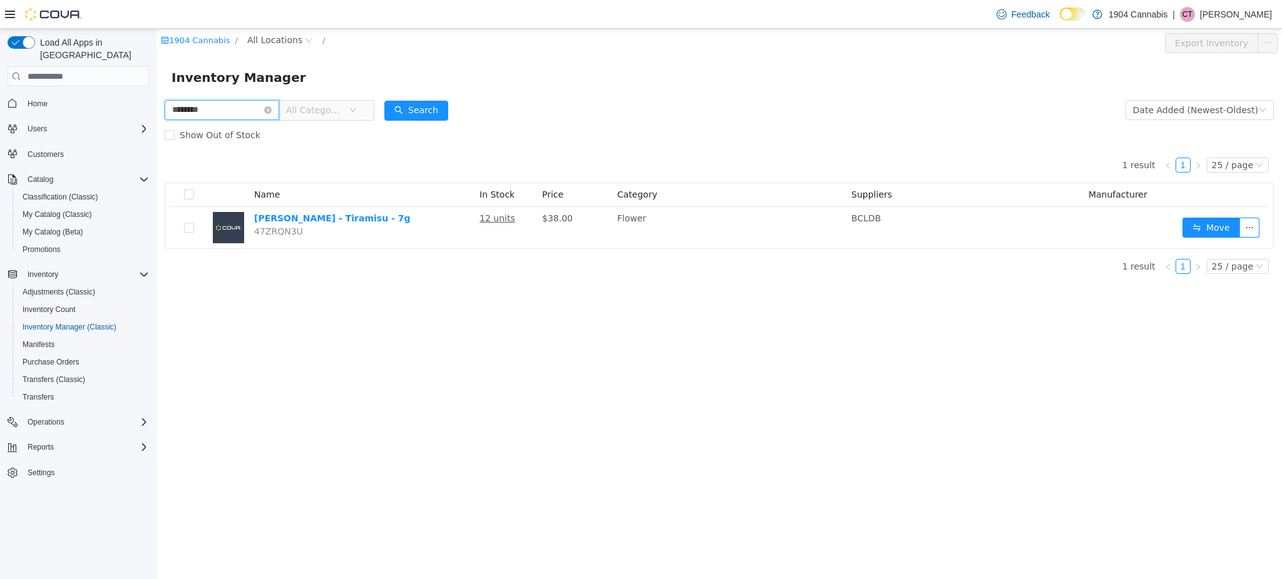
drag, startPoint x: 34, startPoint y: 106, endPoint x: -1, endPoint y: 87, distance: 39.5
click at [156, 87] on html "1904 Cannabis / All Locations / Export Inventory Inventory Manager ******** All…" at bounding box center [718, 304] width 1125 height 551
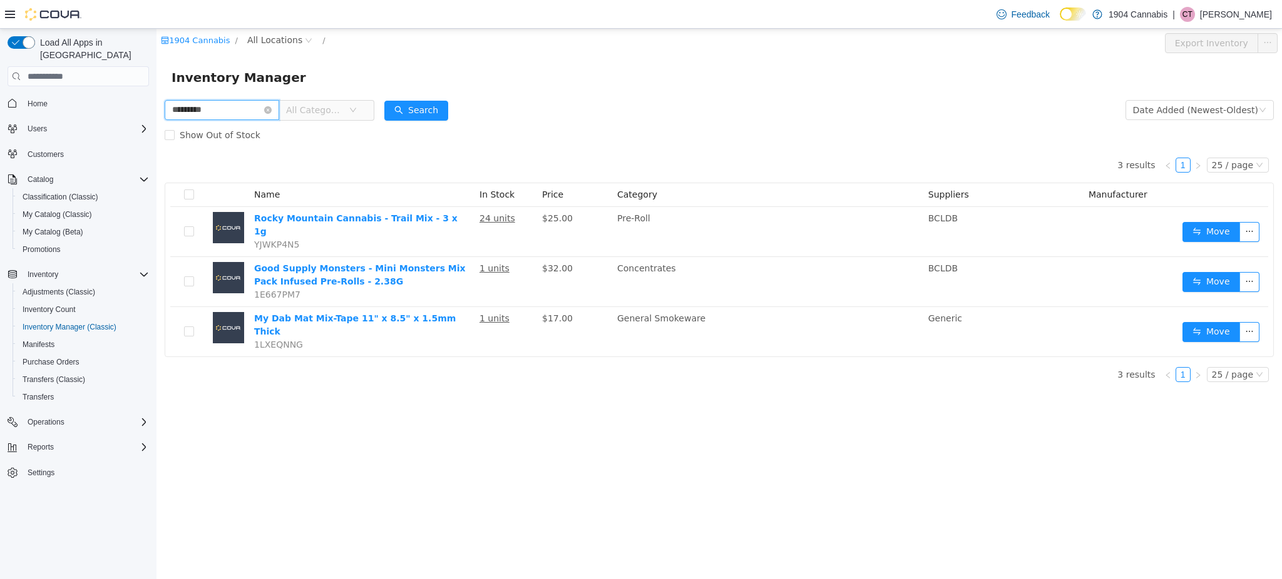
drag, startPoint x: 257, startPoint y: 111, endPoint x: -1, endPoint y: 38, distance: 267.4
click at [156, 38] on html "1904 Cannabis / All Locations / Export Inventory Inventory Manager ********* Al…" at bounding box center [718, 304] width 1125 height 551
type input "**********"
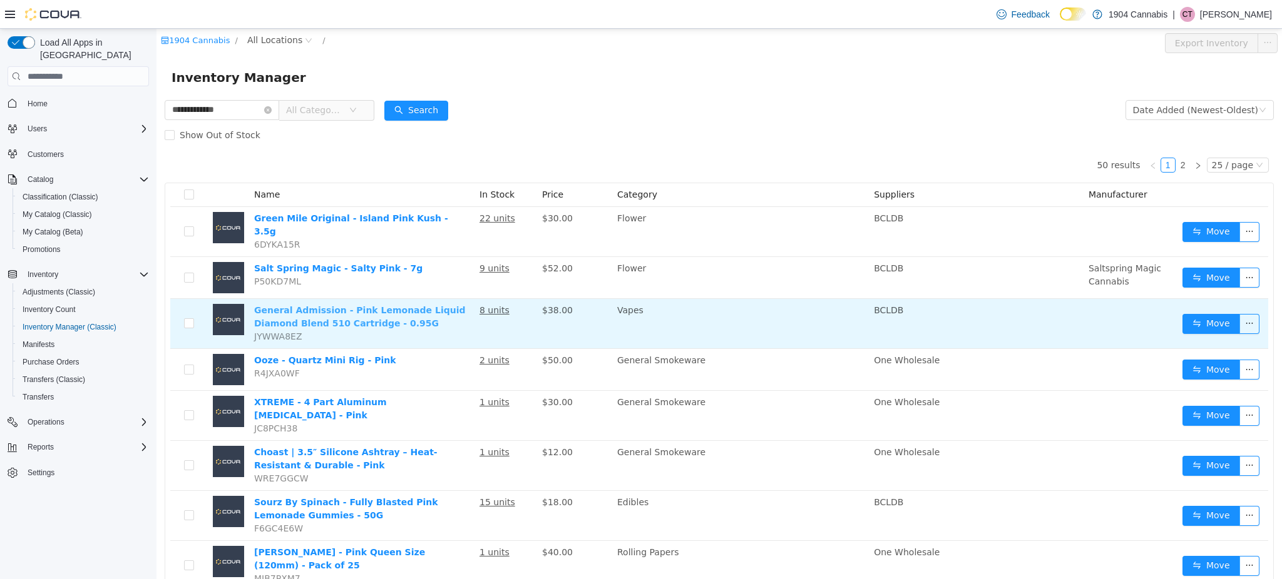
click at [377, 305] on link "General Admission - Pink Lemonade Liquid Diamond Blend 510 Cartridge - 0.95G" at bounding box center [360, 316] width 212 height 23
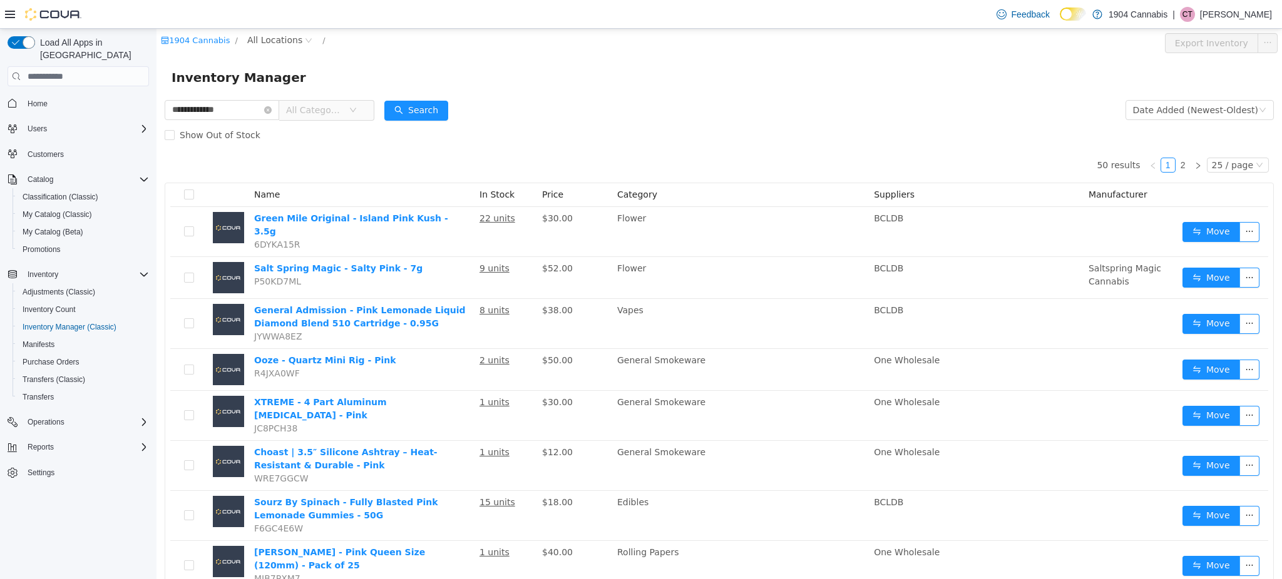
click at [81, 95] on span "Home" at bounding box center [86, 103] width 126 height 16
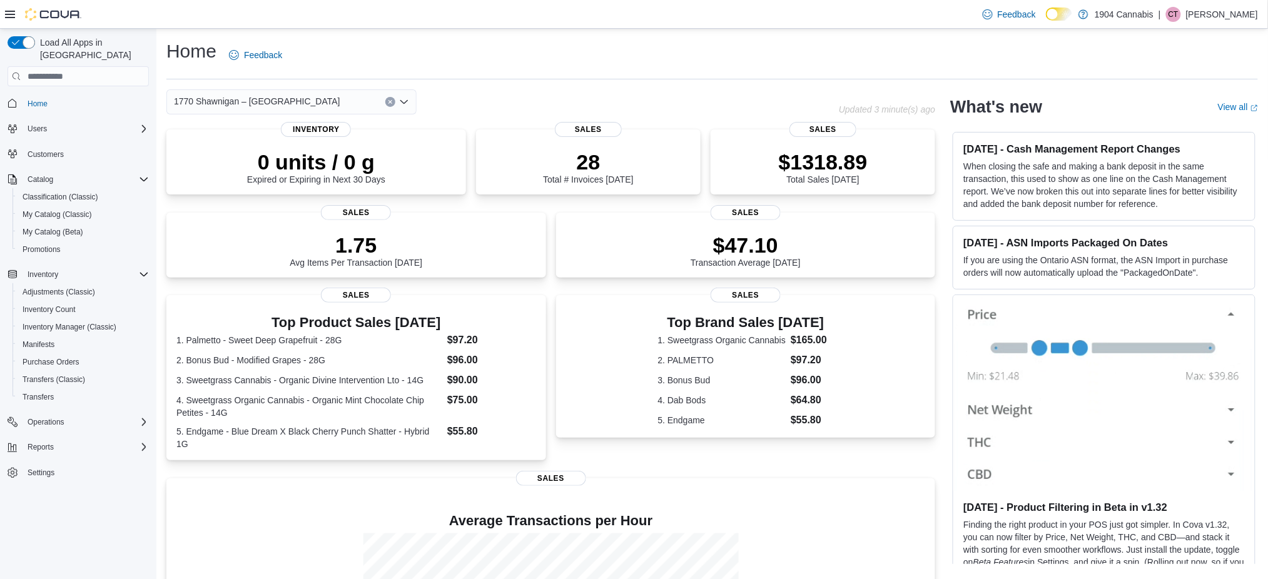
click at [233, 93] on div "1770 Shawnigan – Mill Bay Road" at bounding box center [291, 101] width 250 height 25
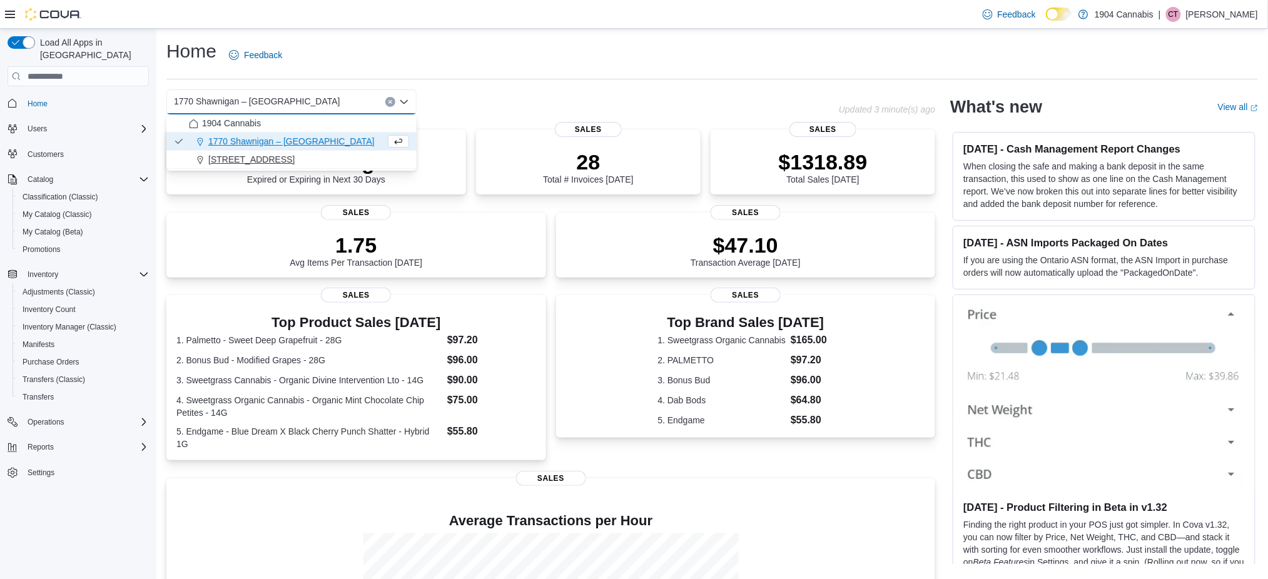
click at [284, 165] on div "[STREET_ADDRESS]" at bounding box center [299, 159] width 220 height 13
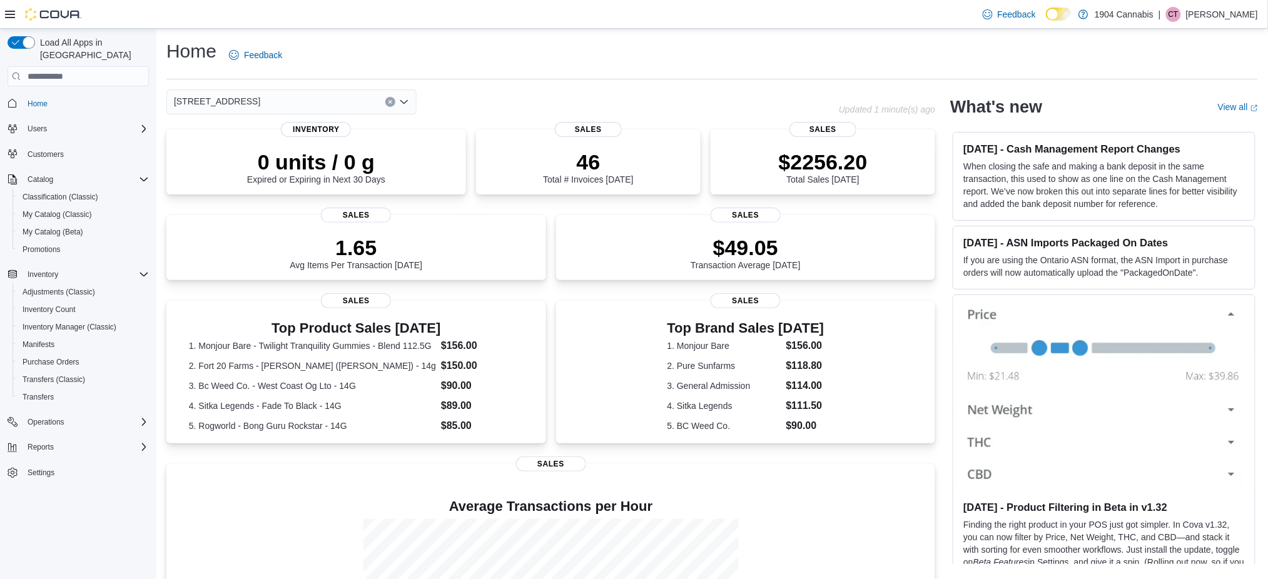
click at [392, 103] on icon "Clear input" at bounding box center [390, 101] width 5 height 5
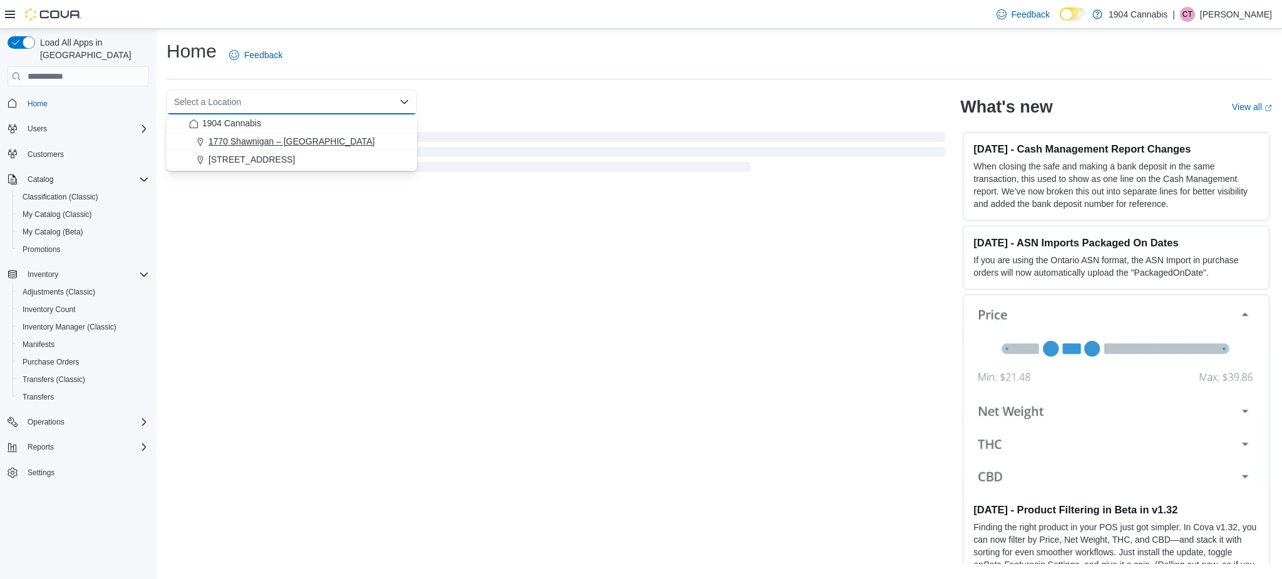
click at [359, 144] on div "1770 Shawnigan – Mill Bay Road" at bounding box center [299, 141] width 220 height 13
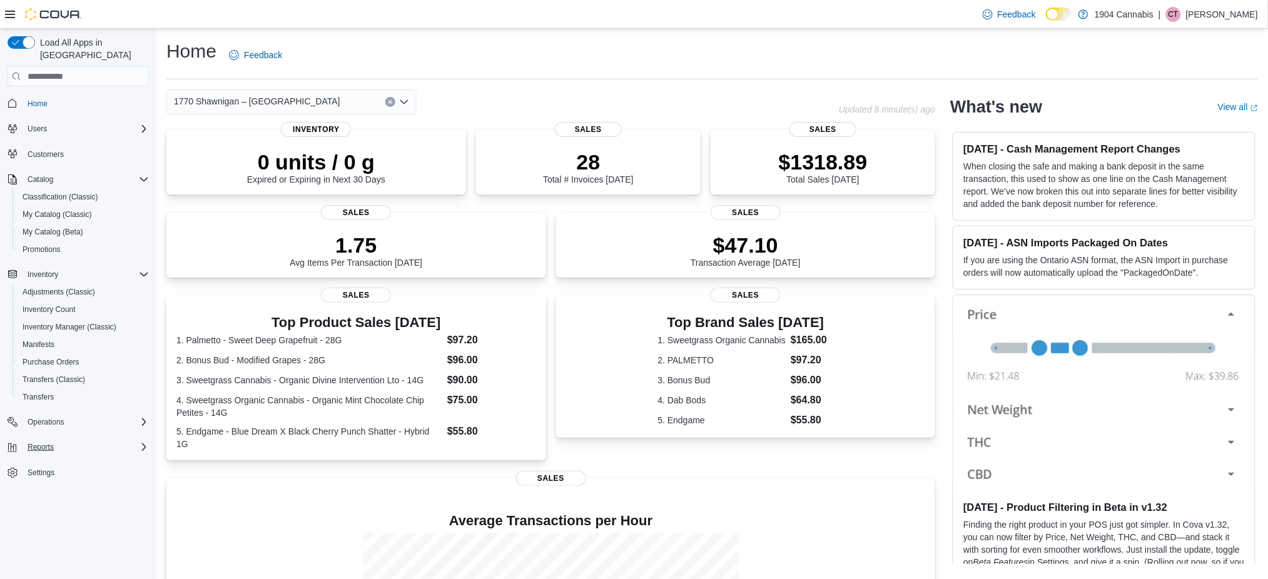
click at [71, 440] on div "Reports" at bounding box center [86, 447] width 126 height 15
click at [59, 535] on span "Settings" at bounding box center [86, 543] width 126 height 16
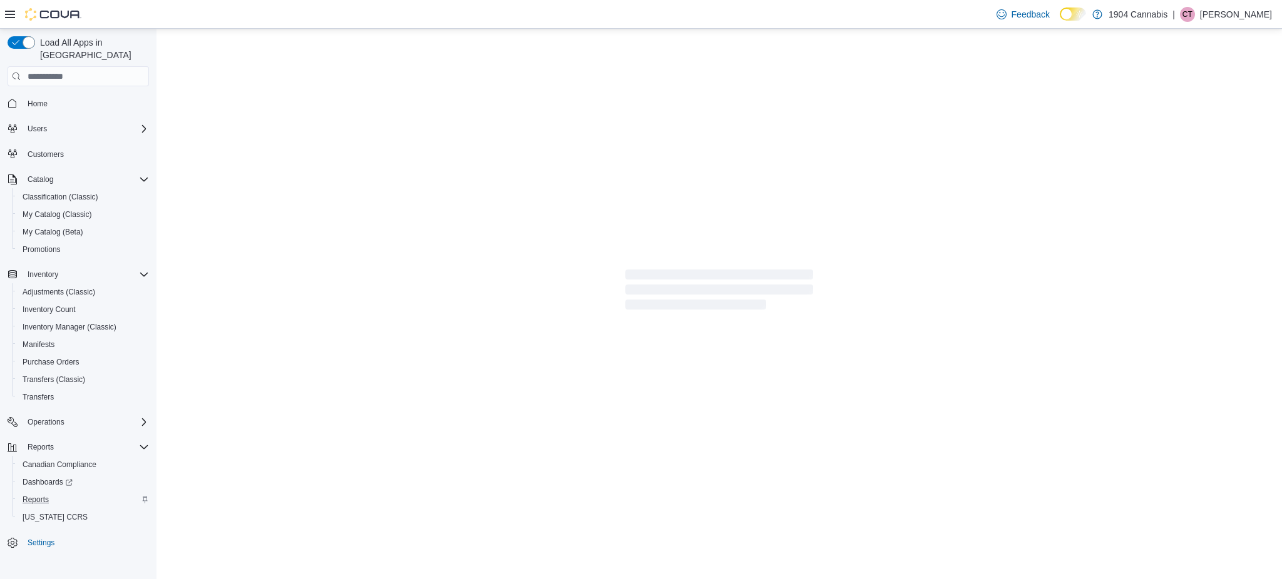
click at [56, 492] on div "Reports" at bounding box center [83, 499] width 131 height 15
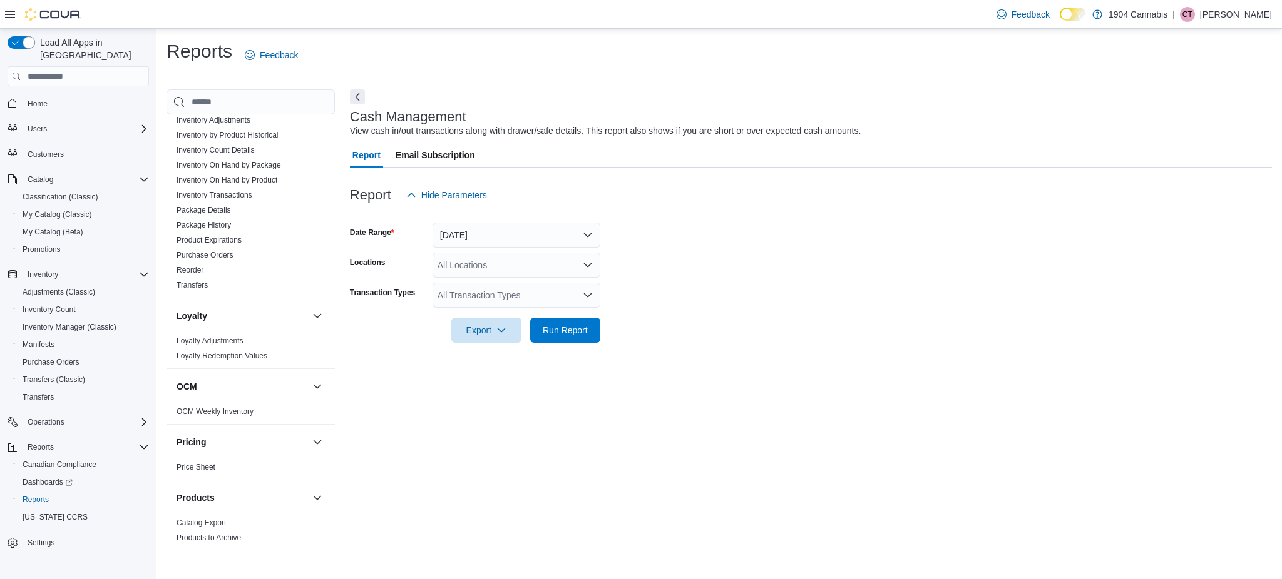
scroll to position [917, 0]
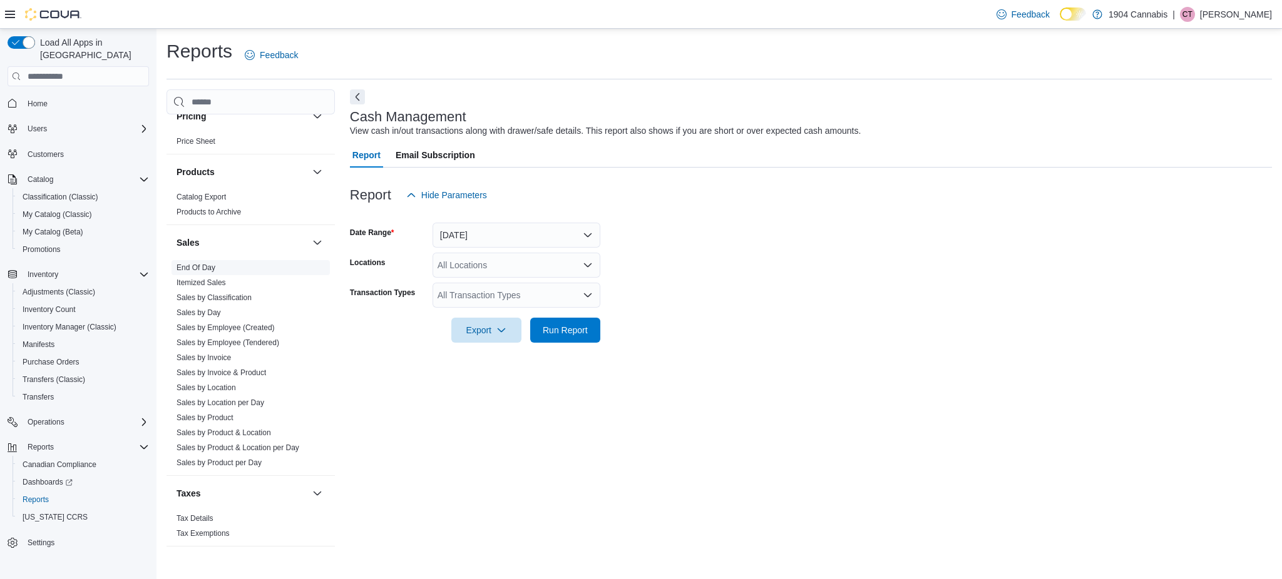
click at [189, 263] on link "End Of Day" at bounding box center [195, 267] width 39 height 9
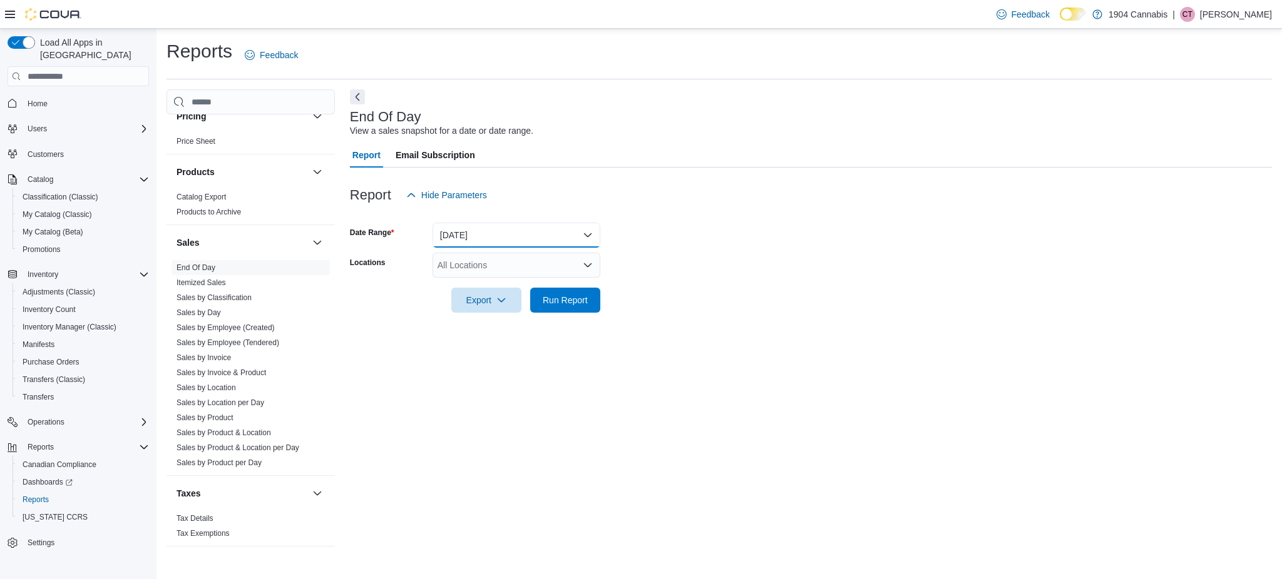
click at [544, 235] on button "Today" at bounding box center [516, 235] width 168 height 25
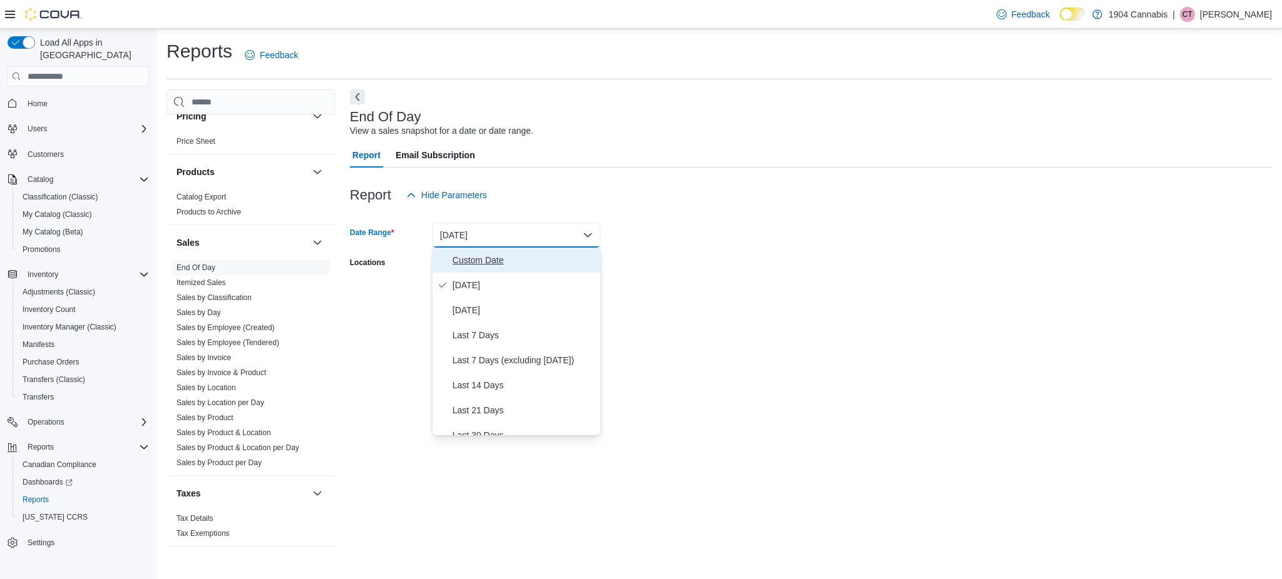
click at [504, 261] on span "Custom Date" at bounding box center [523, 260] width 143 height 15
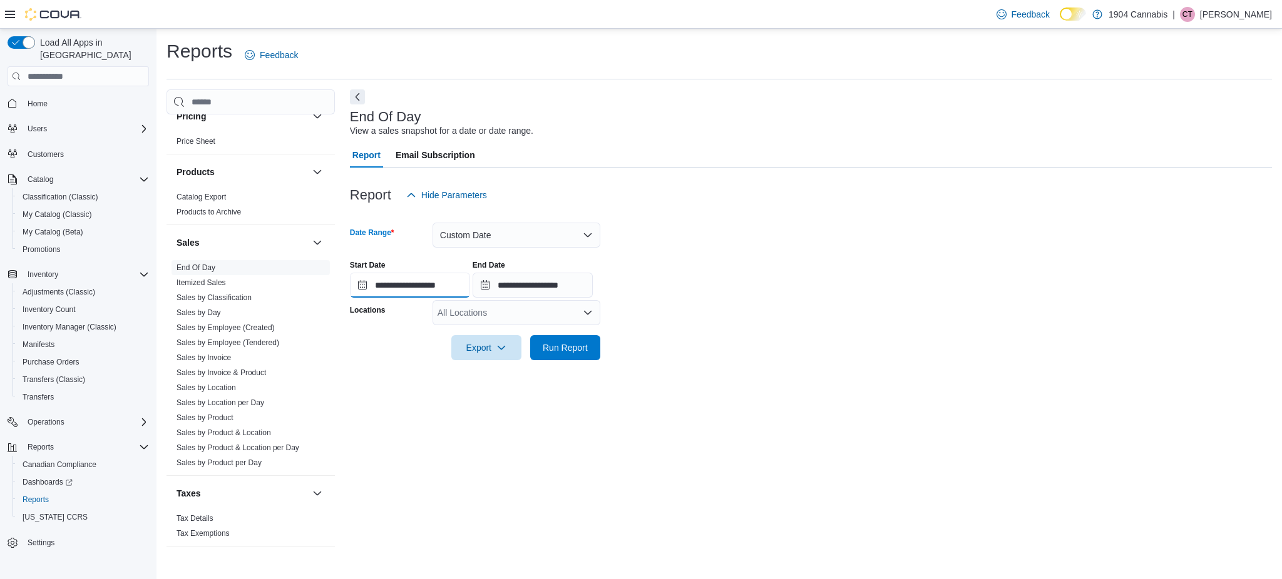
click at [388, 280] on input "**********" at bounding box center [410, 285] width 120 height 25
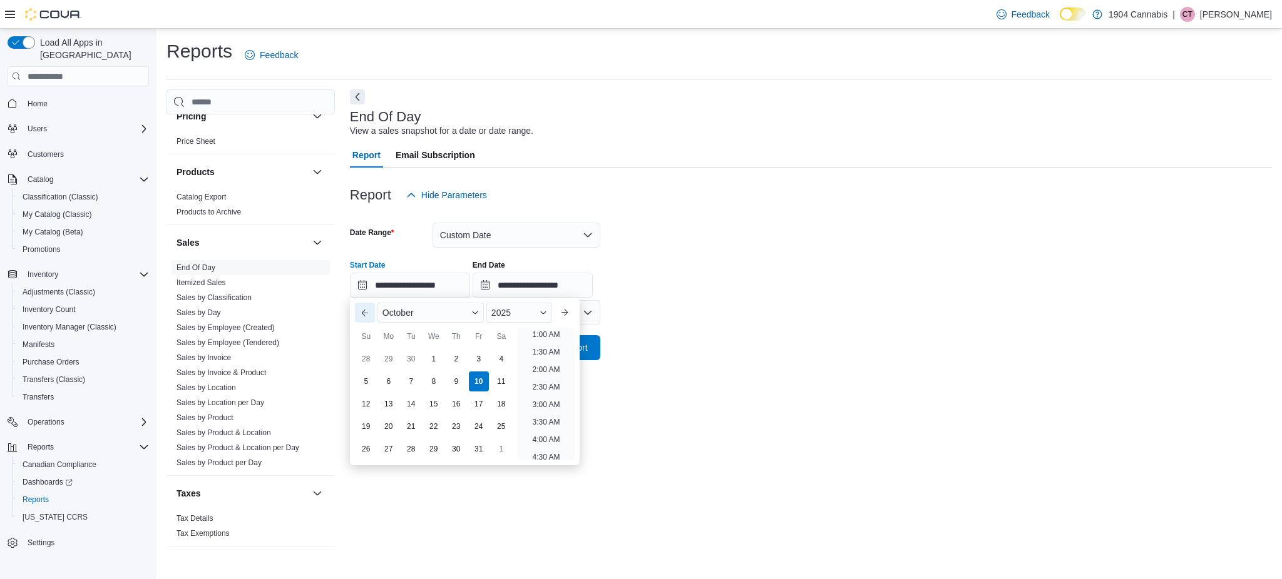
click at [367, 309] on button "Previous Month" at bounding box center [365, 313] width 20 height 20
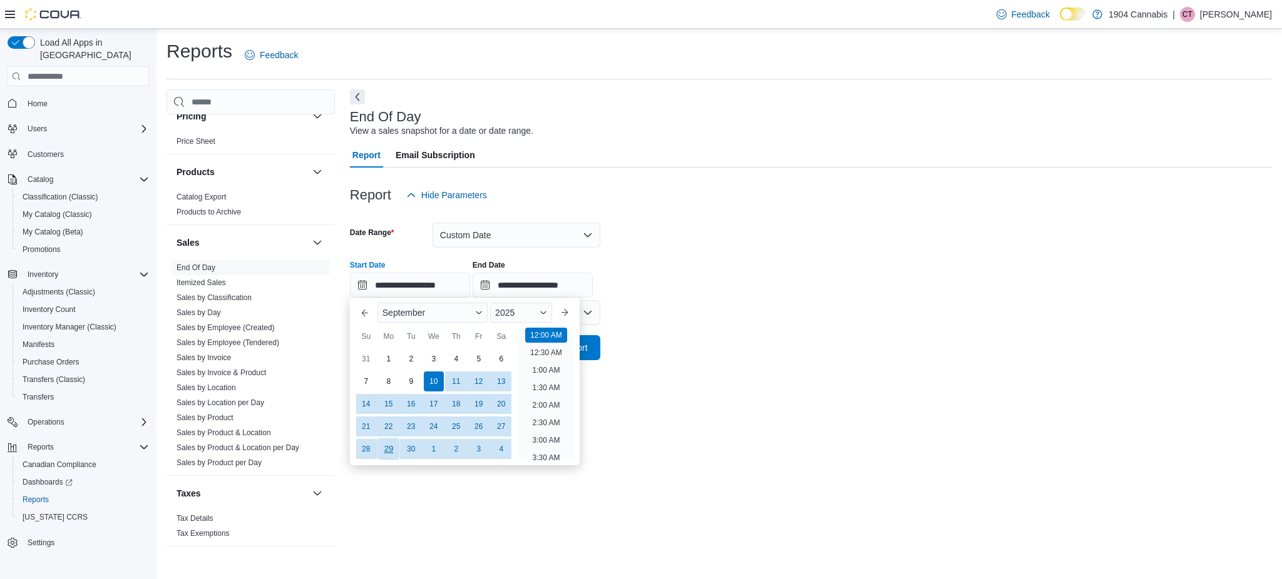
click at [387, 447] on div "29" at bounding box center [388, 450] width 22 height 22
type input "**********"
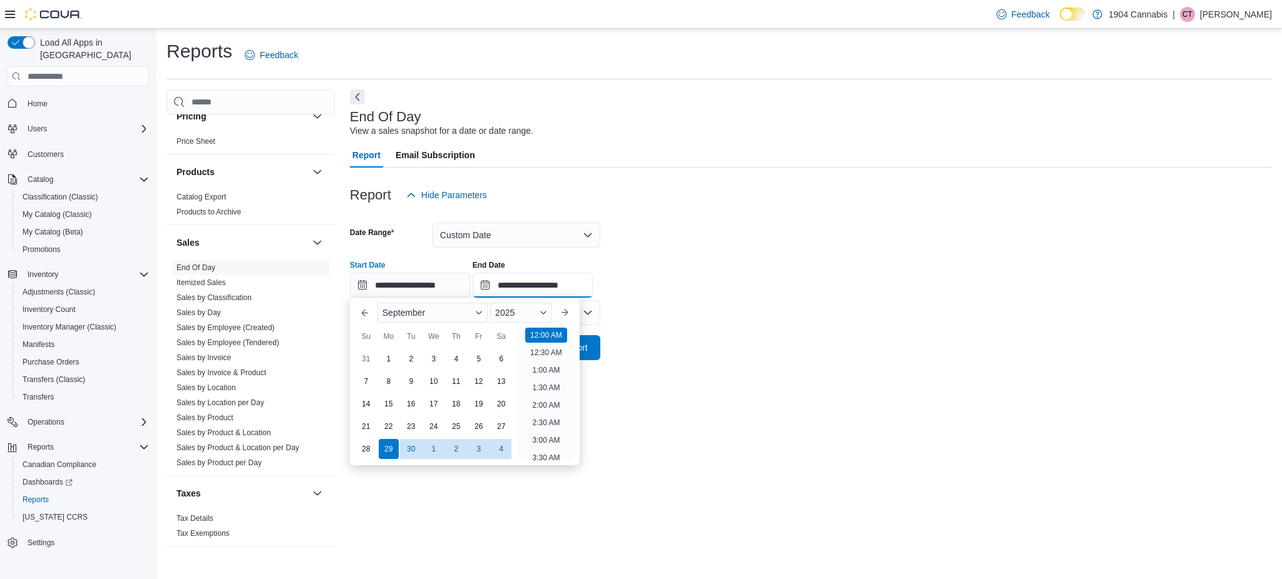
click at [563, 282] on input "**********" at bounding box center [532, 285] width 120 height 25
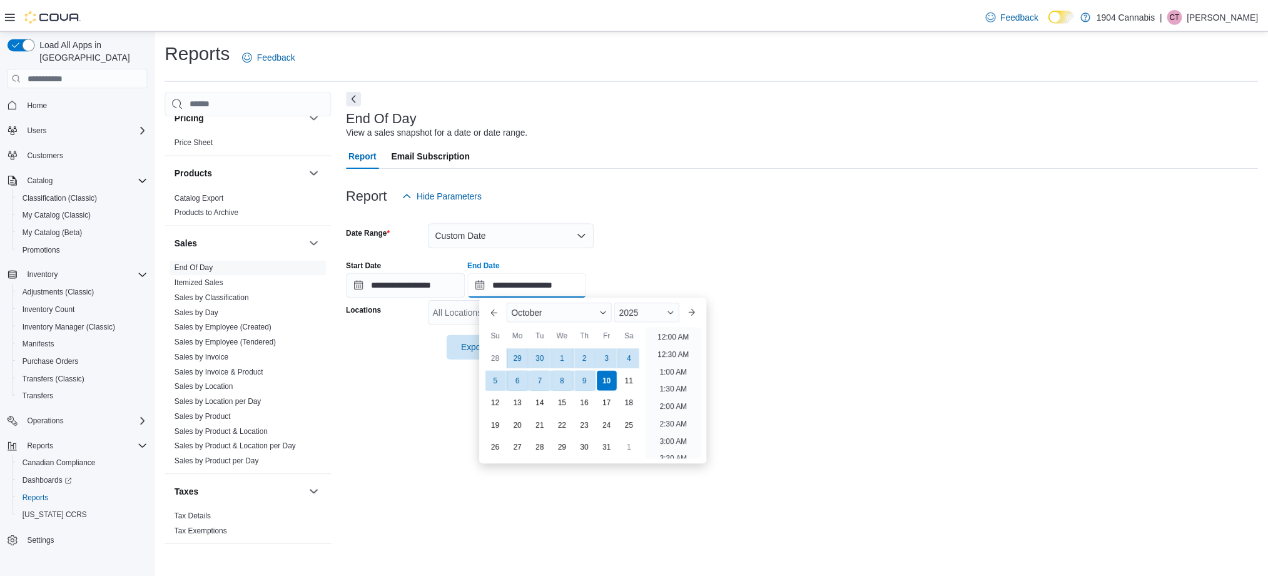
scroll to position [711, 0]
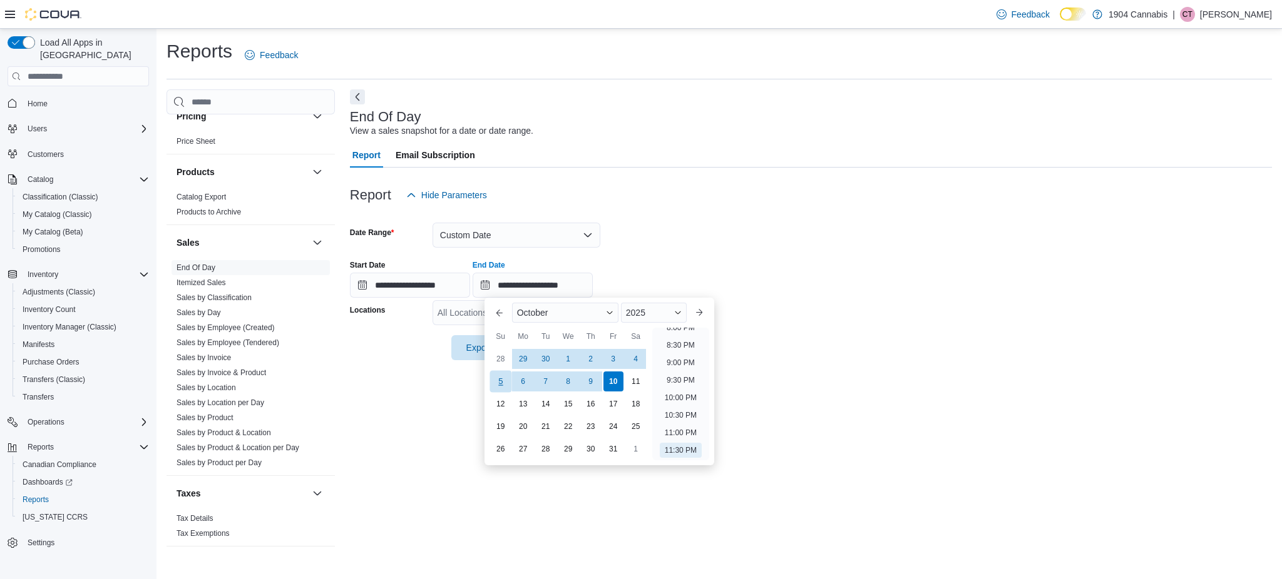
click at [501, 385] on div "5" at bounding box center [500, 382] width 22 height 22
type input "**********"
click at [837, 185] on div "Report Hide Parameters" at bounding box center [811, 195] width 922 height 25
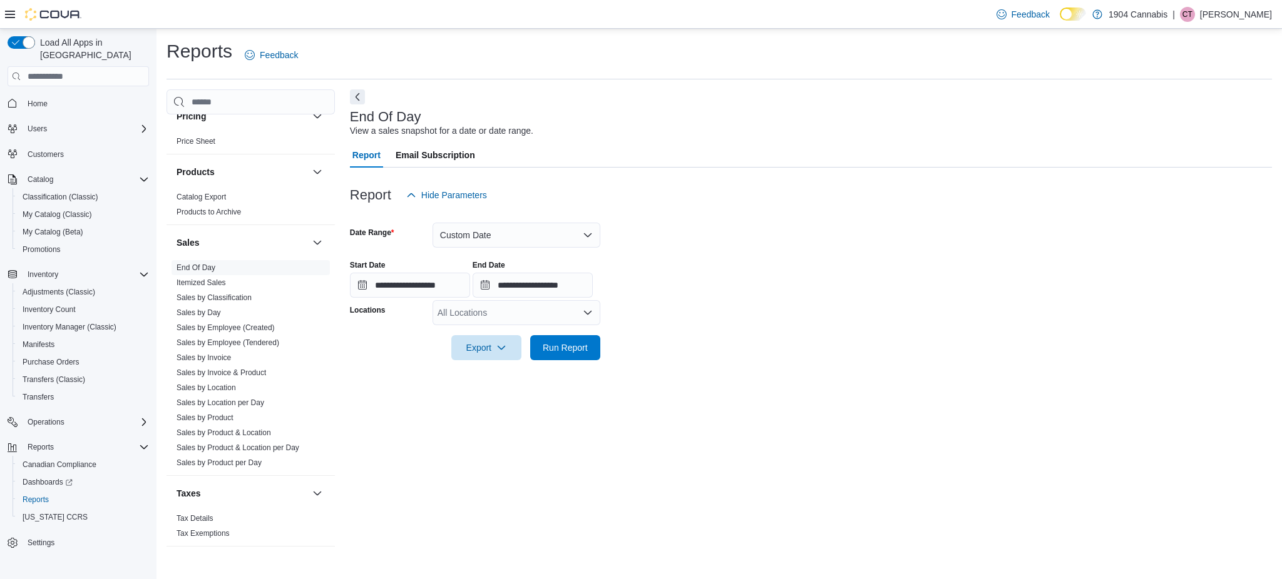
click at [483, 313] on div "All Locations" at bounding box center [516, 312] width 168 height 25
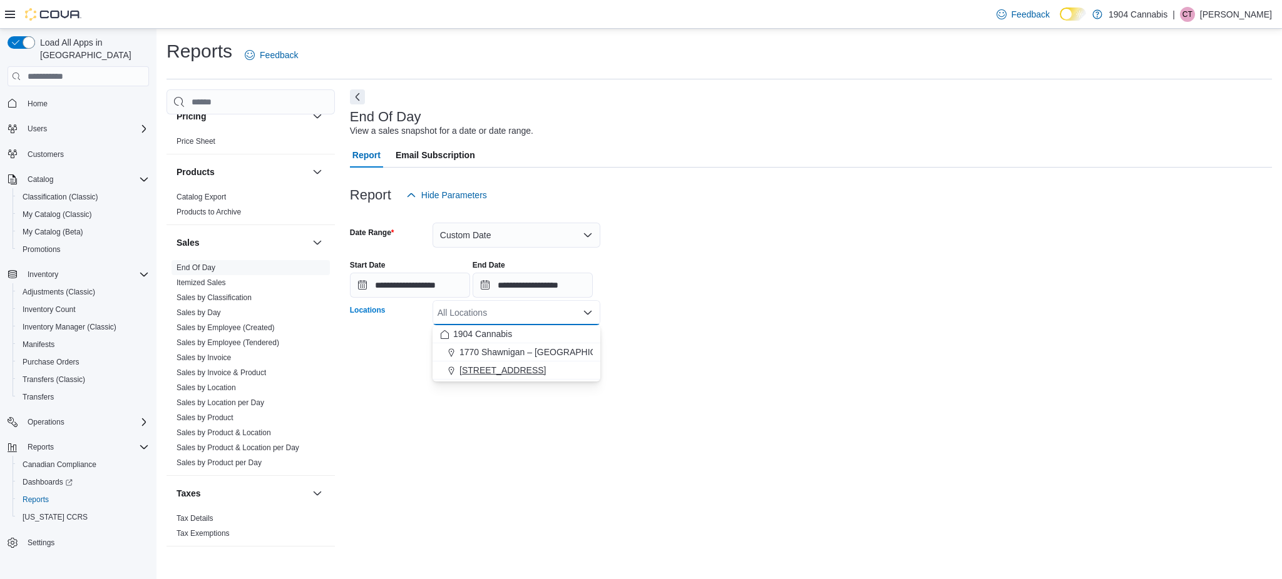
click at [511, 375] on div "[STREET_ADDRESS]" at bounding box center [516, 370] width 153 height 13
click at [629, 336] on form "**********" at bounding box center [811, 284] width 922 height 153
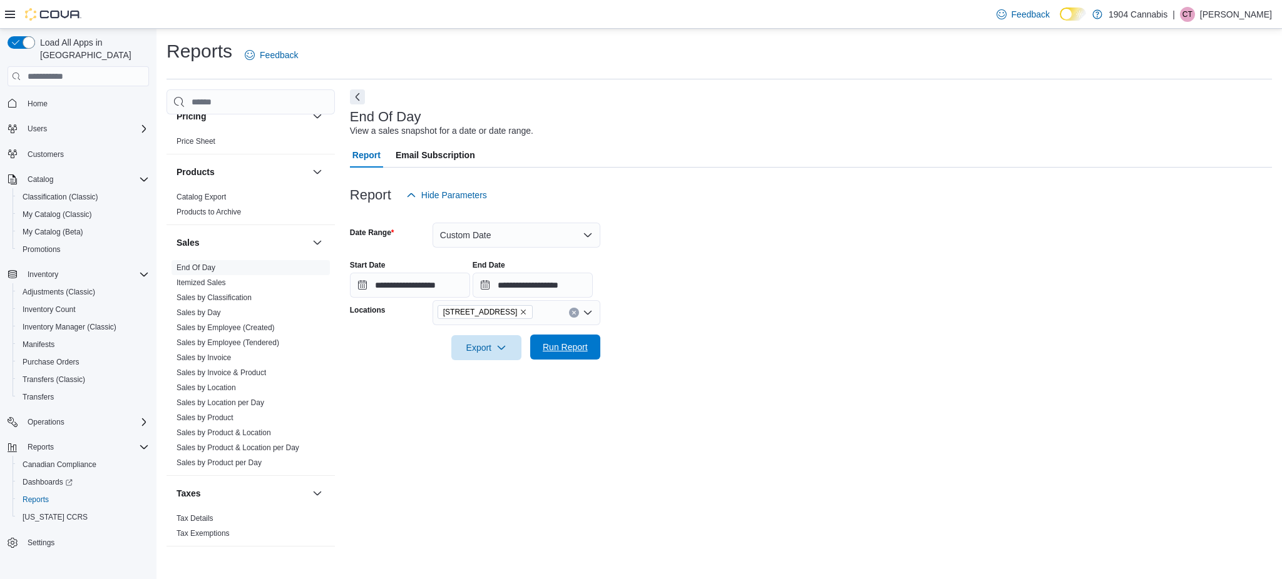
click at [557, 357] on span "Run Report" at bounding box center [565, 347] width 55 height 25
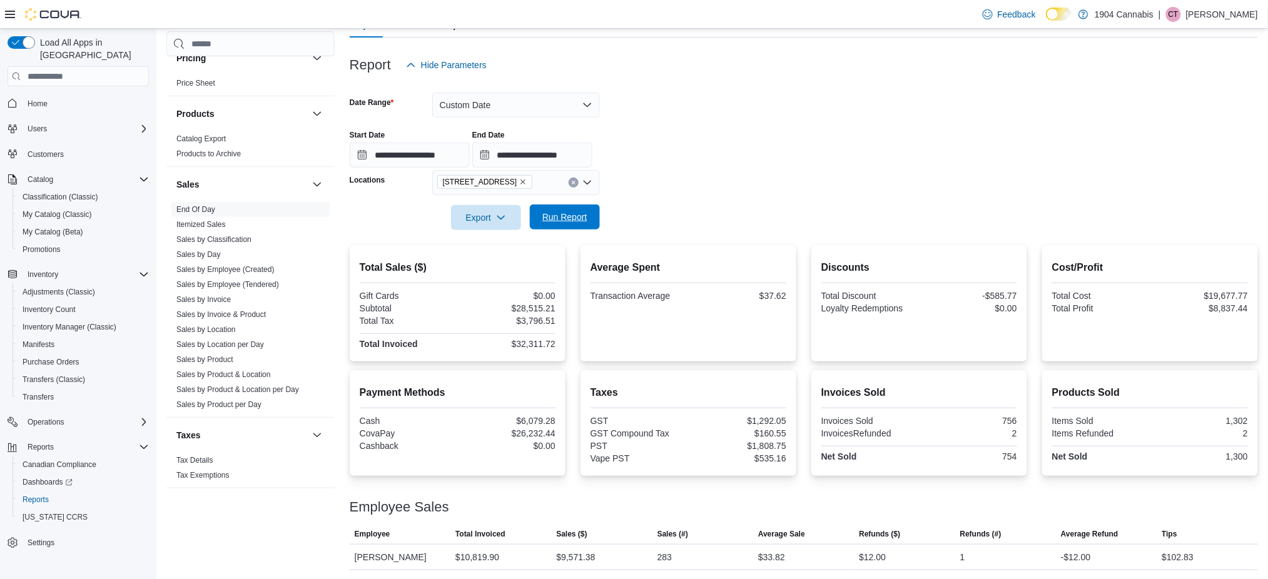
scroll to position [128, 0]
click at [886, 224] on form "**********" at bounding box center [804, 155] width 909 height 153
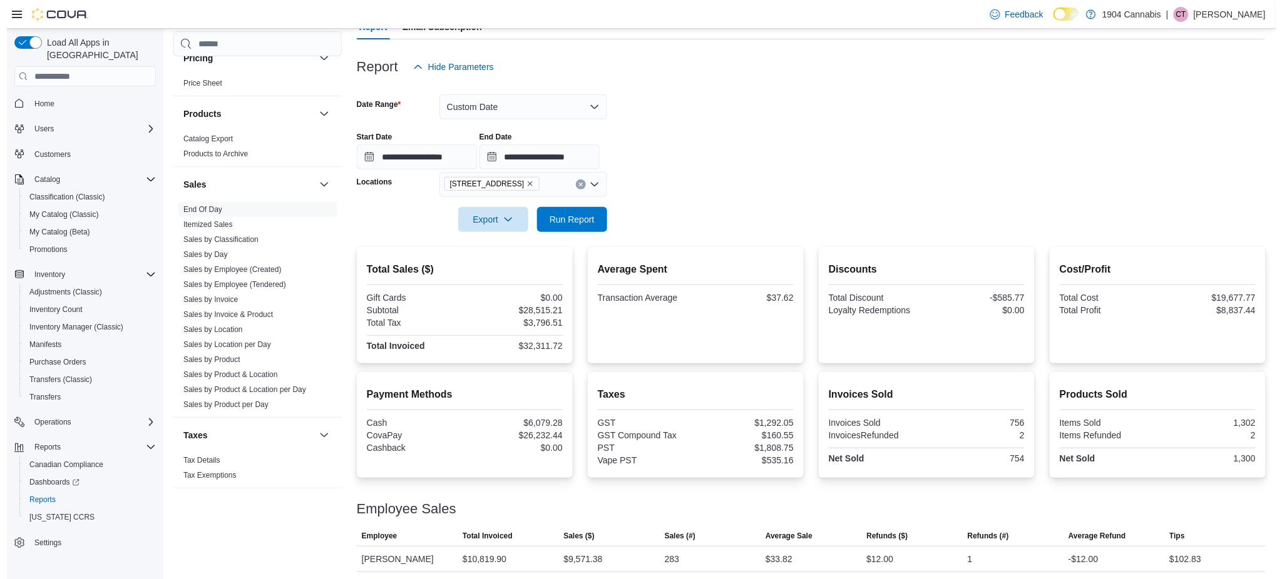
scroll to position [0, 0]
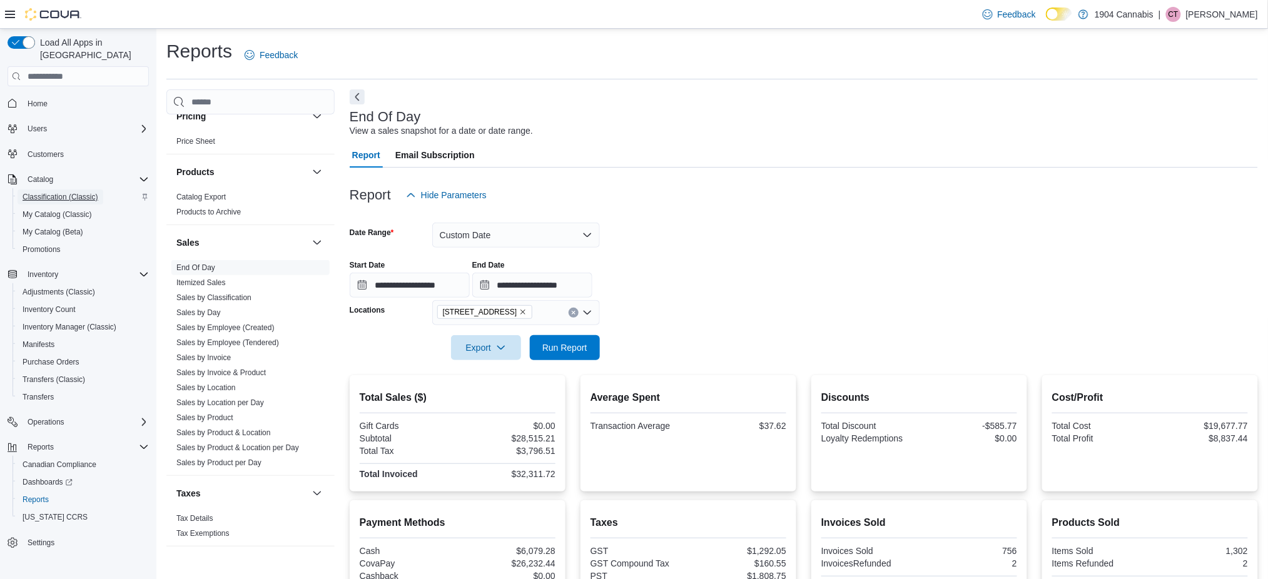
click at [83, 192] on span "Classification (Classic)" at bounding box center [61, 197] width 76 height 10
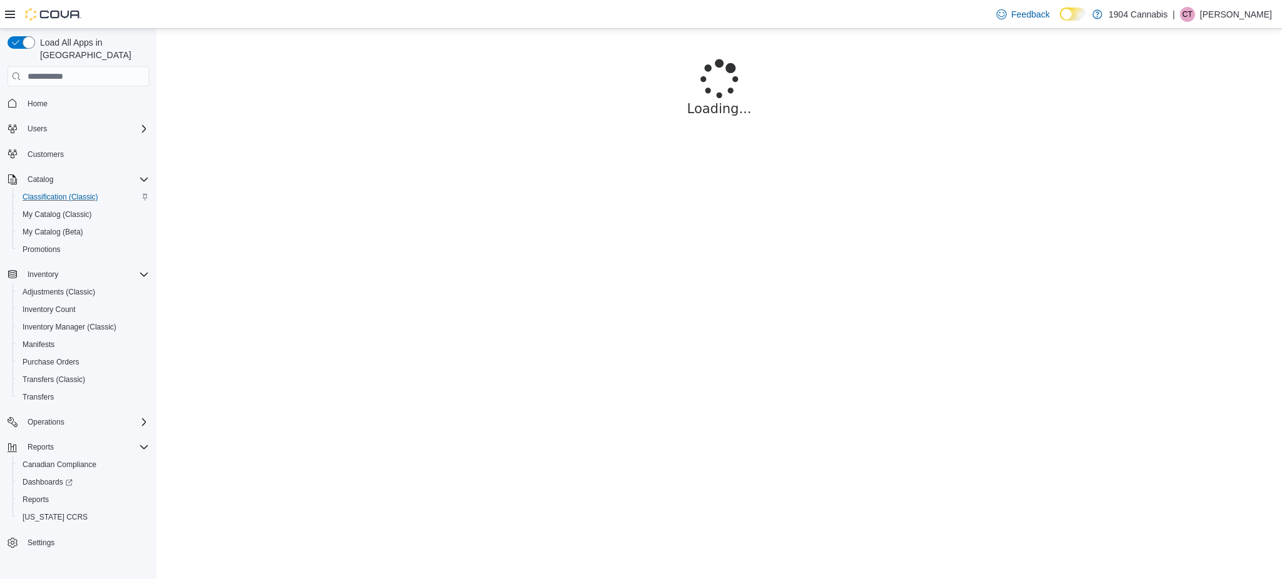
click at [1154, 23] on div "Feedback Dark Mode 1904 Cannabis | CT Cody Tomlinson" at bounding box center [1131, 14] width 280 height 25
click at [1220, 13] on p "[PERSON_NAME]" at bounding box center [1236, 14] width 72 height 15
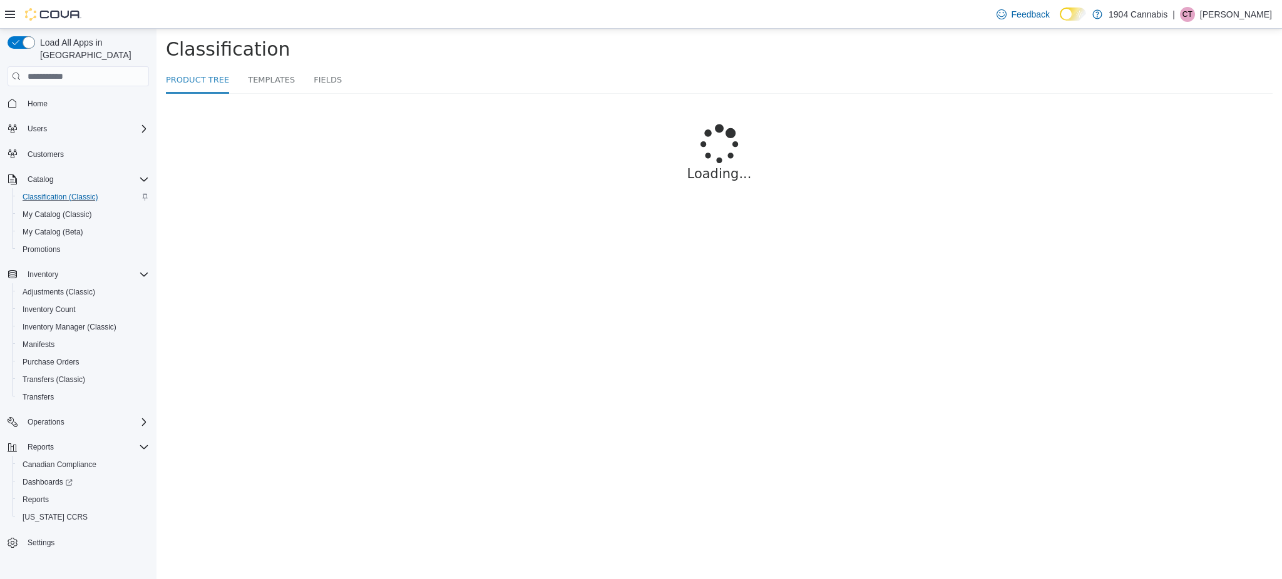
click at [807, 10] on div "Feedback Dark Mode 1904 Cannabis | CT Cody Tomlinson" at bounding box center [641, 14] width 1282 height 29
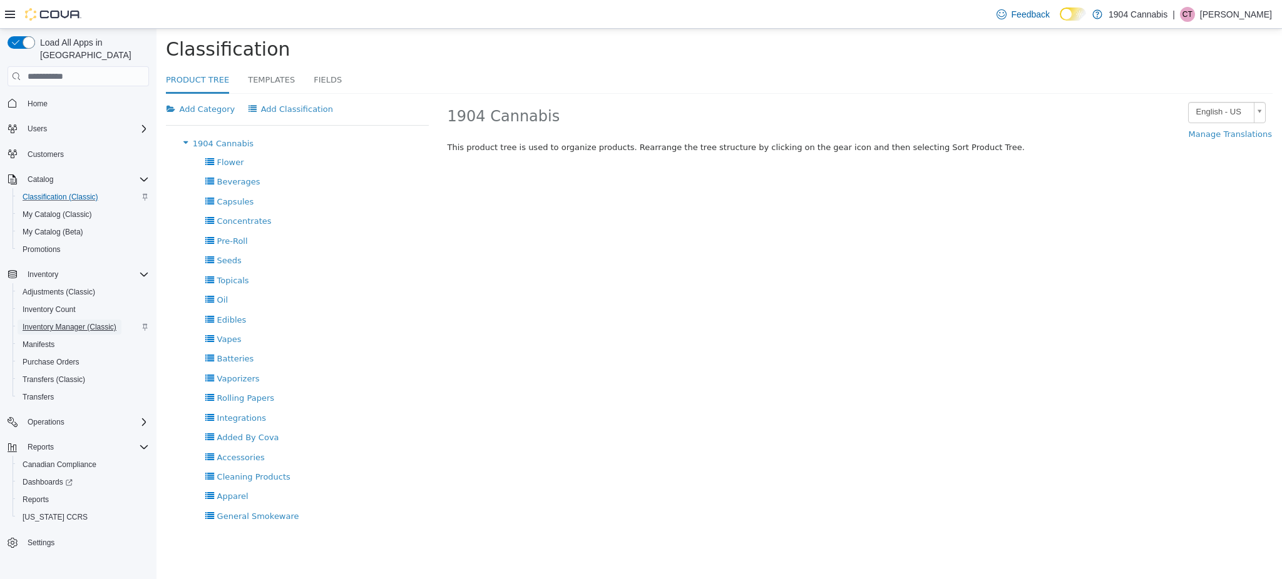
click at [76, 322] on span "Inventory Manager (Classic)" at bounding box center [70, 327] width 94 height 10
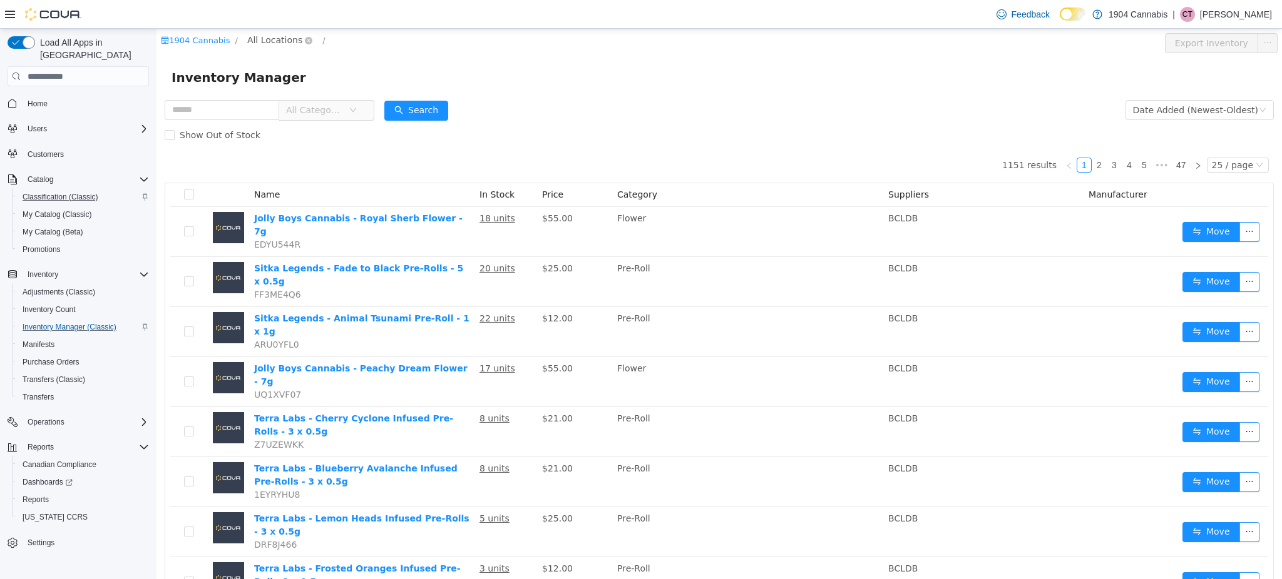
click at [278, 41] on span "All Locations" at bounding box center [274, 40] width 55 height 14
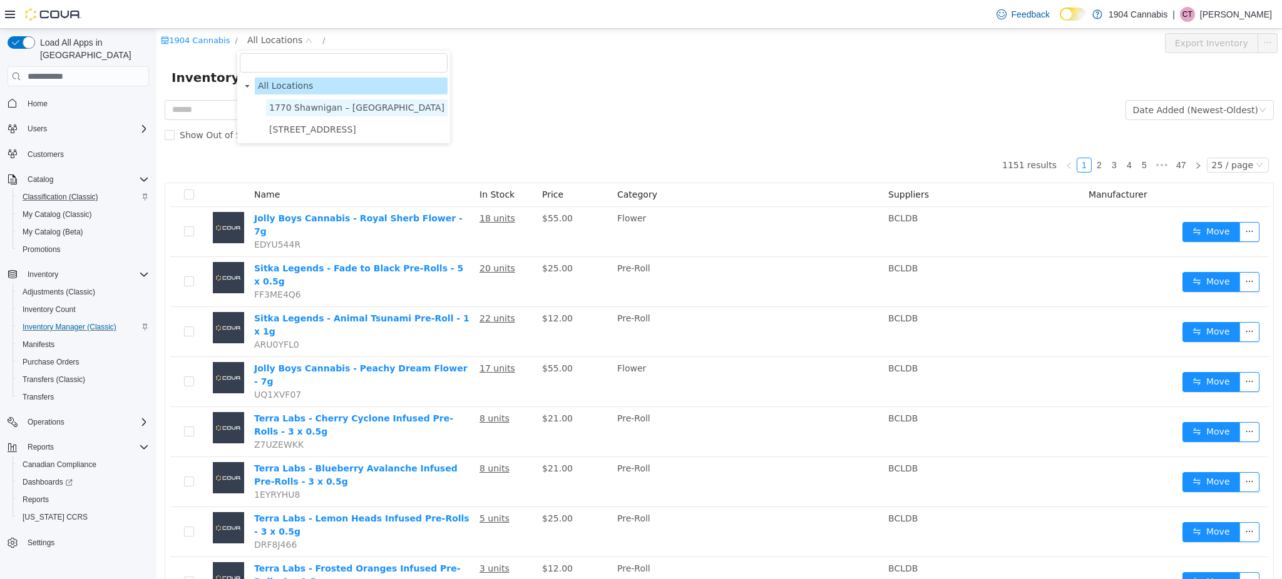
click at [298, 110] on span "1770 Shawnigan – [GEOGRAPHIC_DATA]" at bounding box center [356, 108] width 175 height 10
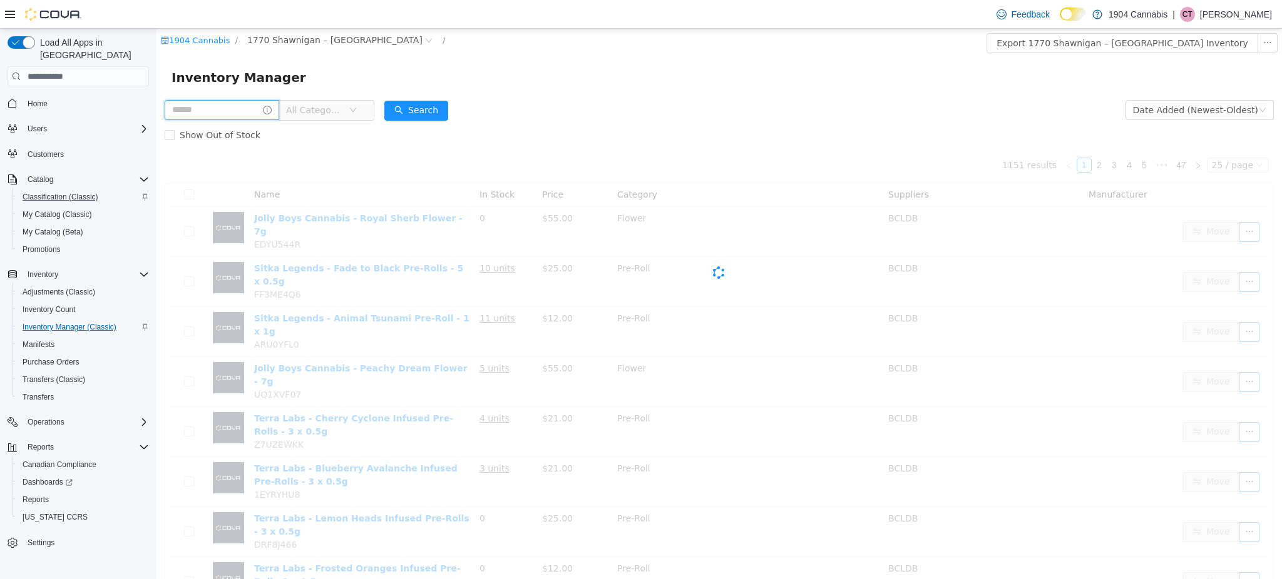
click at [246, 110] on input "text" at bounding box center [222, 110] width 115 height 20
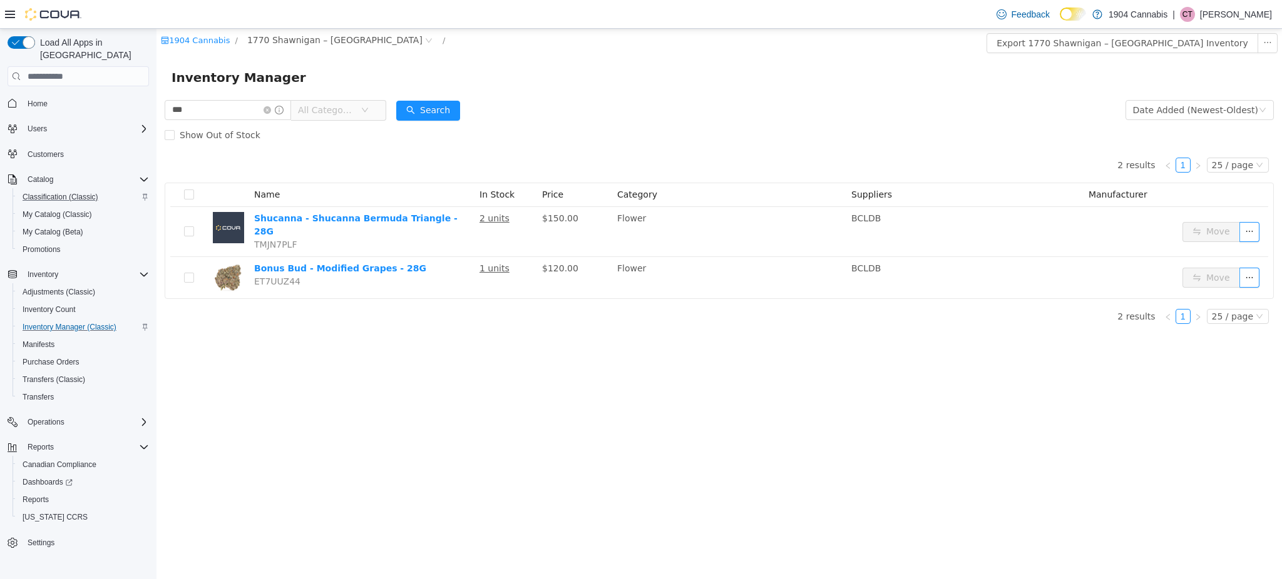
click at [622, 379] on div "1904 Cannabis / 1770 Shawnigan – Mill Bay Road / Export 1770 Shawnigan – Mill B…" at bounding box center [718, 304] width 1125 height 551
click at [156, 84] on html "1904 Cannabis / 1770 Shawnigan – Mill Bay Road / Export 1770 Shawnigan – Mill B…" at bounding box center [718, 304] width 1125 height 551
type input "***"
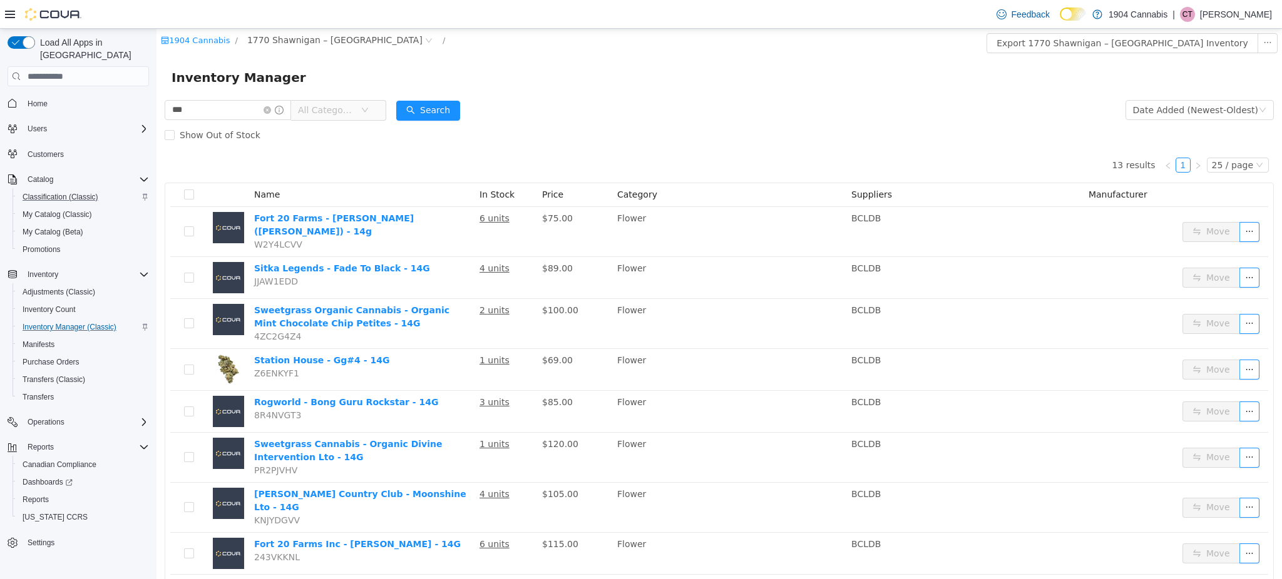
click at [797, 118] on form "*** All Categories Date Added (Newest-Oldest) Search Show Out of Stock" at bounding box center [719, 123] width 1109 height 50
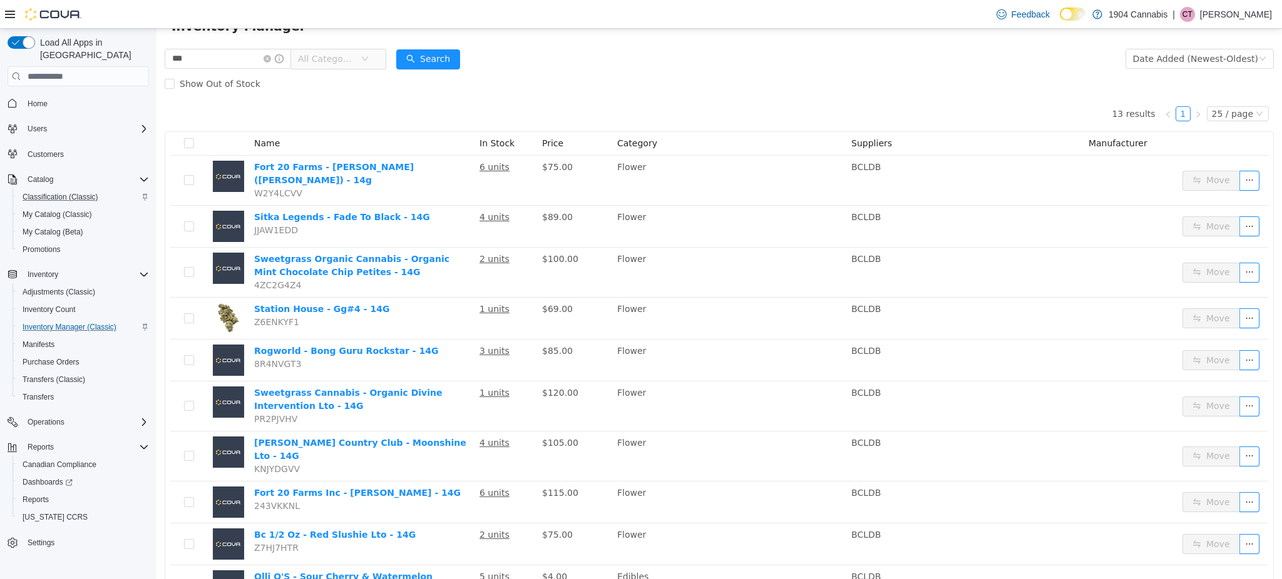
scroll to position [41, 0]
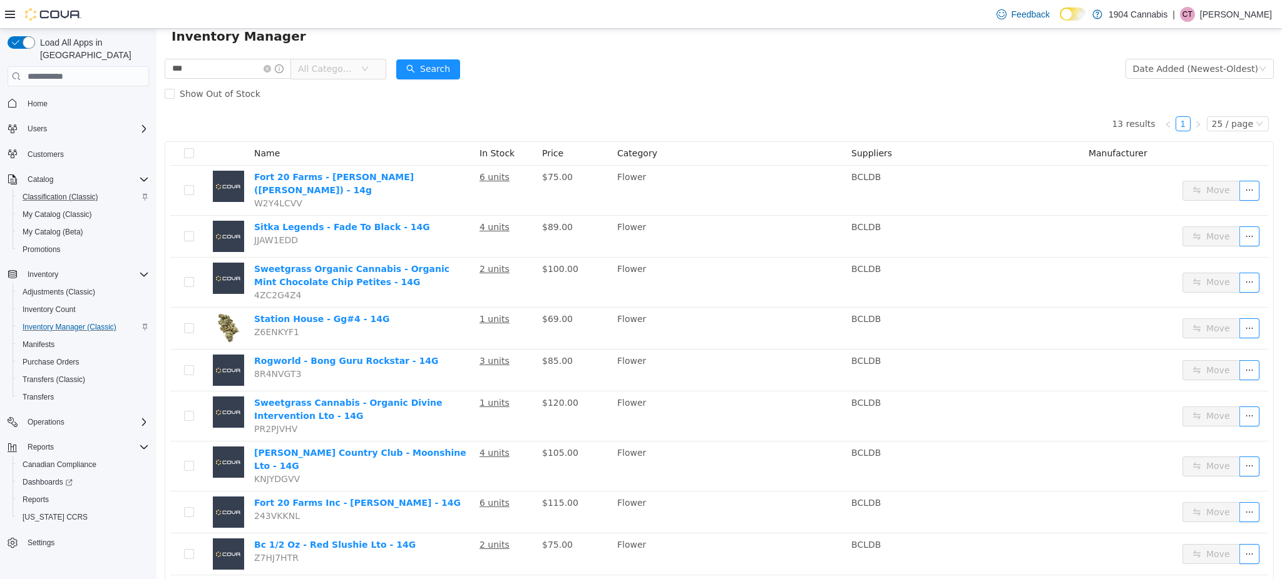
click at [797, 118] on div "13 results 1 25 / page Name In Stock Price Category Suppliers Manufacturer Fort…" at bounding box center [719, 428] width 1109 height 645
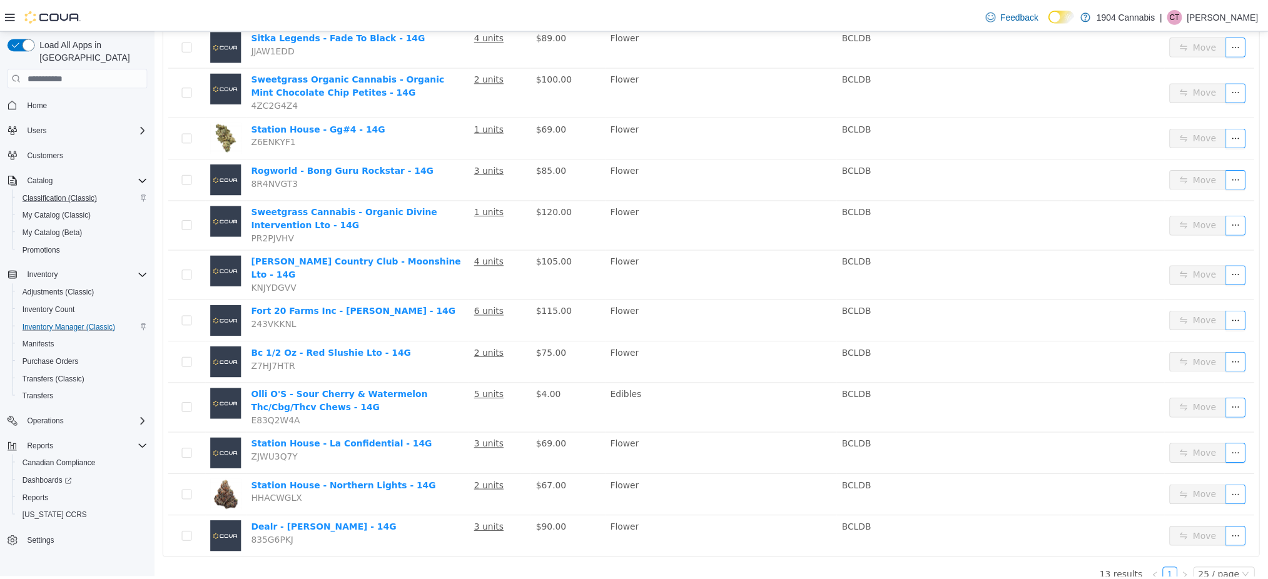
scroll to position [0, 0]
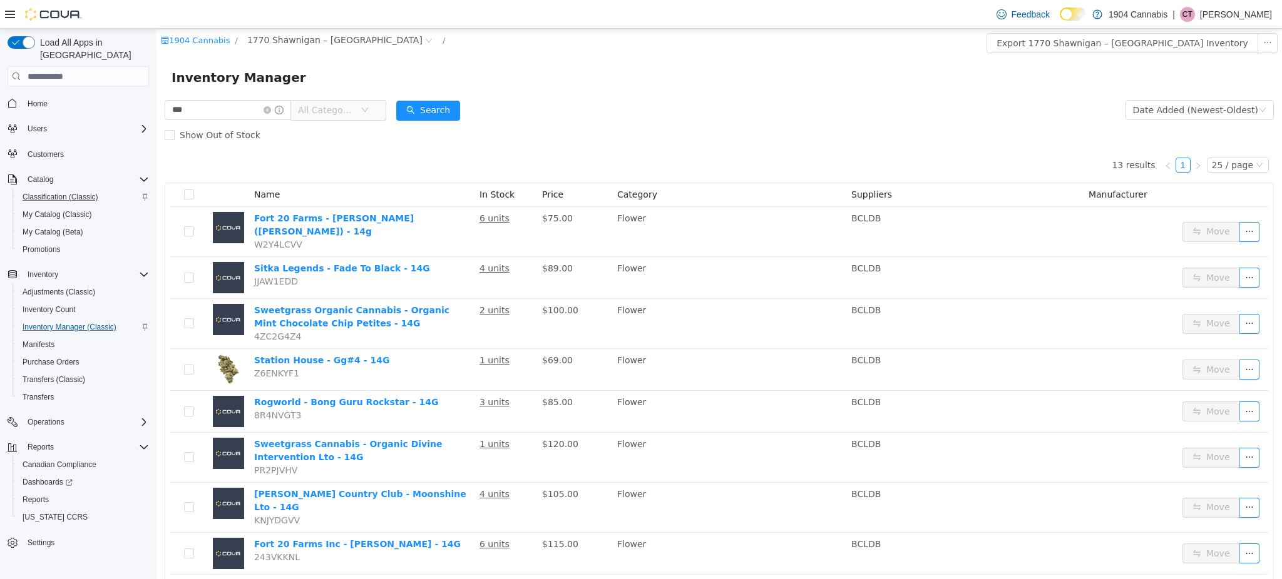
click at [56, 95] on span "Home" at bounding box center [86, 103] width 126 height 16
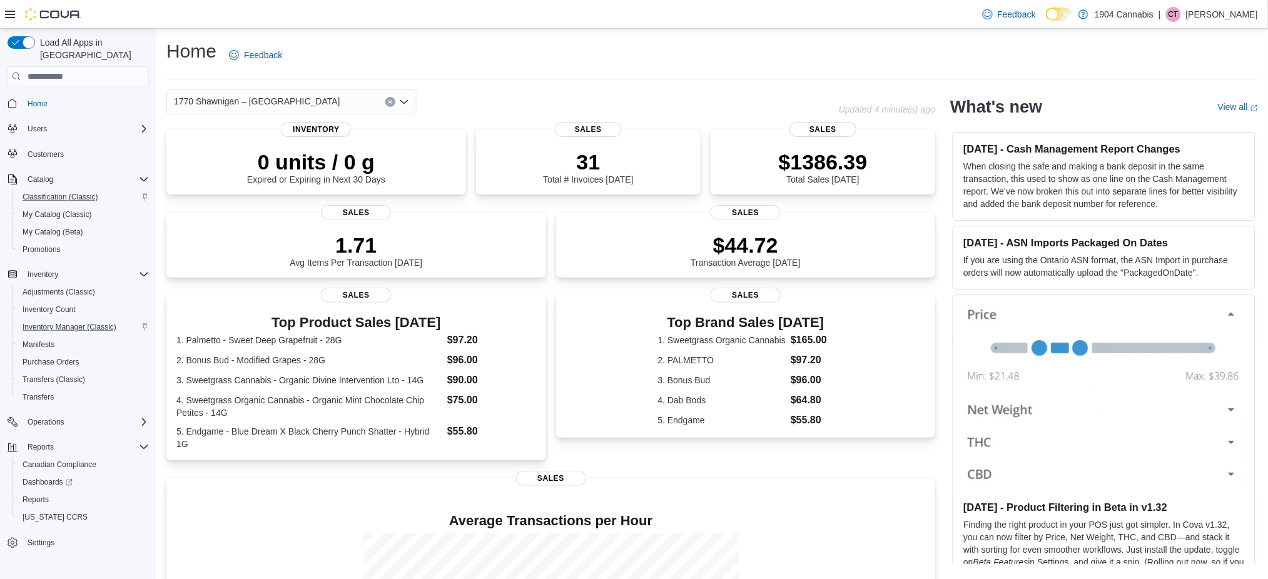
click at [280, 93] on div "1770 Shawnigan – Mill Bay Road" at bounding box center [291, 101] width 250 height 25
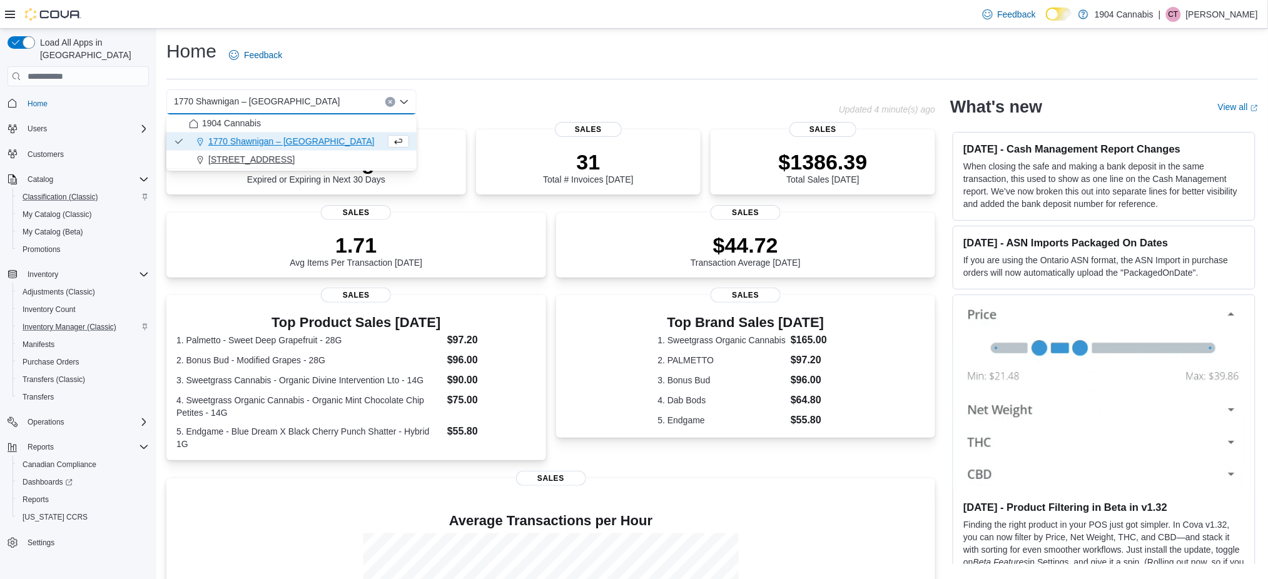
click at [287, 160] on div "[STREET_ADDRESS]" at bounding box center [299, 159] width 220 height 13
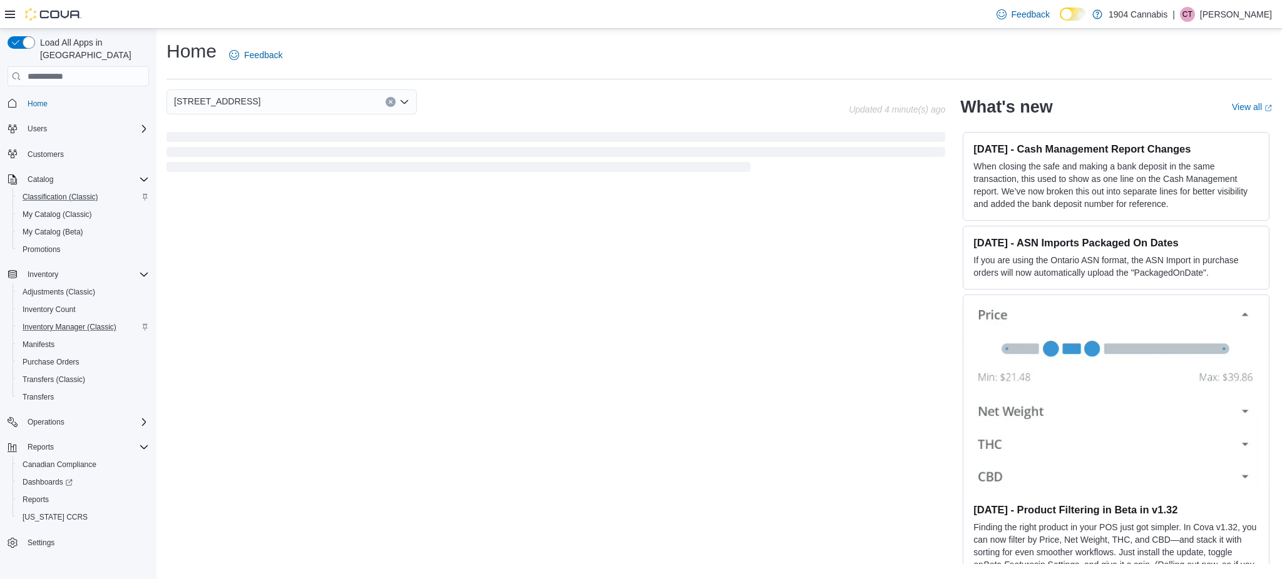
click at [592, 121] on div "720 First Ave Combo box. Selected. 720 First Ave. Press Backspace to delete 720…" at bounding box center [555, 131] width 778 height 85
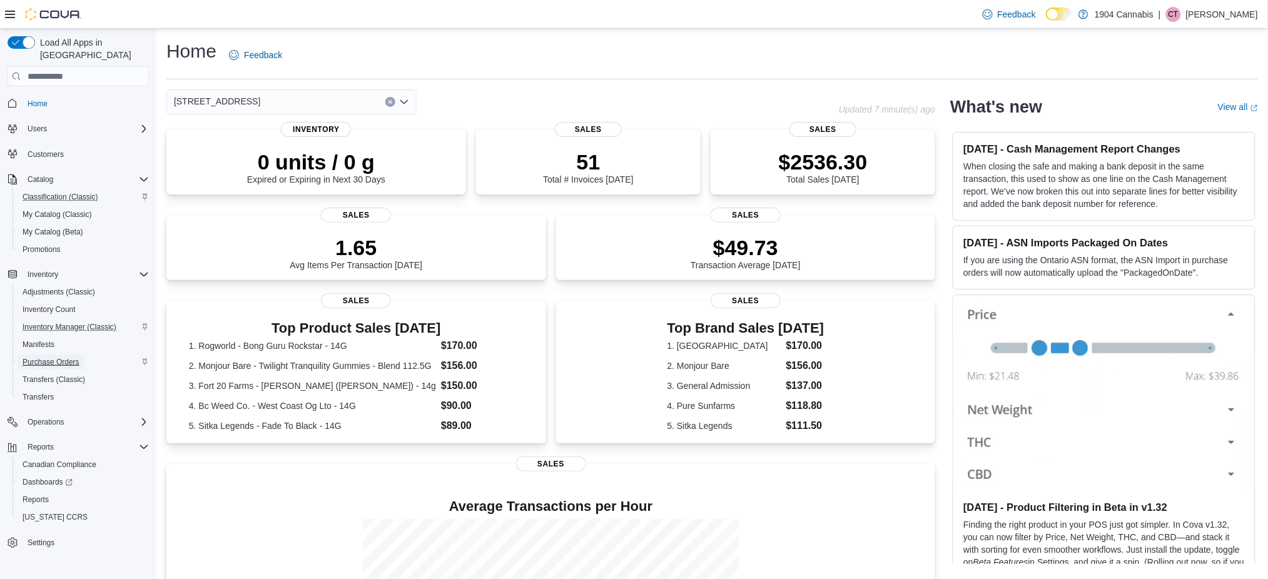
click at [53, 357] on span "Purchase Orders" at bounding box center [51, 362] width 57 height 10
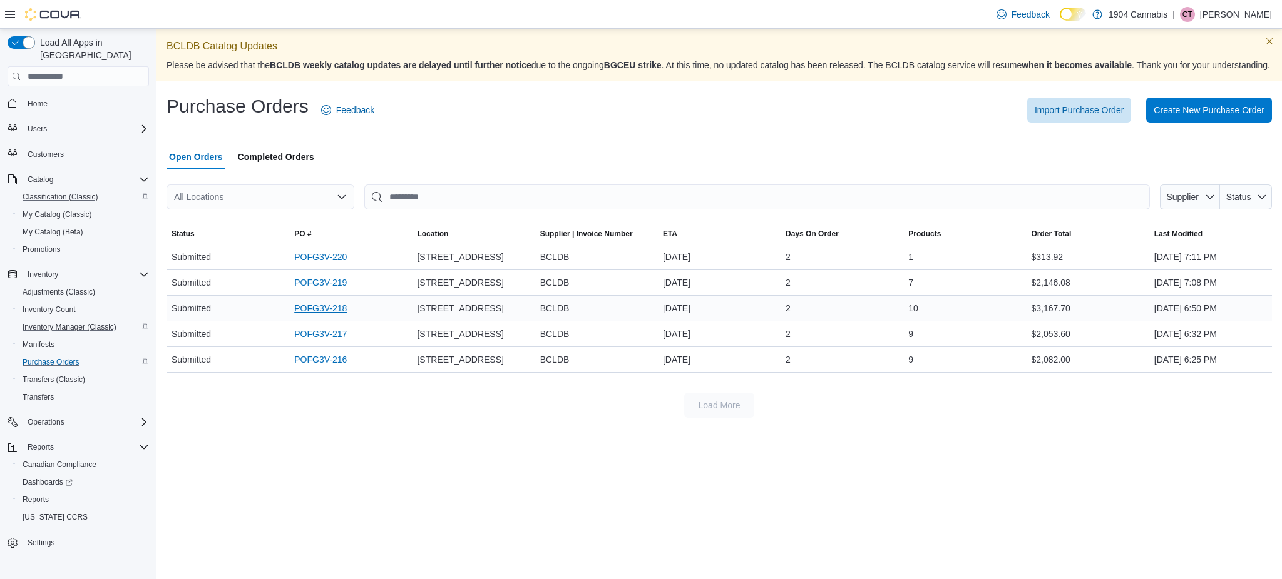
click at [345, 315] on link "POFG3V-218" at bounding box center [320, 308] width 53 height 15
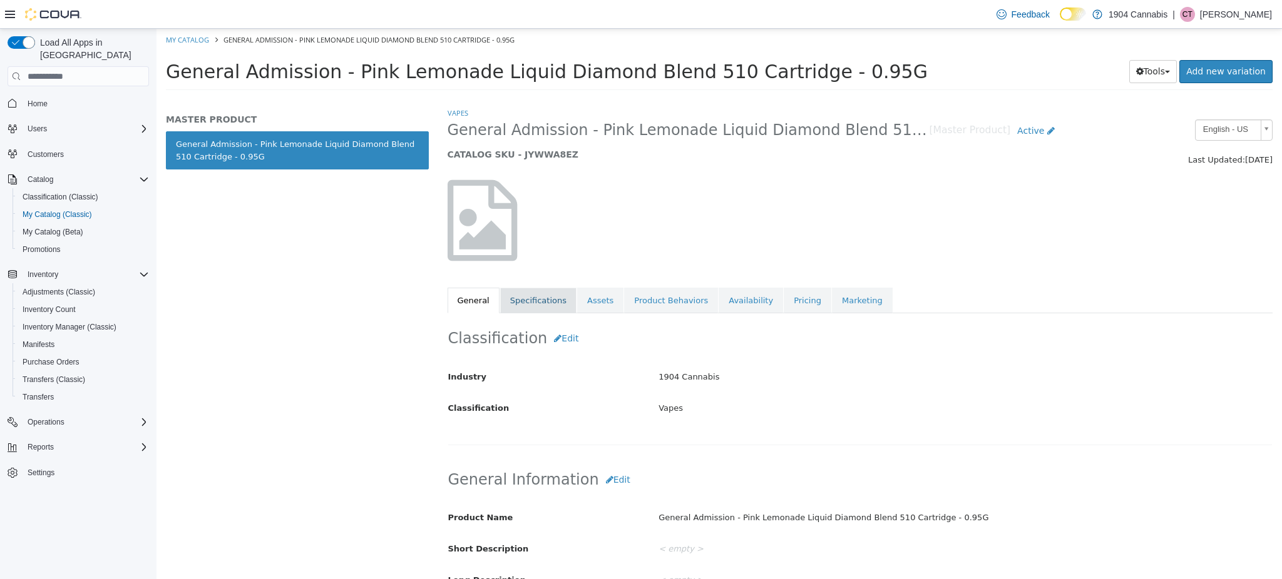
click at [546, 300] on link "Specifications" at bounding box center [538, 301] width 76 height 26
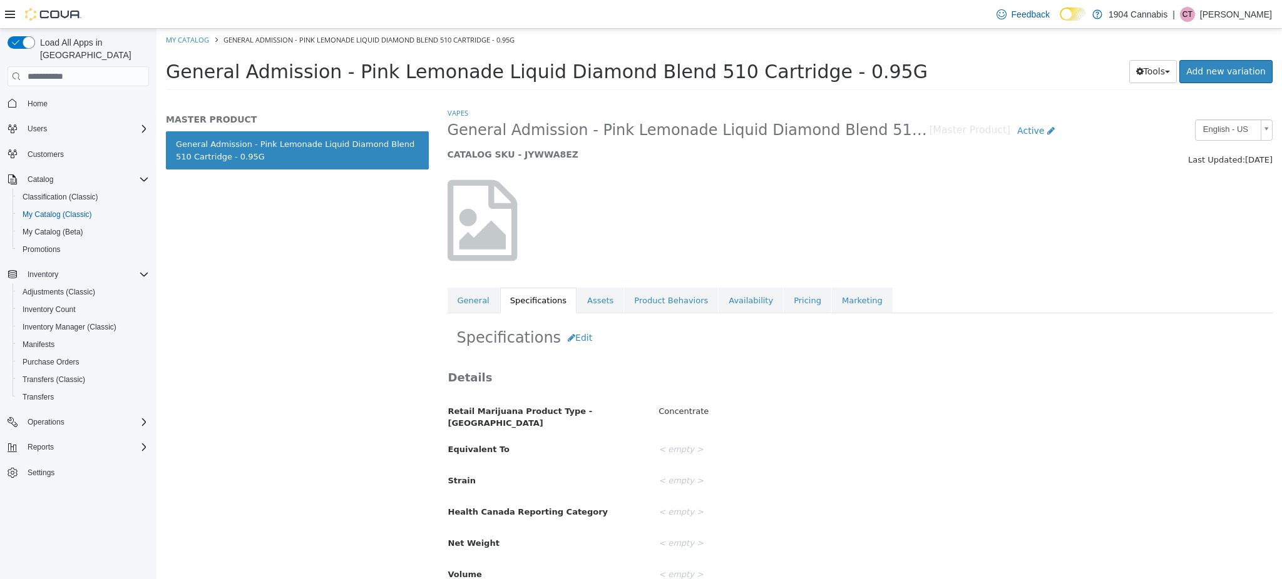
scroll to position [135, 0]
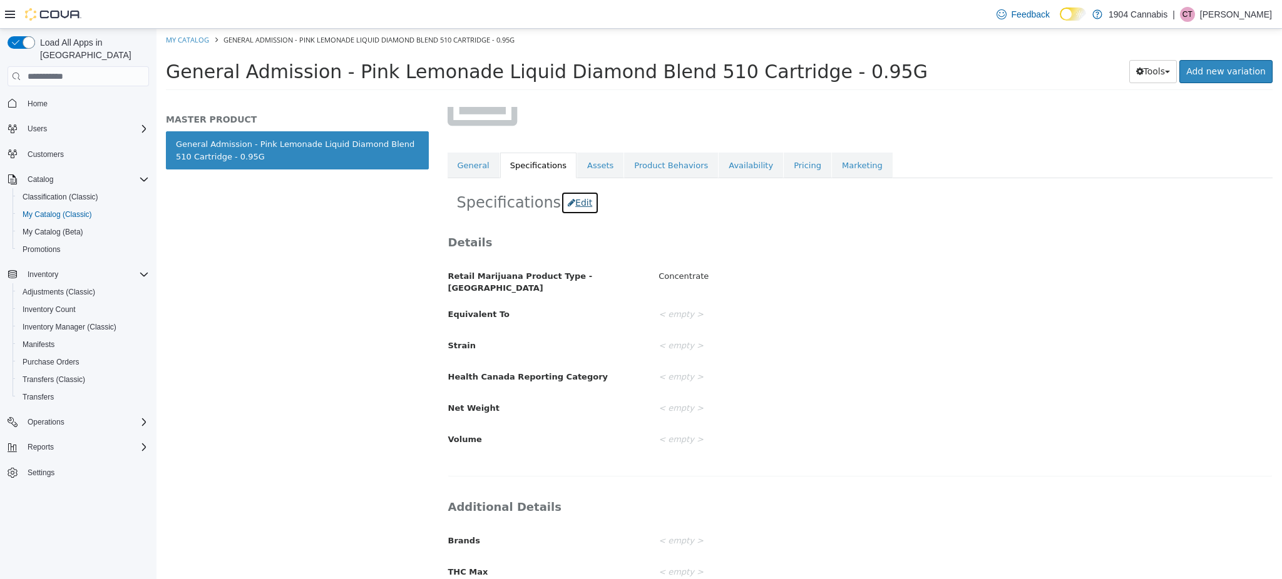
click at [578, 202] on button "Edit" at bounding box center [580, 202] width 38 height 23
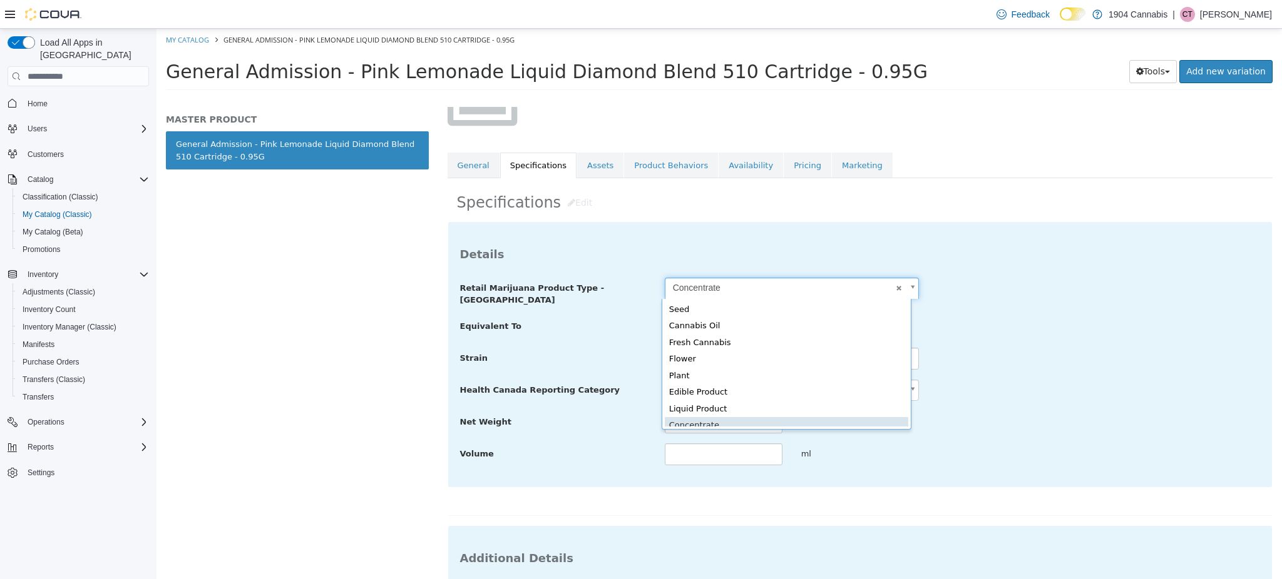
click at [711, 98] on body "**********" at bounding box center [718, 63] width 1125 height 69
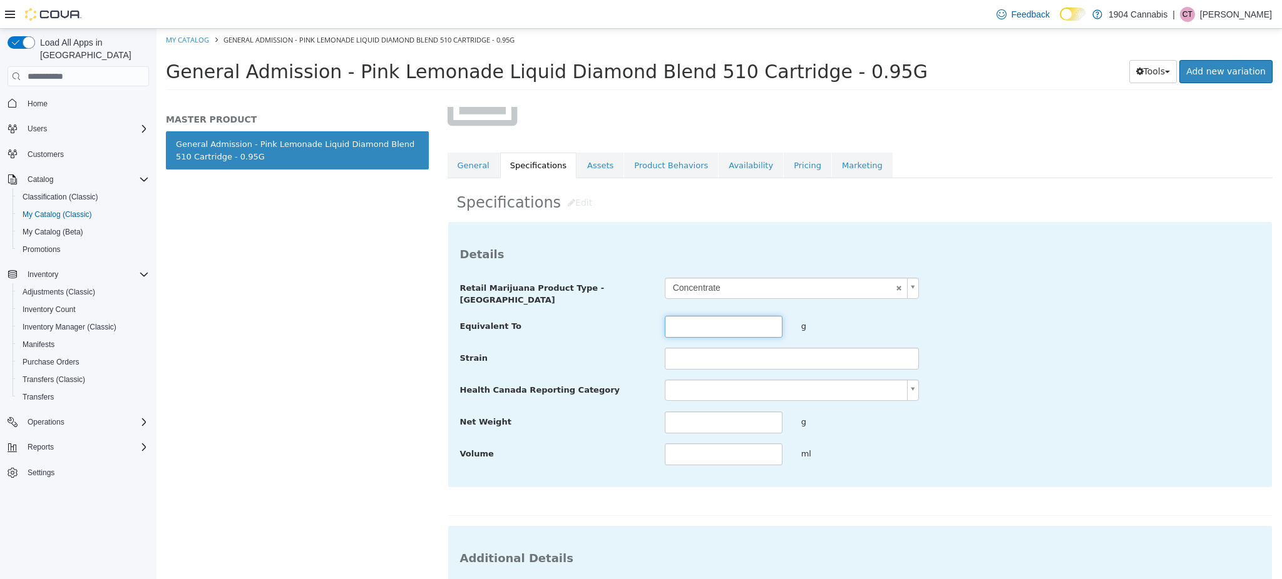
click at [743, 325] on input "text" at bounding box center [724, 327] width 118 height 22
click at [665, 98] on body "**********" at bounding box center [718, 63] width 1125 height 69
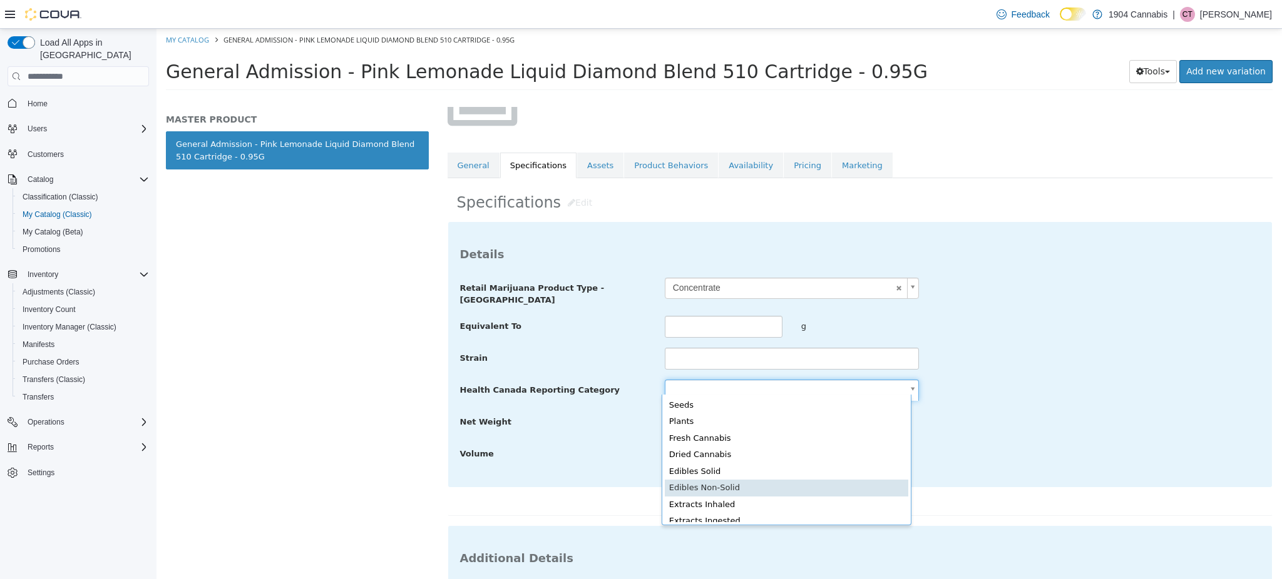
scroll to position [40, 0]
type input "**********"
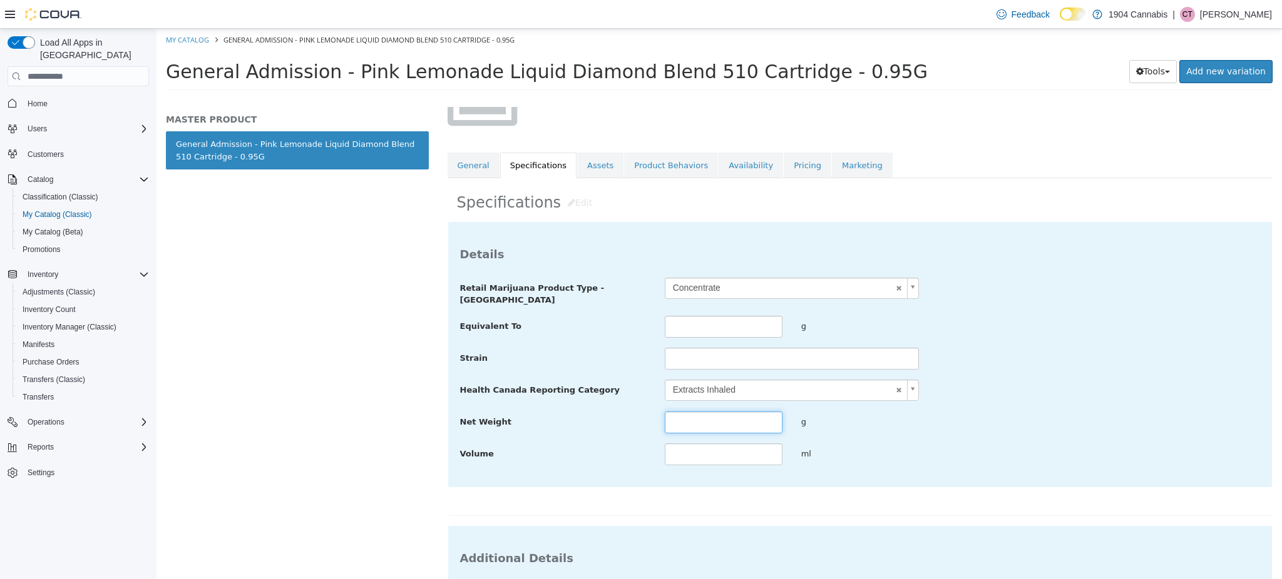
click at [721, 422] on input "text" at bounding box center [724, 423] width 118 height 22
type input "*"
click at [685, 316] on input "text" at bounding box center [724, 327] width 118 height 22
type input "*"
click at [1073, 356] on div "Strain" at bounding box center [860, 359] width 819 height 23
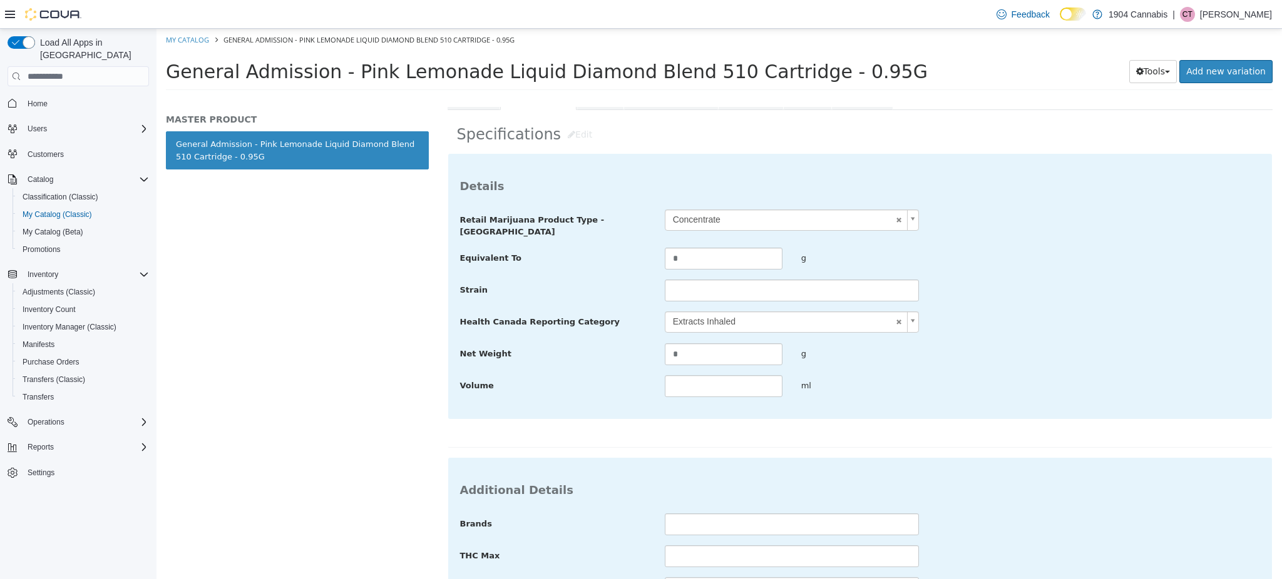
scroll to position [395, 0]
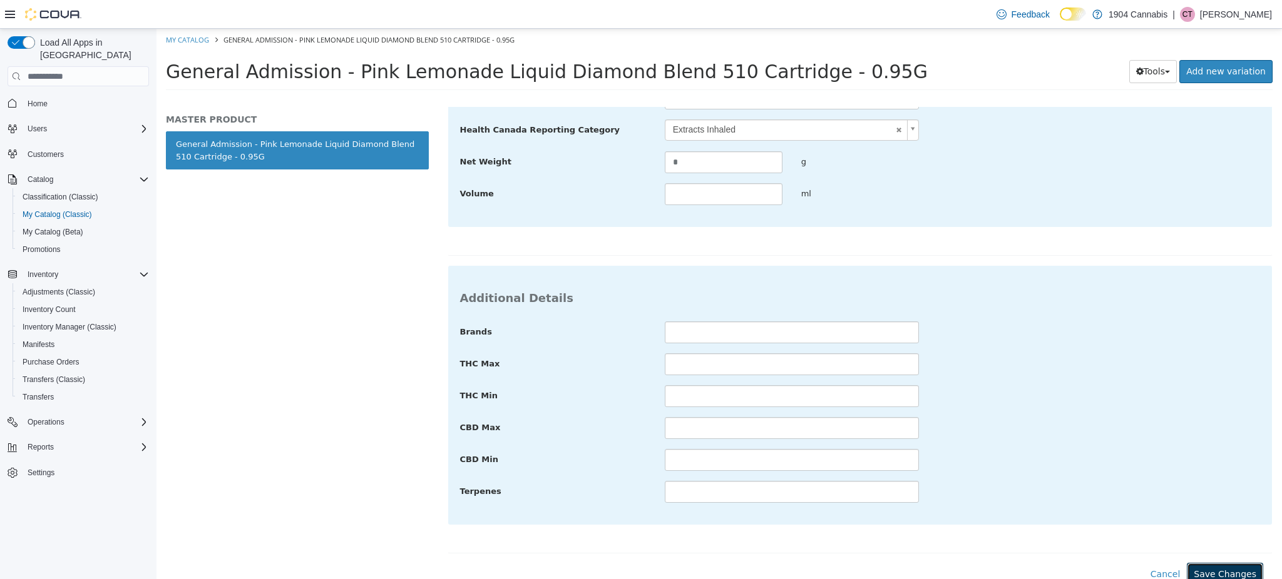
click at [1200, 566] on button "Save Changes" at bounding box center [1224, 574] width 76 height 23
click at [1223, 573] on button "Save Changes" at bounding box center [1224, 574] width 76 height 23
click at [1216, 567] on button "Save Changes" at bounding box center [1224, 574] width 76 height 23
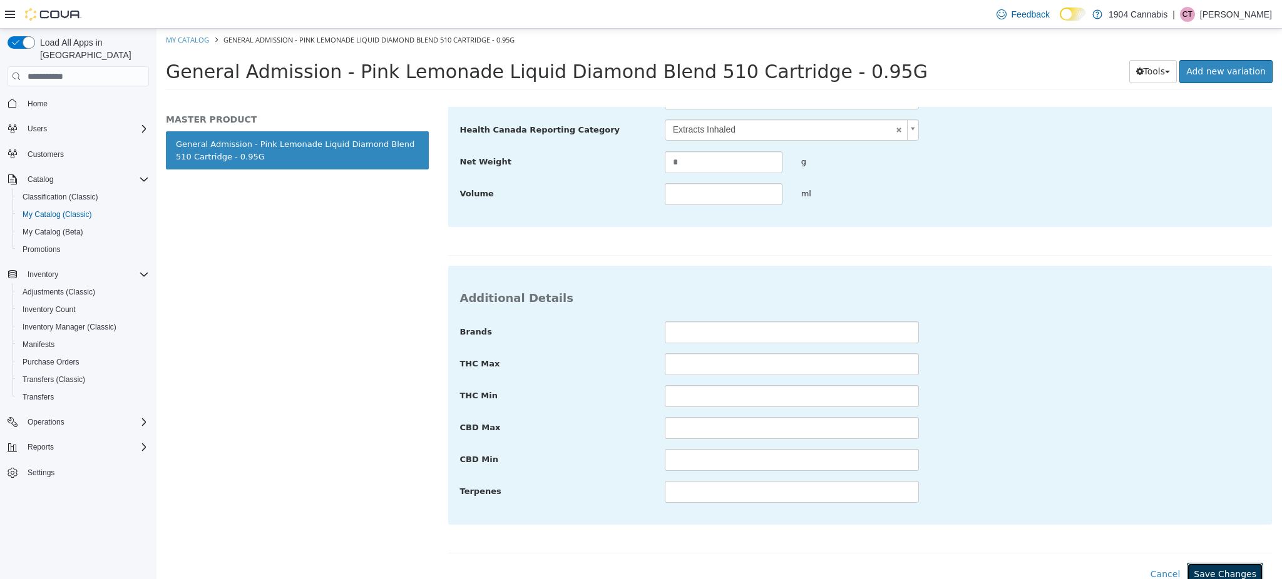
click at [1216, 567] on button "Save Changes" at bounding box center [1224, 574] width 76 height 23
click at [1208, 563] on button "Save Changes" at bounding box center [1224, 574] width 76 height 23
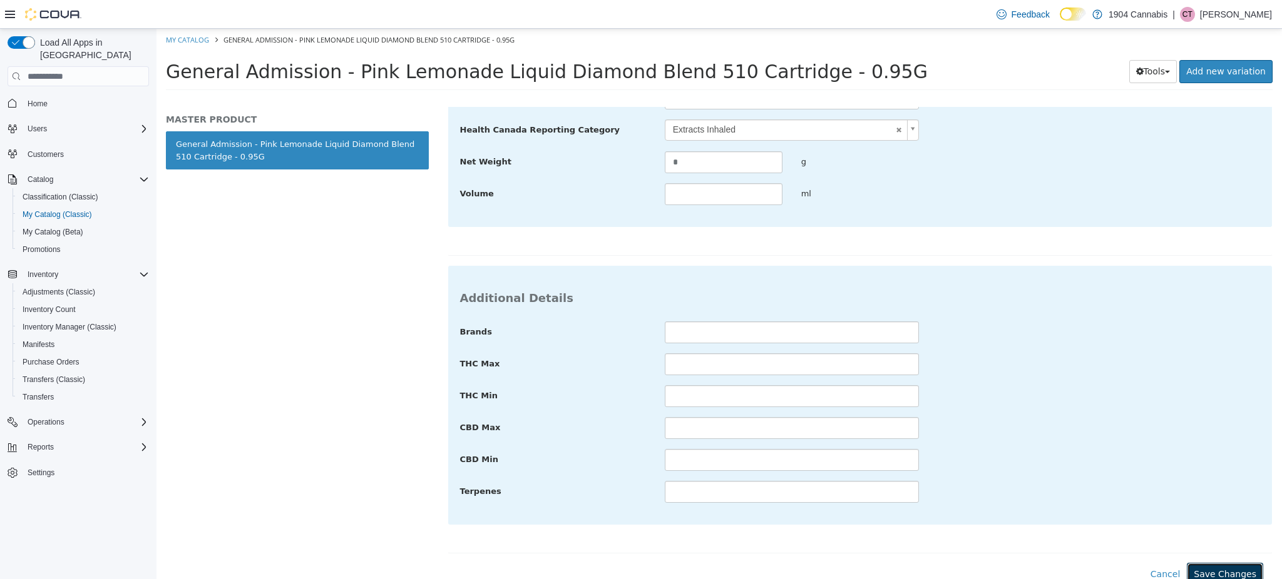
click at [1208, 563] on button "Save Changes" at bounding box center [1224, 574] width 76 height 23
click at [1220, 568] on button "Save Changes" at bounding box center [1224, 574] width 76 height 23
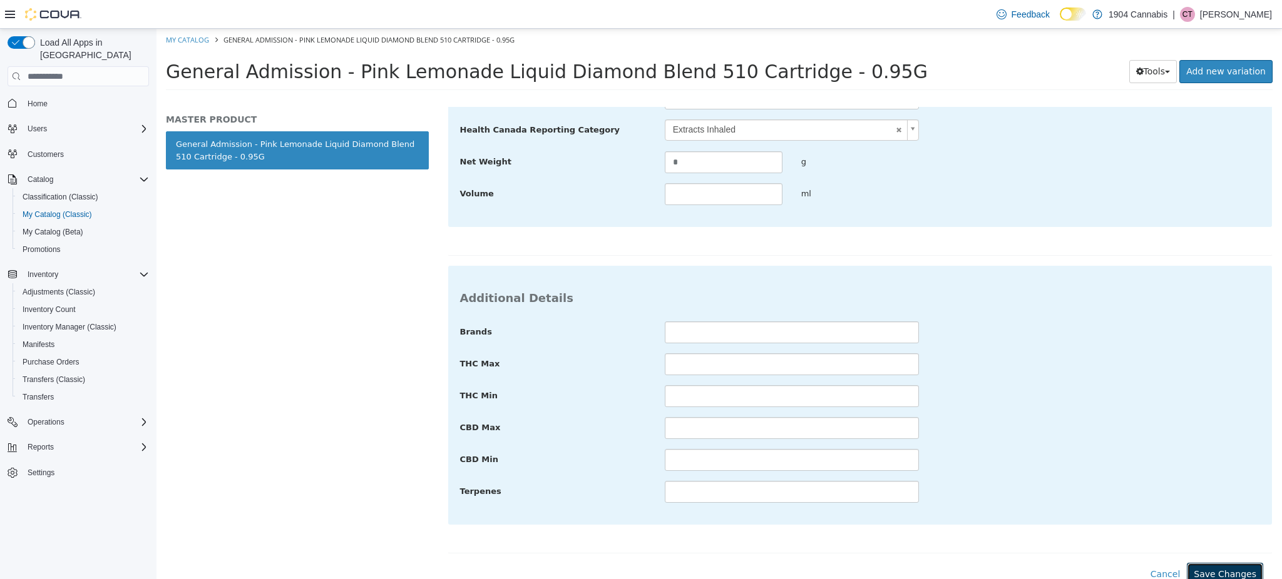
click at [1216, 570] on button "Save Changes" at bounding box center [1224, 574] width 76 height 23
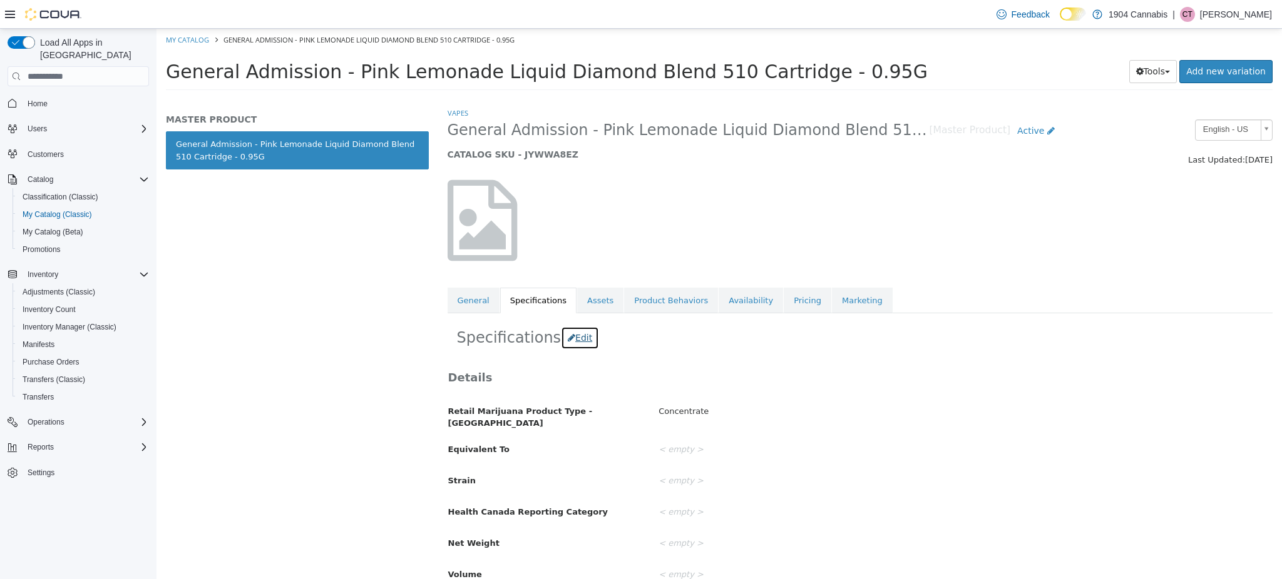
click at [568, 347] on button "Edit" at bounding box center [580, 338] width 38 height 23
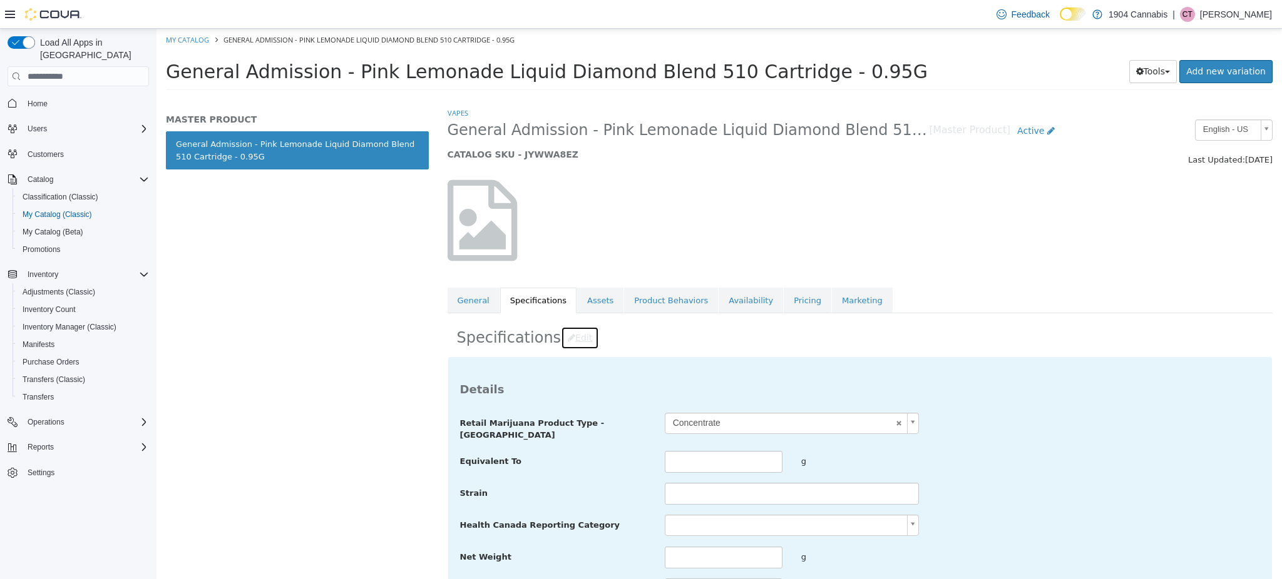
scroll to position [131, 0]
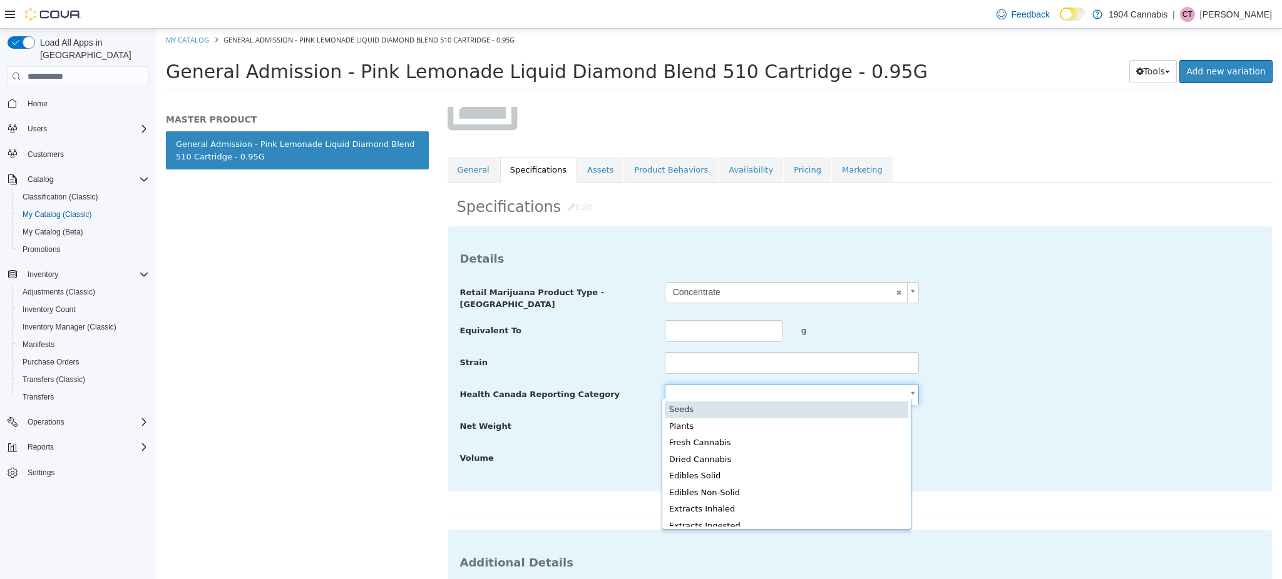
click at [763, 98] on body "**********" at bounding box center [718, 63] width 1125 height 69
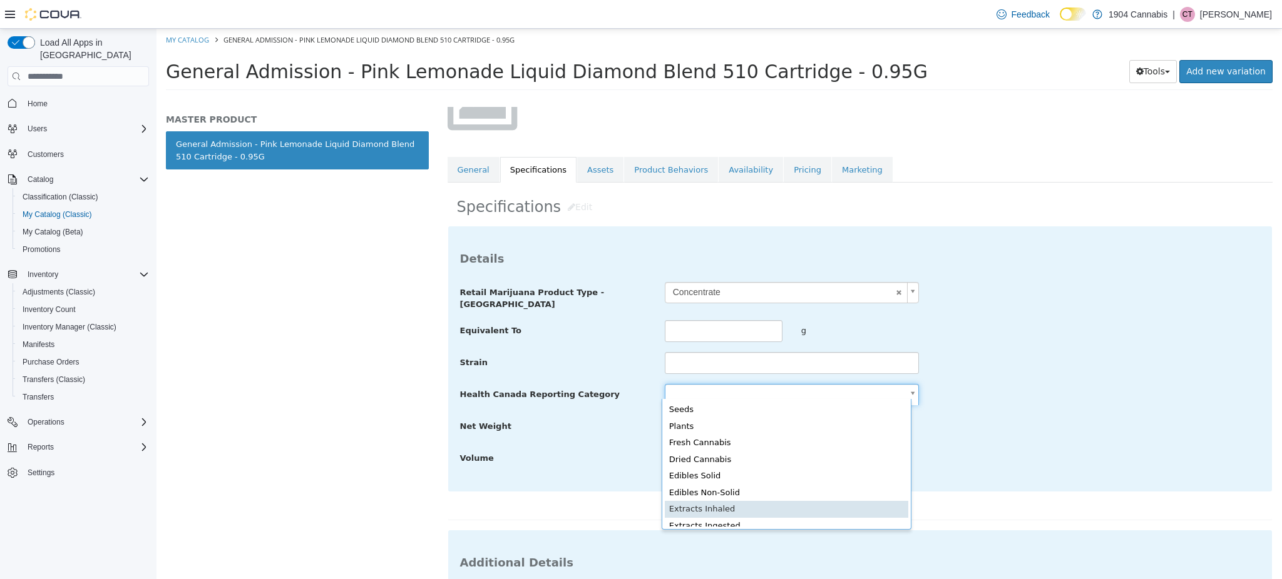
type input "**********"
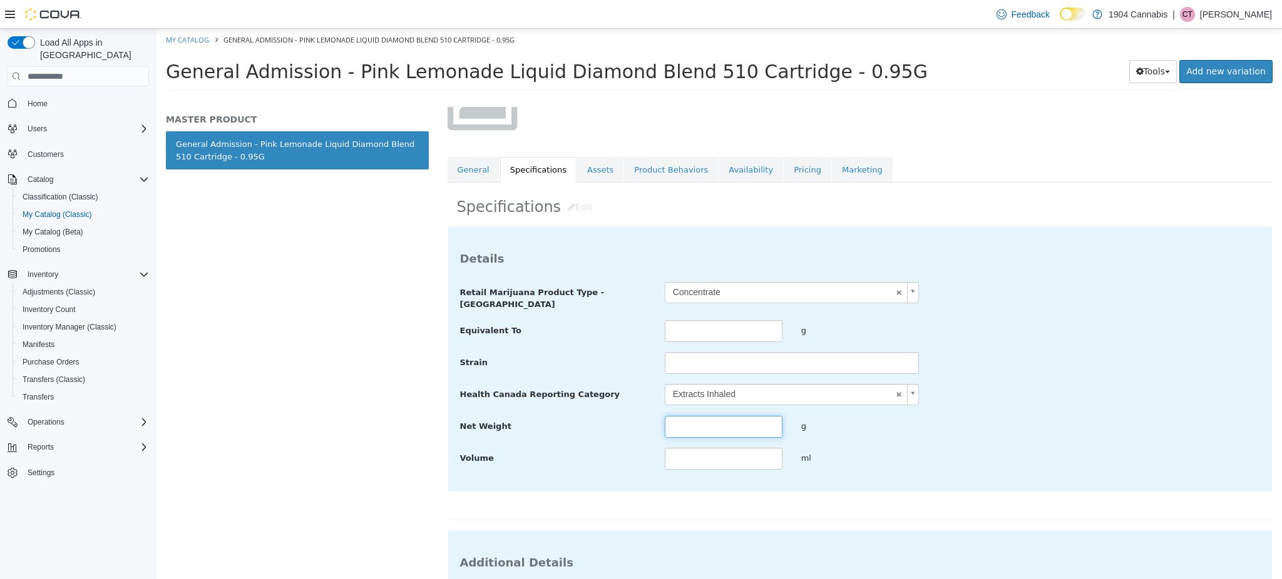
click at [738, 416] on input "text" at bounding box center [724, 427] width 118 height 22
type input "*"
click at [731, 330] on input "text" at bounding box center [724, 331] width 118 height 22
type input "*"
click at [1039, 360] on div "Strain" at bounding box center [860, 363] width 819 height 23
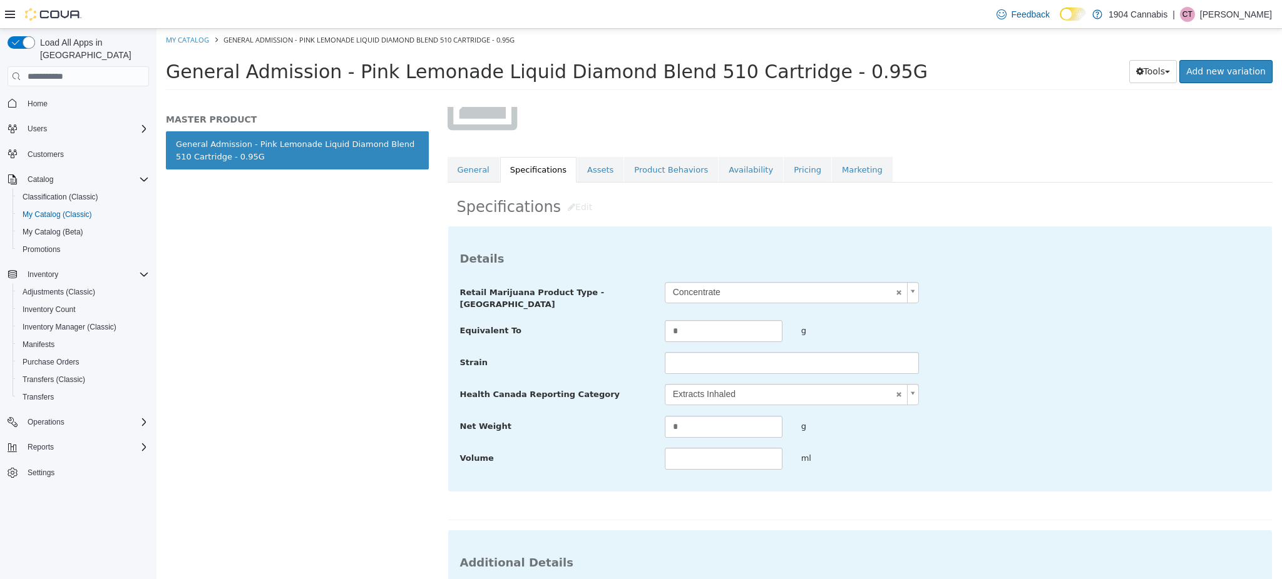
scroll to position [395, 0]
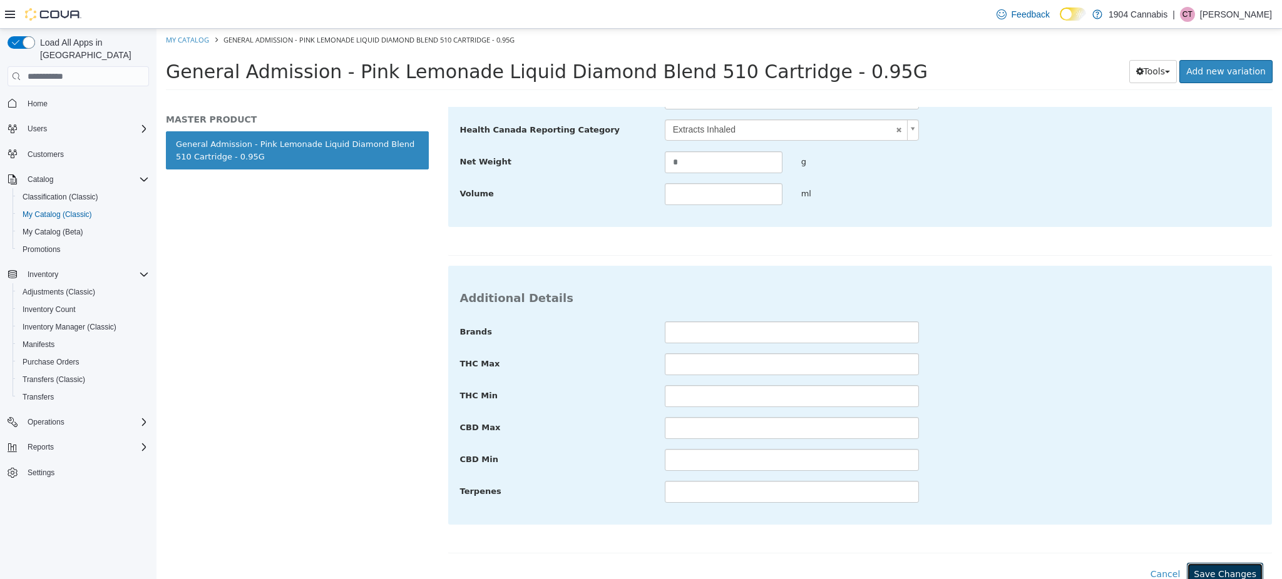
click at [1205, 563] on button "Save Changes" at bounding box center [1224, 574] width 76 height 23
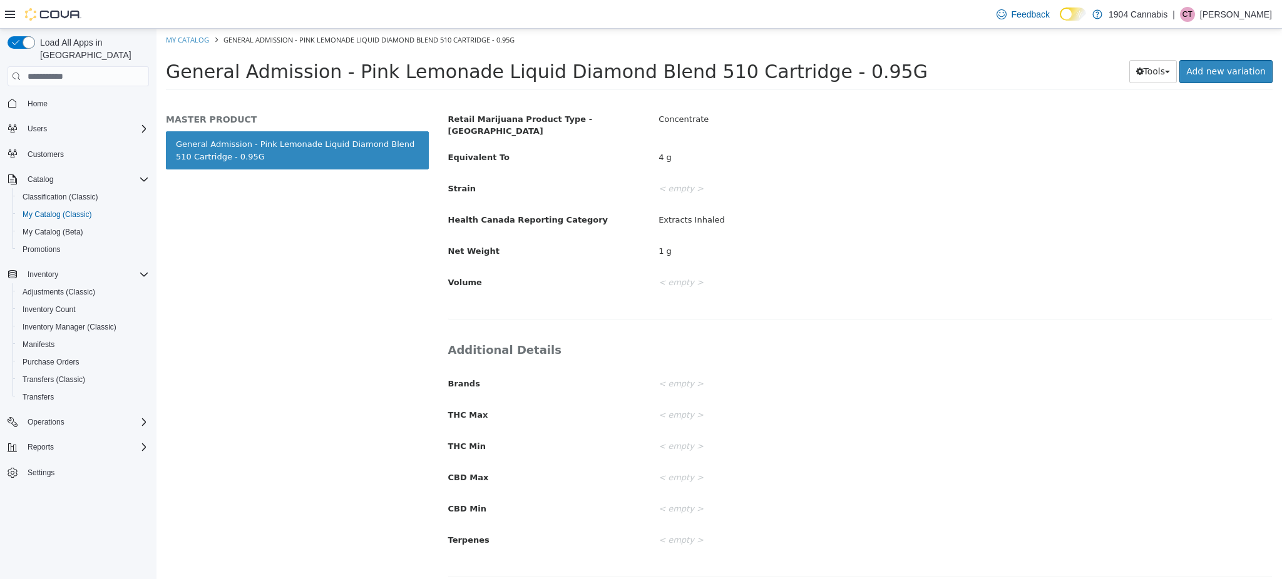
scroll to position [0, 0]
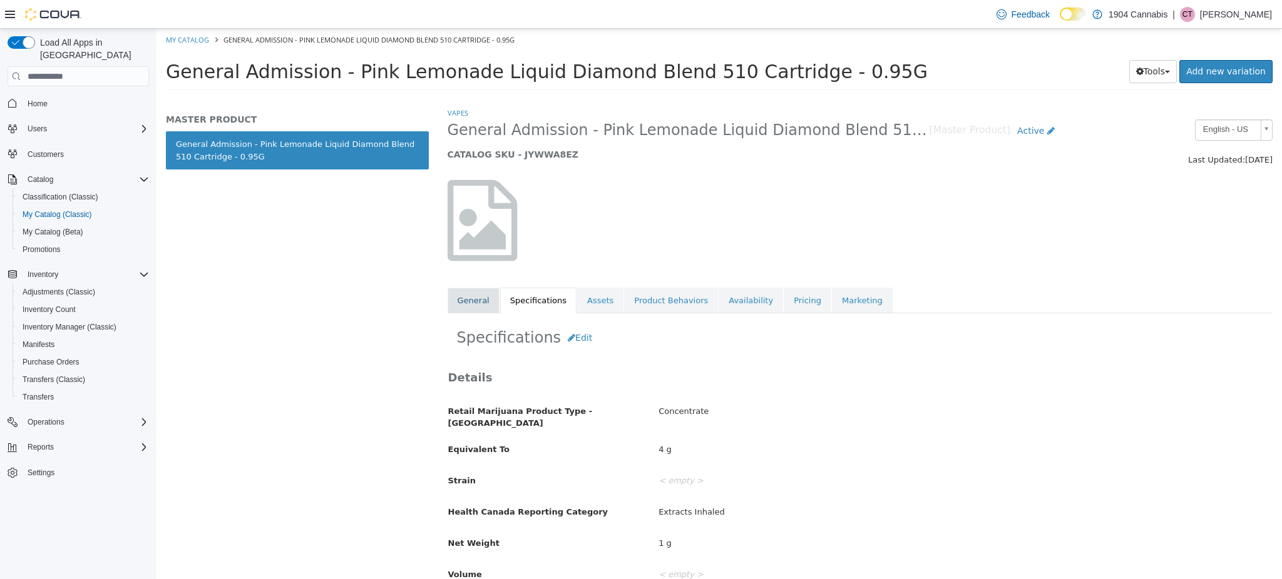
click at [476, 301] on link "General" at bounding box center [473, 301] width 52 height 26
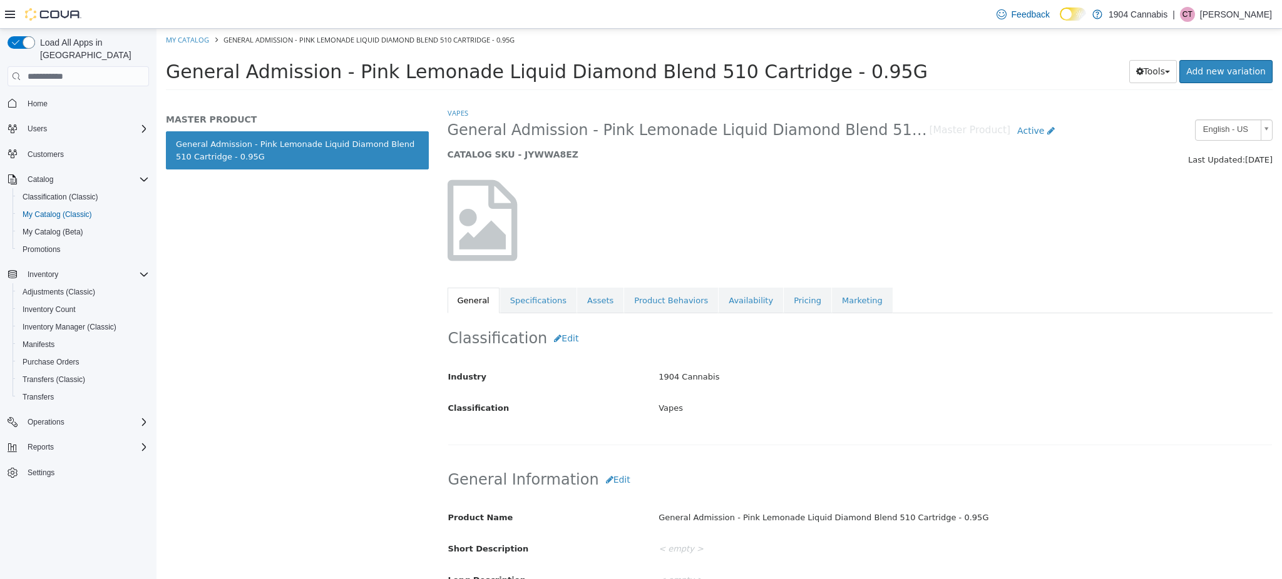
click at [68, 465] on span "Settings" at bounding box center [86, 473] width 126 height 16
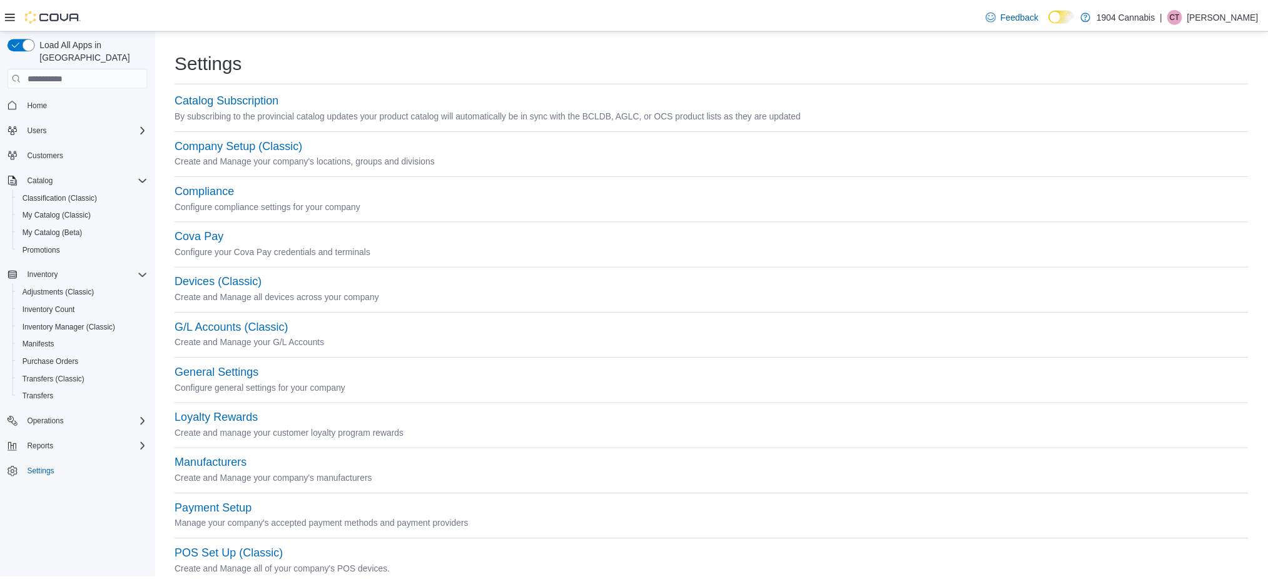
scroll to position [399, 0]
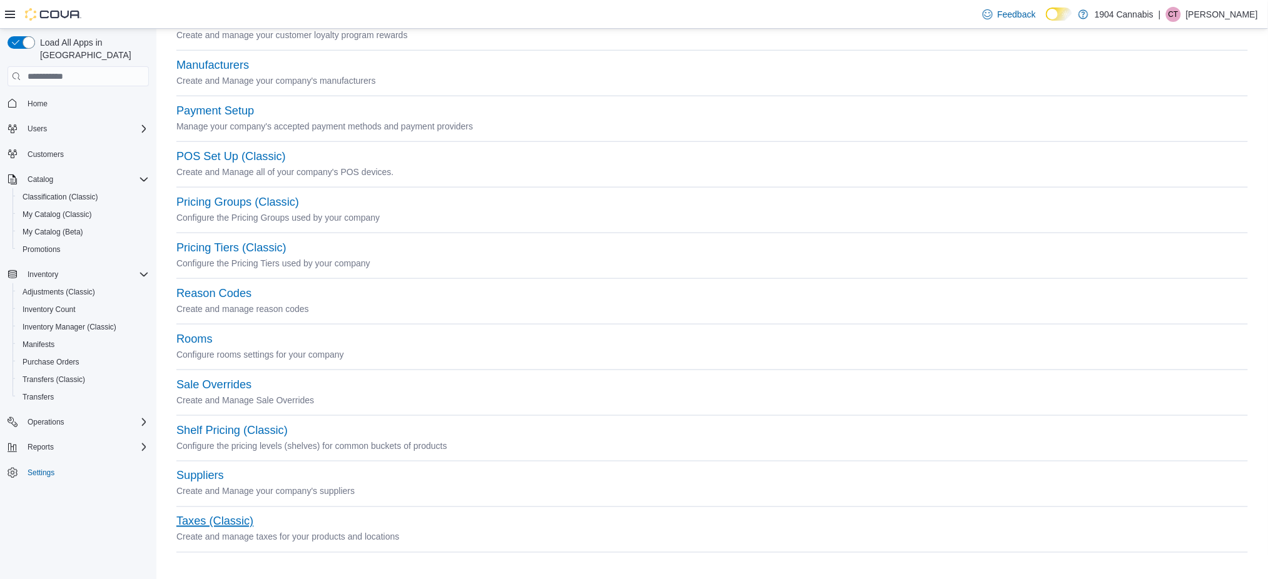
click at [230, 525] on button "Taxes (Classic)" at bounding box center [214, 522] width 77 height 13
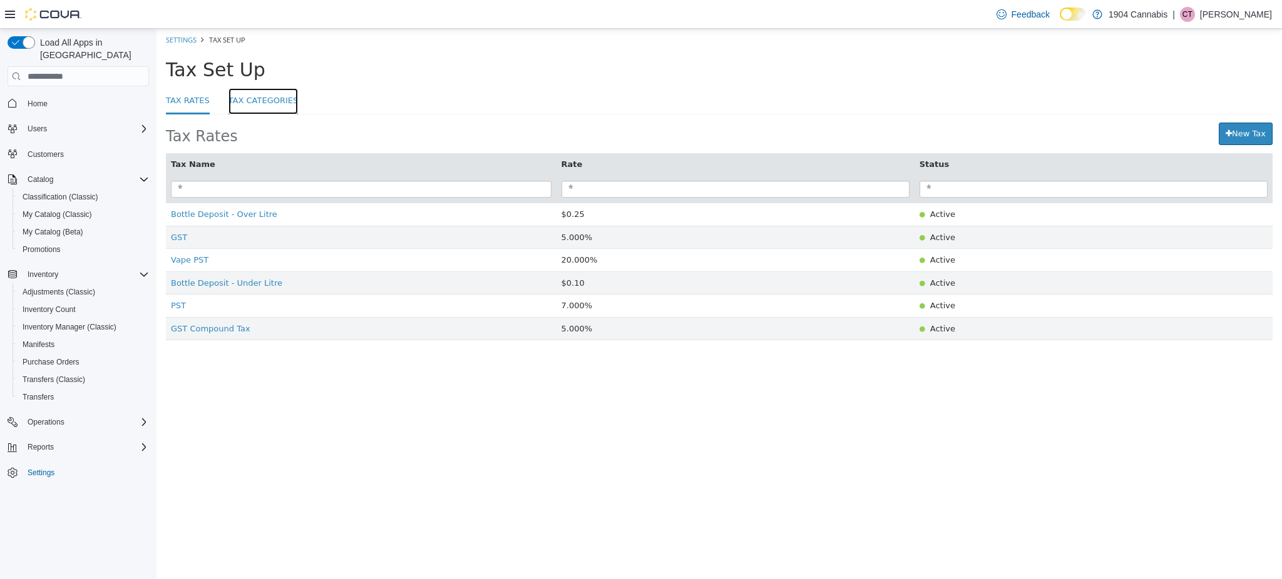
click at [245, 97] on link "Tax Categories" at bounding box center [263, 101] width 70 height 27
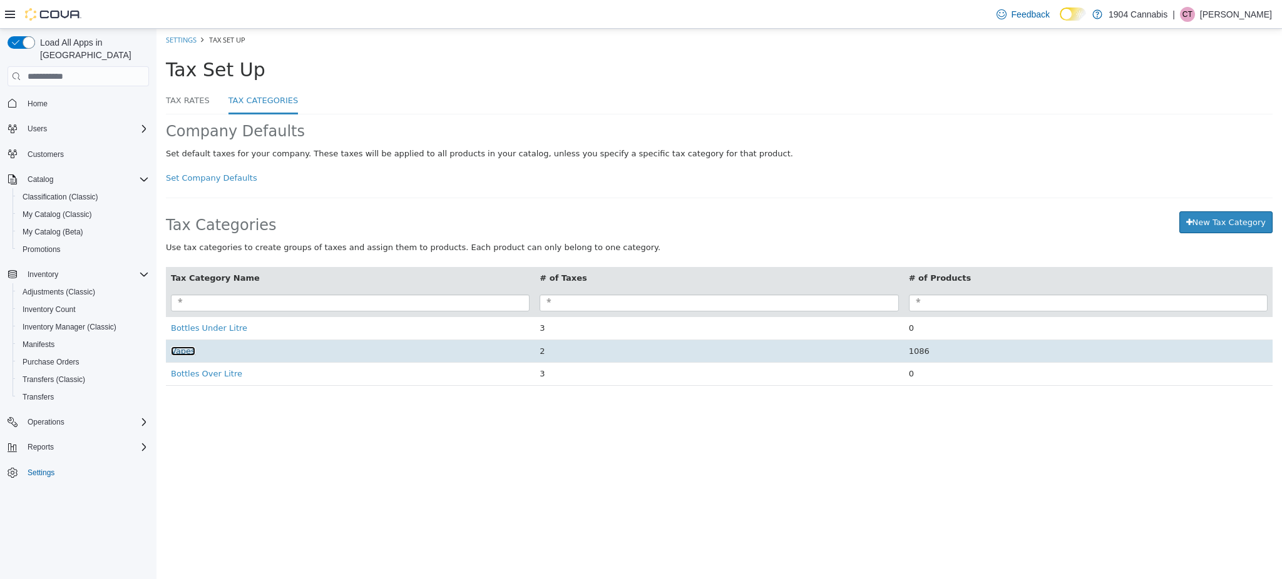
click at [188, 352] on span "Vapes" at bounding box center [183, 351] width 24 height 9
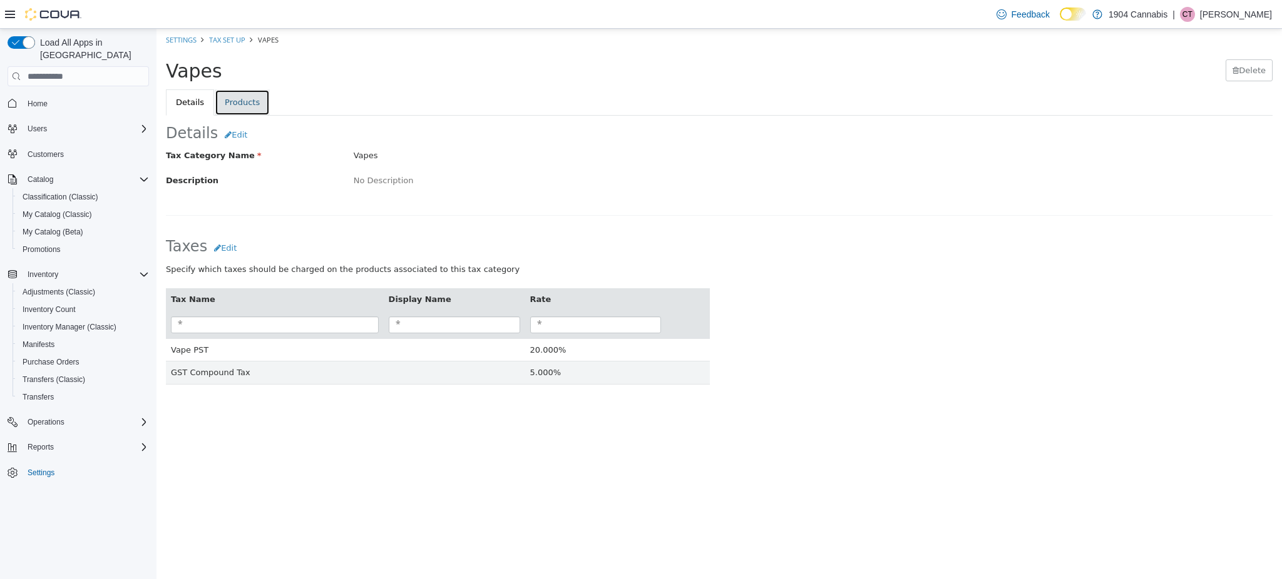
click at [243, 96] on link "Products" at bounding box center [242, 102] width 55 height 26
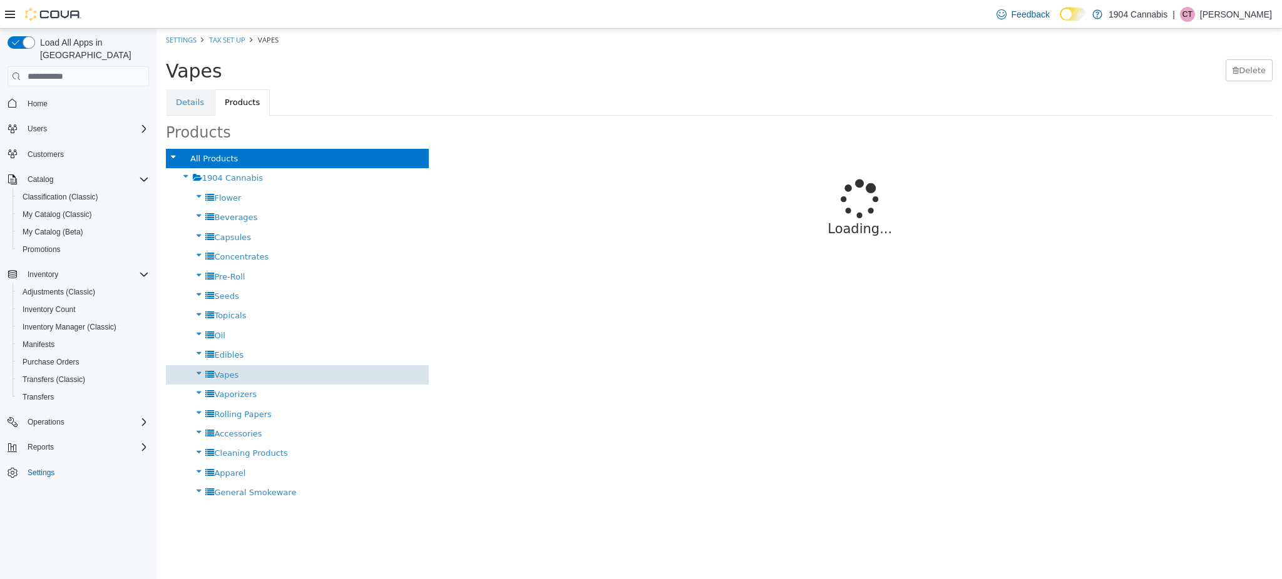
click at [243, 380] on div "Vapes" at bounding box center [297, 374] width 263 height 19
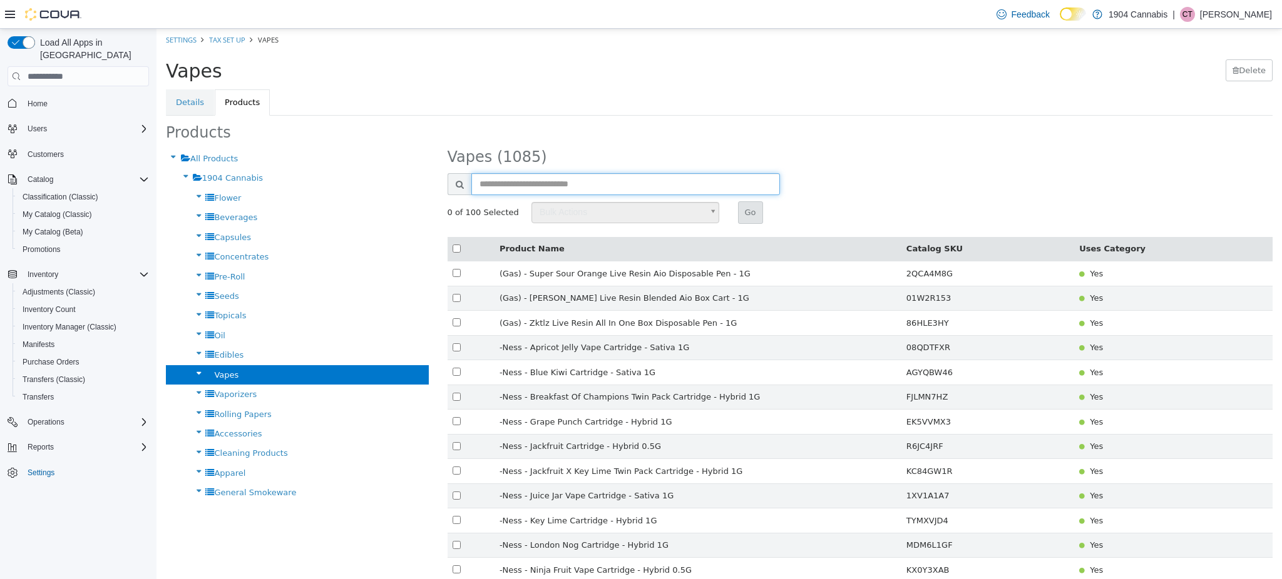
click at [543, 176] on input "text" at bounding box center [625, 184] width 309 height 22
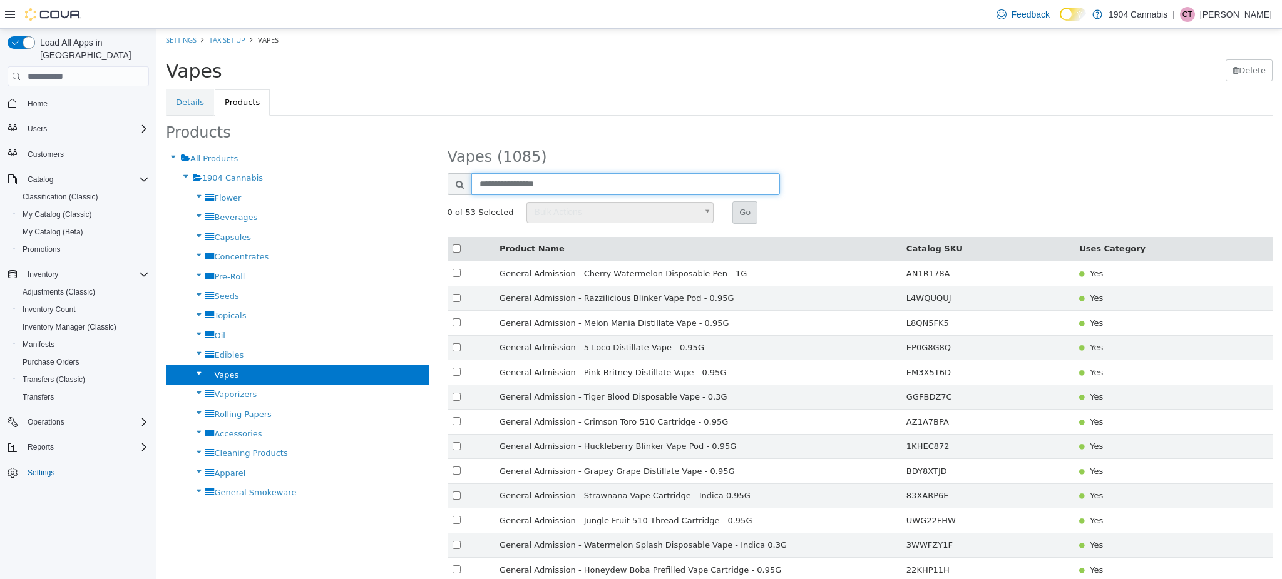
drag, startPoint x: 681, startPoint y: 181, endPoint x: 81, endPoint y: 116, distance: 603.5
type input "********"
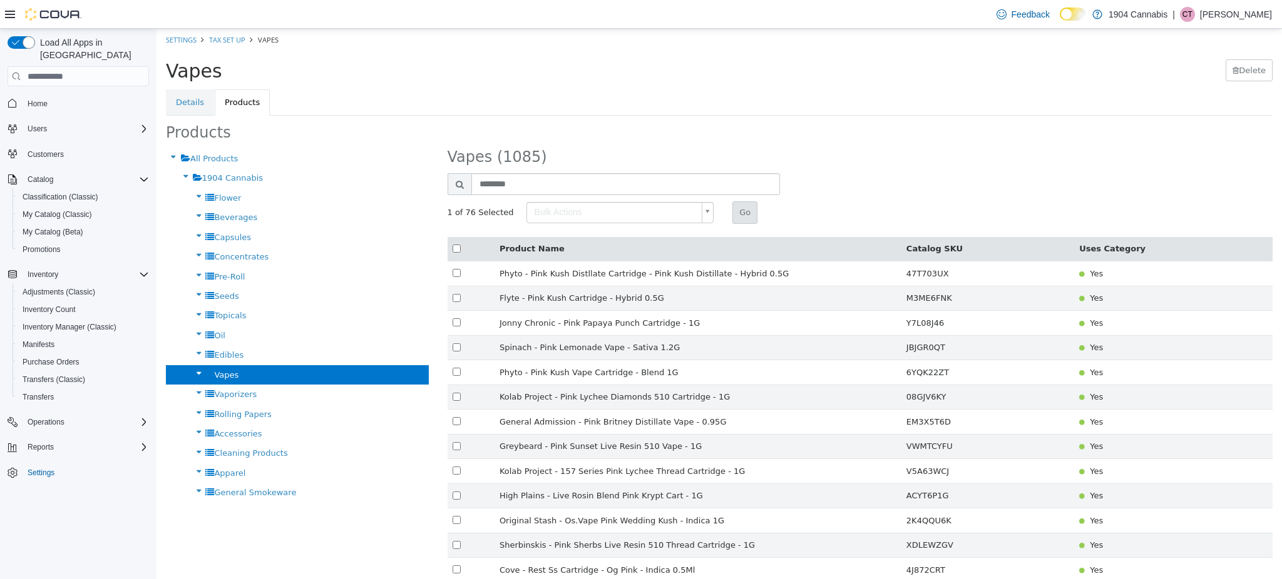
type input "******"
click at [732, 217] on button "Go" at bounding box center [744, 212] width 25 height 23
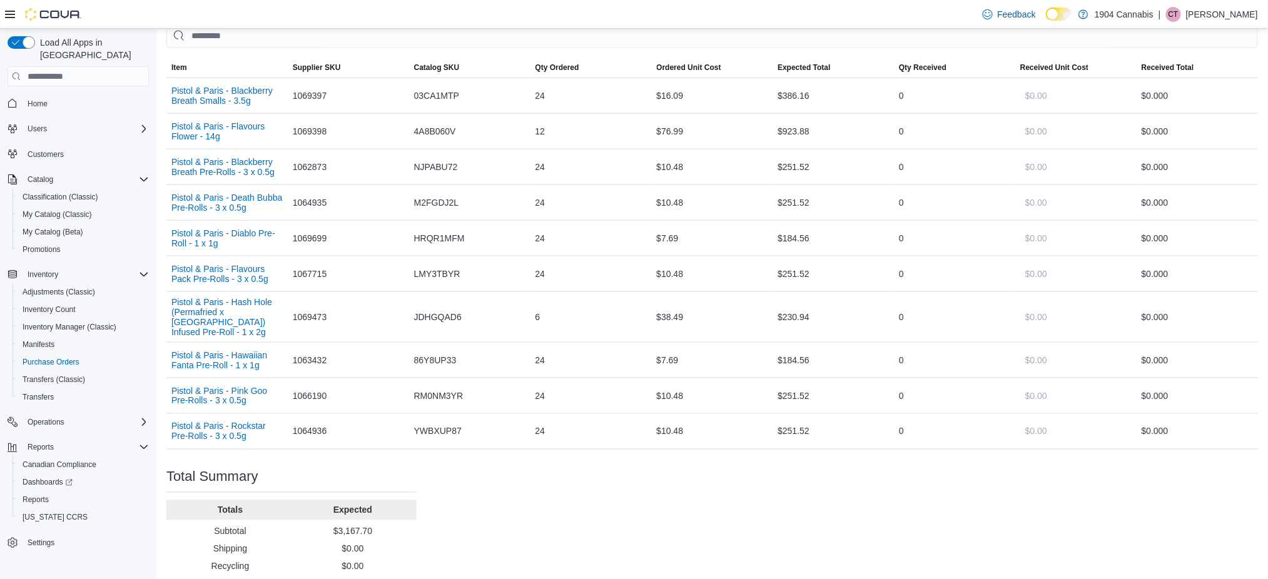
scroll to position [464, 0]
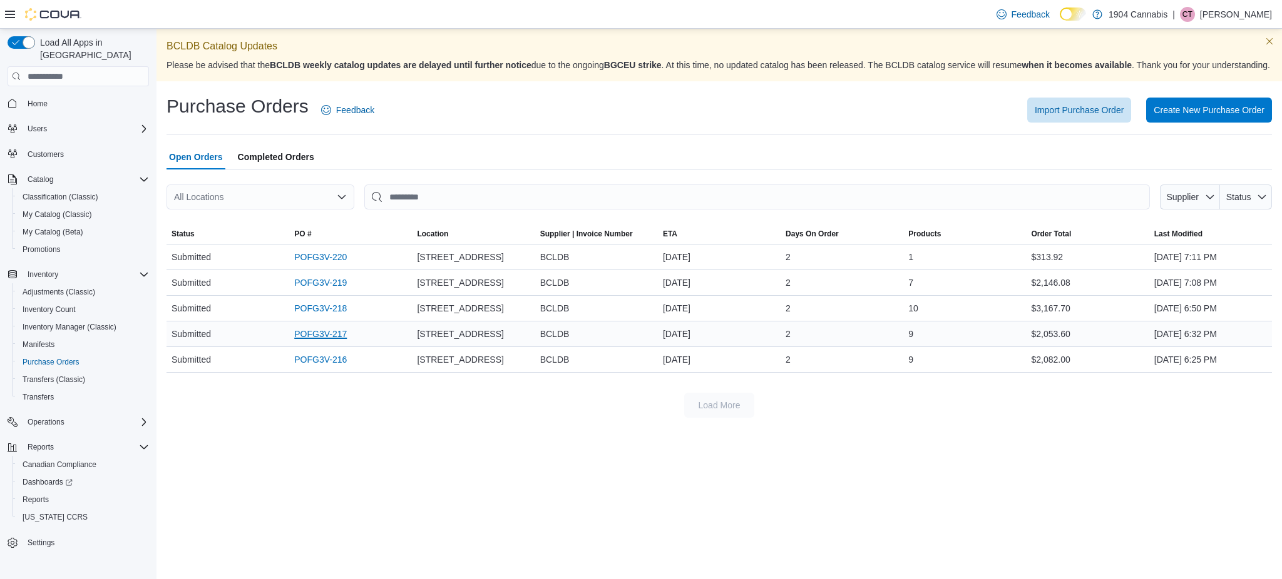
click at [299, 342] on link "POFG3V-217" at bounding box center [320, 334] width 53 height 15
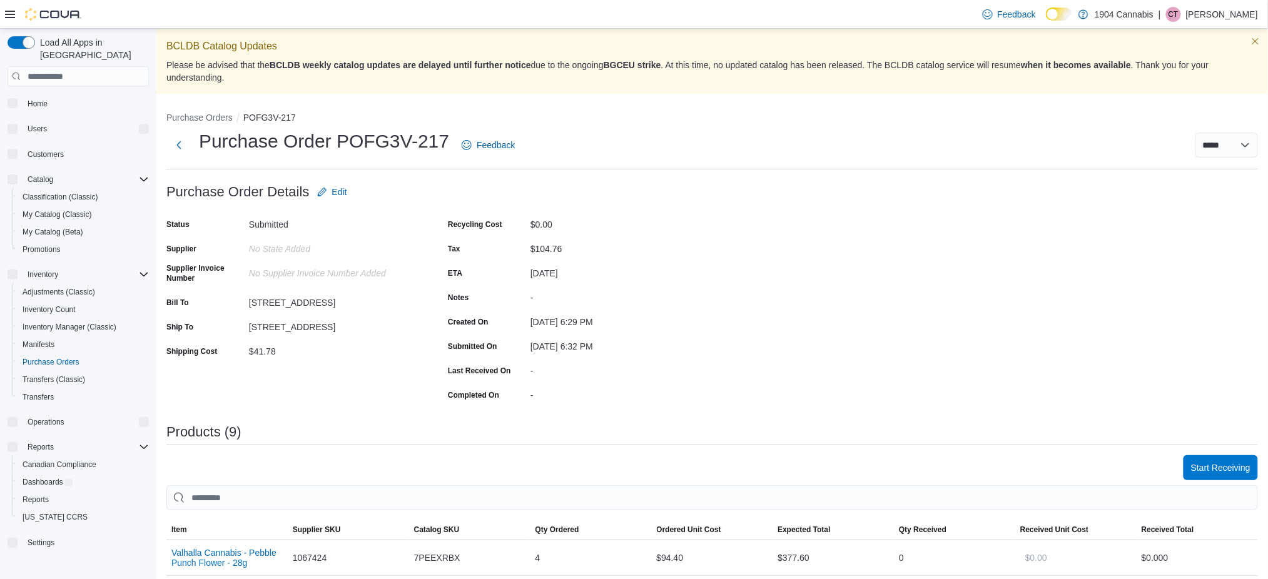
scroll to position [324, 0]
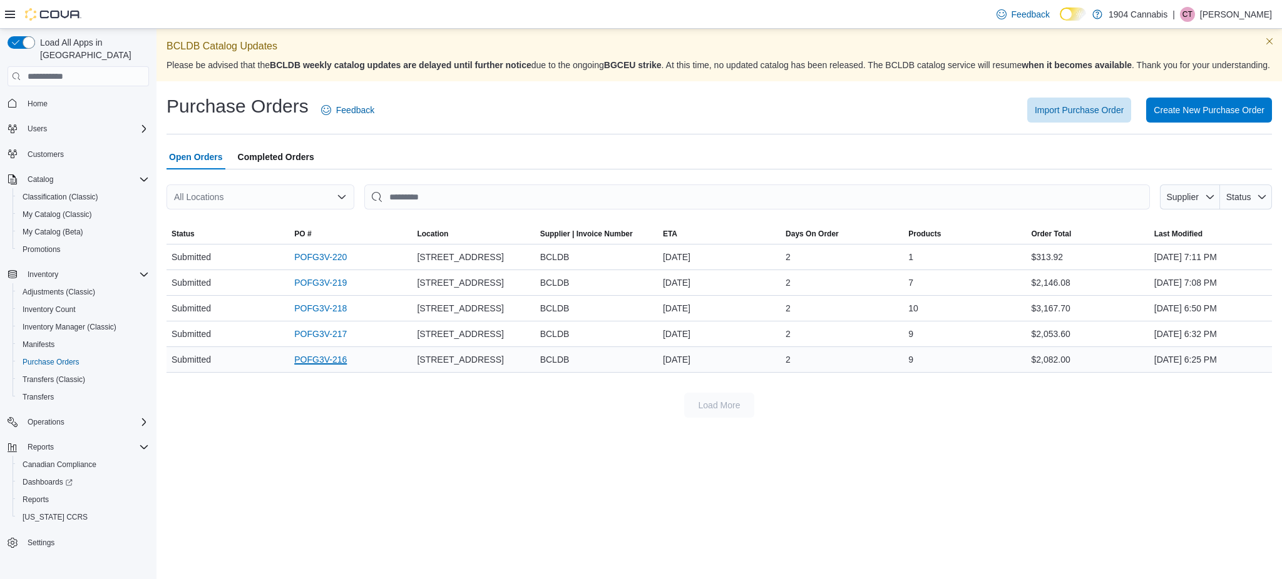
click at [332, 367] on link "POFG3V-216" at bounding box center [320, 359] width 53 height 15
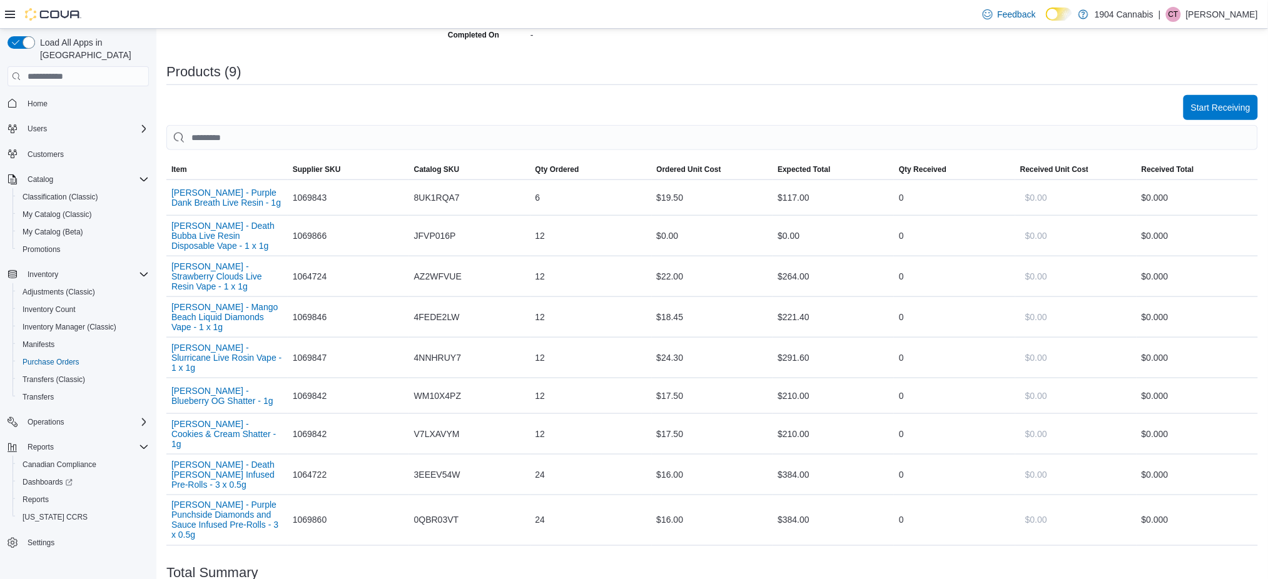
scroll to position [359, 0]
click at [1220, 101] on span "Start Receiving" at bounding box center [1220, 108] width 59 height 25
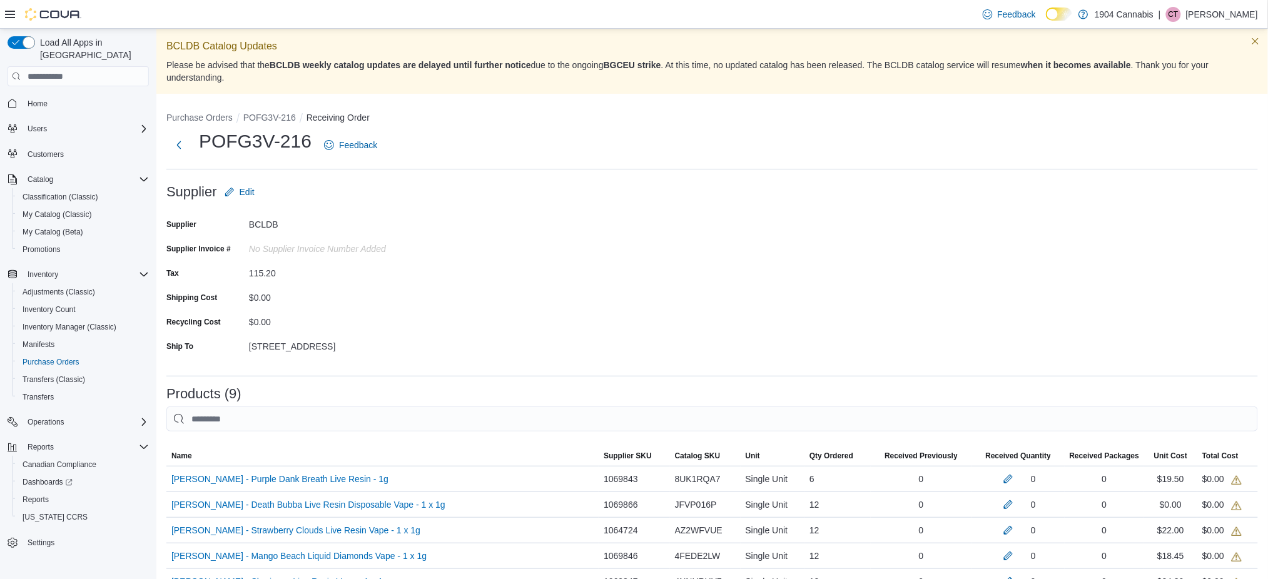
scroll to position [213, 0]
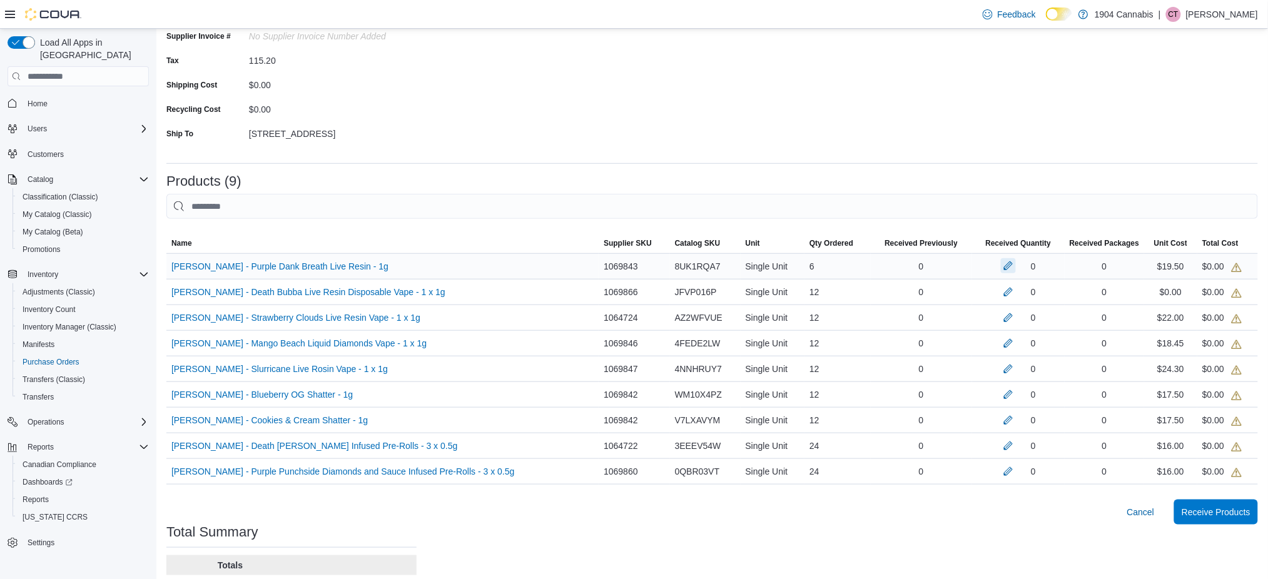
click at [1010, 263] on button "button" at bounding box center [1008, 265] width 15 height 15
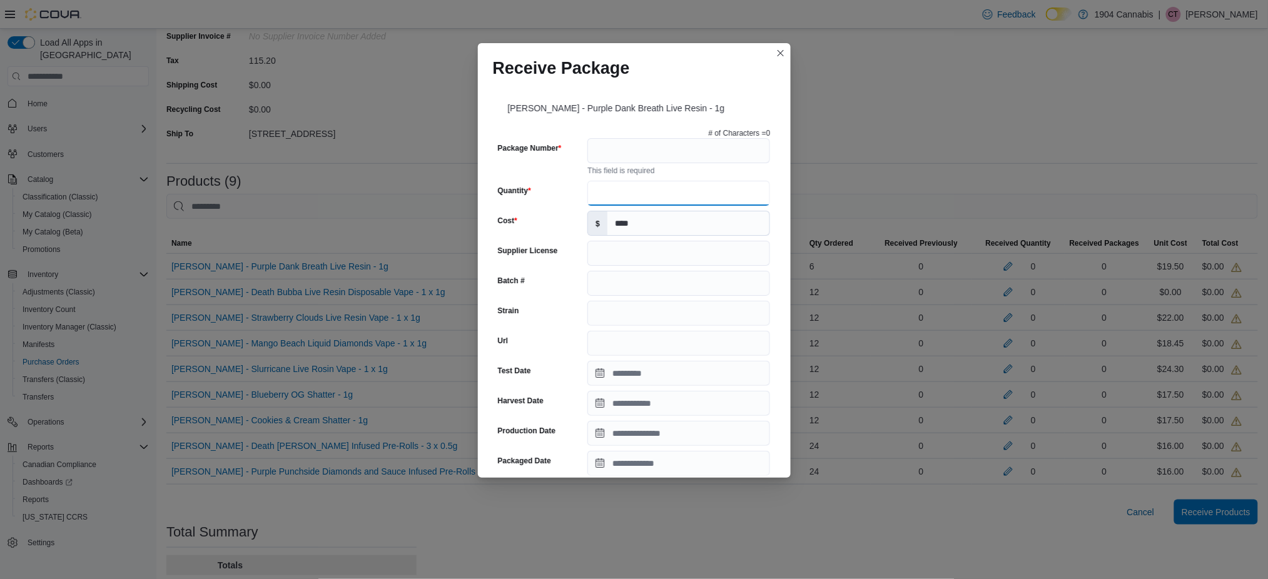
click at [655, 190] on input "Quantity" at bounding box center [679, 193] width 183 height 25
type input "*"
click at [647, 161] on input "Package Number" at bounding box center [679, 150] width 183 height 25
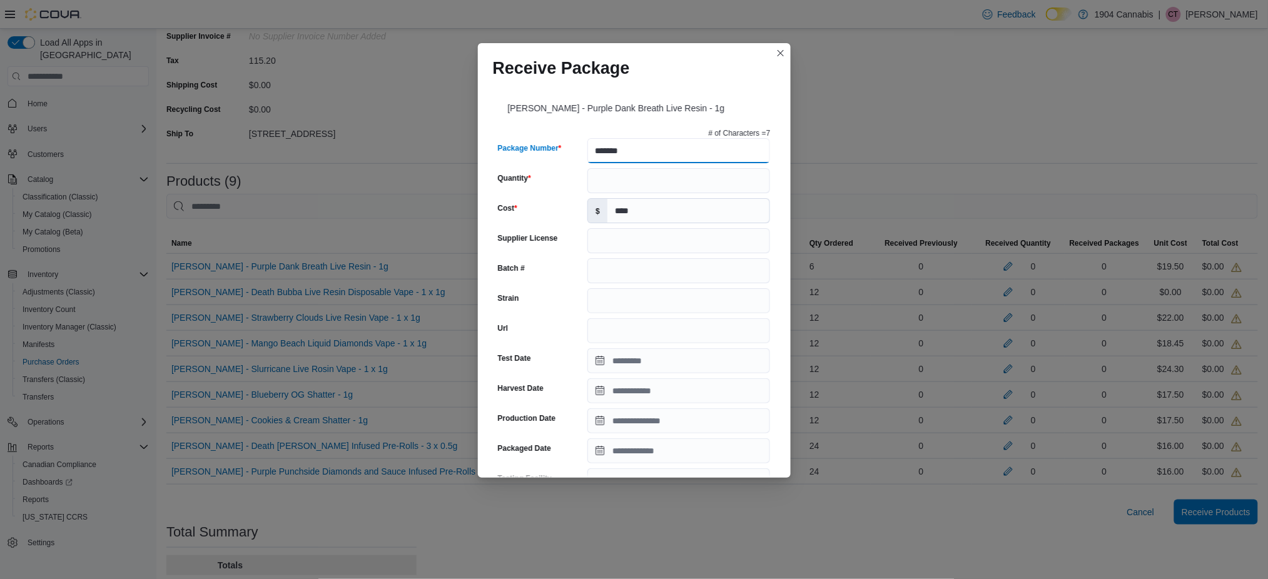
scroll to position [345, 0]
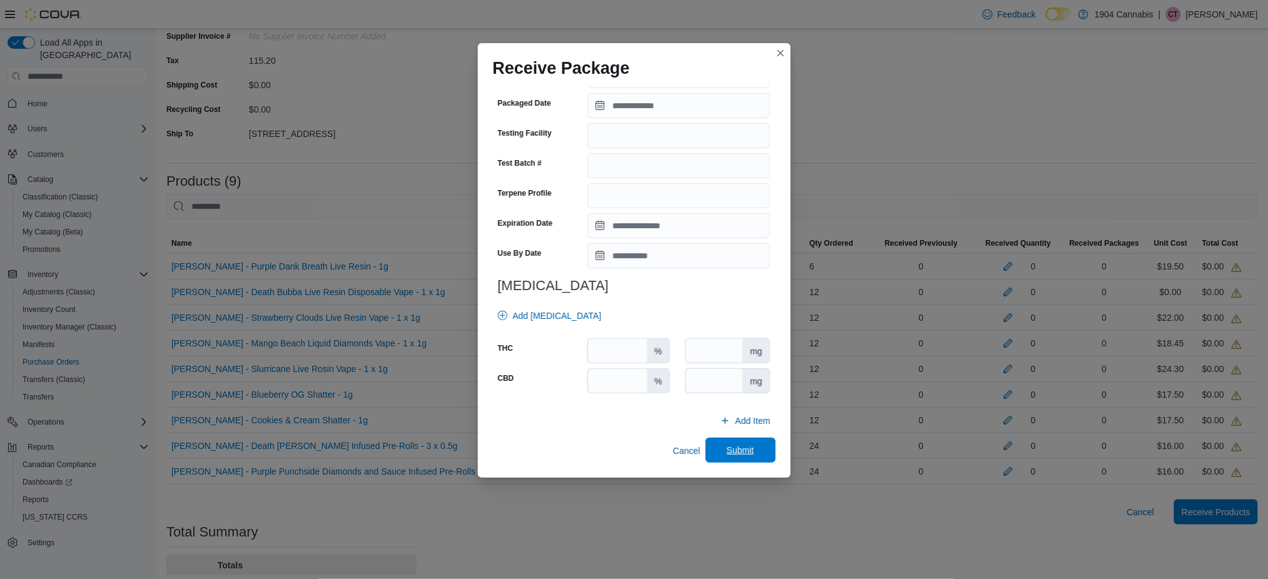
type input "*******"
click at [727, 456] on span "Submit" at bounding box center [741, 450] width 28 height 13
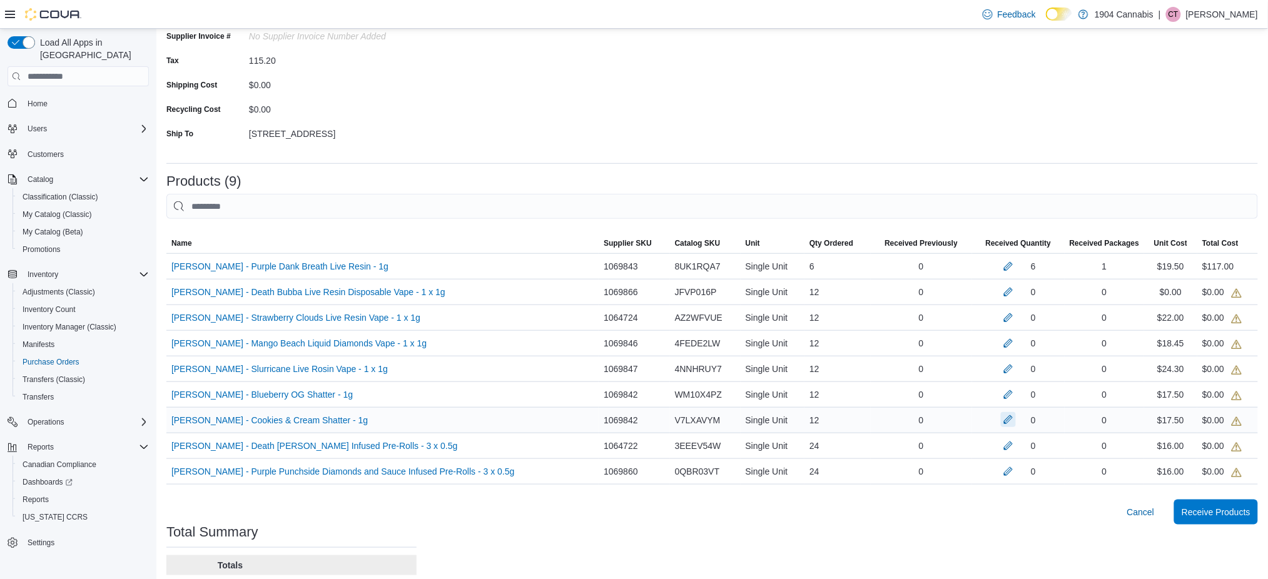
click at [1010, 426] on button "button" at bounding box center [1008, 419] width 15 height 15
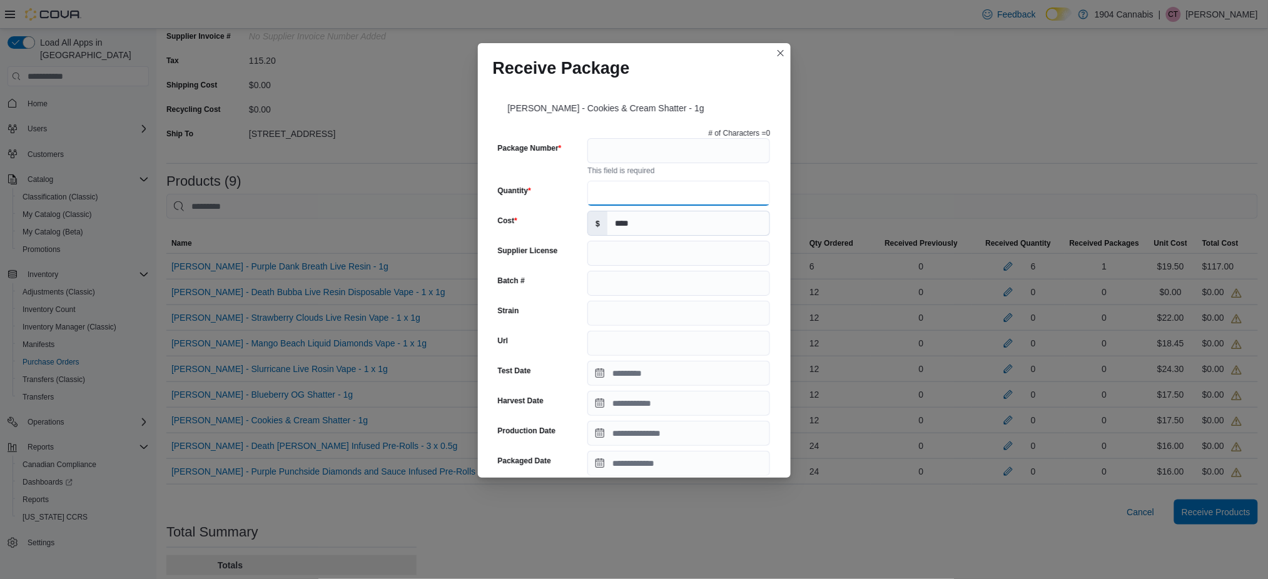
click at [649, 190] on input "Quantity" at bounding box center [679, 193] width 183 height 25
type input "**"
click at [643, 153] on input "Package Number" at bounding box center [679, 150] width 183 height 25
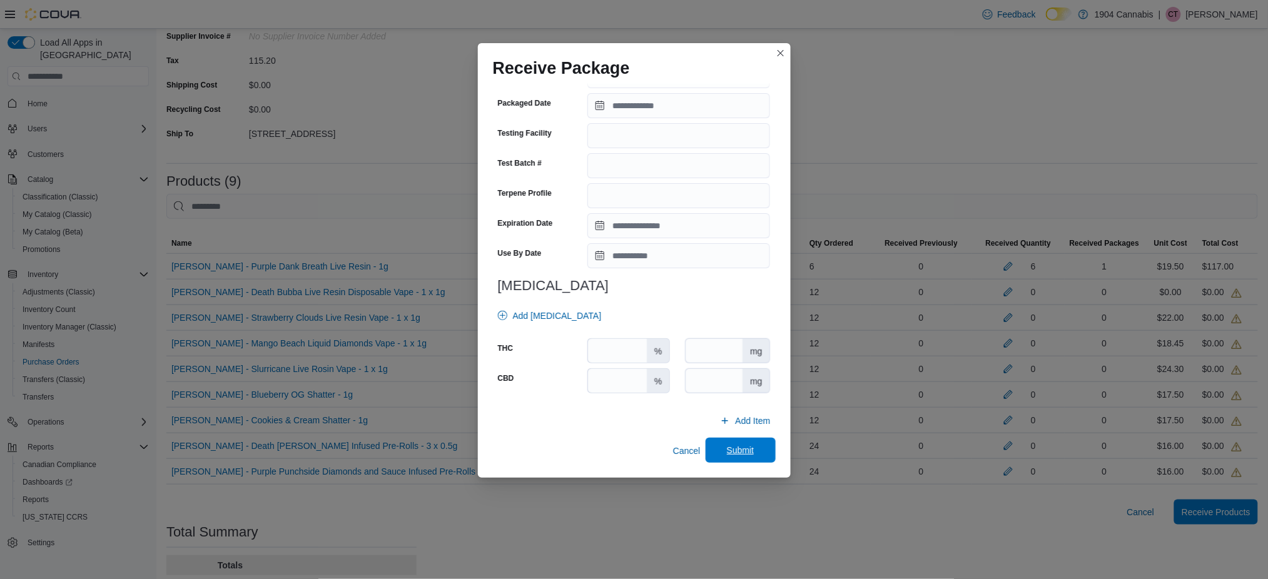
type input "*******"
click at [726, 460] on span "Submit" at bounding box center [740, 450] width 55 height 25
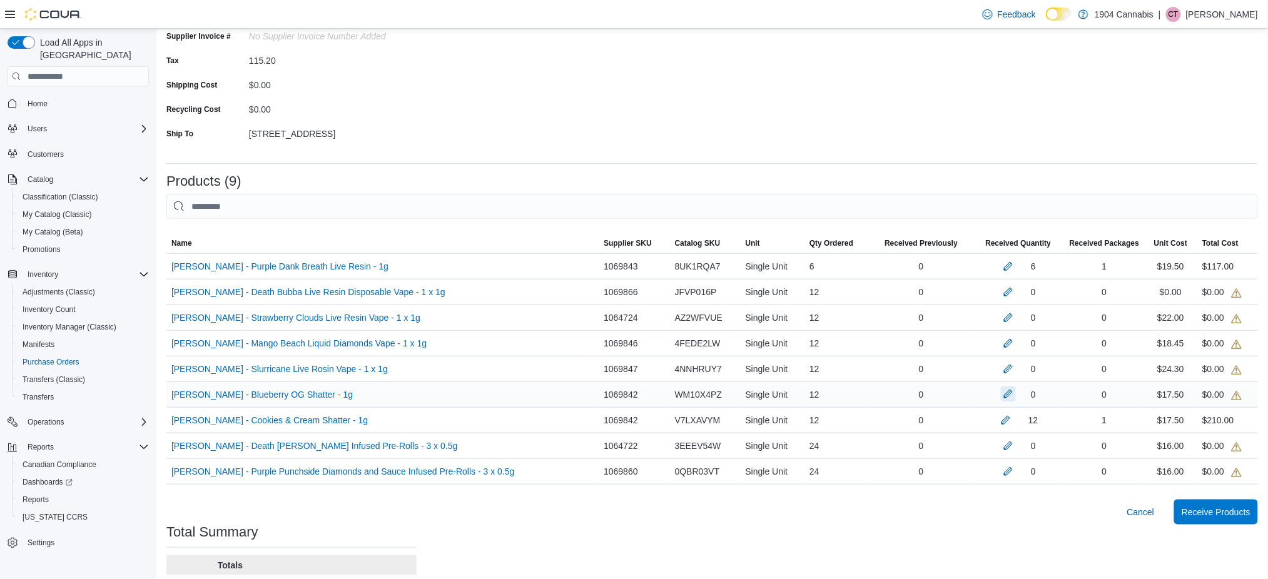
click at [1012, 395] on button "button" at bounding box center [1008, 394] width 15 height 15
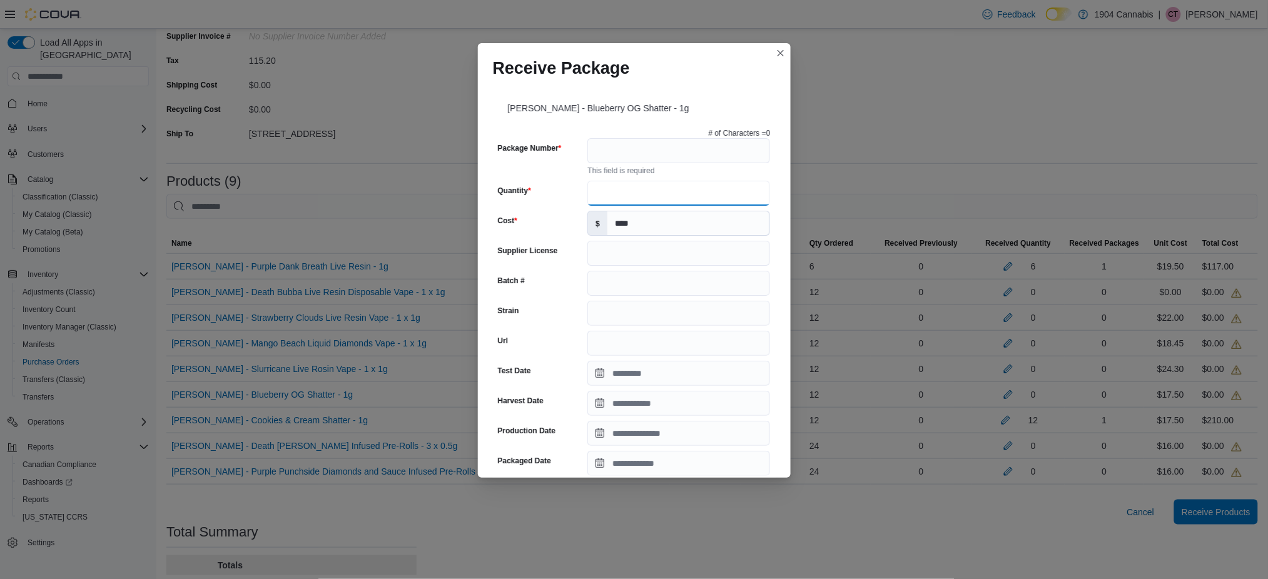
click at [597, 191] on input "Quantity" at bounding box center [679, 193] width 183 height 25
type input "**"
click at [619, 166] on div "This field is required" at bounding box center [679, 169] width 183 height 13
click at [634, 158] on input "Package Number" at bounding box center [679, 150] width 183 height 25
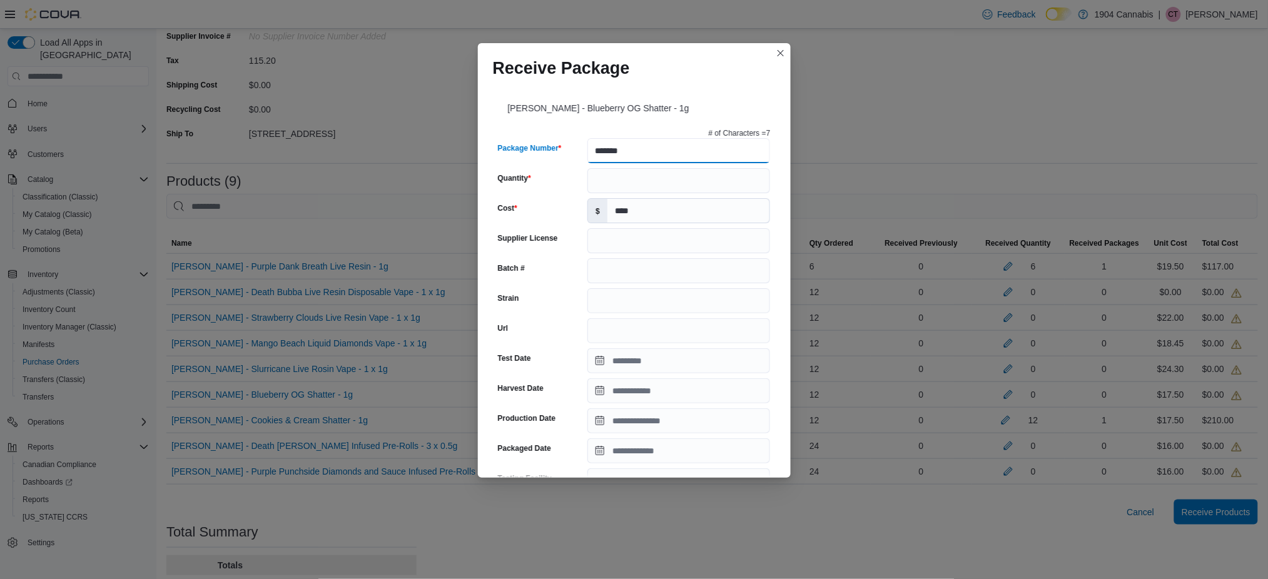
click at [265, 148] on div "Receive Package Dymond - Blueberry OG Shatter - 1g # of Characters = 7 Package …" at bounding box center [634, 289] width 1268 height 579
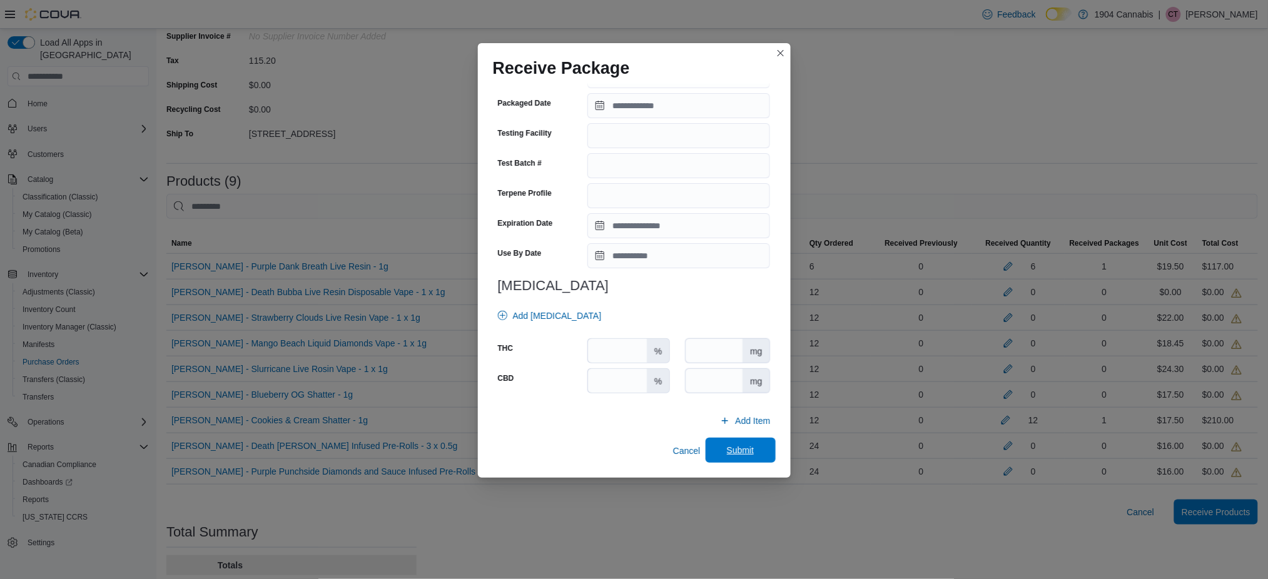
type input "*******"
click at [737, 447] on span "Submit" at bounding box center [741, 450] width 28 height 13
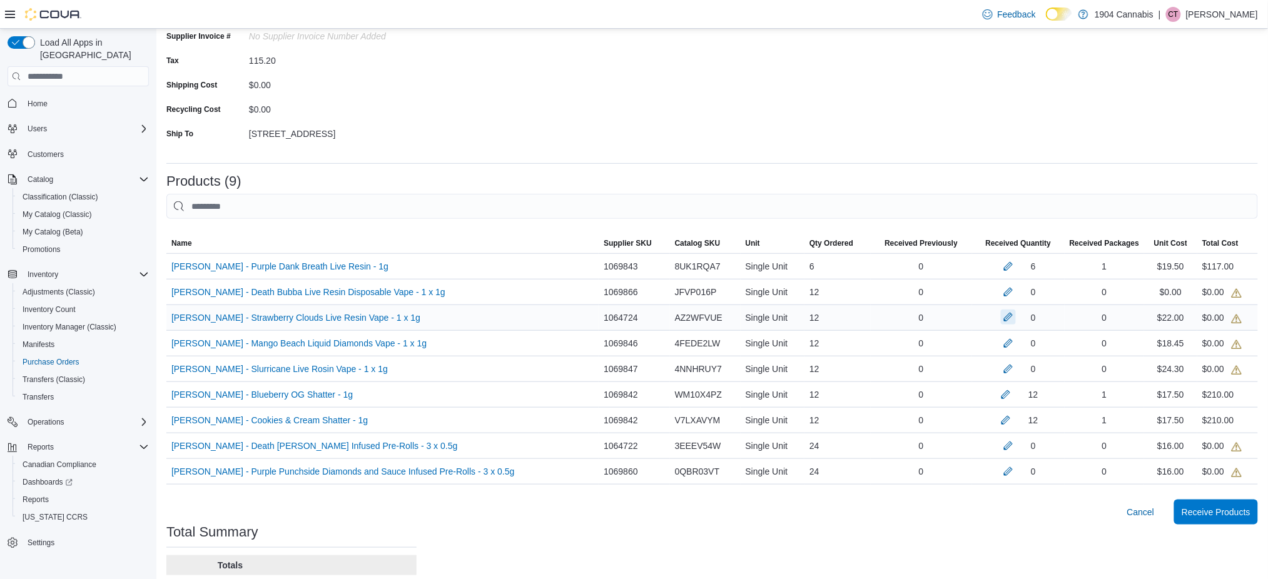
click at [1010, 316] on button "button" at bounding box center [1008, 317] width 15 height 15
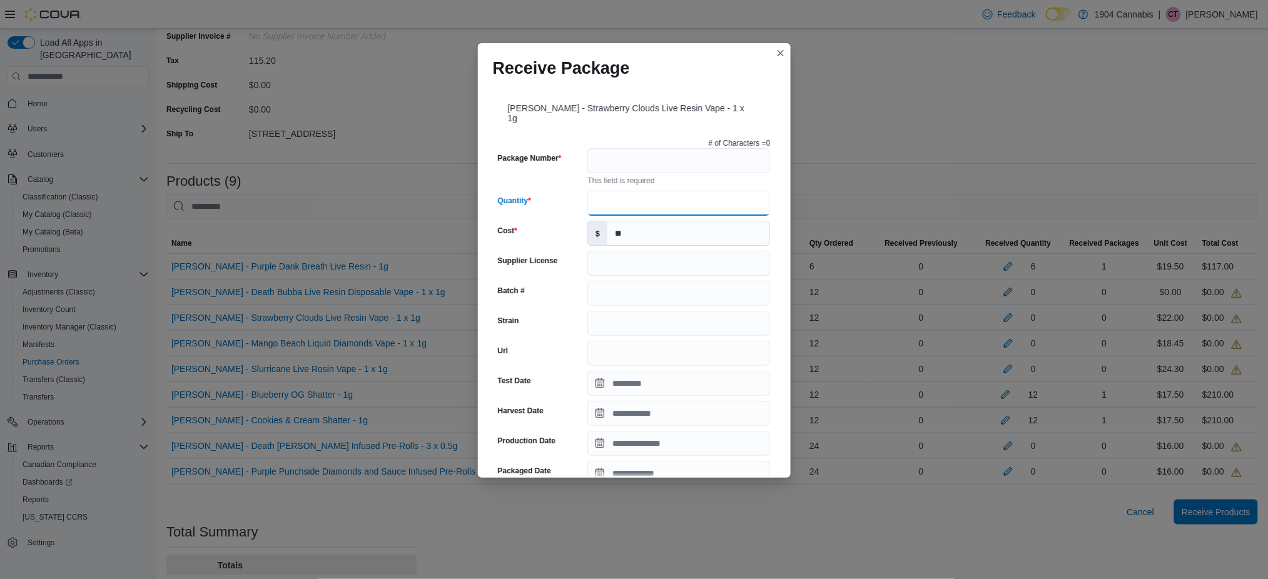
click at [614, 191] on input "Quantity" at bounding box center [679, 203] width 183 height 25
type input "**"
click at [619, 154] on input "Package Number" at bounding box center [679, 160] width 183 height 25
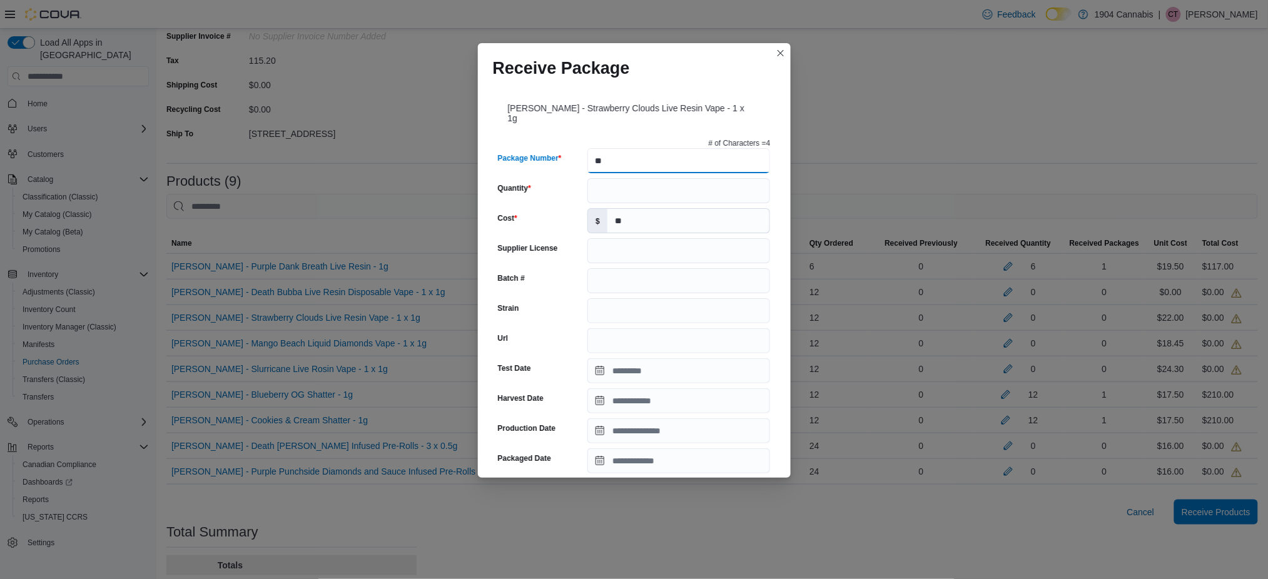
type input "*"
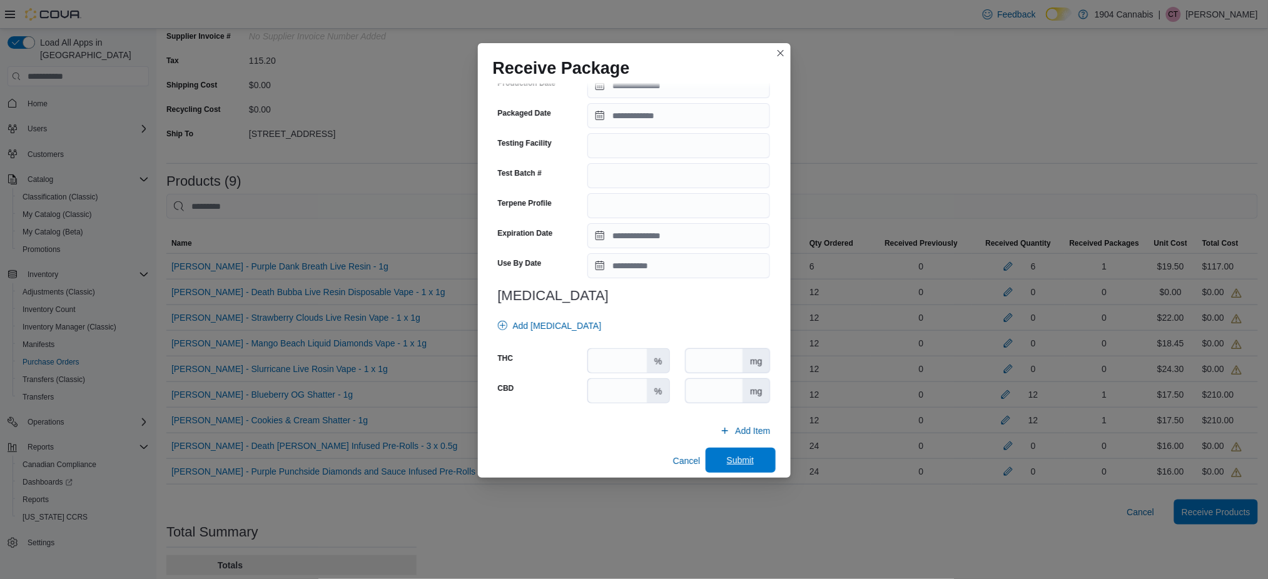
type input "*******"
click at [747, 458] on span "Submit" at bounding box center [740, 460] width 55 height 25
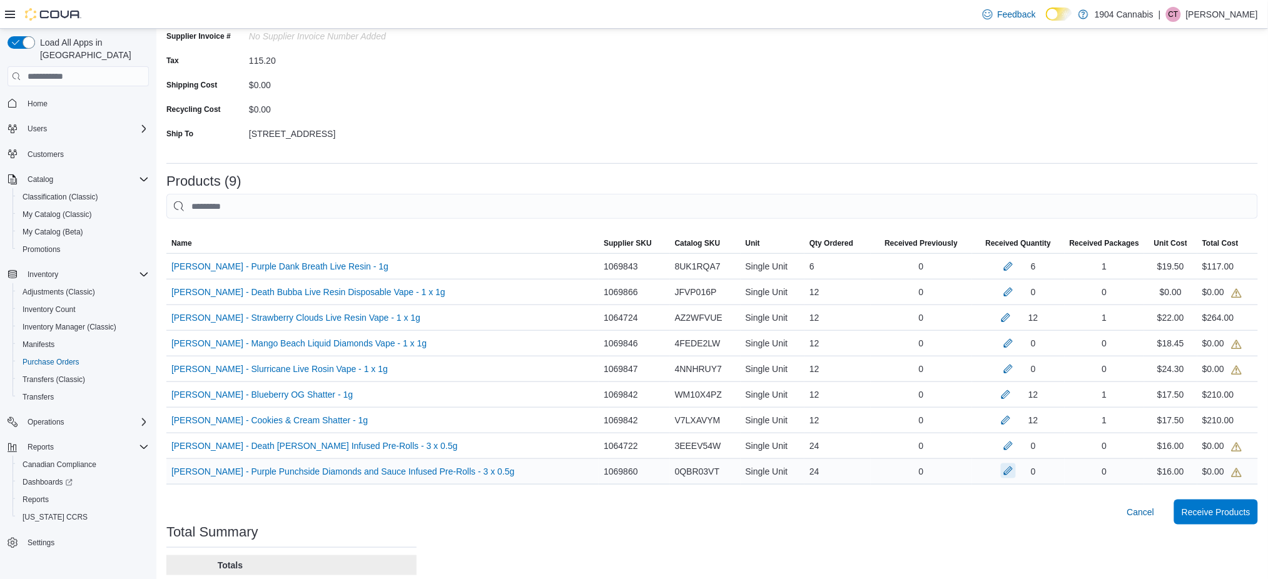
click at [1014, 468] on button "button" at bounding box center [1008, 471] width 15 height 15
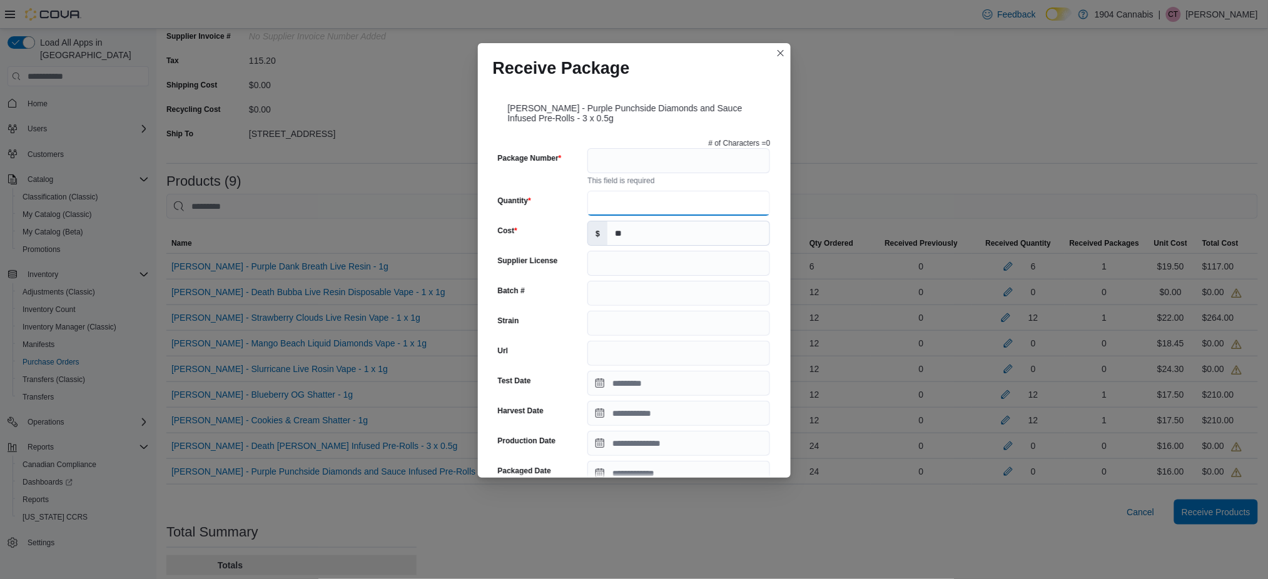
click at [694, 208] on input "Quantity" at bounding box center [679, 203] width 183 height 25
type input "**"
click at [663, 166] on input "Package Number" at bounding box center [679, 160] width 183 height 25
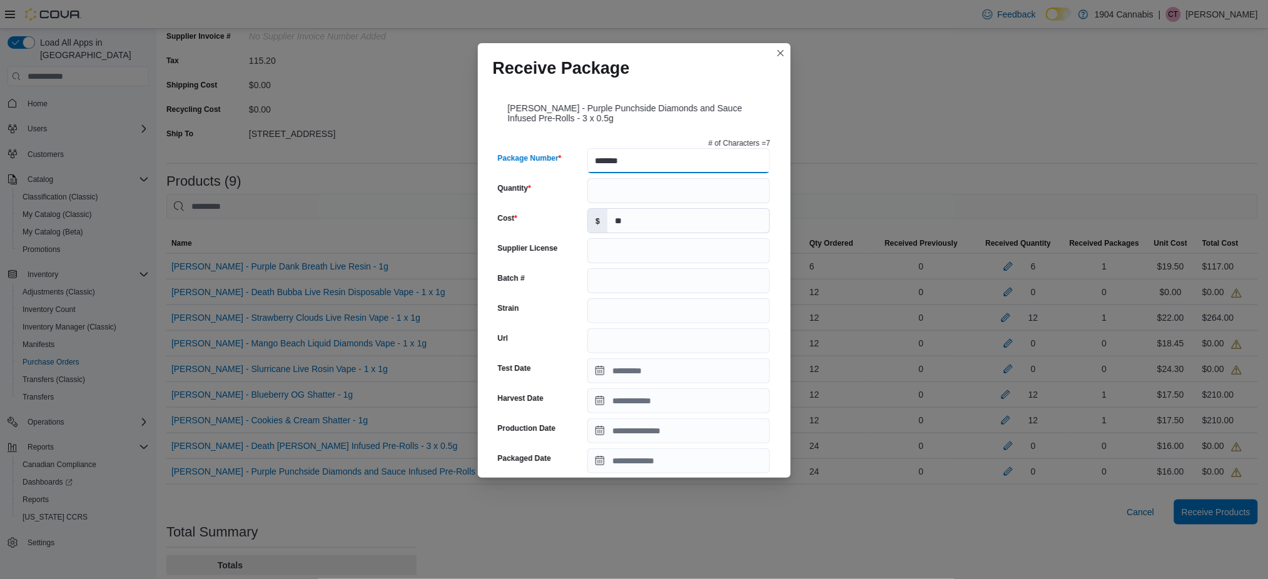
scroll to position [355, 0]
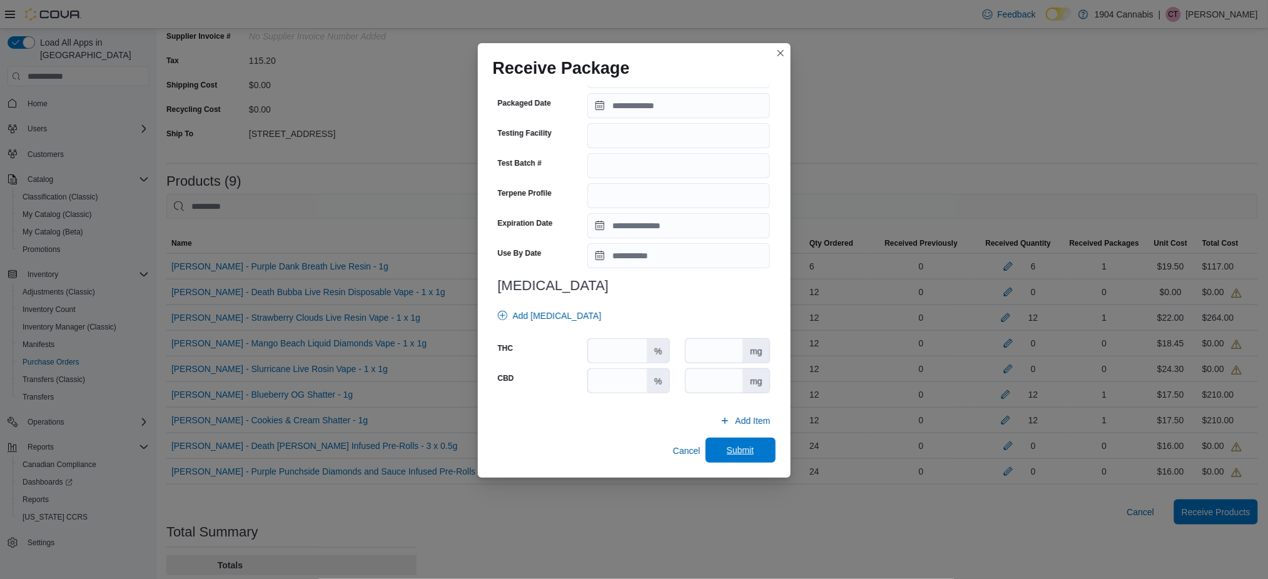
type input "*******"
click at [756, 456] on span "Submit" at bounding box center [740, 450] width 55 height 25
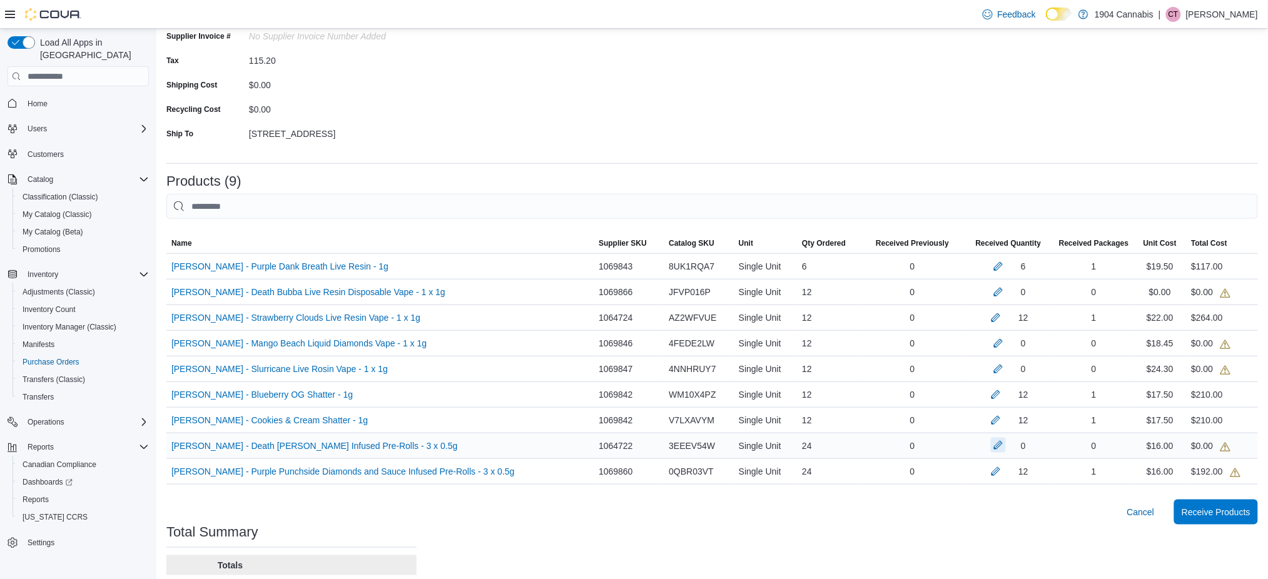
click at [1002, 446] on button "button" at bounding box center [998, 445] width 15 height 15
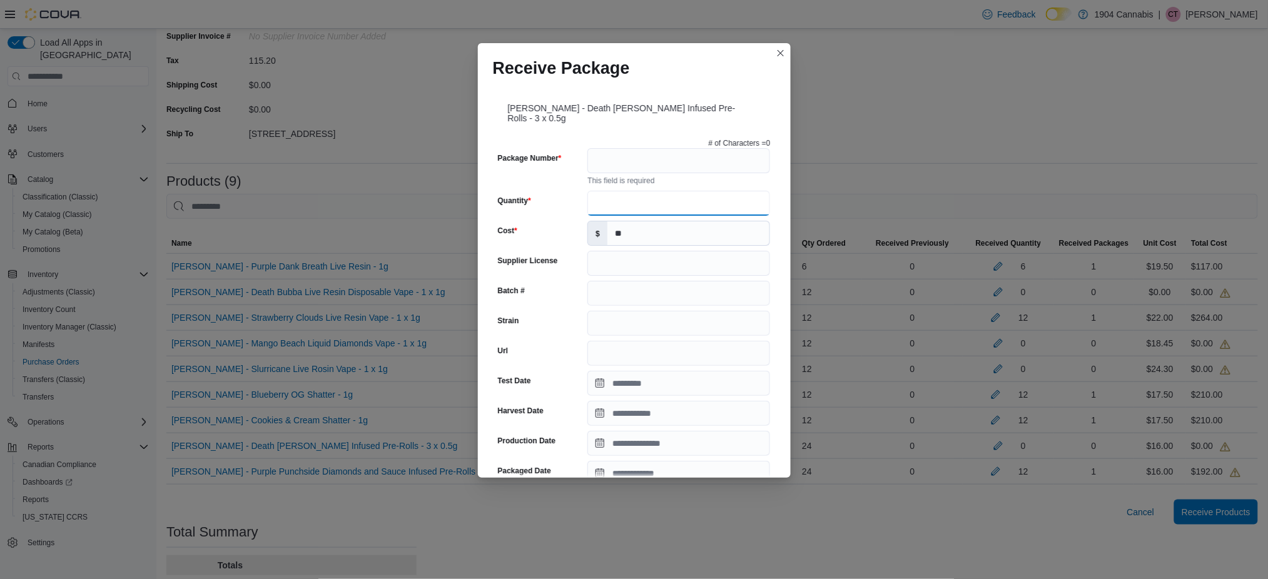
click at [686, 203] on input "Quantity" at bounding box center [679, 203] width 183 height 25
type input "*"
type input "**"
click at [686, 159] on input "Package Number" at bounding box center [679, 160] width 183 height 25
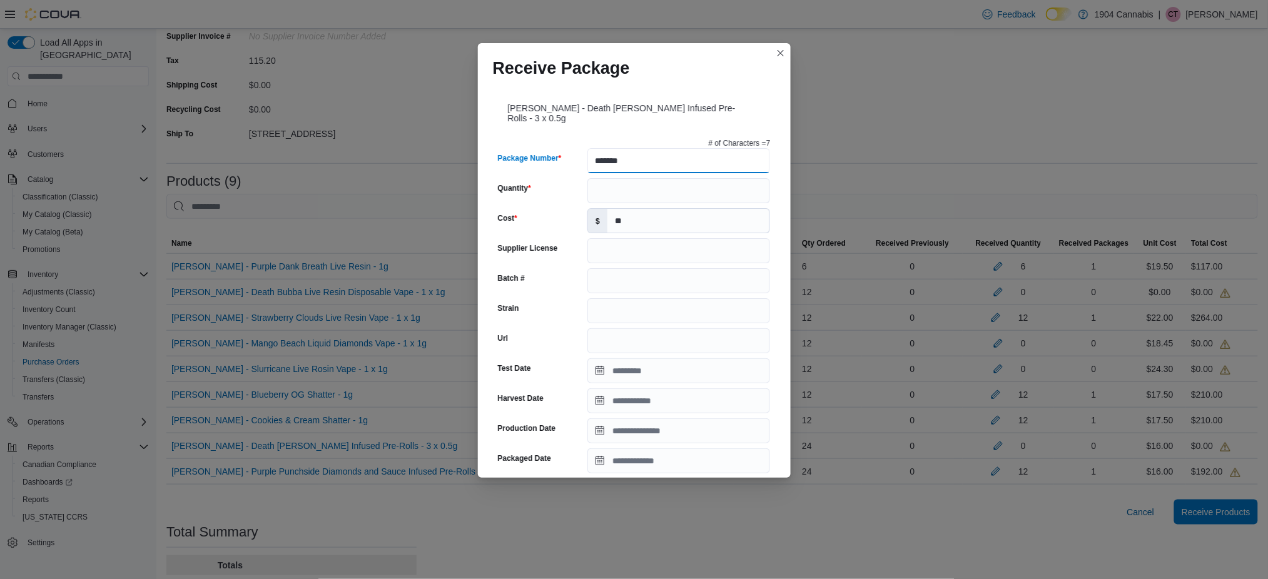
drag, startPoint x: 686, startPoint y: 161, endPoint x: 126, endPoint y: 190, distance: 560.7
click at [126, 190] on div "Receive Package Dymond - Death Bubba Diamond Infused Pre-Rolls - 3 x 0.5g # of …" at bounding box center [634, 289] width 1268 height 579
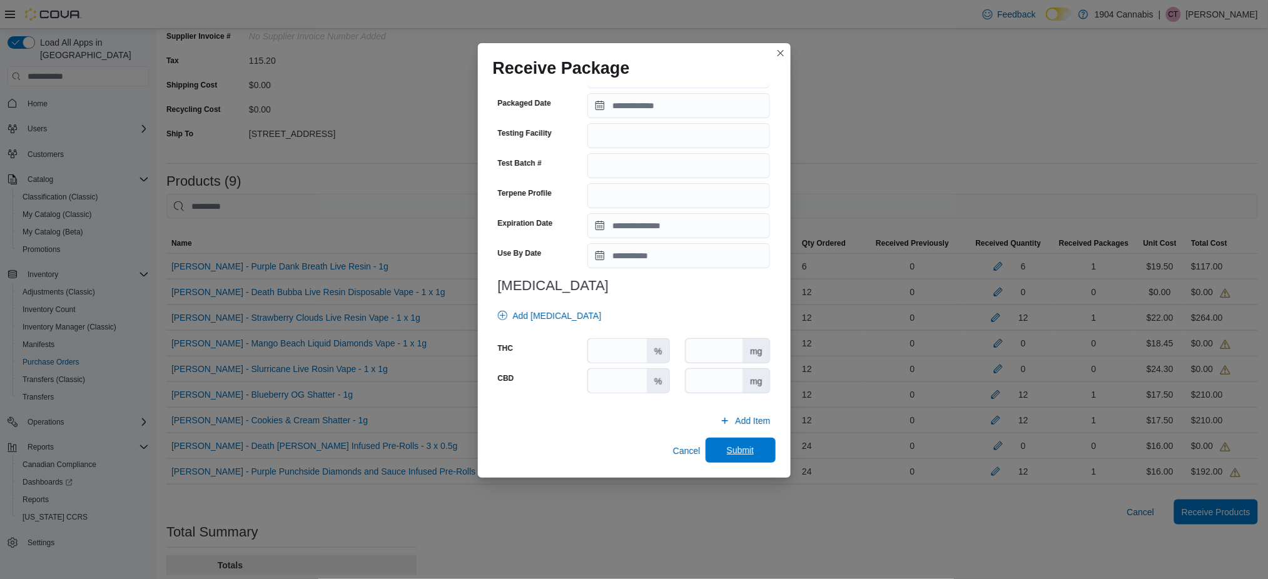
type input "*******"
click at [742, 450] on span "Submit" at bounding box center [741, 450] width 28 height 13
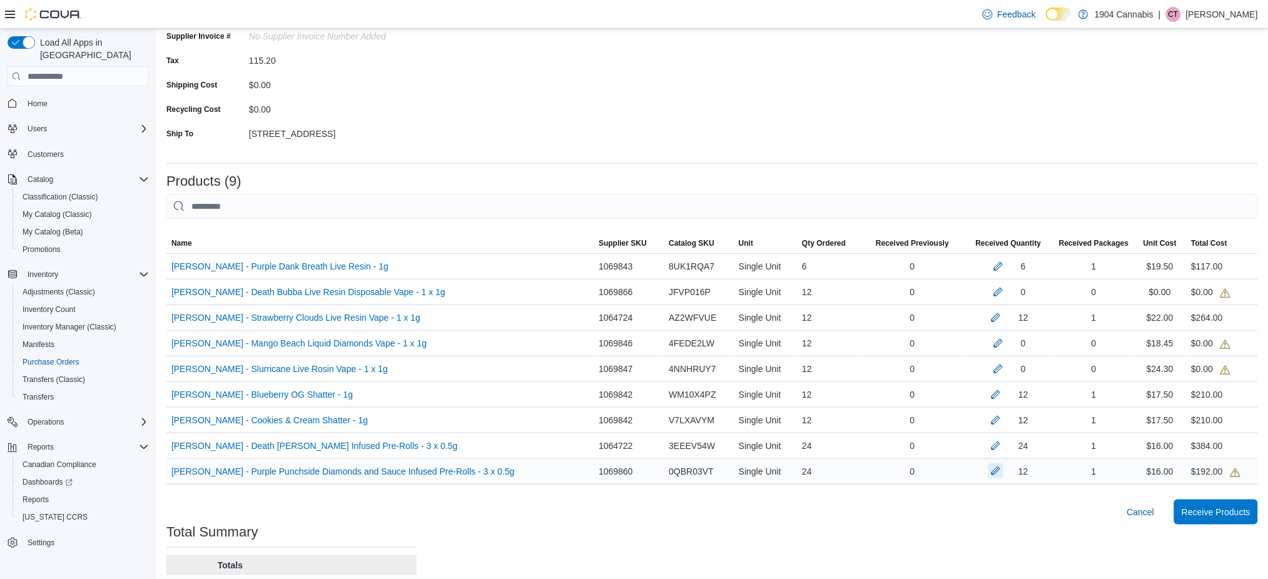
click at [1002, 468] on button "button" at bounding box center [996, 471] width 15 height 15
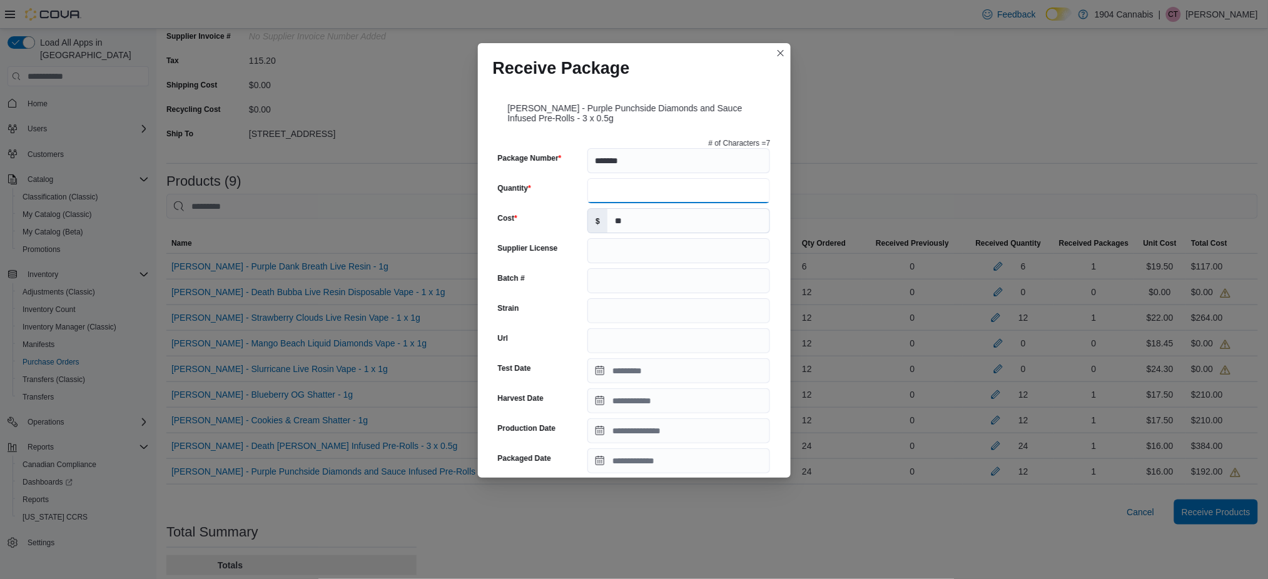
click at [548, 221] on div "# of Characters = 7 Package Number ******* Quantity ** Cost $ ** Supplier Licen…" at bounding box center [634, 446] width 283 height 626
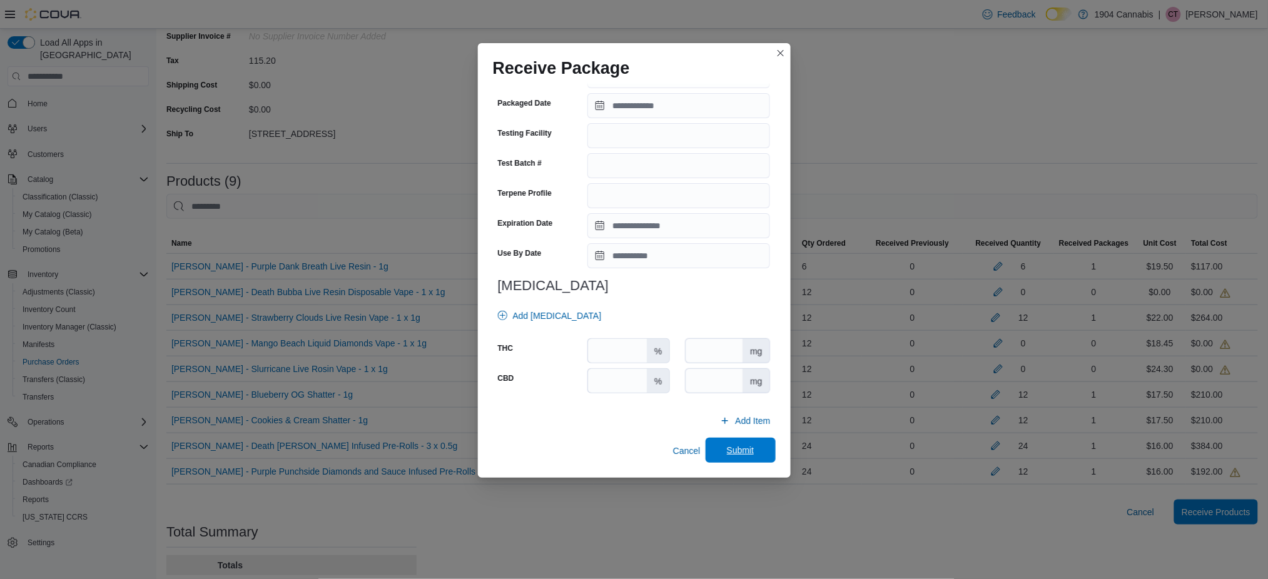
type input "**"
click at [748, 445] on span "Submit" at bounding box center [740, 450] width 55 height 25
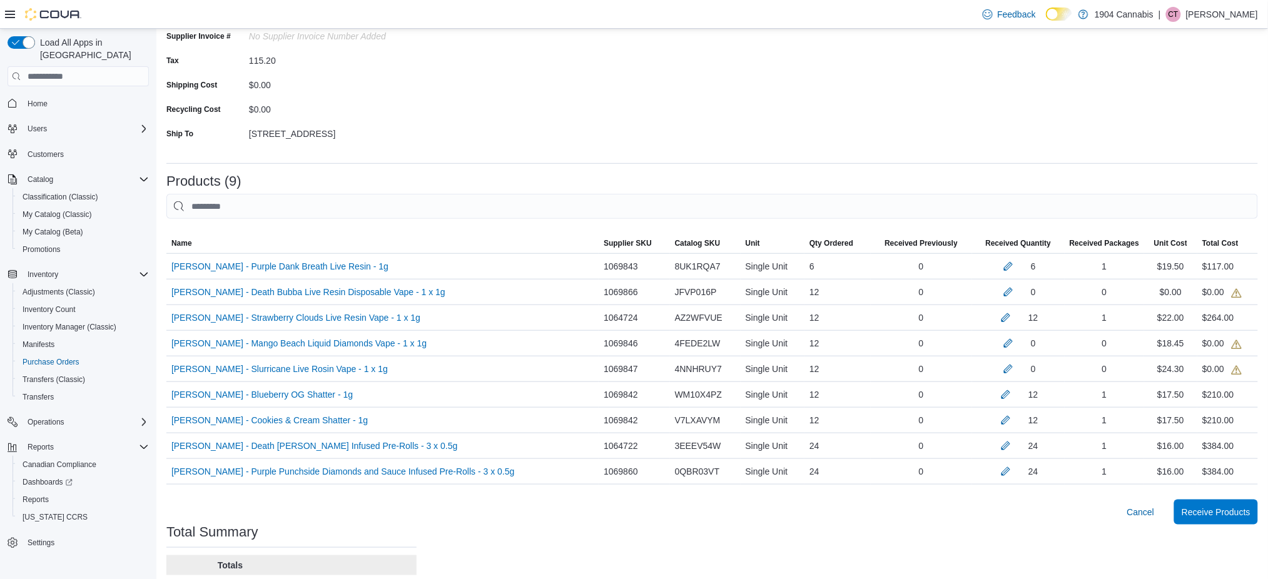
click at [842, 504] on div "Cancel Receive Products" at bounding box center [712, 512] width 1092 height 25
click at [1011, 294] on button "button" at bounding box center [1008, 291] width 15 height 15
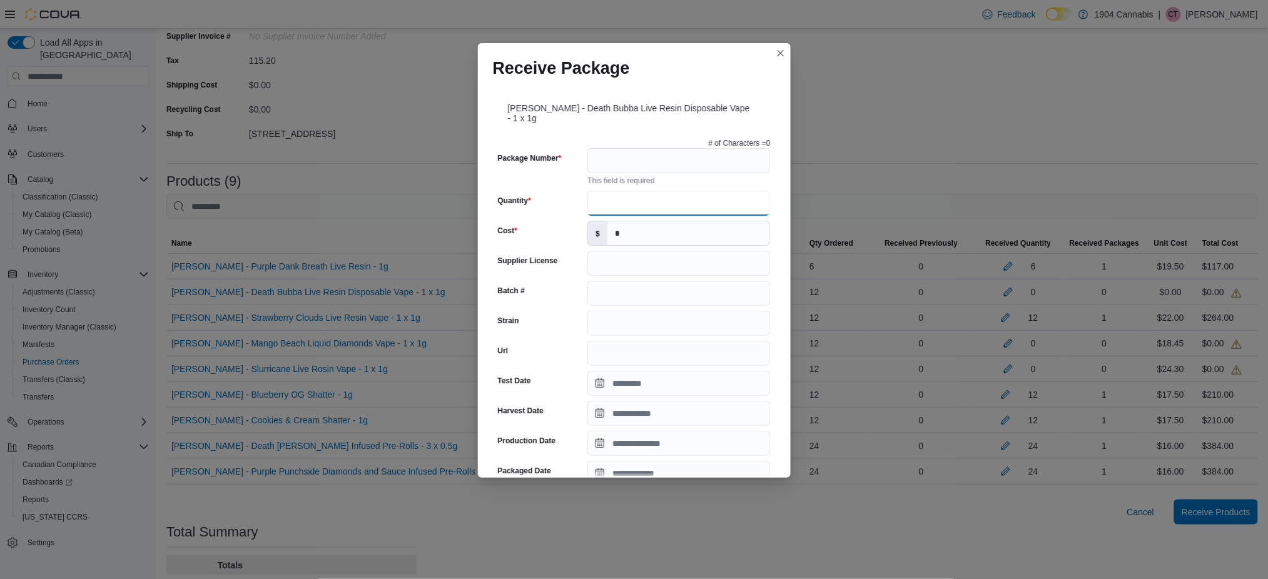
click at [591, 203] on input "Quantity" at bounding box center [679, 203] width 183 height 25
type input "**"
click at [645, 161] on input "Package Number" at bounding box center [679, 160] width 183 height 25
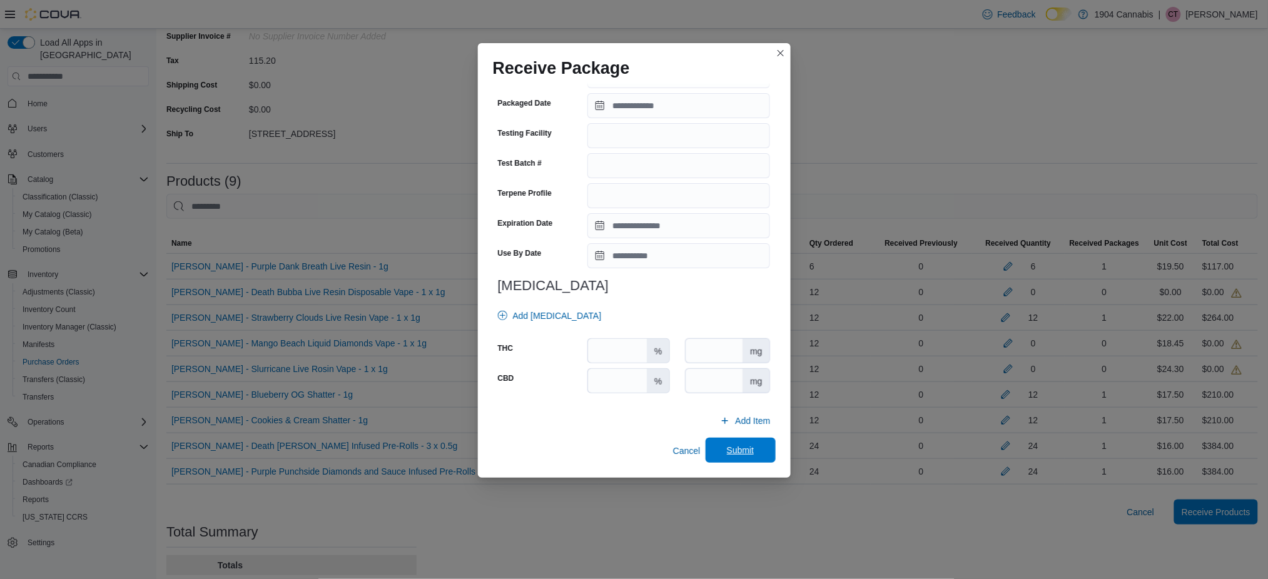
type input "*******"
click at [755, 457] on span "Submit" at bounding box center [740, 450] width 55 height 25
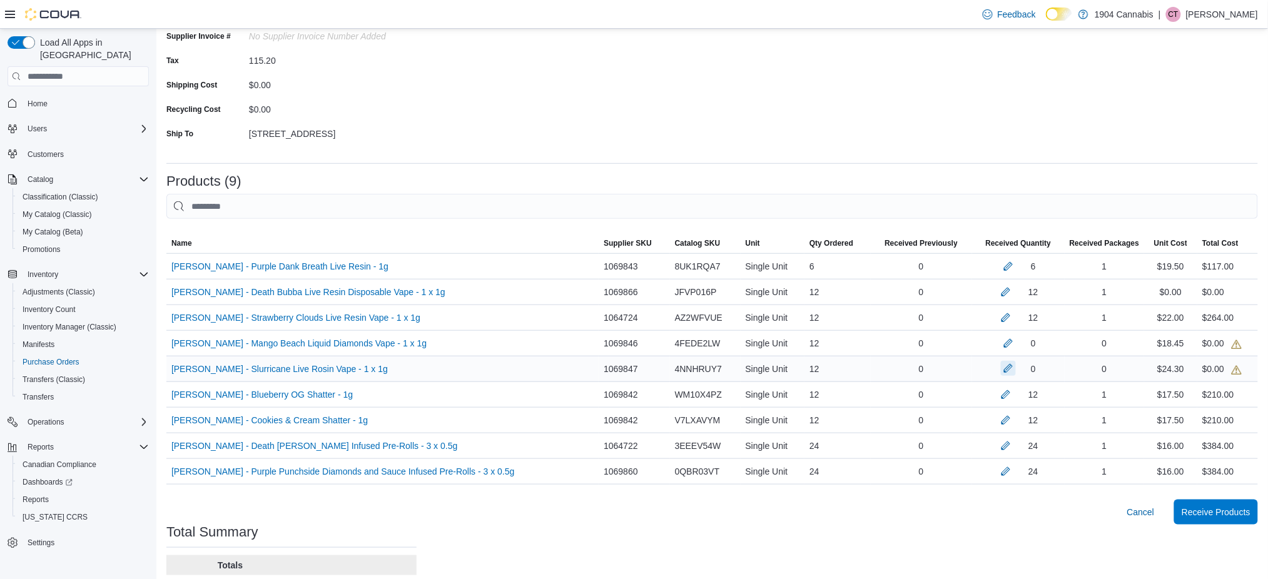
click at [1005, 368] on button "button" at bounding box center [1008, 368] width 15 height 15
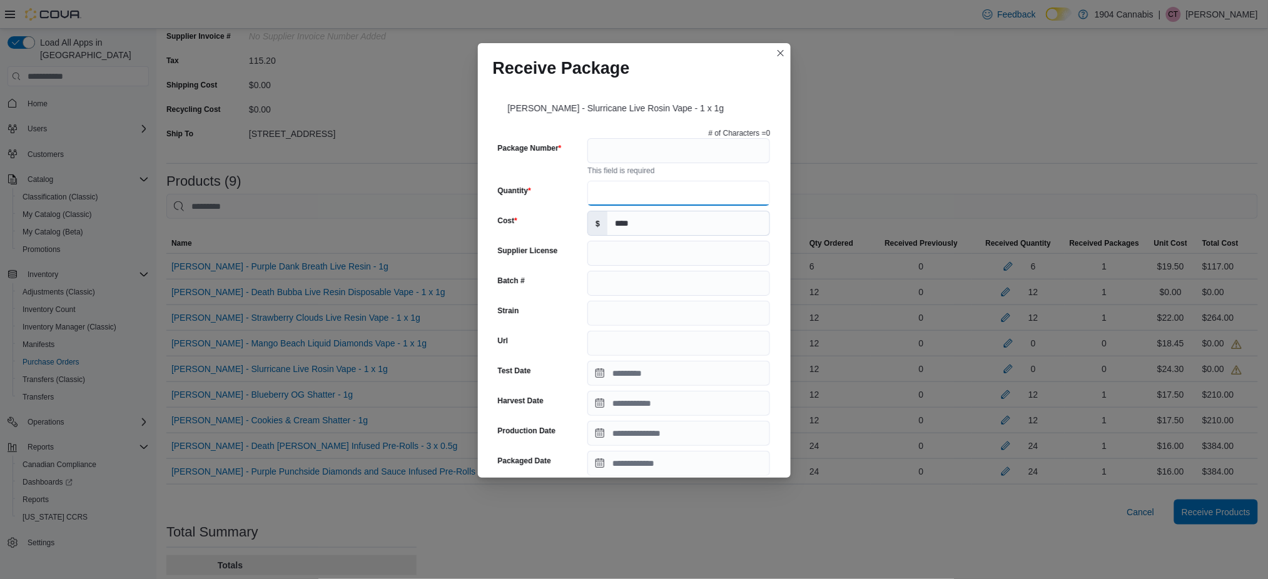
click at [669, 183] on input "Quantity" at bounding box center [679, 193] width 183 height 25
type input "**"
click at [657, 150] on input "Package Number" at bounding box center [679, 150] width 183 height 25
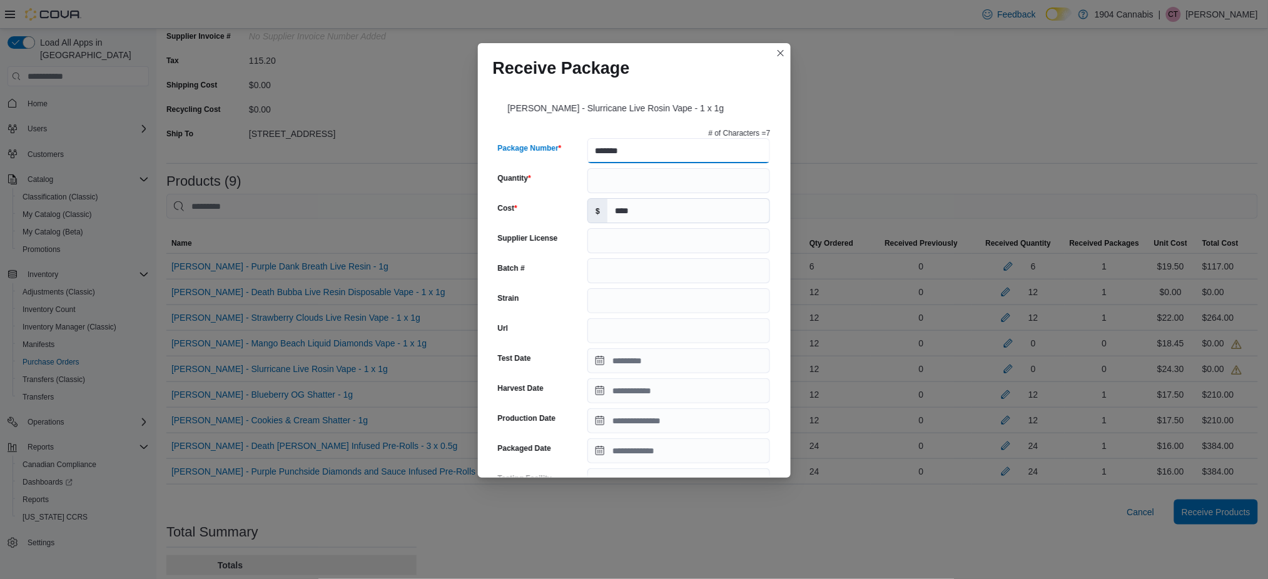
scroll to position [345, 0]
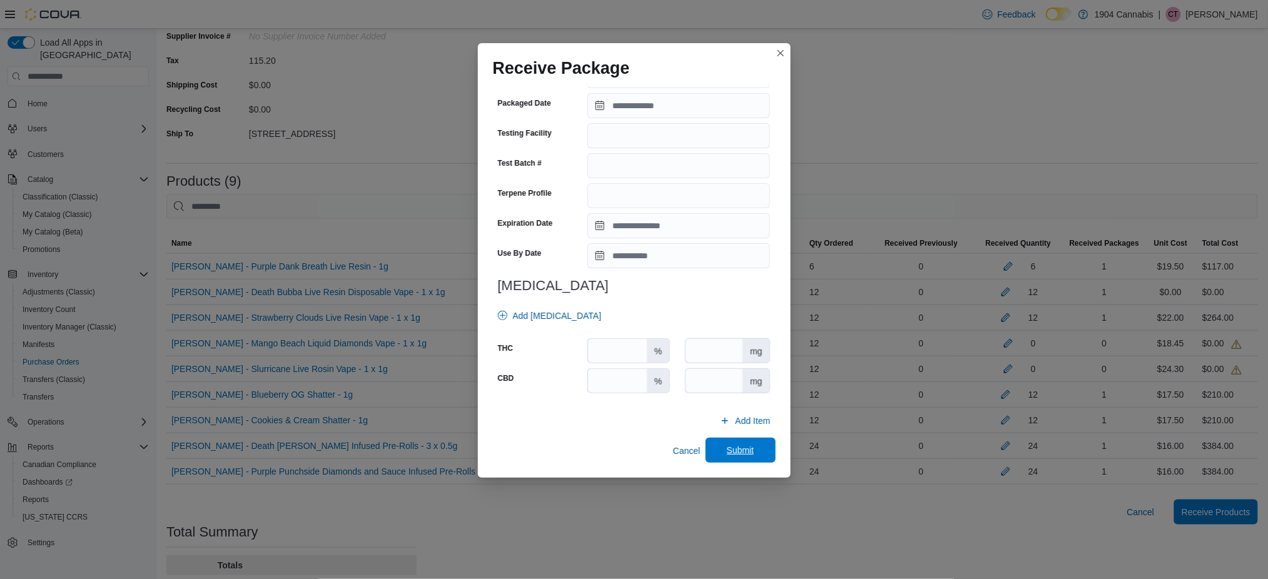
type input "*******"
click at [733, 447] on span "Submit" at bounding box center [741, 450] width 28 height 13
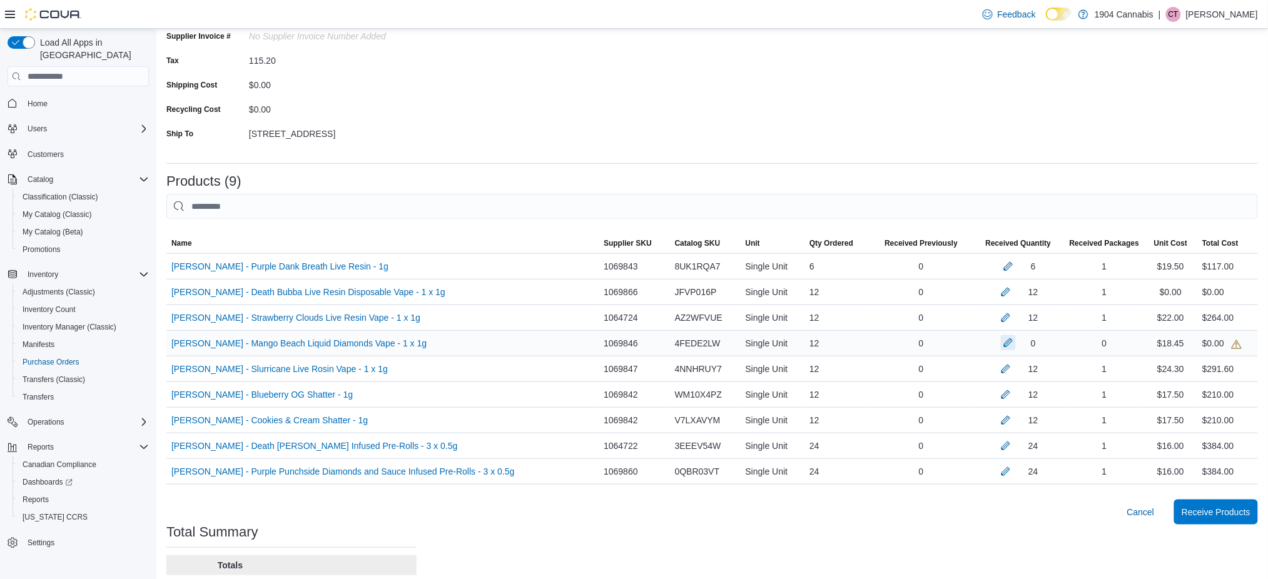
click at [1007, 349] on button "button" at bounding box center [1008, 342] width 15 height 15
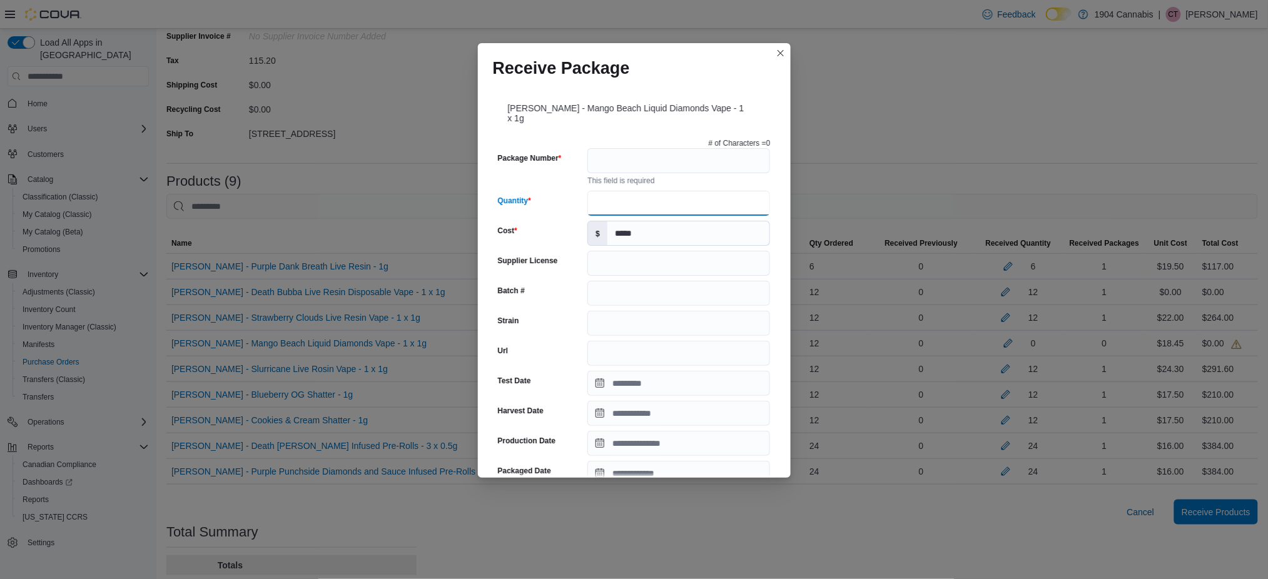
click at [624, 193] on input "Quantity" at bounding box center [679, 203] width 183 height 25
type input "**"
click at [633, 156] on input "Package Number" at bounding box center [679, 160] width 183 height 25
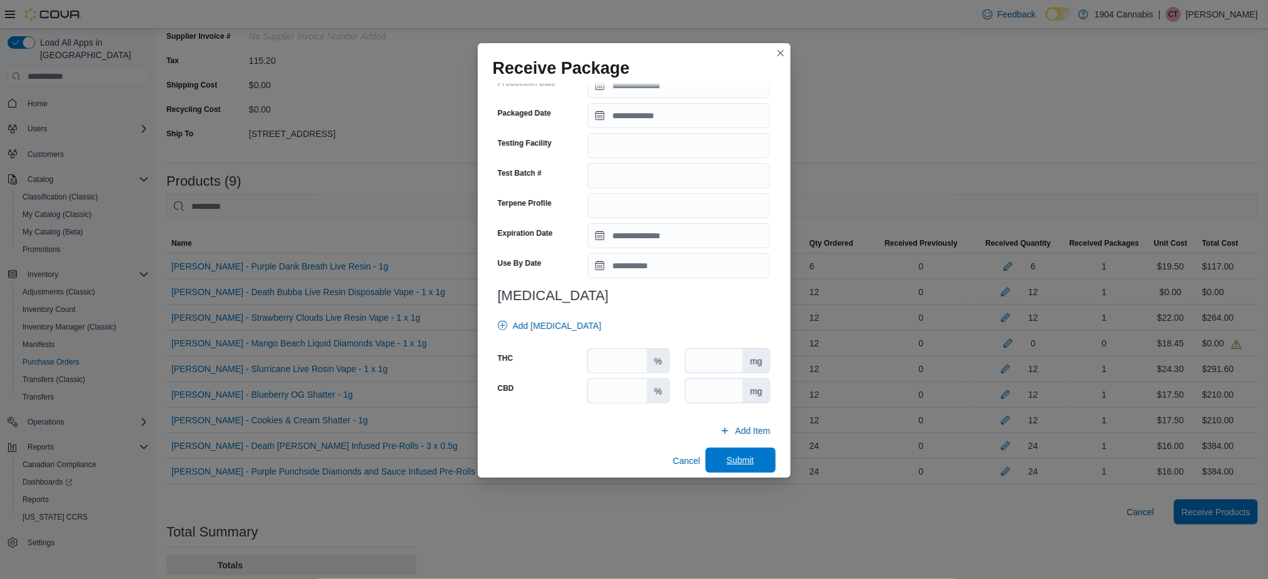
type input "*******"
click at [731, 459] on span "Submit" at bounding box center [740, 460] width 55 height 25
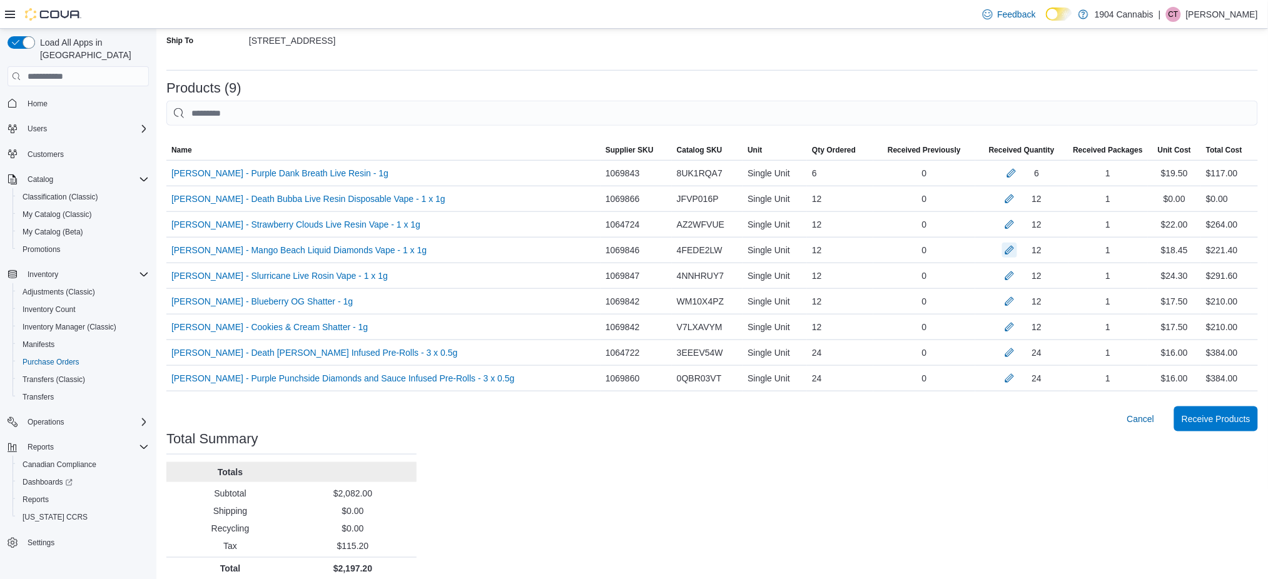
scroll to position [307, 0]
click at [1236, 415] on span "Receive Products" at bounding box center [1216, 418] width 69 height 13
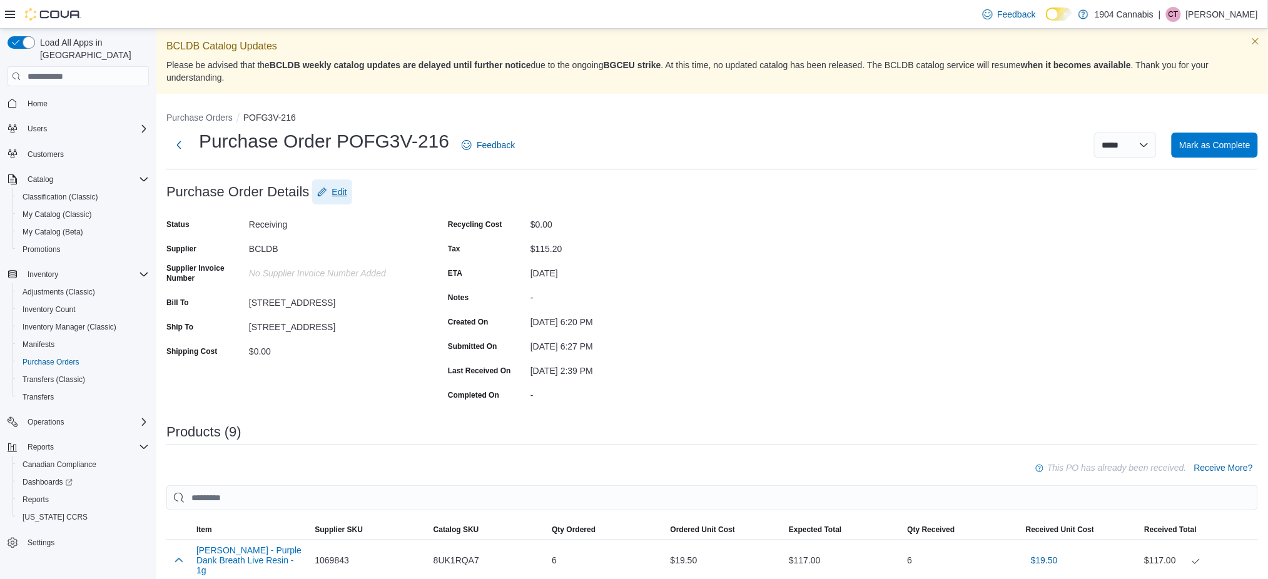
click at [337, 193] on span "Edit" at bounding box center [339, 192] width 15 height 13
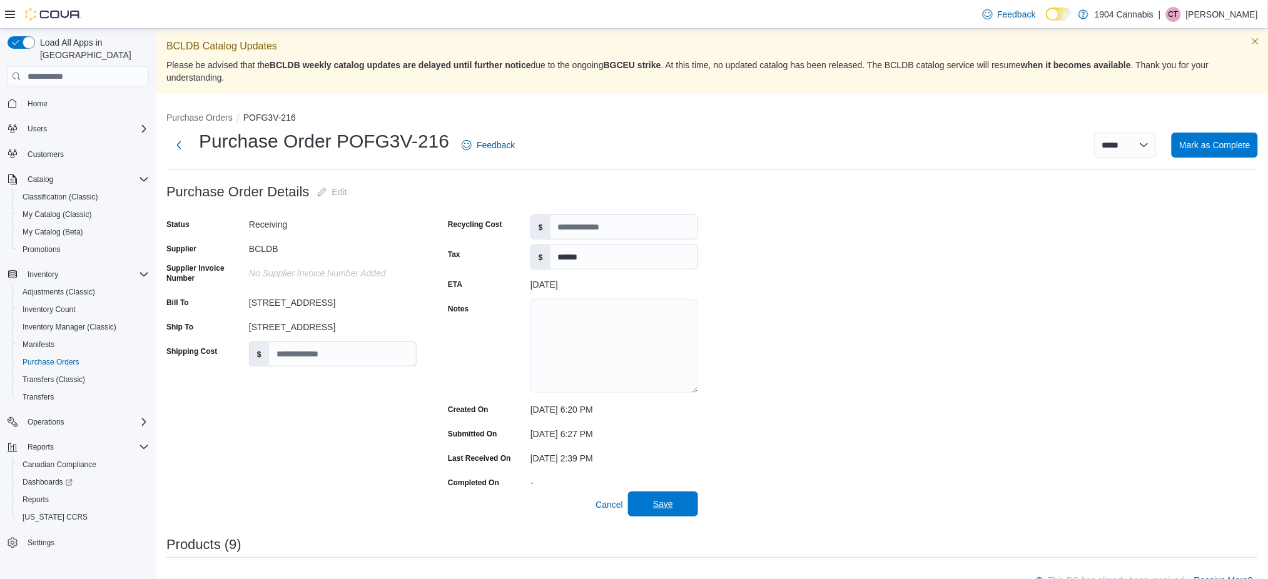
click at [666, 508] on span "Save" at bounding box center [663, 504] width 20 height 13
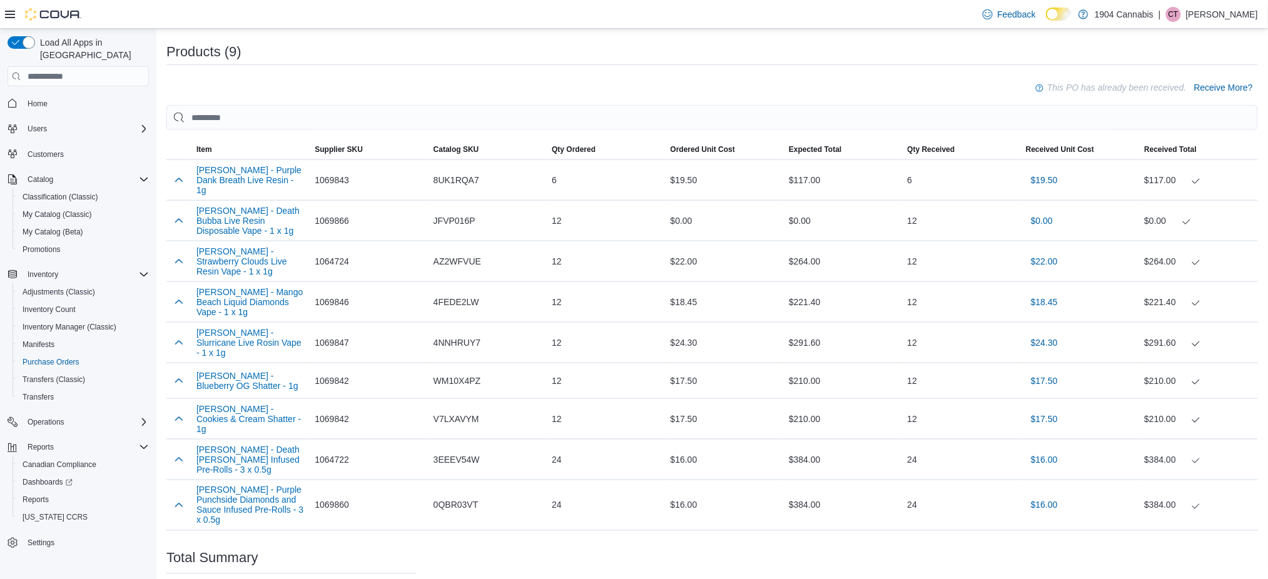
scroll to position [382, 0]
click at [263, 207] on button "Dymond - Death Bubba Live Resin Disposable Vape - 1 x 1g" at bounding box center [250, 220] width 108 height 30
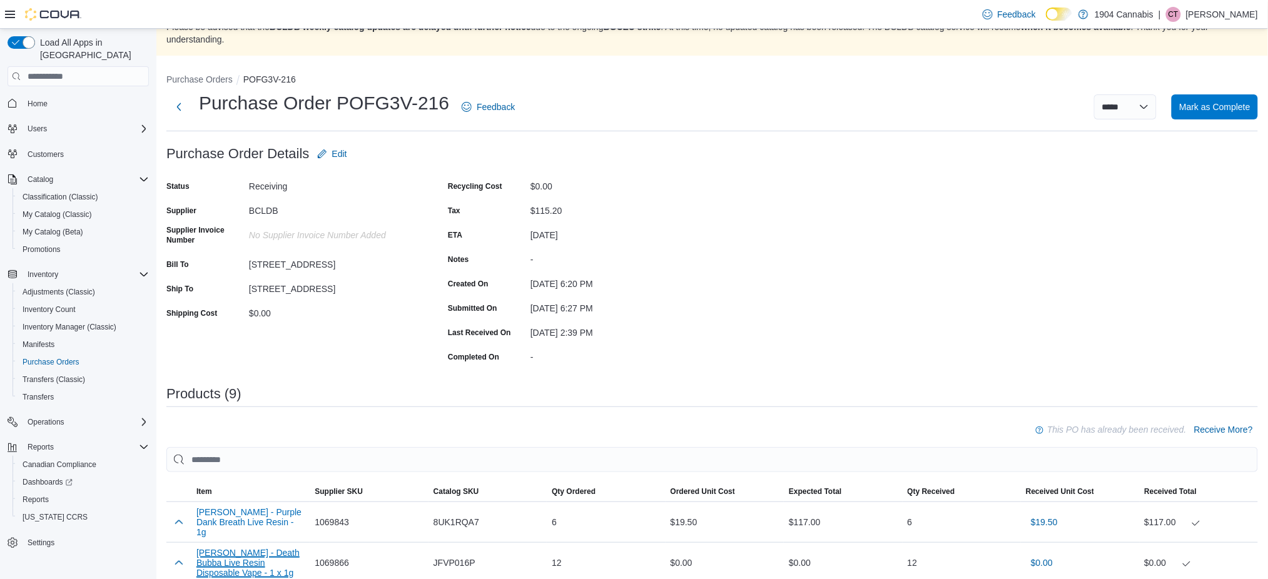
scroll to position [12, 0]
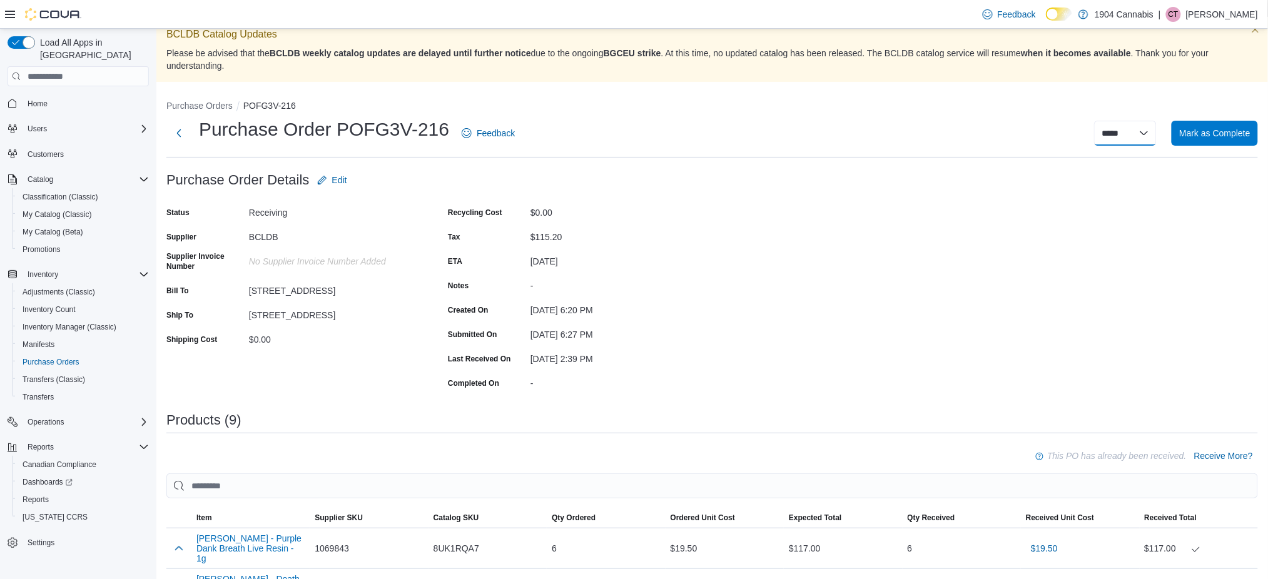
click at [1157, 130] on select "***** *****" at bounding box center [1125, 133] width 63 height 25
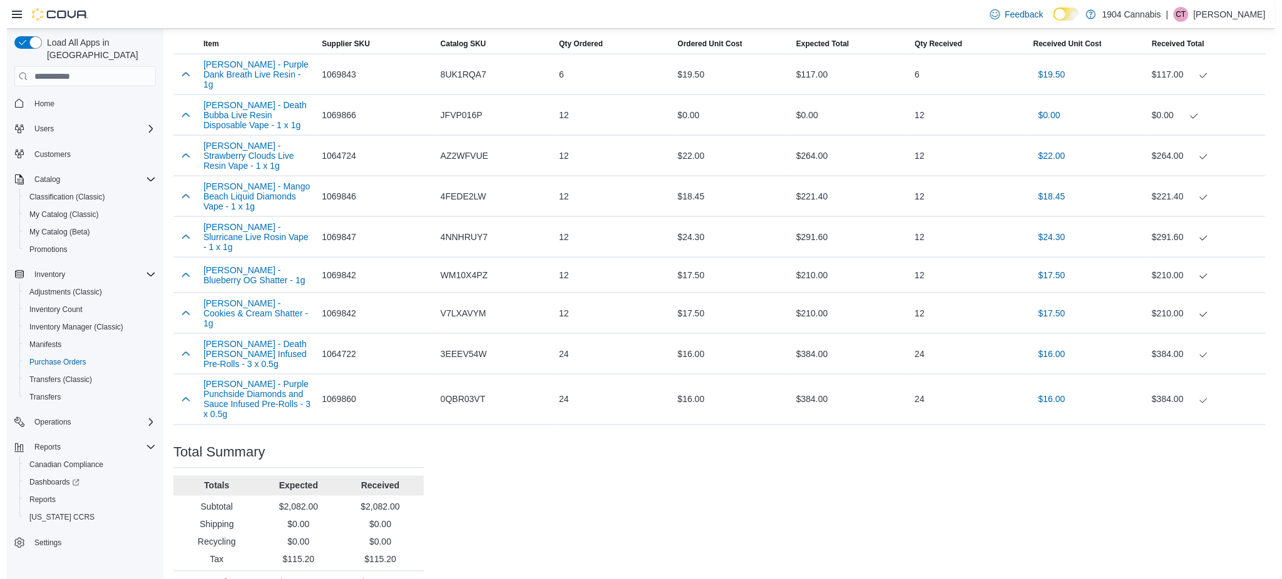
scroll to position [0, 0]
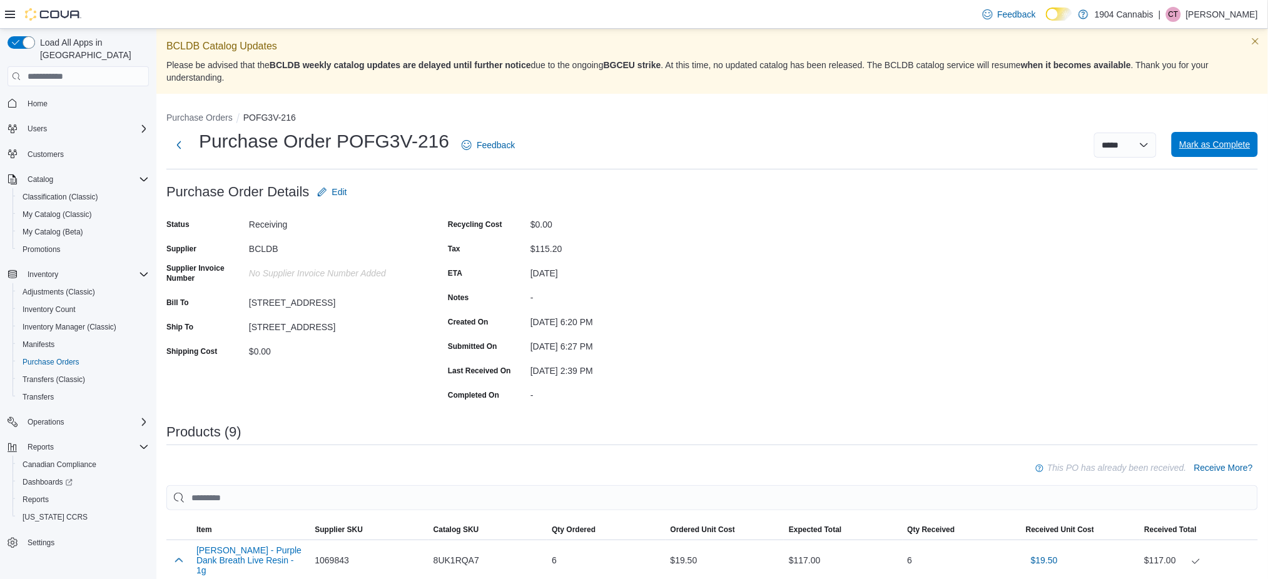
click at [1248, 139] on span "Mark as Complete" at bounding box center [1215, 144] width 71 height 13
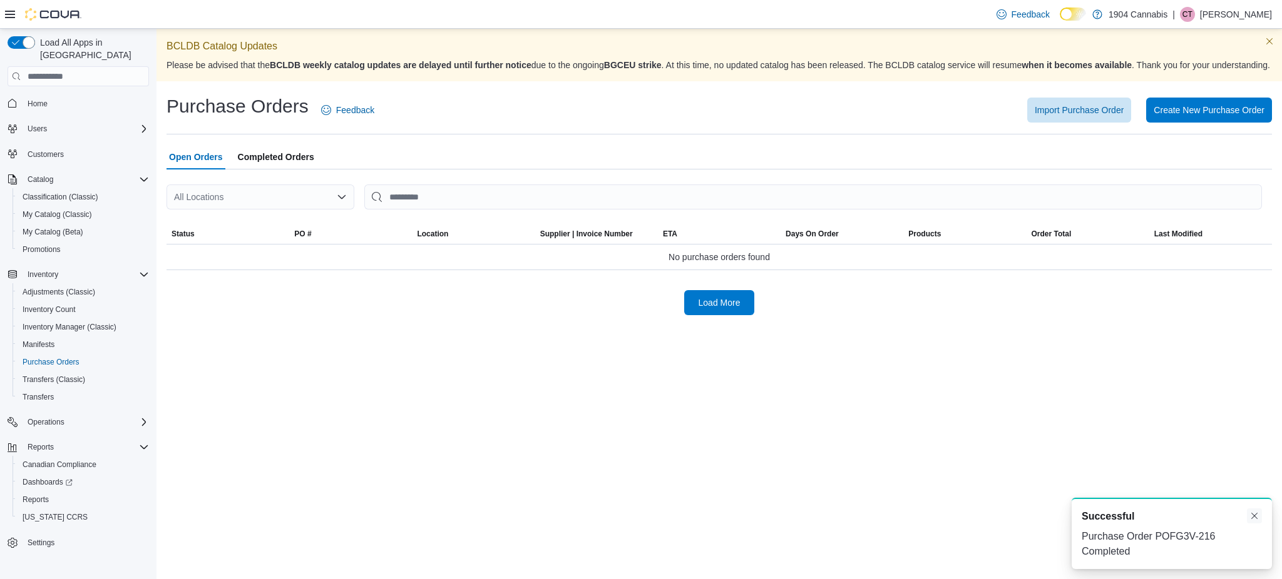
click at [1254, 520] on button "Dismiss toast" at bounding box center [1253, 516] width 15 height 15
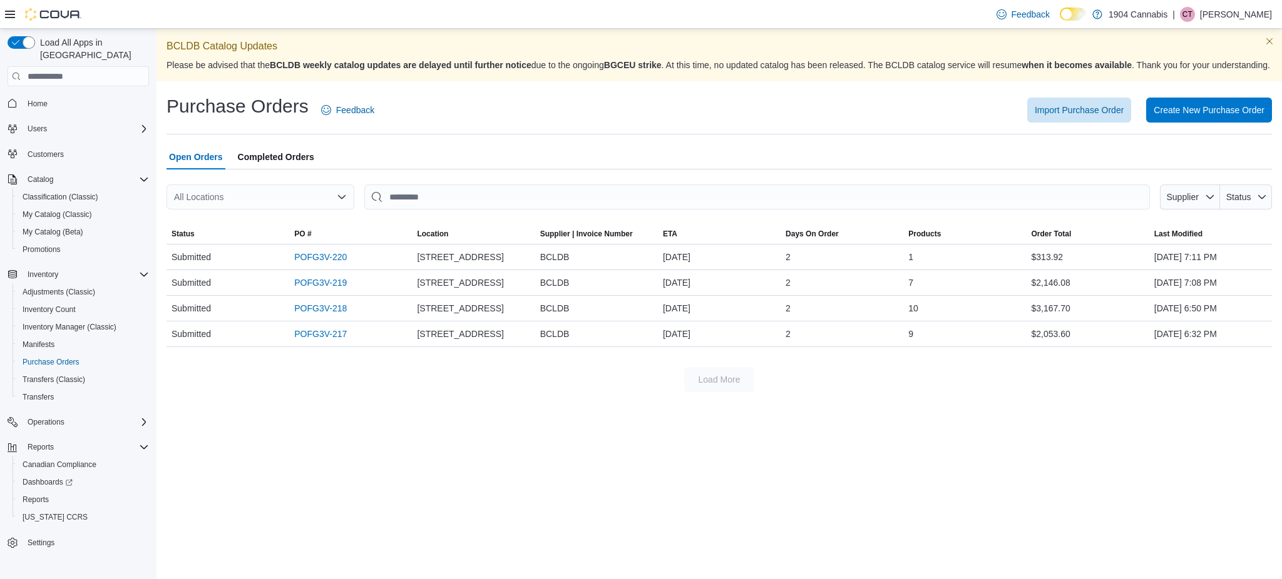
click at [283, 168] on span "Completed Orders" at bounding box center [276, 157] width 76 height 25
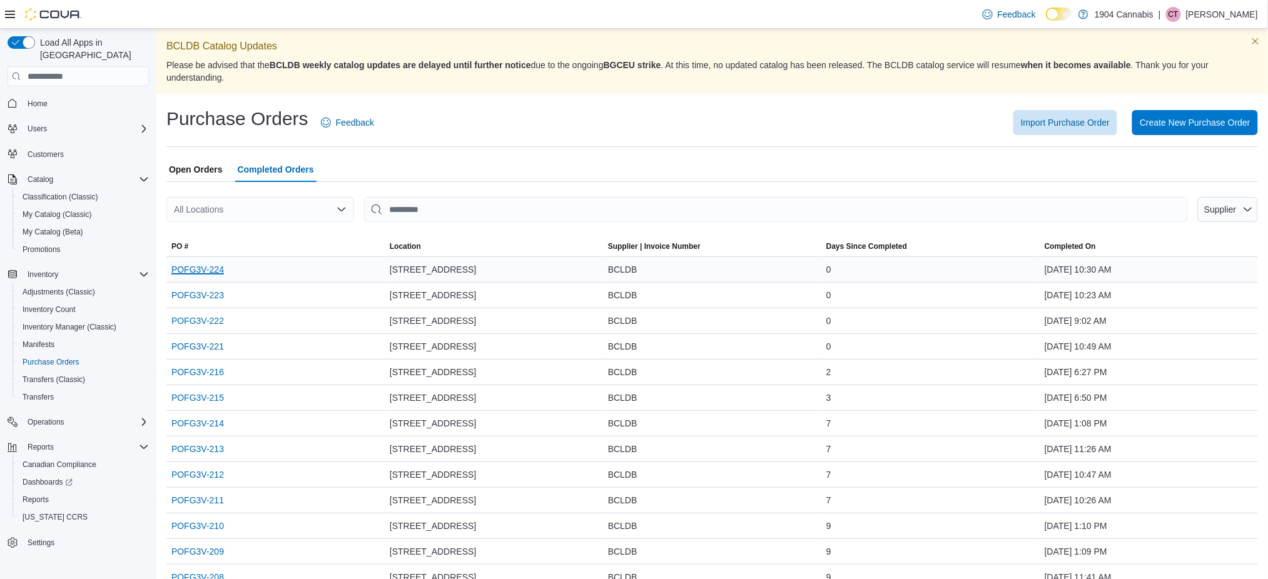
click at [213, 269] on link "POFG3V-224" at bounding box center [197, 269] width 53 height 15
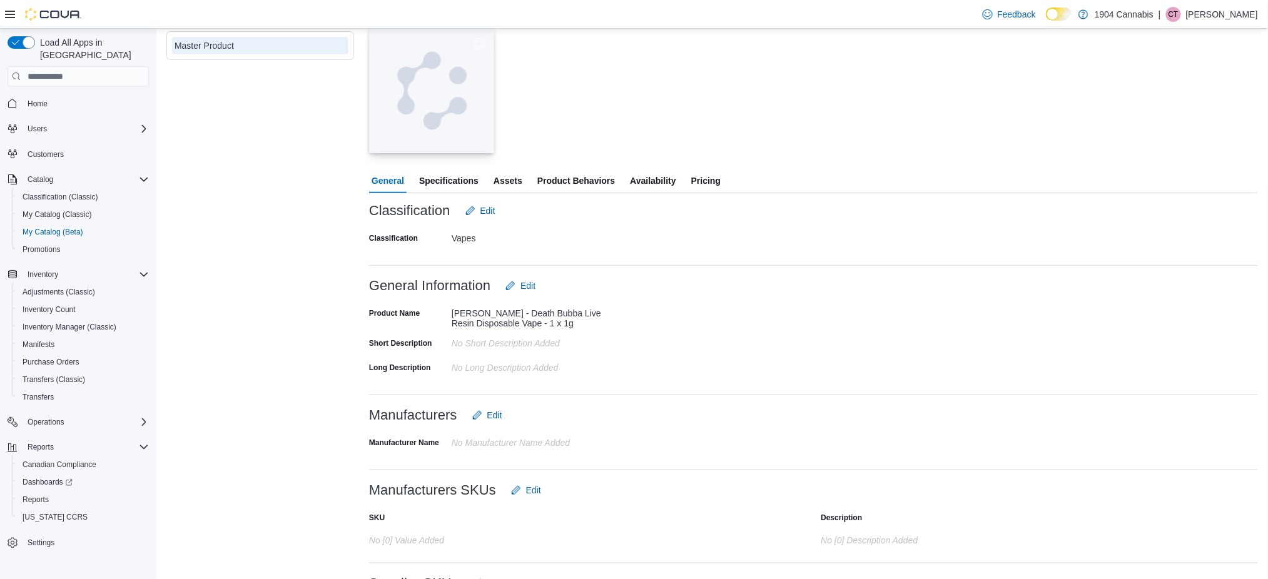
scroll to position [153, 0]
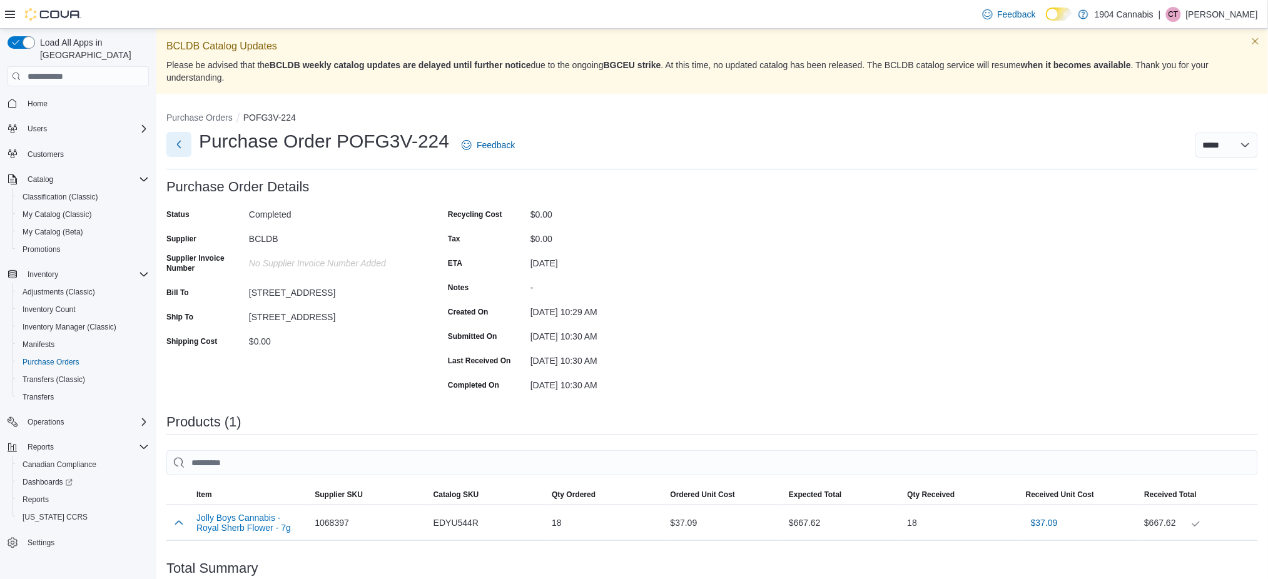
click at [178, 143] on button "Next" at bounding box center [178, 144] width 25 height 25
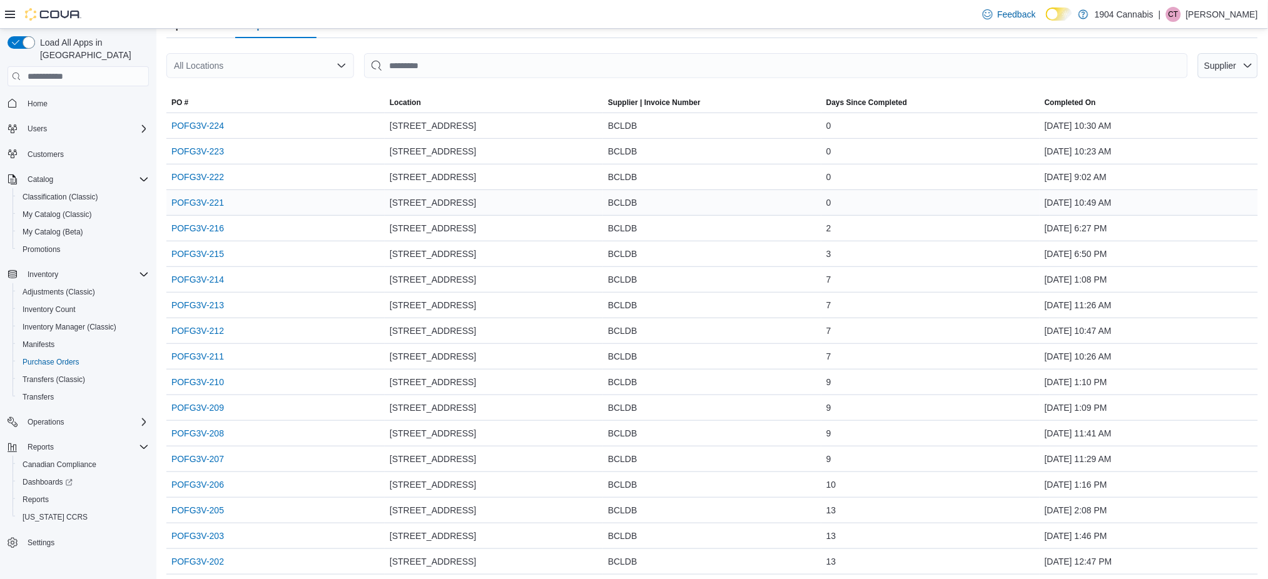
scroll to position [143, 0]
click at [213, 384] on link "POFG3V-210" at bounding box center [197, 382] width 53 height 15
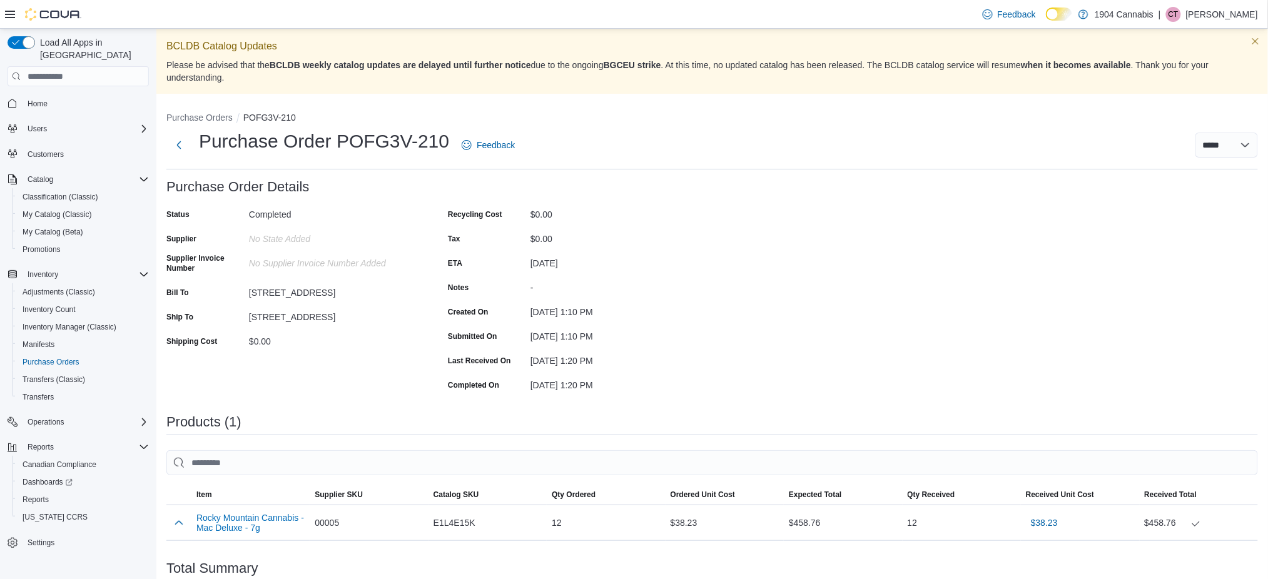
scroll to position [68, 0]
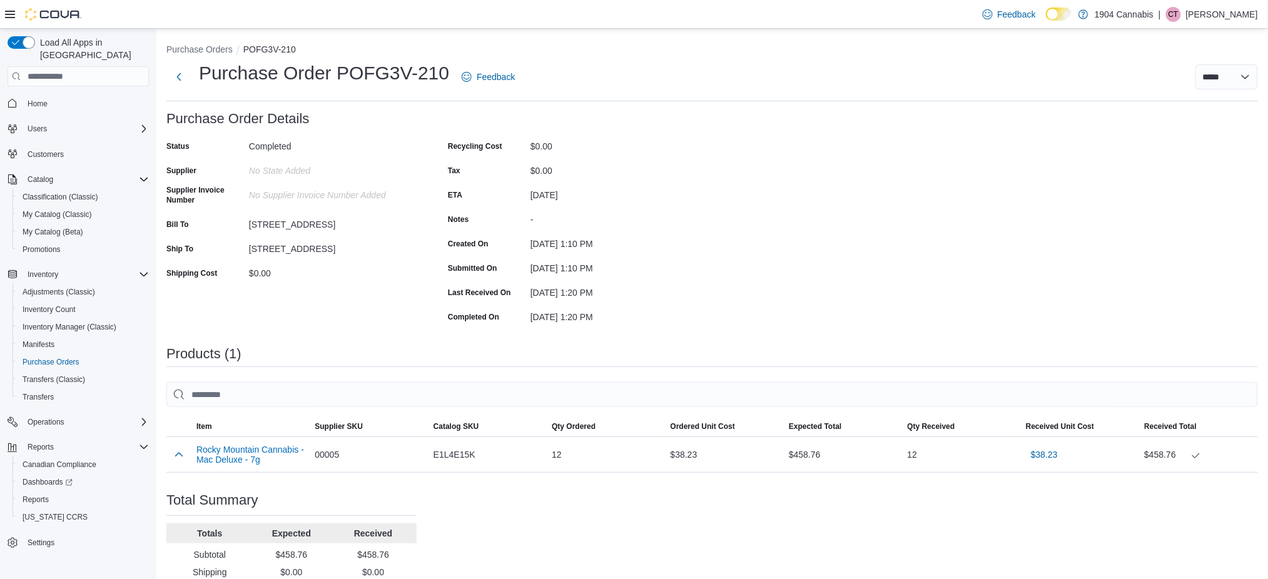
click at [173, 54] on li "Purchase Orders" at bounding box center [204, 49] width 77 height 13
click at [178, 66] on button "Next" at bounding box center [178, 76] width 25 height 25
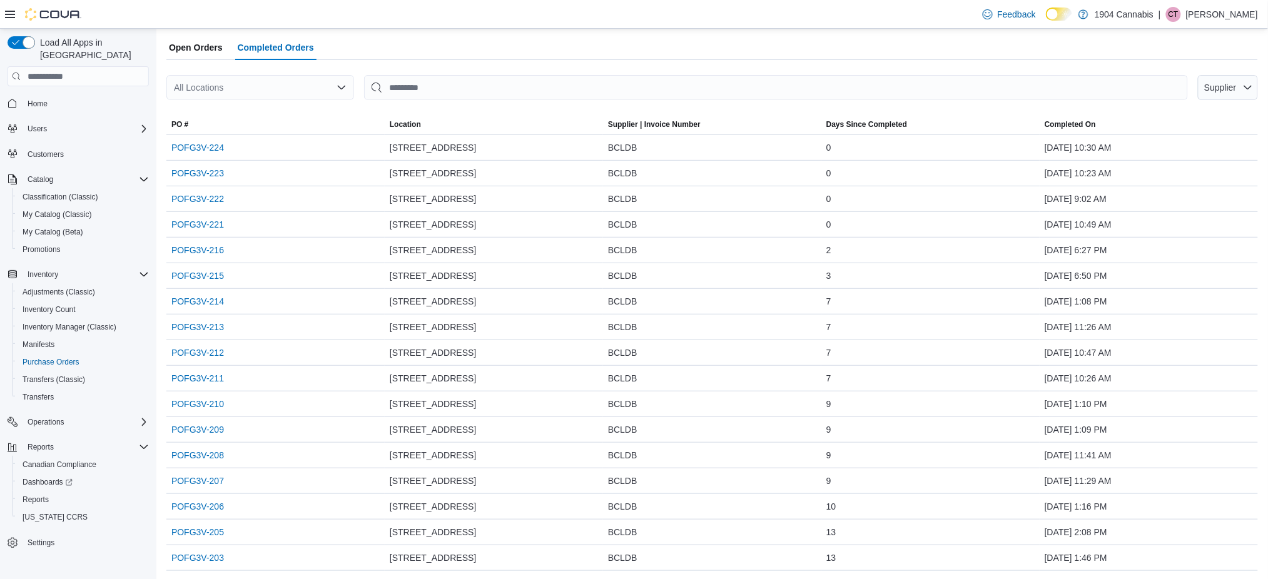
scroll to position [124, 0]
click at [176, 425] on link "POFG3V-209" at bounding box center [197, 427] width 53 height 15
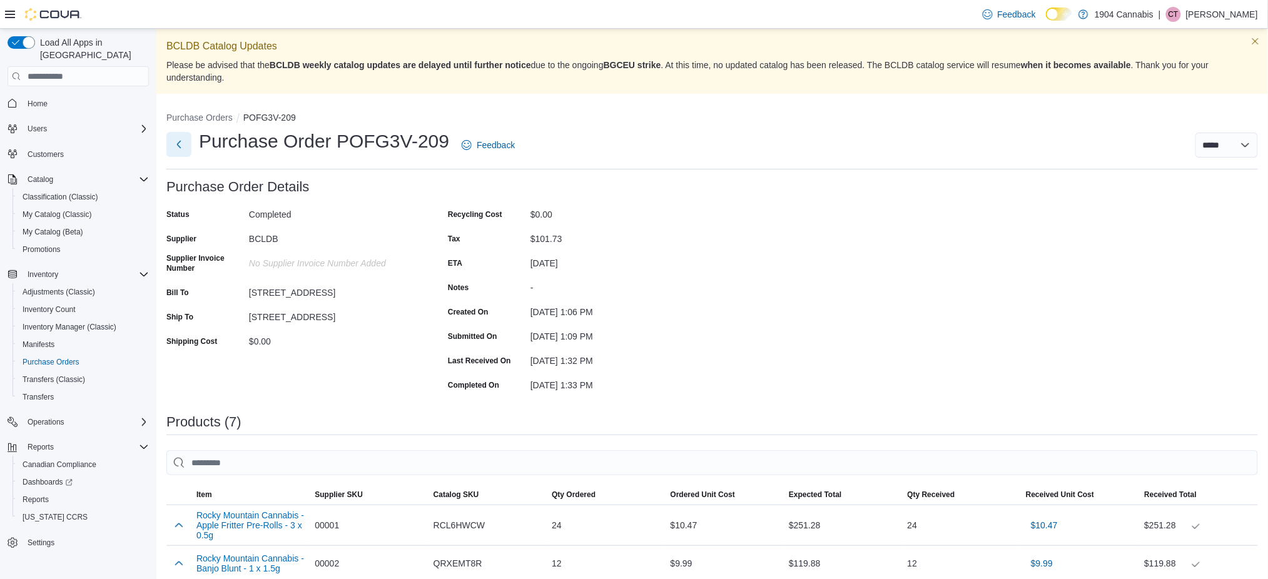
click at [178, 138] on button "Next" at bounding box center [178, 144] width 25 height 25
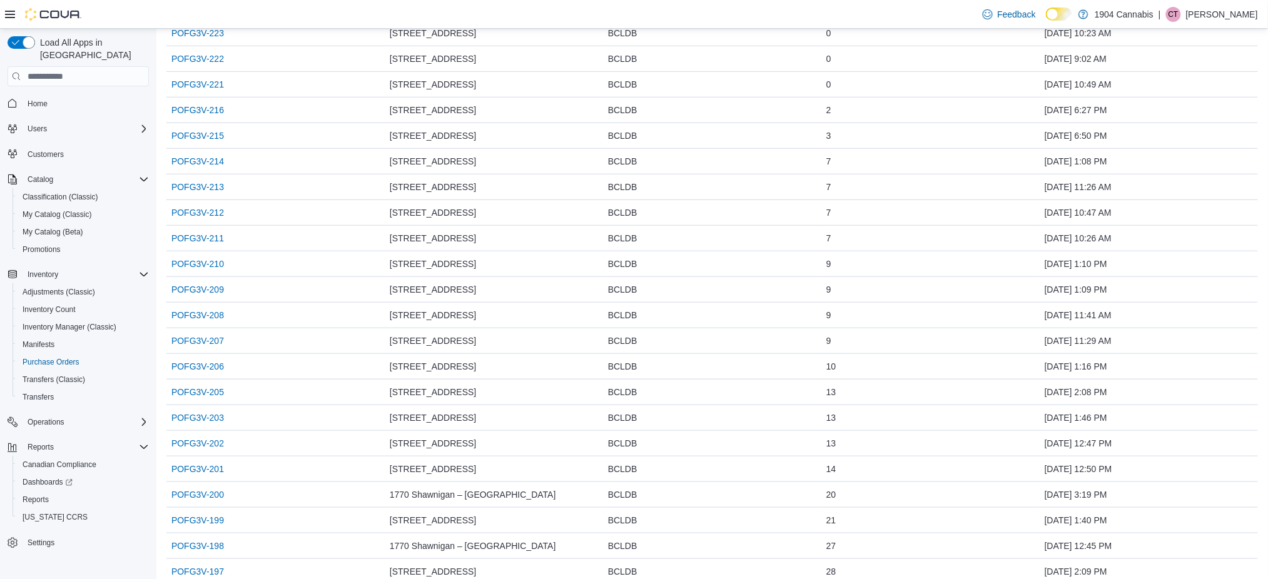
scroll to position [261, 0]
click at [178, 317] on link "POFG3V-208" at bounding box center [197, 316] width 53 height 15
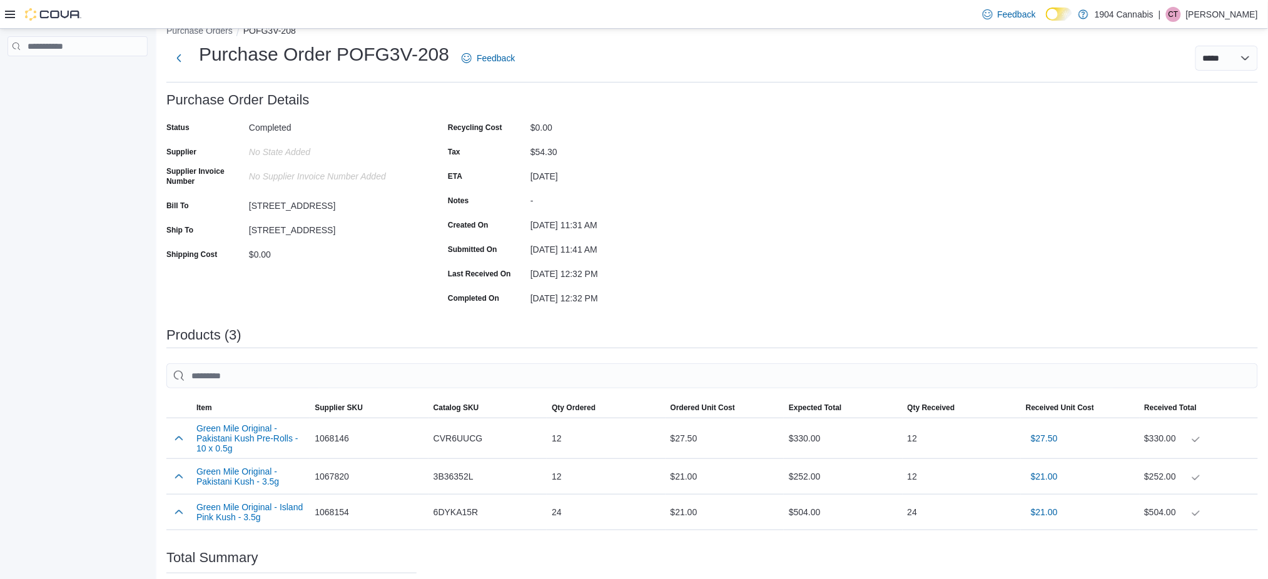
scroll to position [89, 0]
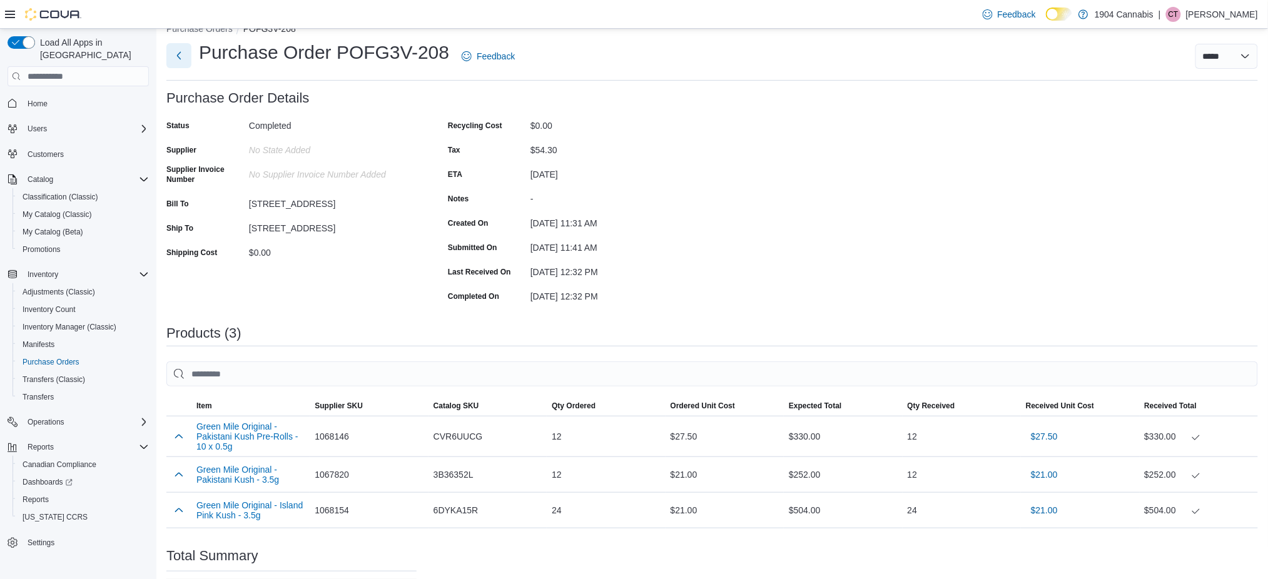
click at [171, 53] on button "Next" at bounding box center [178, 55] width 25 height 25
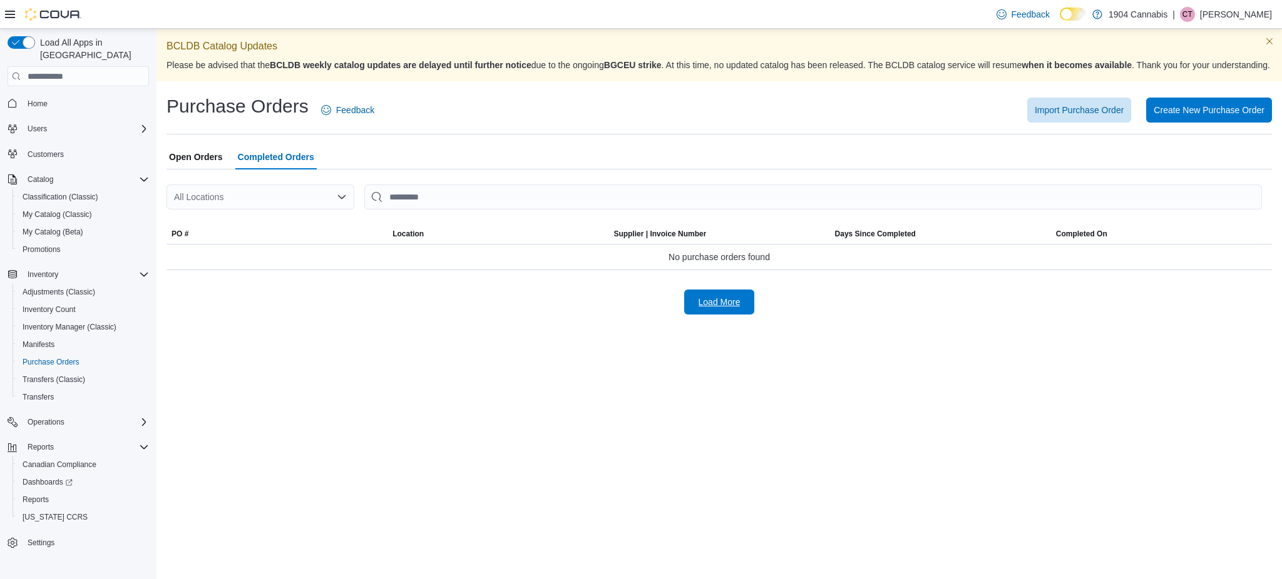
click at [709, 308] on span "Load More" at bounding box center [719, 302] width 42 height 13
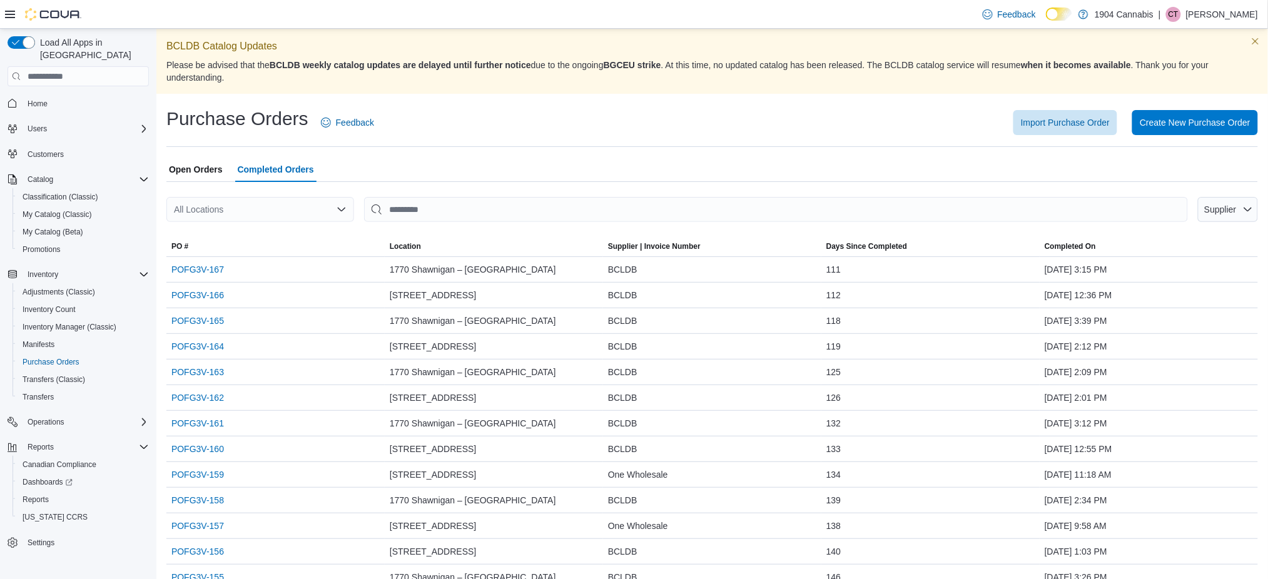
scroll to position [1, 0]
click at [196, 173] on span "Open Orders" at bounding box center [196, 168] width 54 height 25
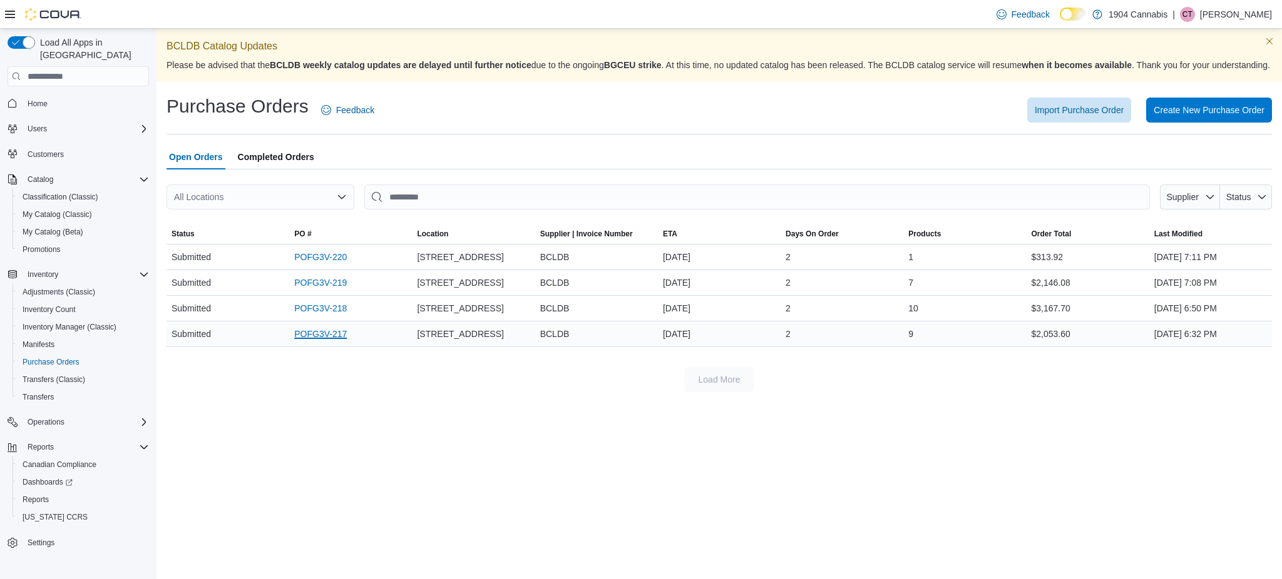
click at [315, 342] on link "POFG3V-217" at bounding box center [320, 334] width 53 height 15
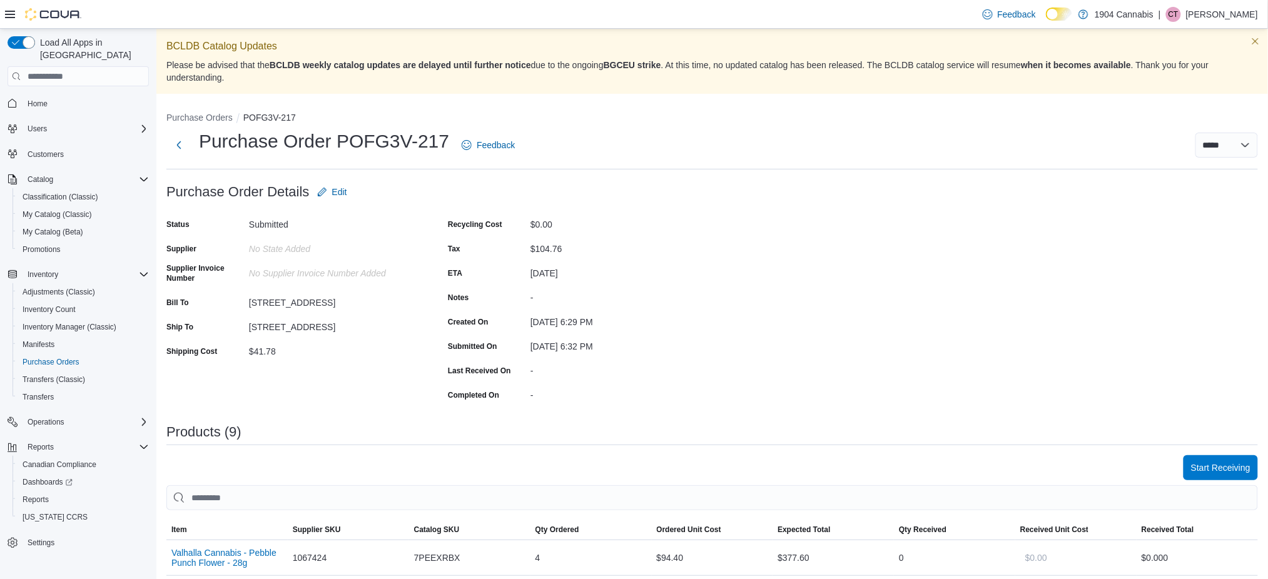
scroll to position [183, 0]
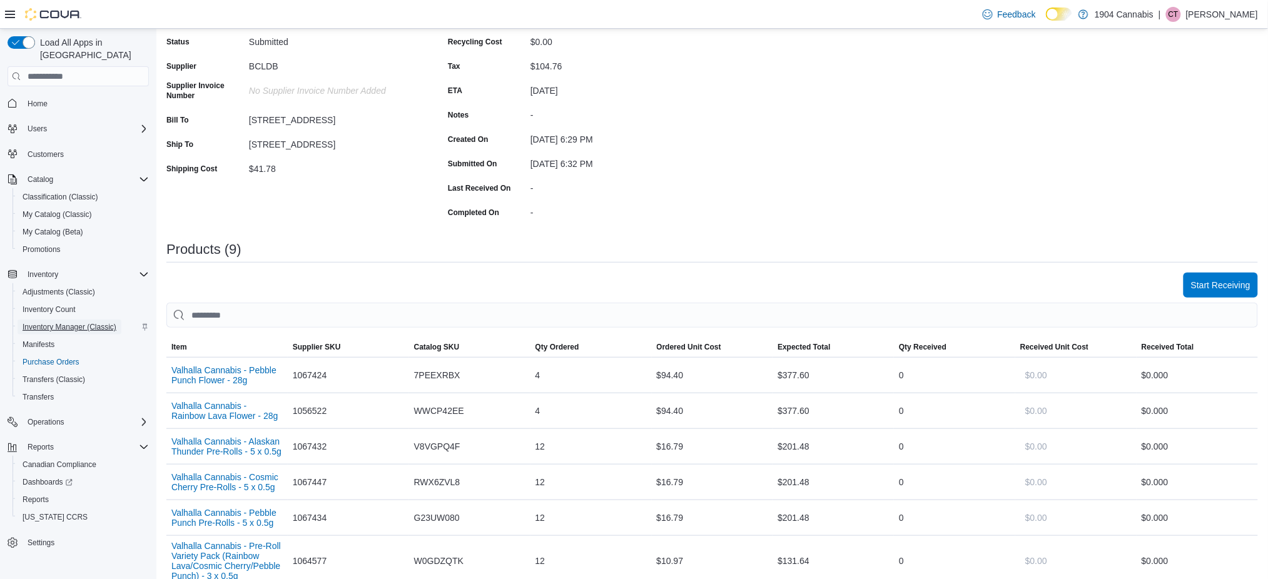
click at [66, 322] on span "Inventory Manager (Classic)" at bounding box center [70, 327] width 94 height 10
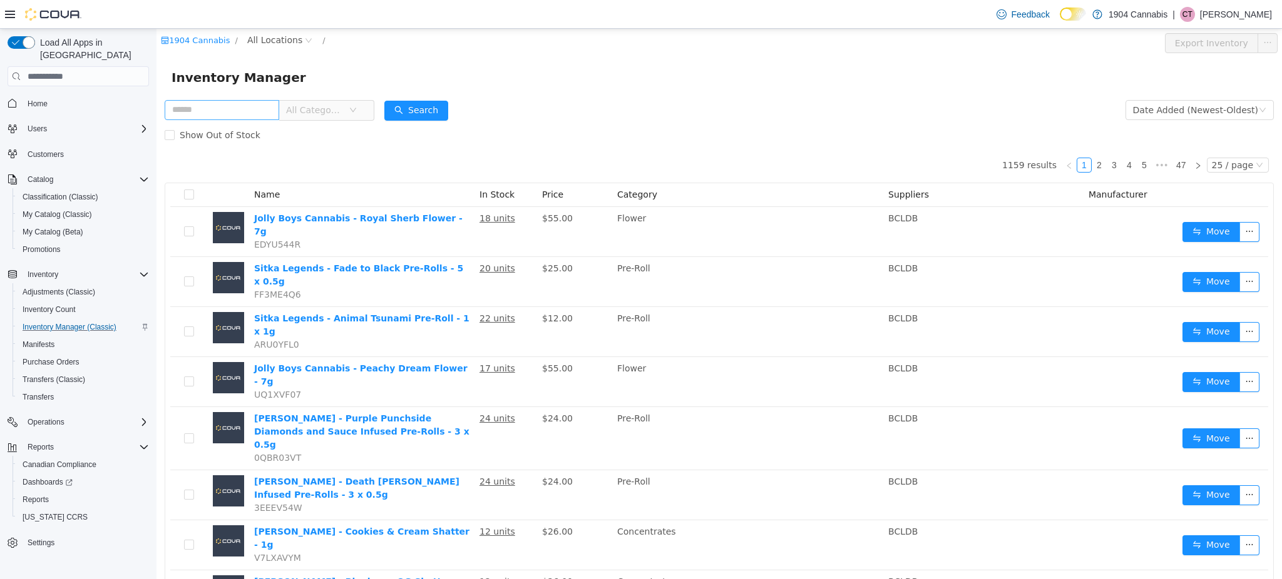
click at [209, 116] on input "text" at bounding box center [222, 110] width 115 height 20
click at [546, 111] on form "All Categories Date Added (Newest-Oldest) Search Show Out of Stock" at bounding box center [719, 123] width 1109 height 50
click at [292, 111] on span "All Categories" at bounding box center [321, 110] width 86 height 20
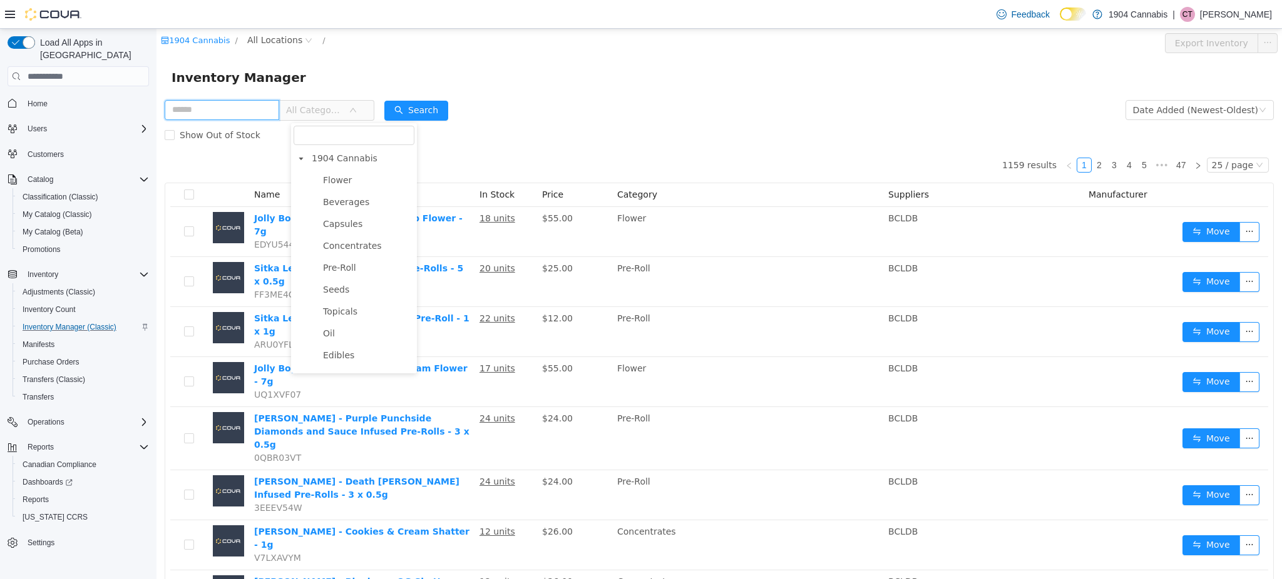
click at [255, 111] on input "text" at bounding box center [222, 110] width 115 height 20
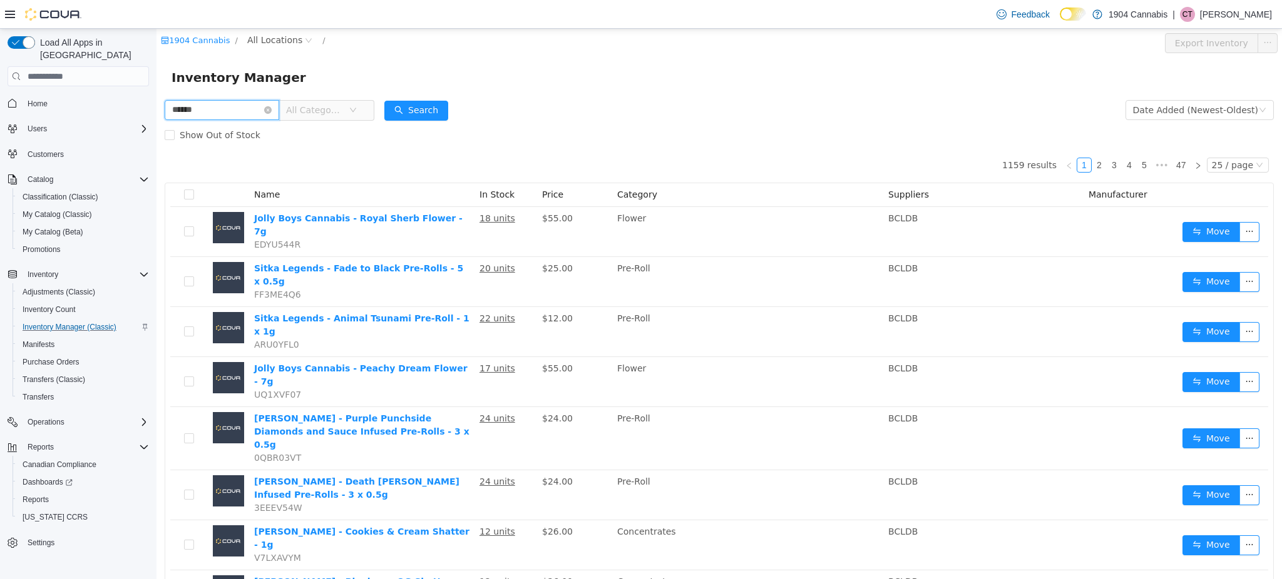
type input "******"
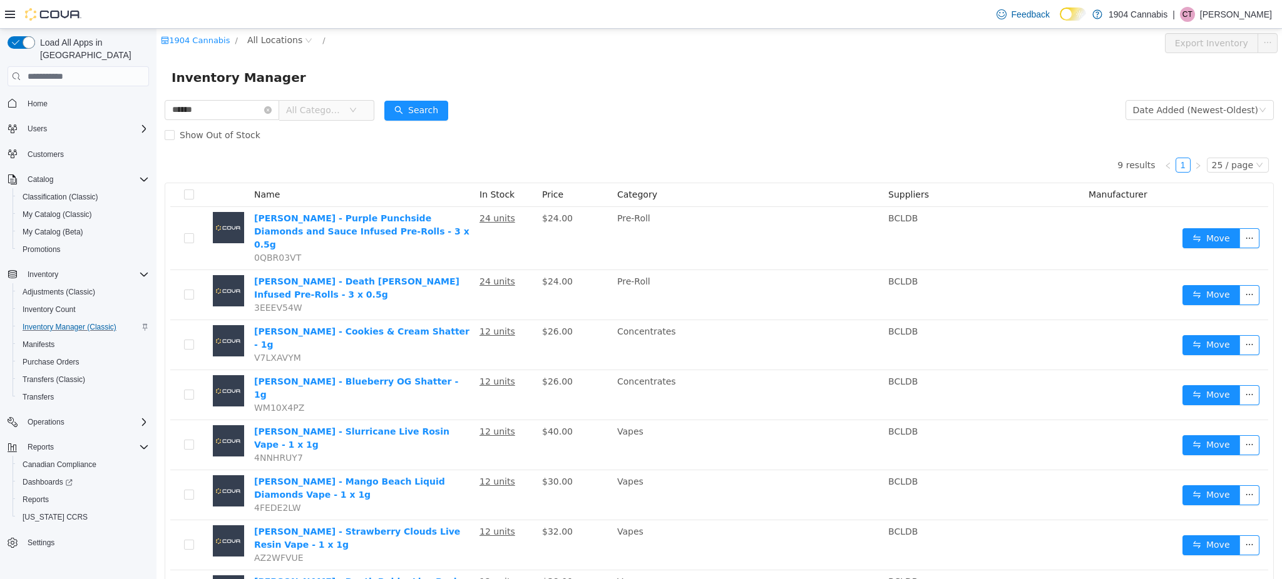
click at [652, 141] on div "Show Out of Stock" at bounding box center [719, 135] width 1109 height 25
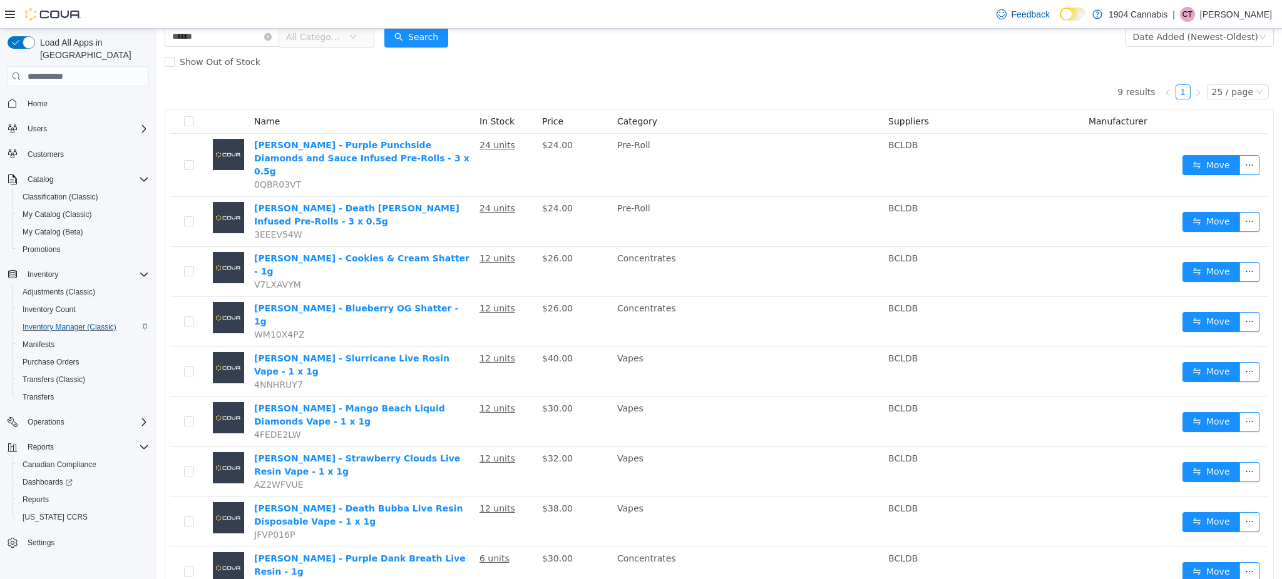
click at [705, 74] on div "9 results 1 25 / page Name In Stock Price Category Suppliers Manufacturer [PERS…" at bounding box center [719, 335] width 1109 height 523
click at [683, 73] on div "Show Out of Stock" at bounding box center [719, 61] width 1109 height 25
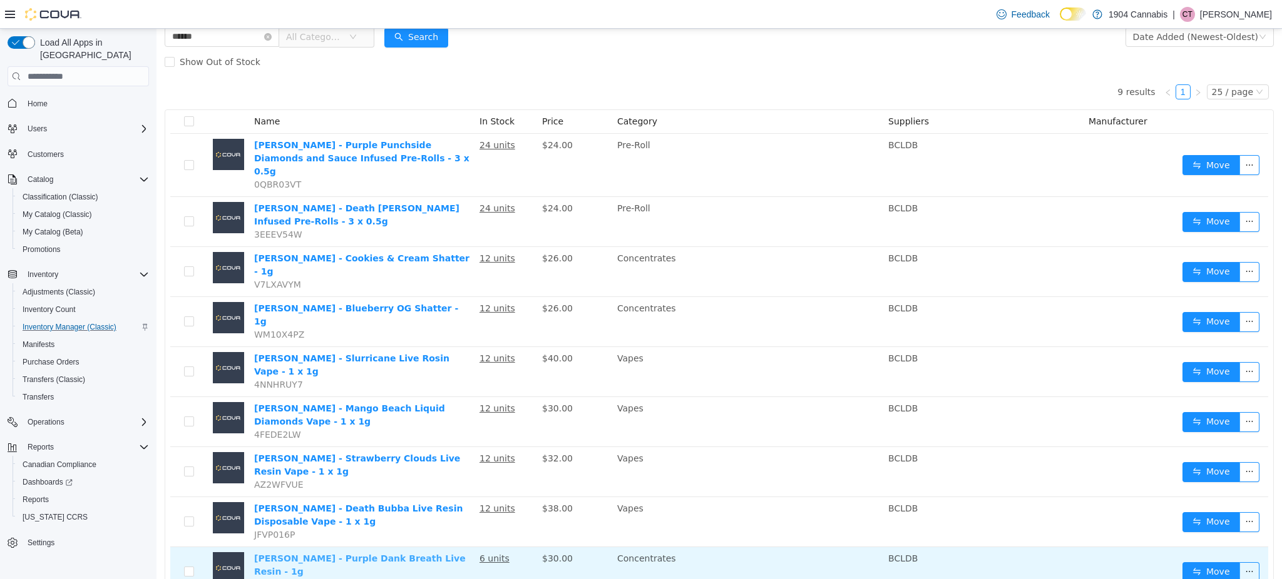
drag, startPoint x: 369, startPoint y: 504, endPoint x: 351, endPoint y: 512, distance: 20.2
click at [351, 554] on link "[PERSON_NAME] - Purple Dank Breath Live Resin - 1g" at bounding box center [360, 565] width 212 height 23
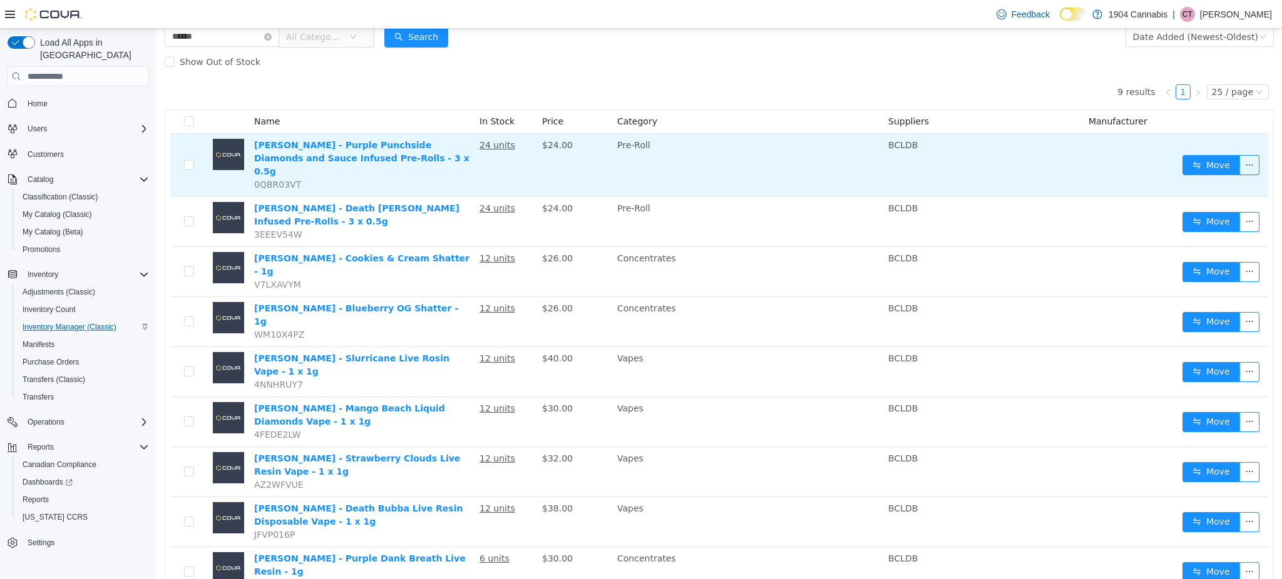
click at [281, 180] on span "0QBR03VT" at bounding box center [277, 185] width 47 height 10
copy span "0QBR03VT"
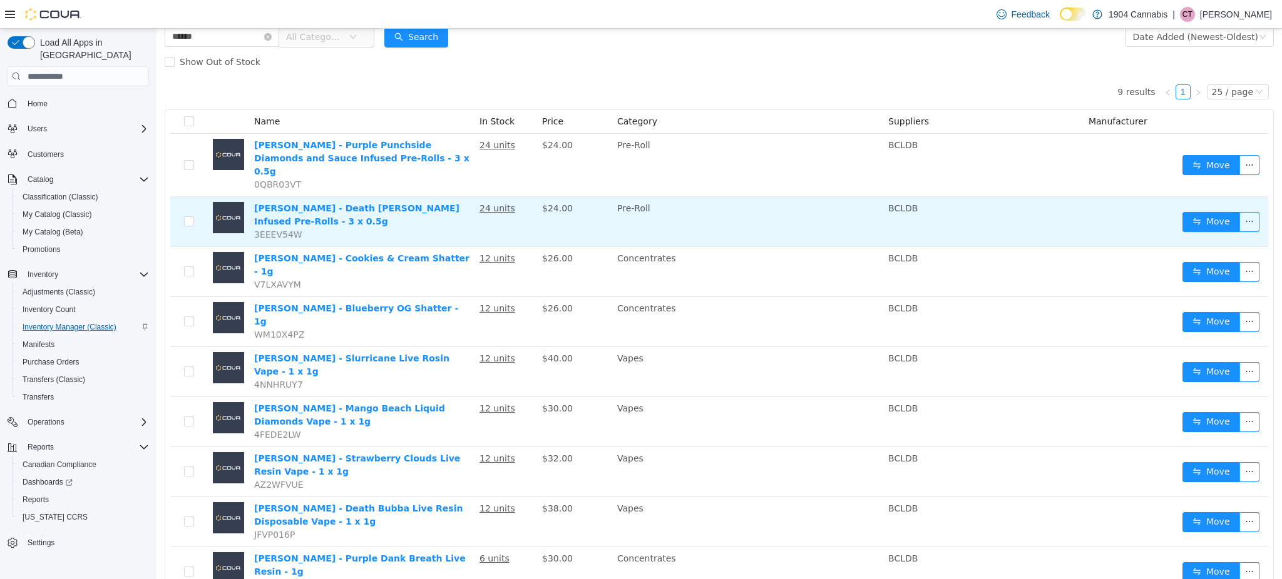
click at [277, 230] on span "3EEEV54W" at bounding box center [278, 235] width 48 height 10
copy span "3EEEV54W"
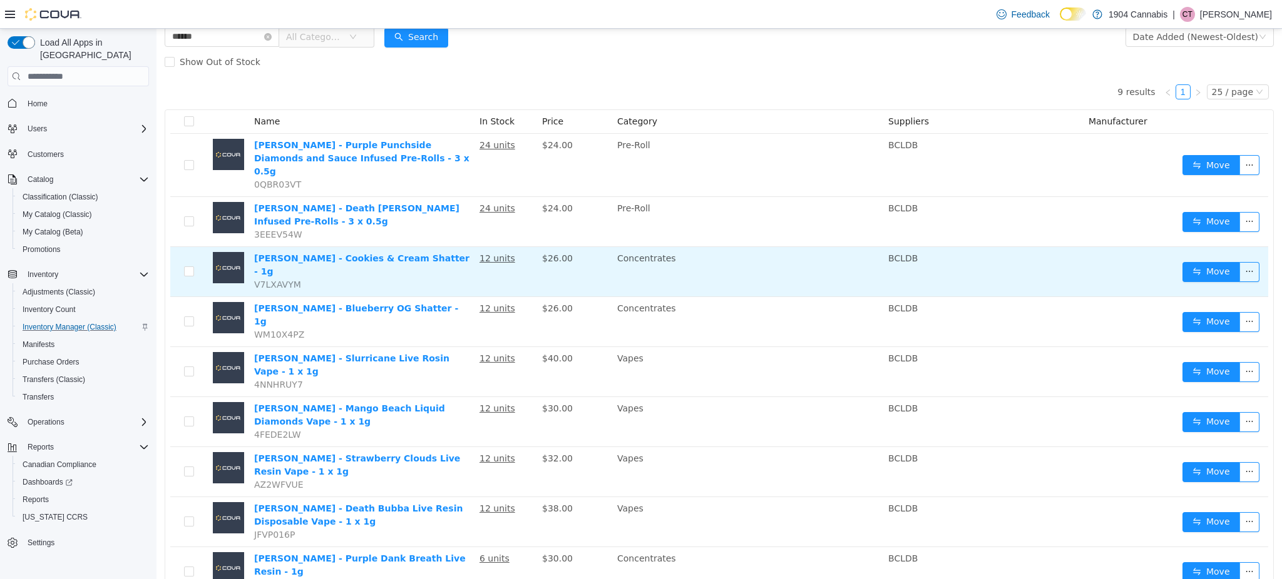
click at [262, 280] on span "V7LXAVYM" at bounding box center [277, 285] width 47 height 10
copy span "V7LXAVYM"
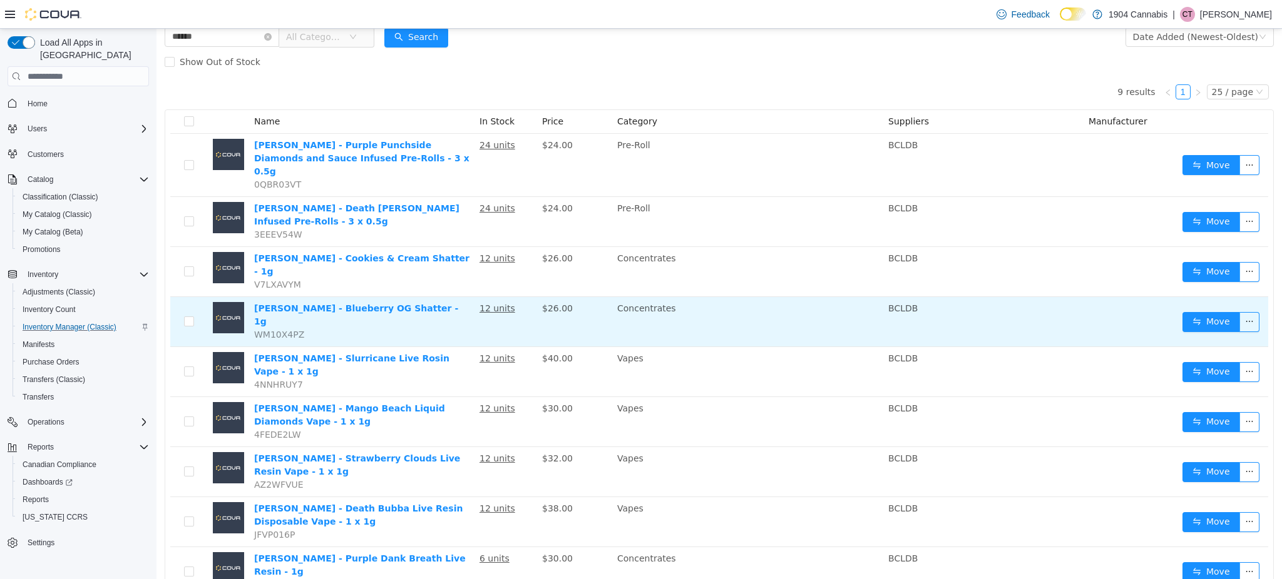
click at [278, 330] on span "WM10X4PZ" at bounding box center [279, 335] width 50 height 10
copy span "WM10X4PZ"
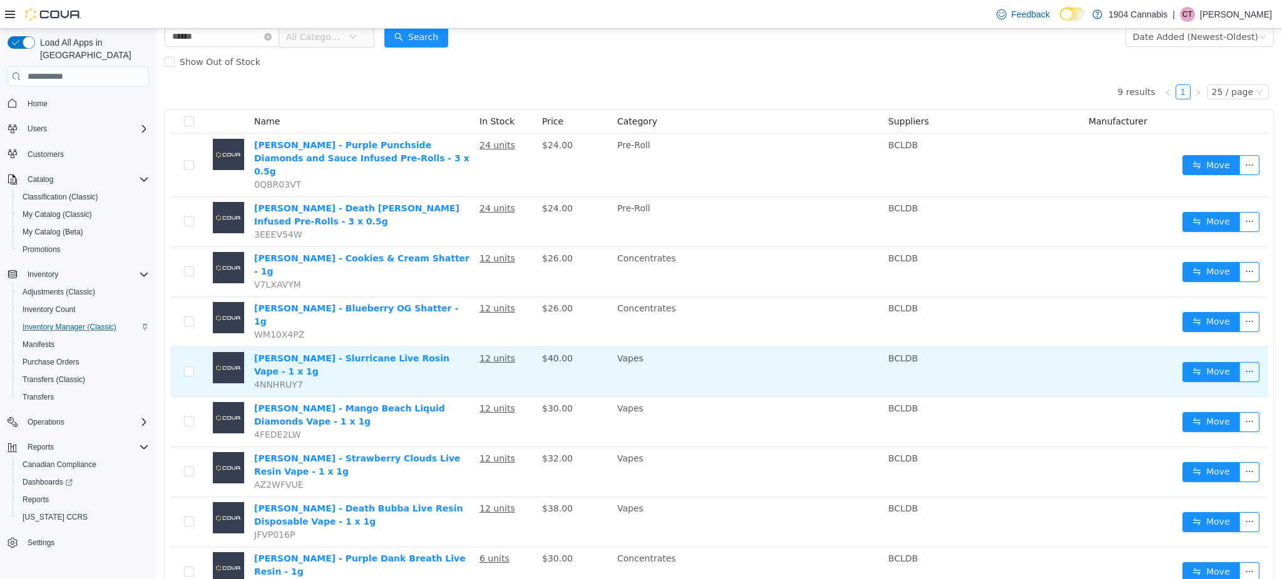
click at [288, 380] on span "4NNHRUY7" at bounding box center [278, 385] width 49 height 10
copy span "4NNHRUY7"
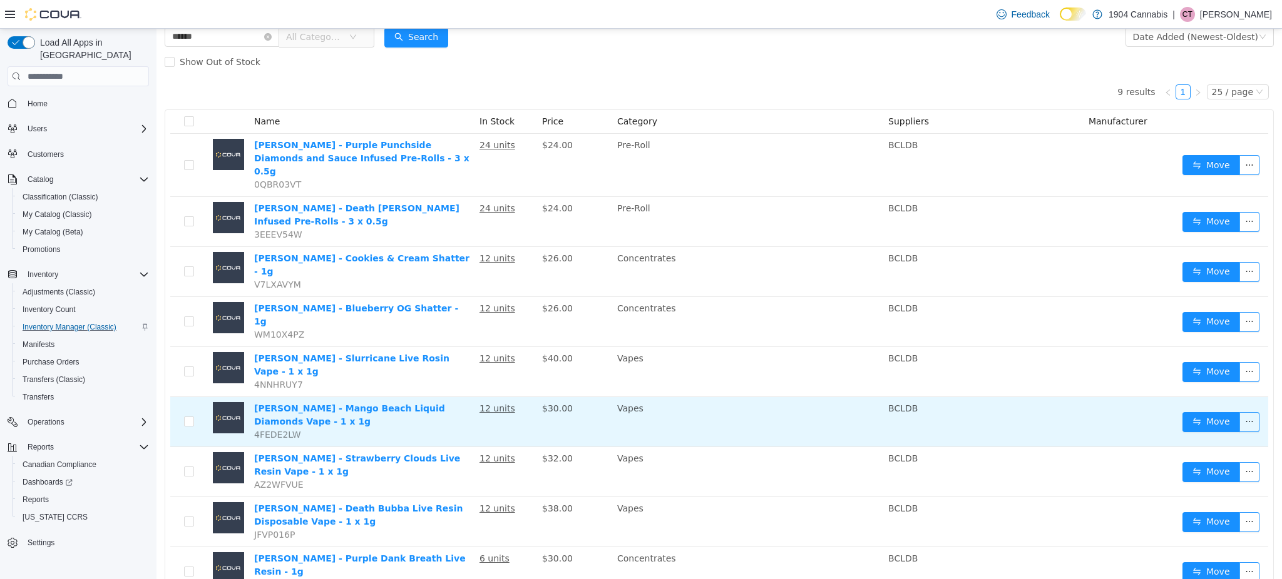
click at [282, 430] on span "4FEDE2LW" at bounding box center [277, 435] width 47 height 10
copy span "4FEDE2LW"
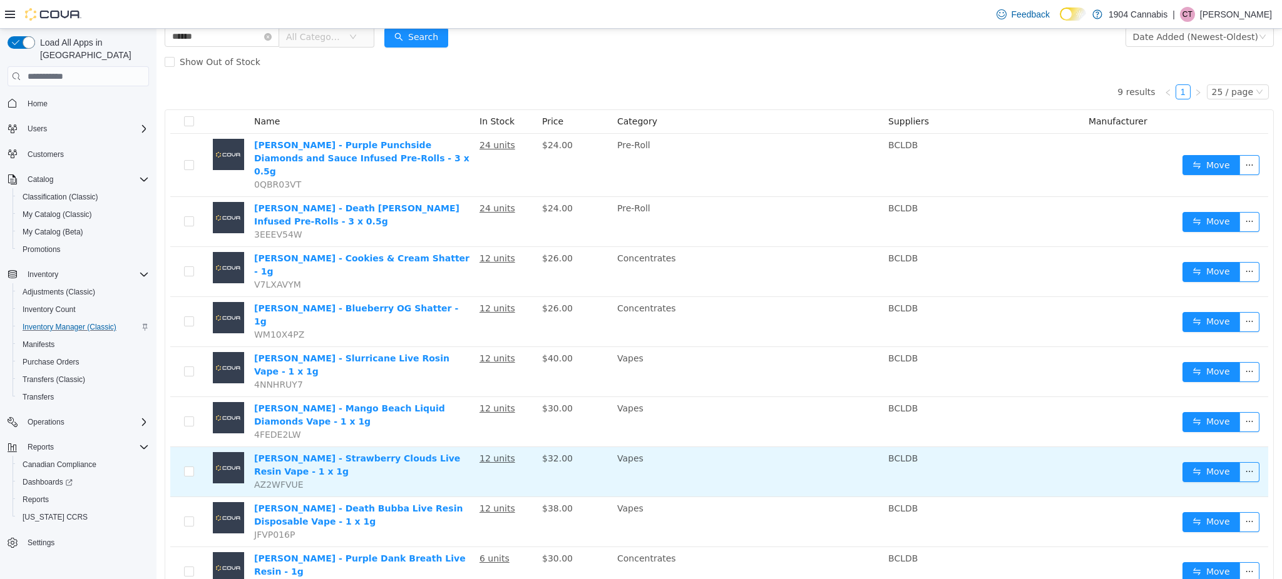
click at [279, 480] on span "AZ2WFVUE" at bounding box center [278, 485] width 49 height 10
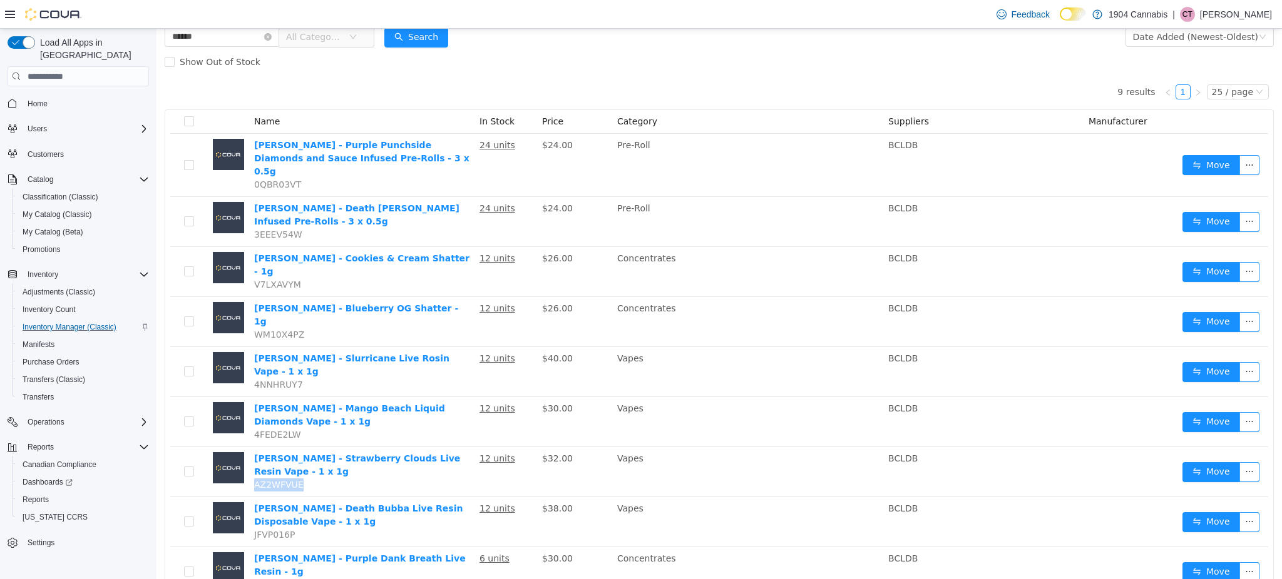
copy span "AZ2WFVUE"
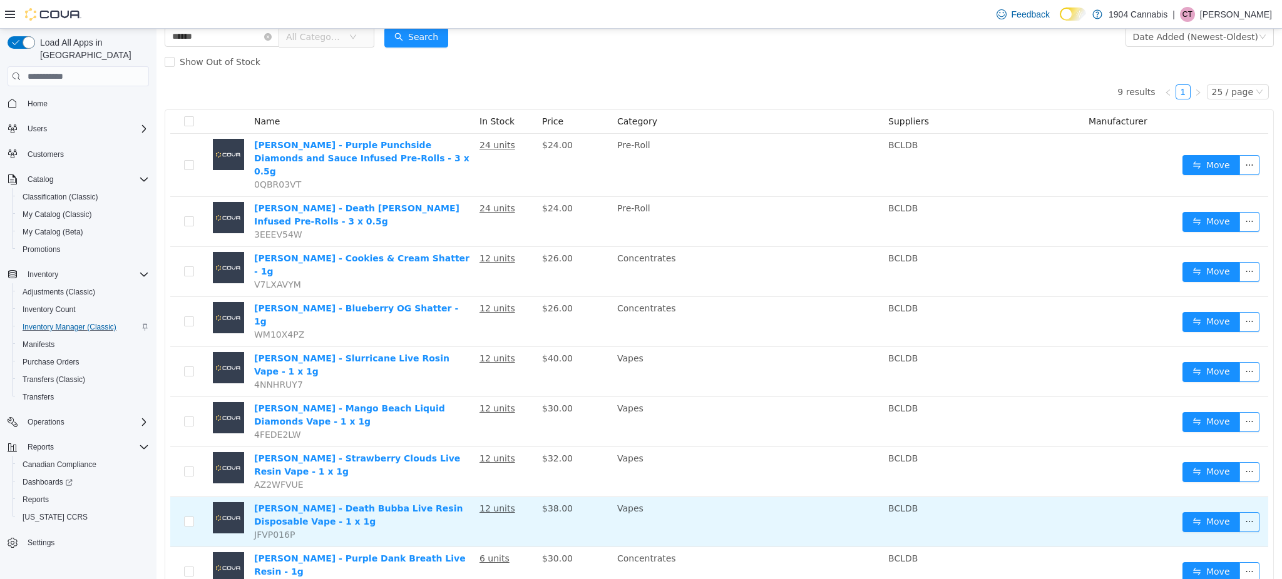
click at [272, 530] on span "JFVP016P" at bounding box center [274, 535] width 41 height 10
copy span "JFVP016P"
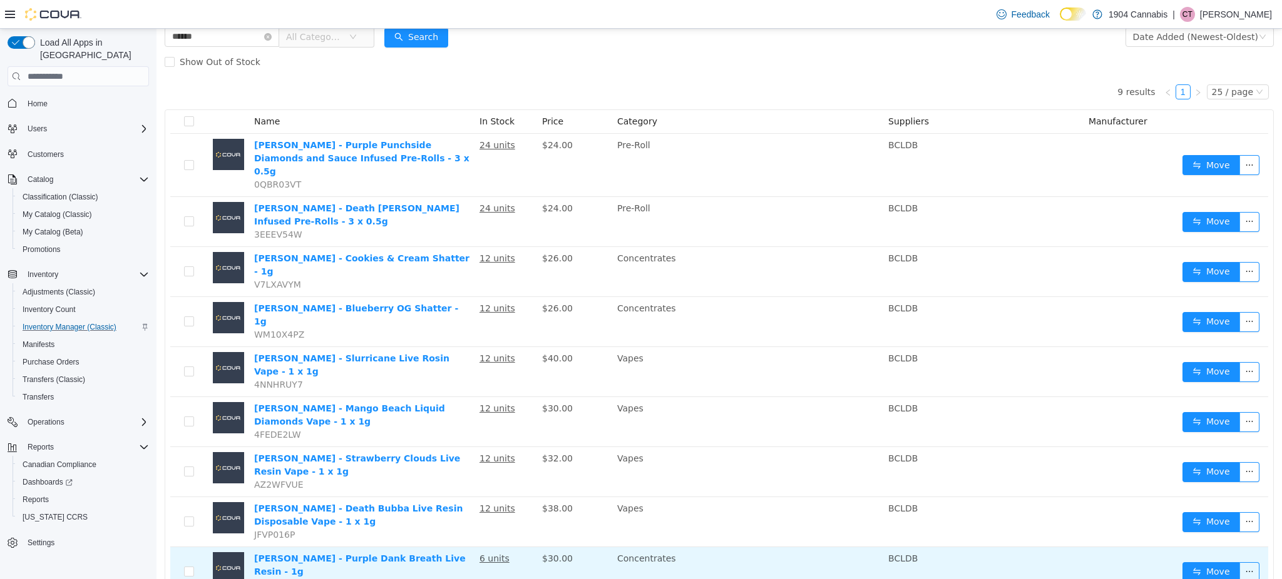
click at [265, 579] on span "8UK1RQA7" at bounding box center [278, 585] width 48 height 10
copy span "8UK1RQA7"
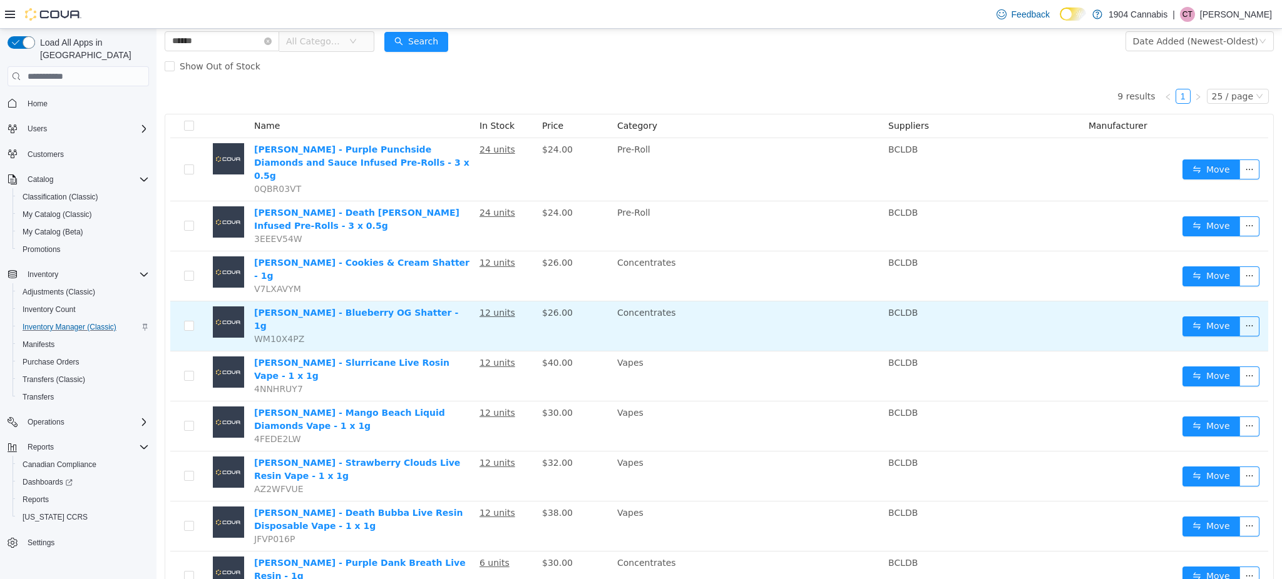
scroll to position [70, 0]
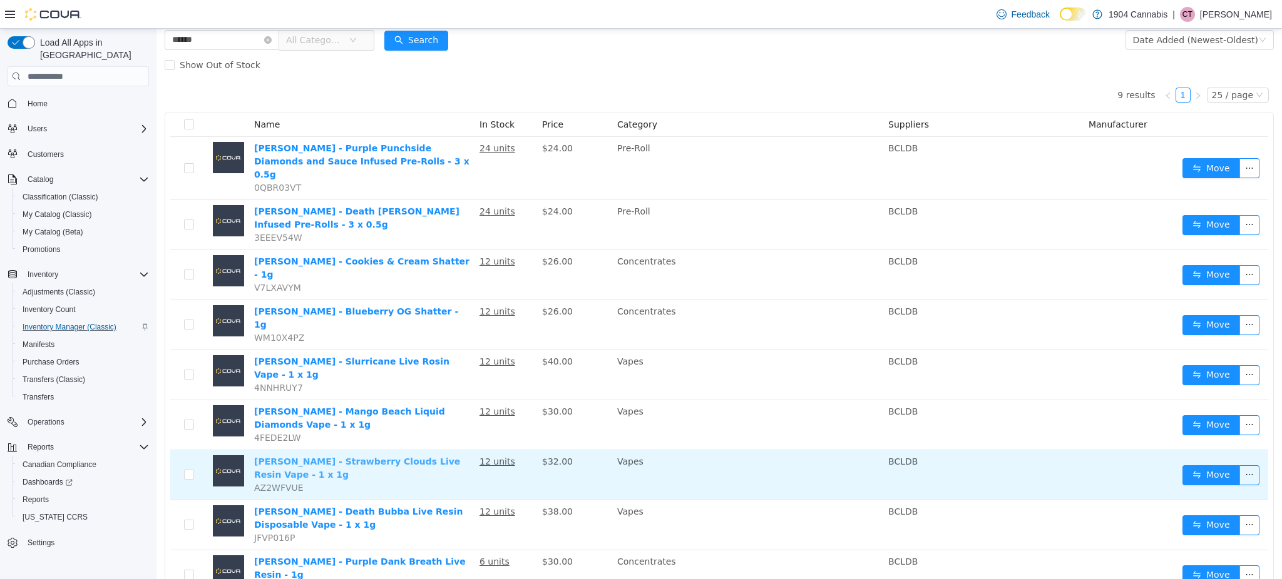
click at [298, 457] on link "[PERSON_NAME] - Strawberry Clouds Live Resin Vape - 1 x 1g" at bounding box center [357, 468] width 206 height 23
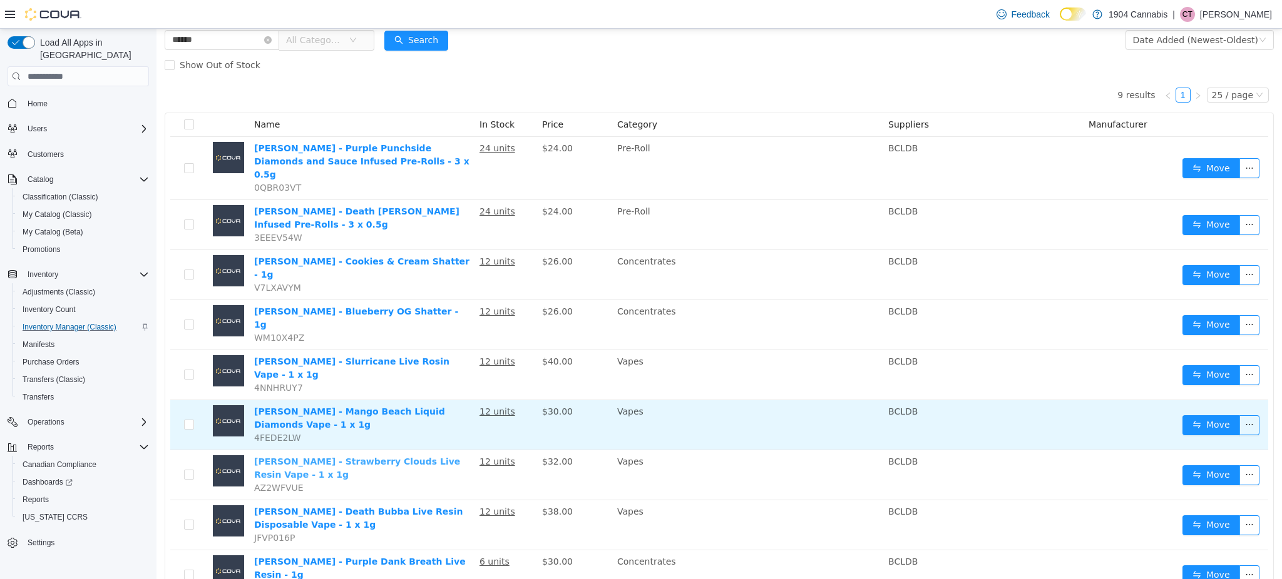
scroll to position [73, 0]
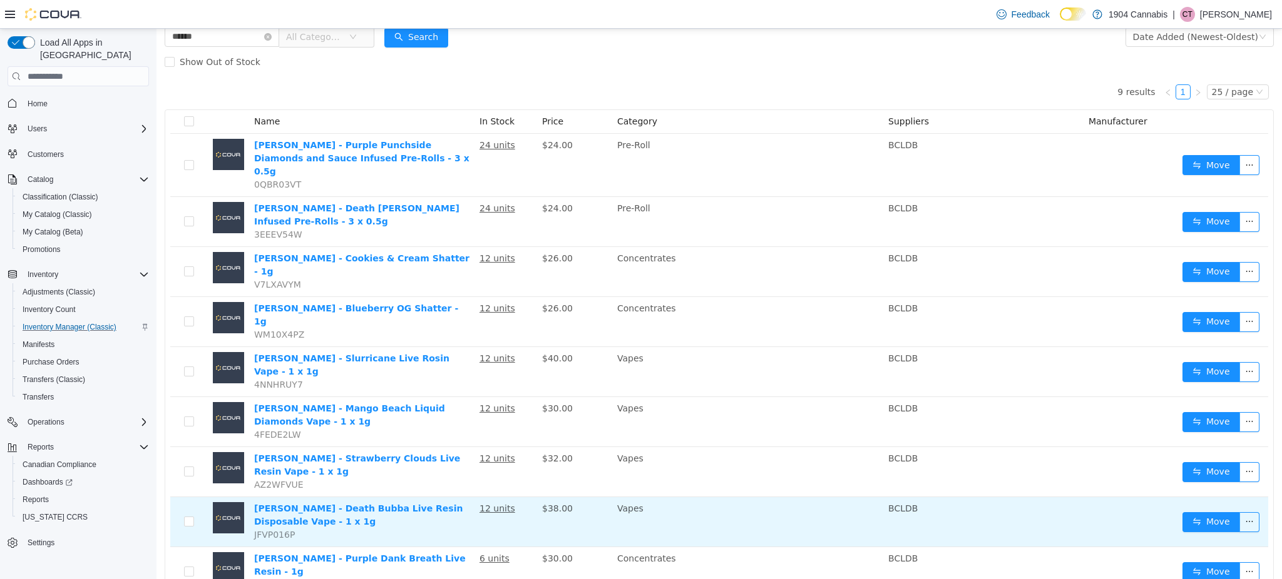
click at [381, 497] on td "Dymond - Death Bubba Live Resin Disposable Vape - 1 x 1g JFVP016P" at bounding box center [361, 522] width 225 height 50
click at [368, 504] on link "[PERSON_NAME] - Death Bubba Live Resin Disposable Vape - 1 x 1g" at bounding box center [358, 515] width 208 height 23
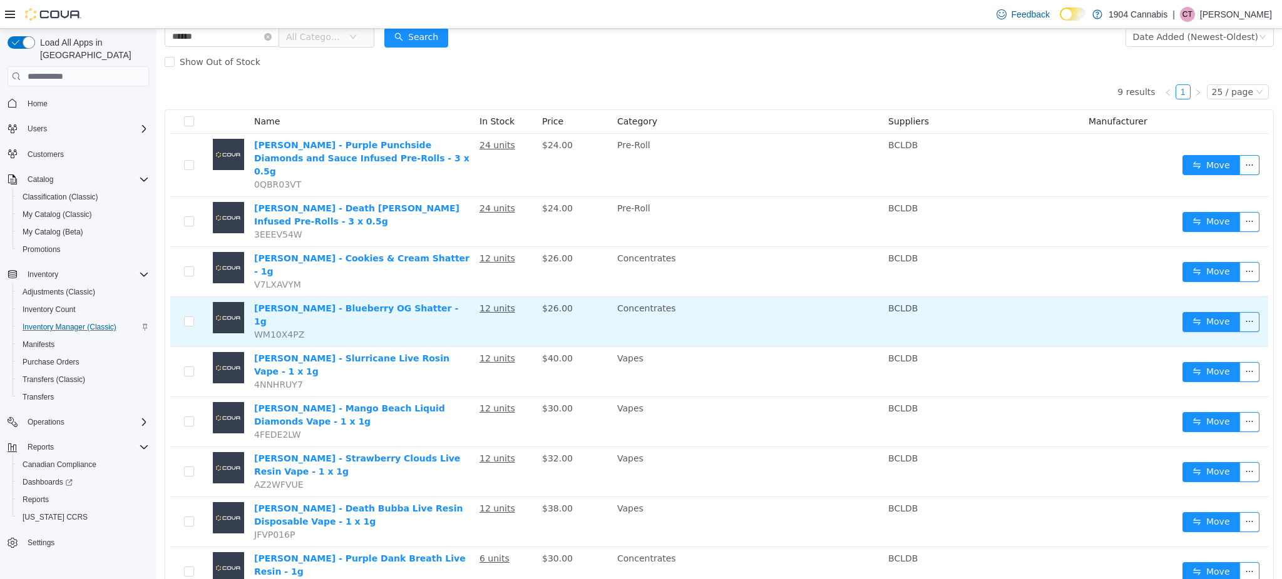
click at [387, 314] on td "Dymond - Blueberry OG Shatter - 1g WM10X4PZ" at bounding box center [361, 322] width 225 height 50
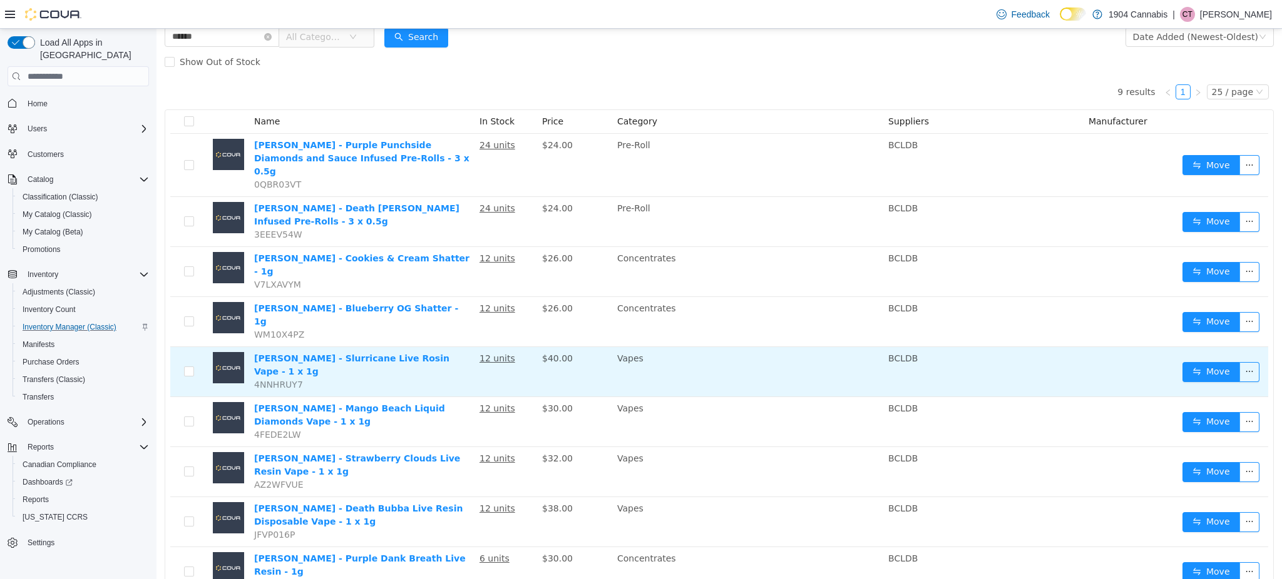
click at [382, 347] on td "Dymond - Slurricane Live Rosin Vape - 1 x 1g 4NNHRUY7" at bounding box center [361, 372] width 225 height 50
click at [369, 354] on link "[PERSON_NAME] - Slurricane Live Rosin Vape - 1 x 1g" at bounding box center [351, 365] width 195 height 23
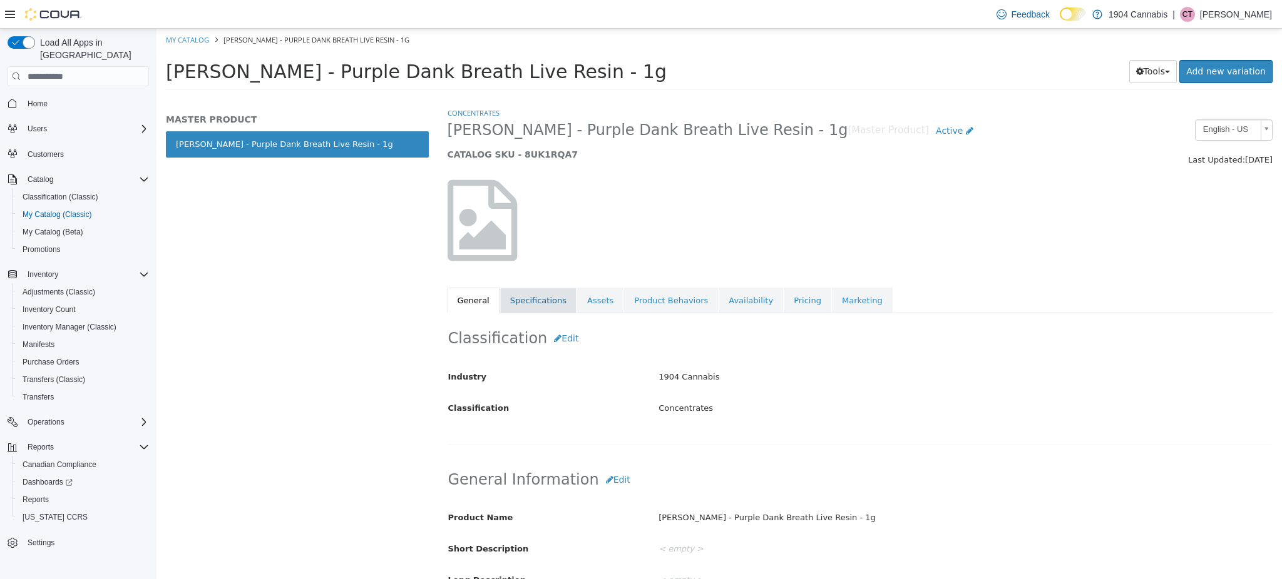
click at [551, 302] on link "Specifications" at bounding box center [538, 301] width 76 height 26
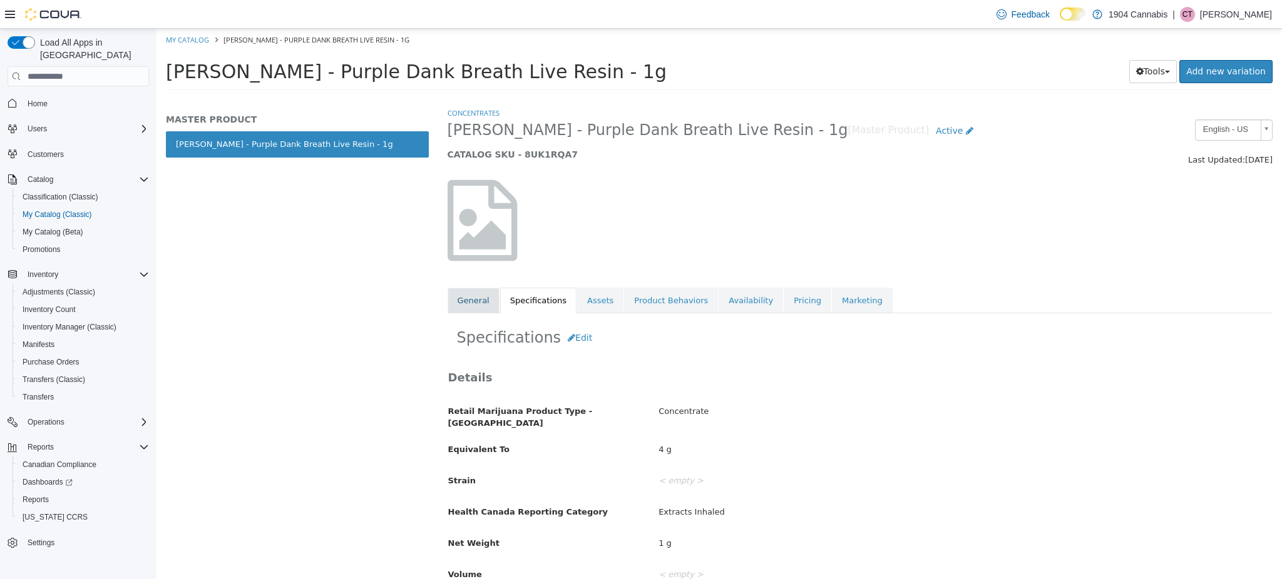
click at [471, 288] on link "General" at bounding box center [473, 301] width 52 height 26
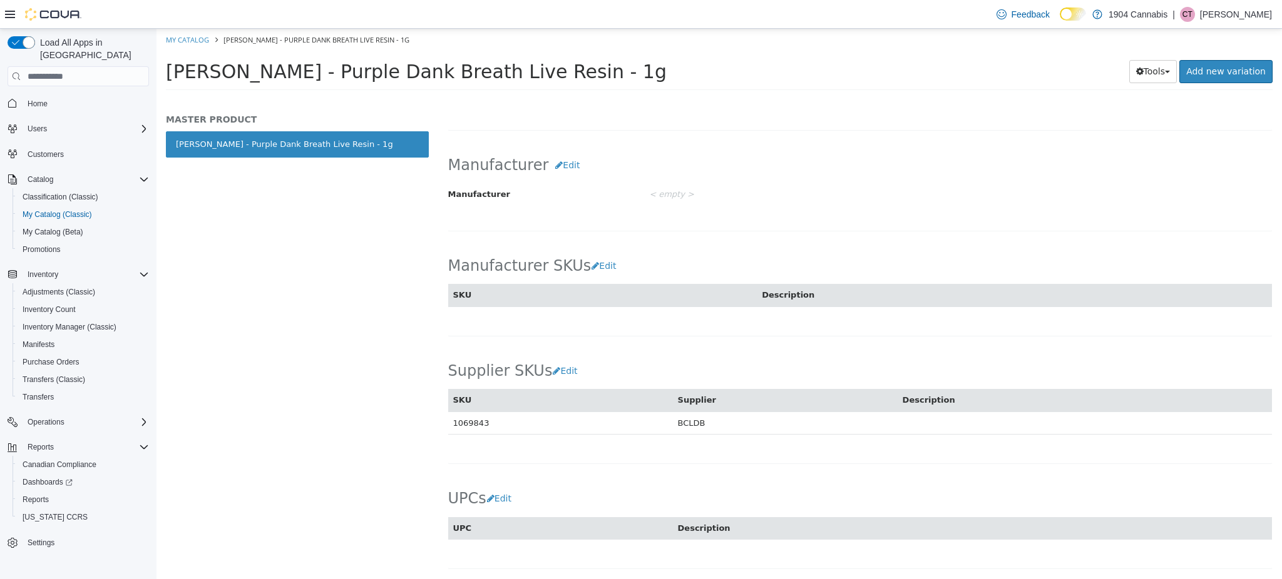
scroll to position [619, 0]
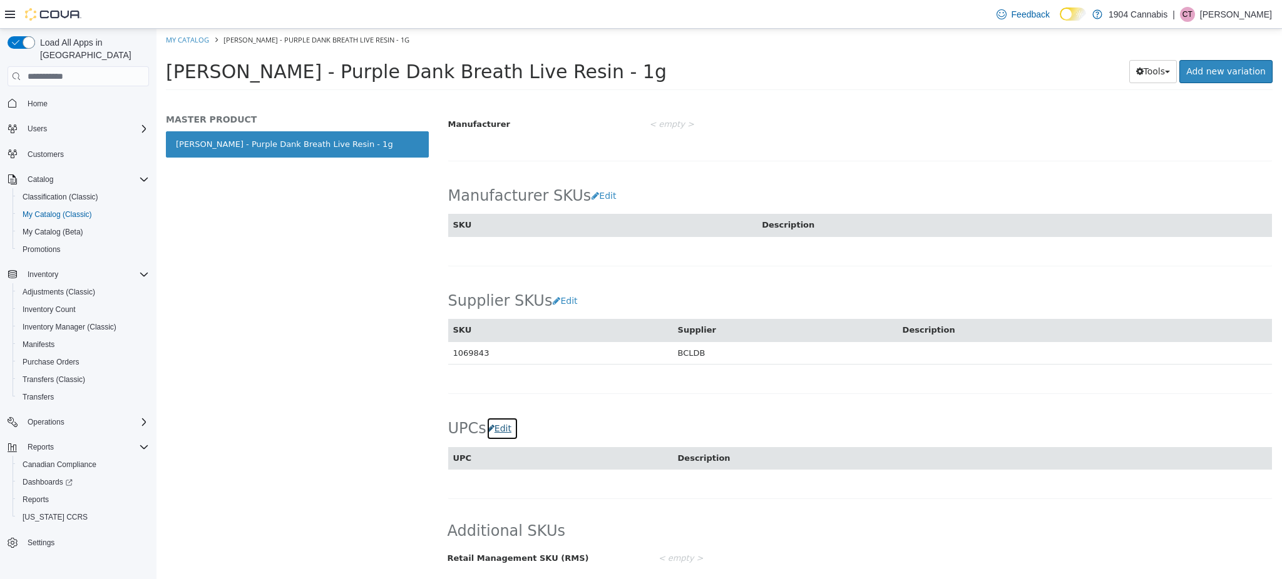
click at [507, 427] on button "Edit" at bounding box center [502, 428] width 32 height 23
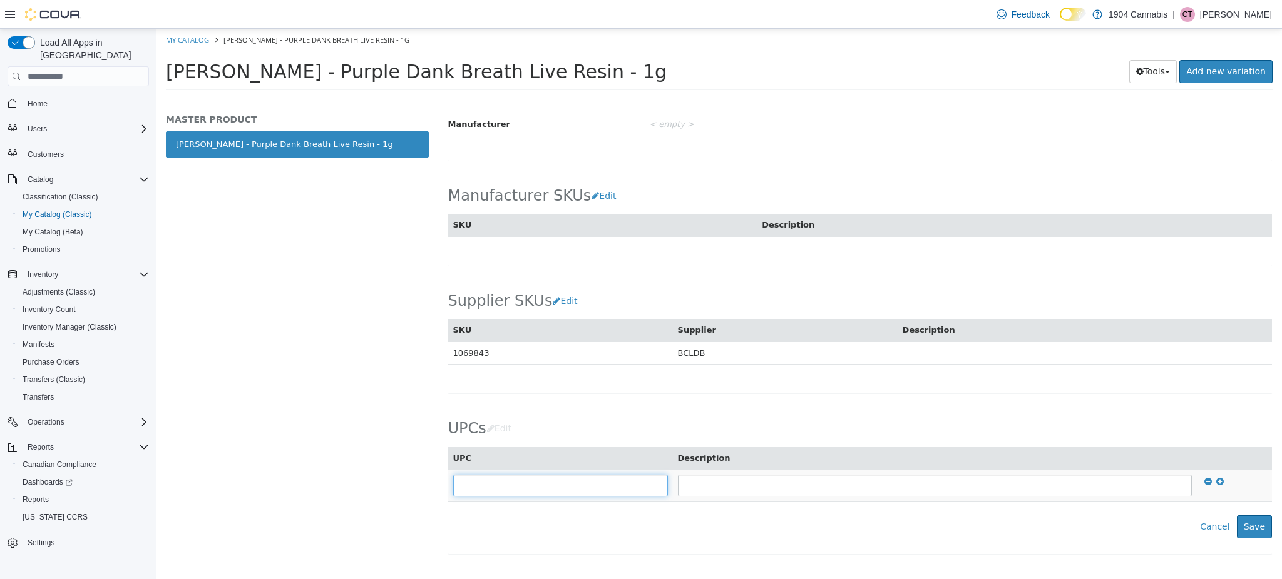
click at [556, 477] on input "text" at bounding box center [560, 486] width 215 height 22
type input "**********"
click at [1236, 527] on button "Save" at bounding box center [1253, 527] width 35 height 23
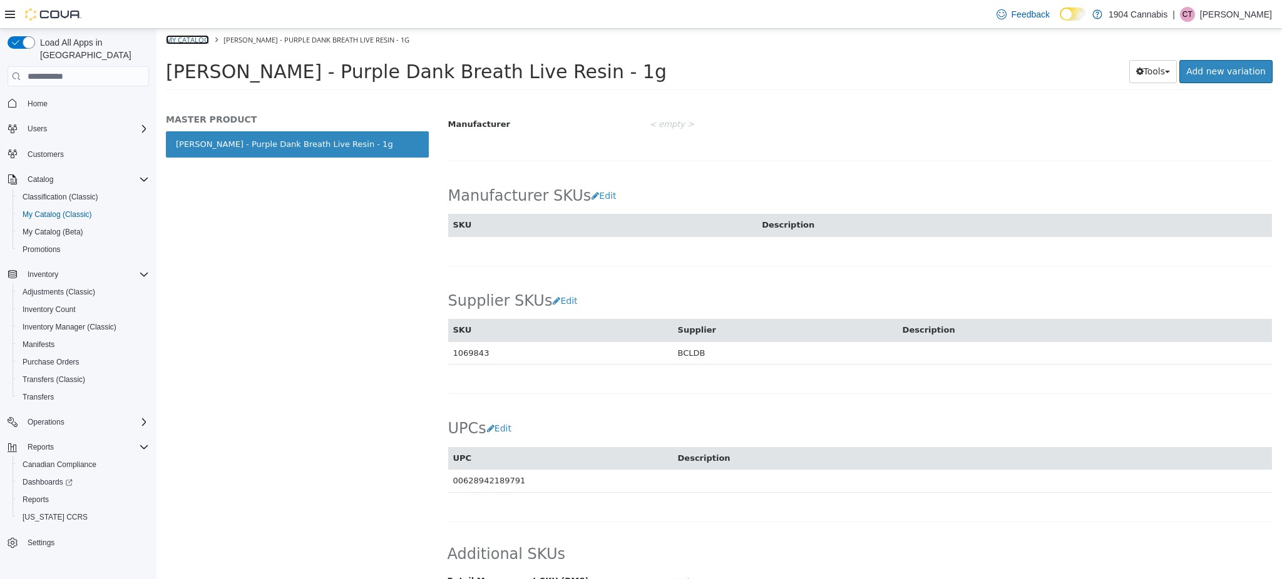
click at [198, 37] on link "My Catalog" at bounding box center [187, 39] width 43 height 9
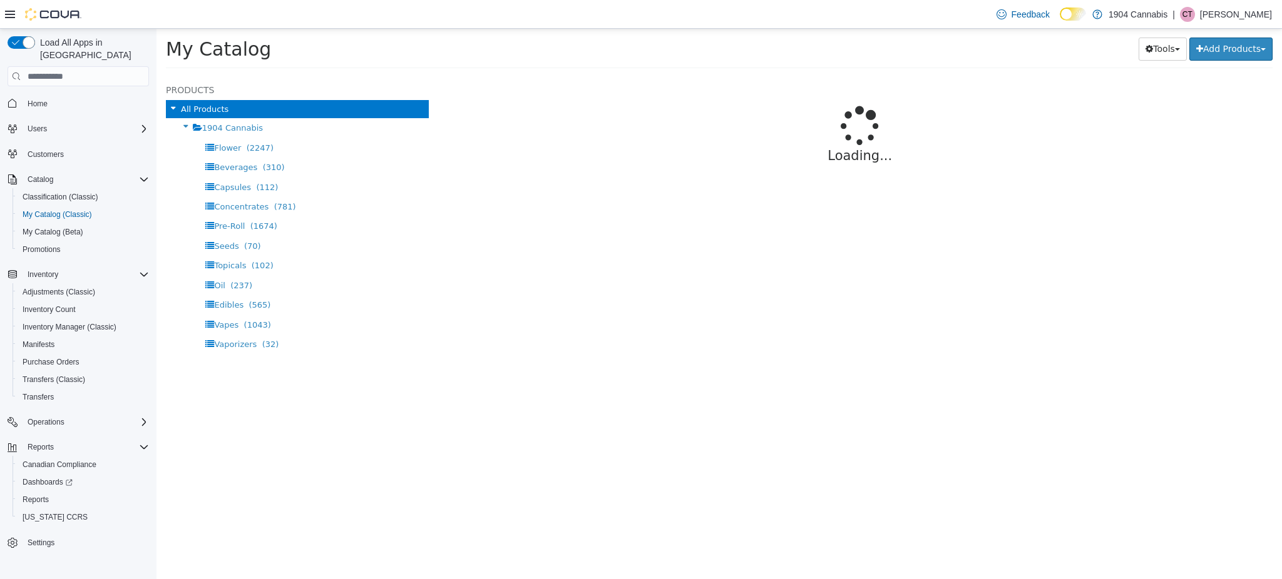
select select "**********"
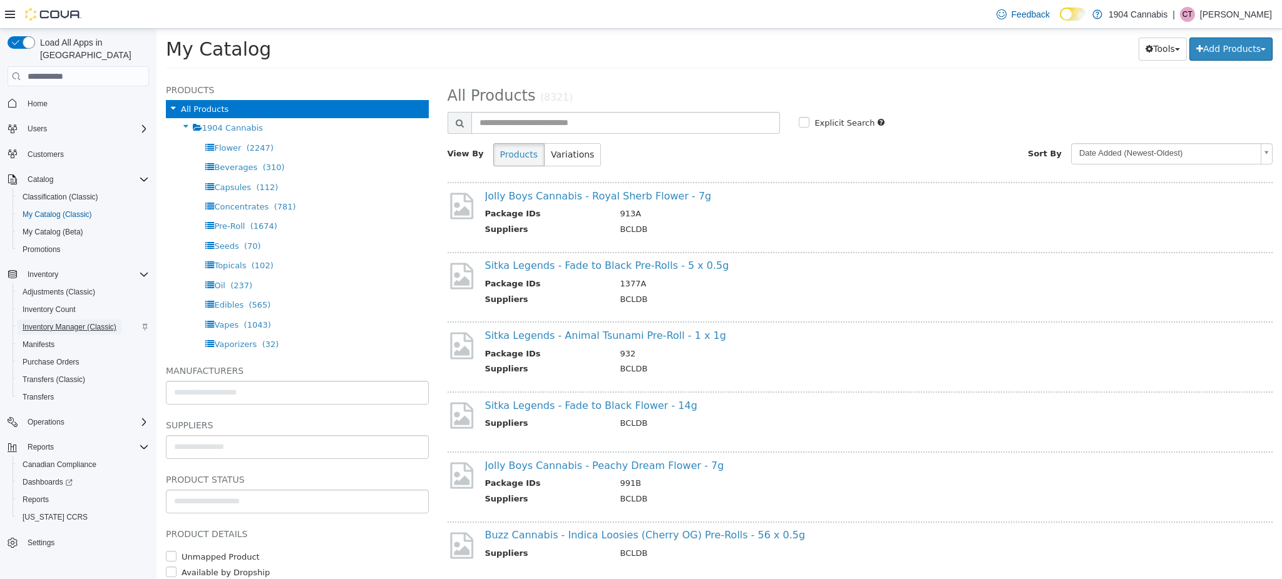
click at [70, 322] on span "Inventory Manager (Classic)" at bounding box center [70, 327] width 94 height 10
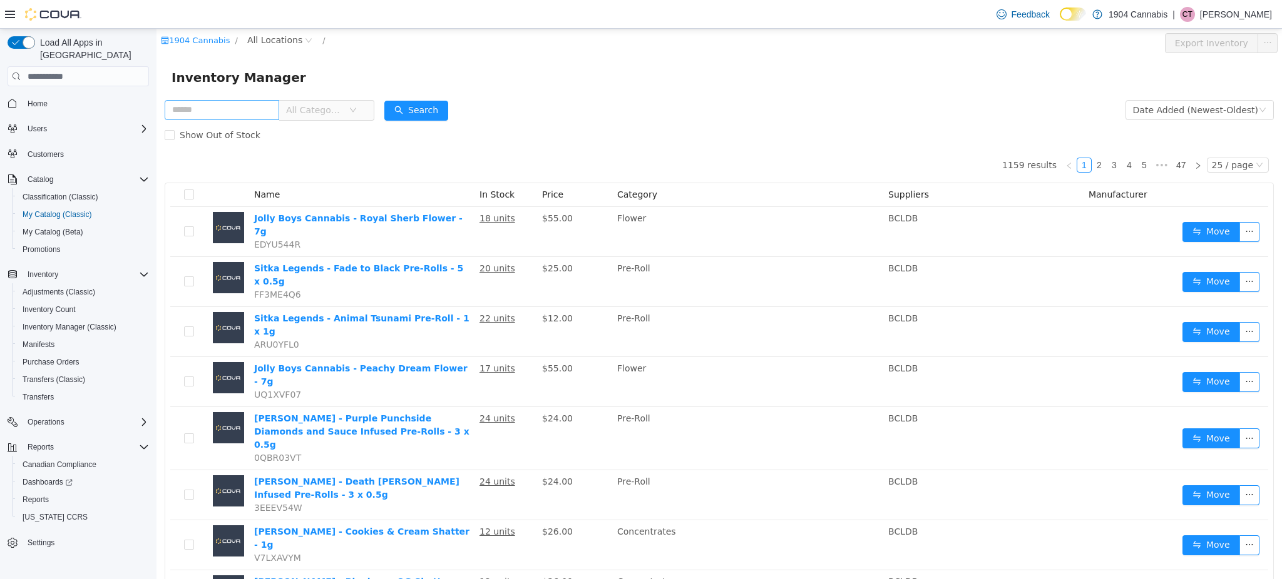
click at [243, 113] on input "text" at bounding box center [222, 110] width 115 height 20
type input "******"
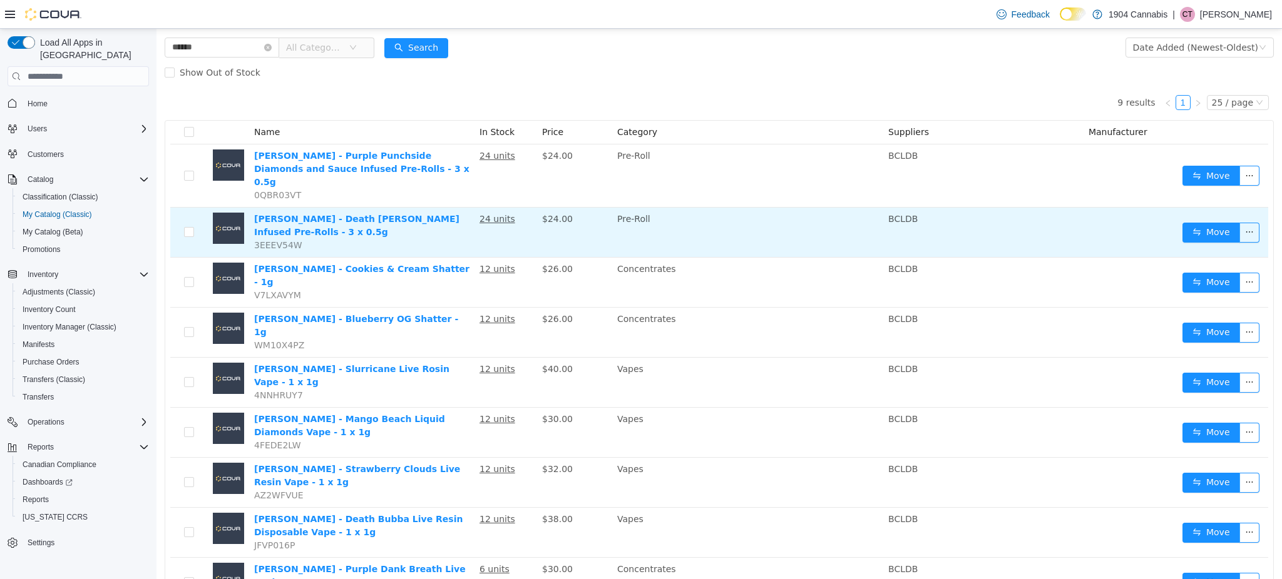
scroll to position [63, 0]
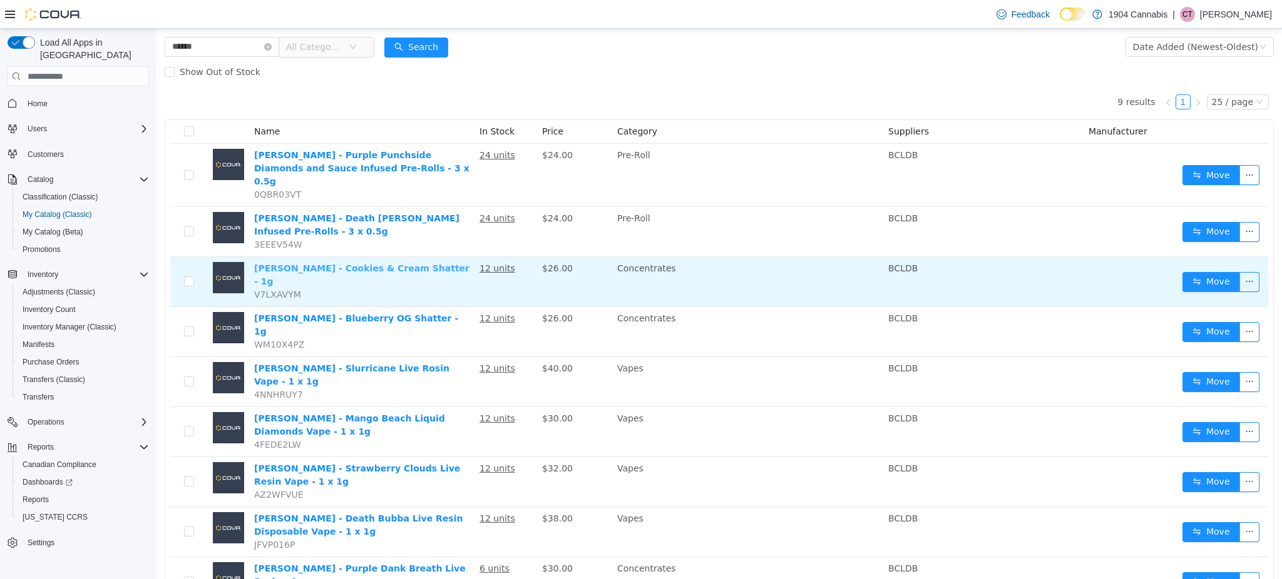
click at [366, 263] on link "[PERSON_NAME] - Cookies & Cream Shatter - 1g" at bounding box center [361, 274] width 215 height 23
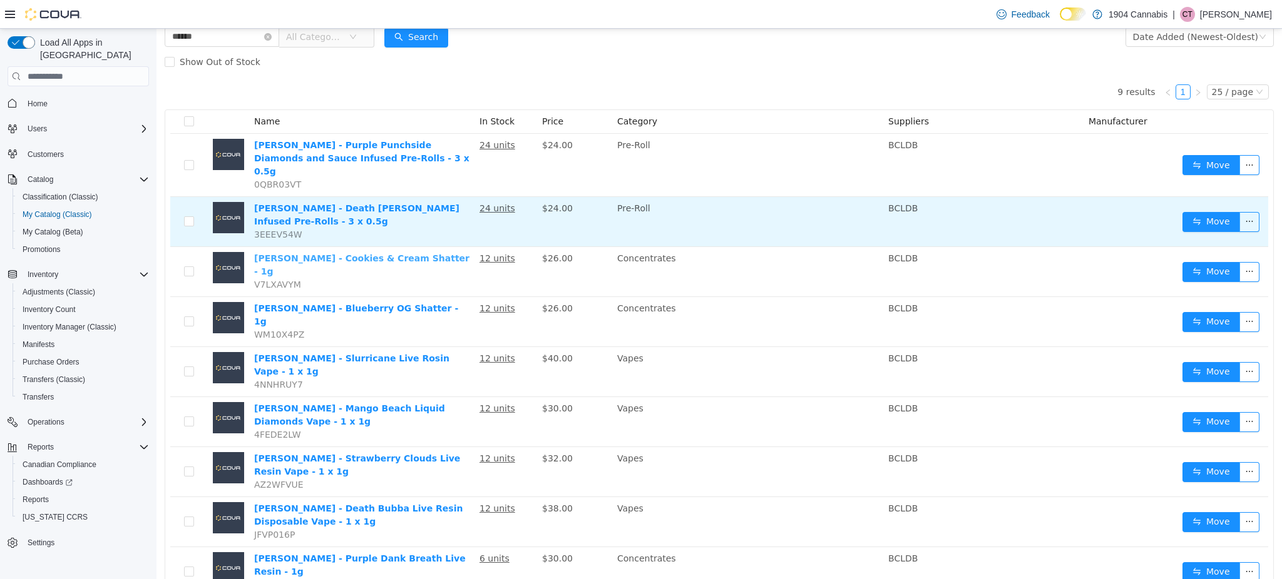
scroll to position [0, 0]
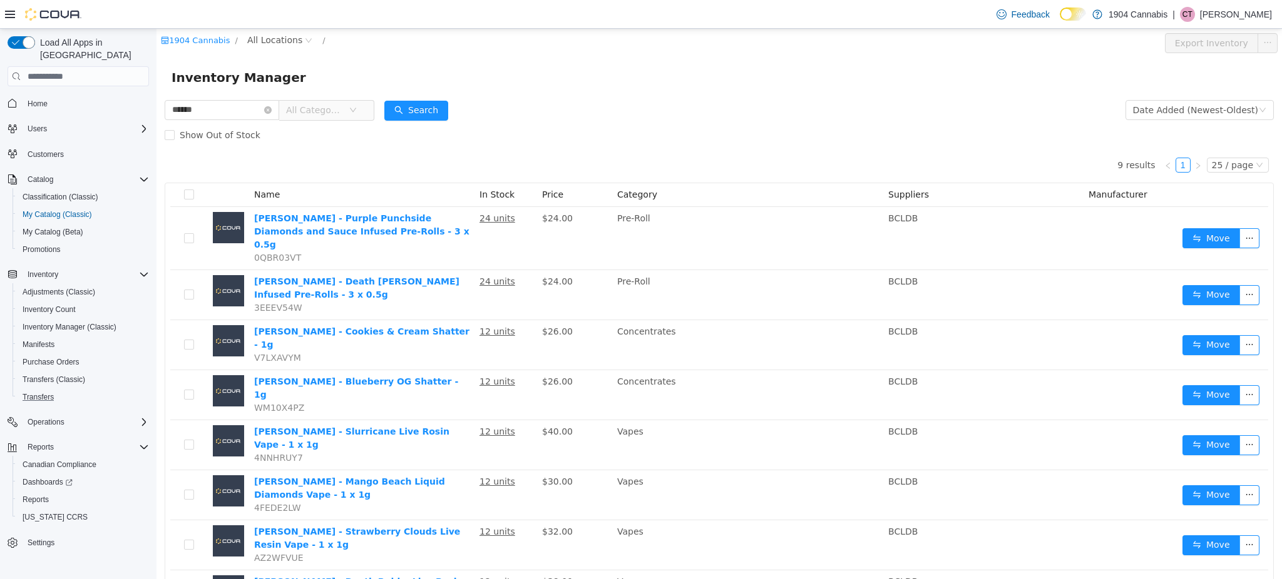
click at [38, 391] on button "Transfers" at bounding box center [83, 398] width 141 height 18
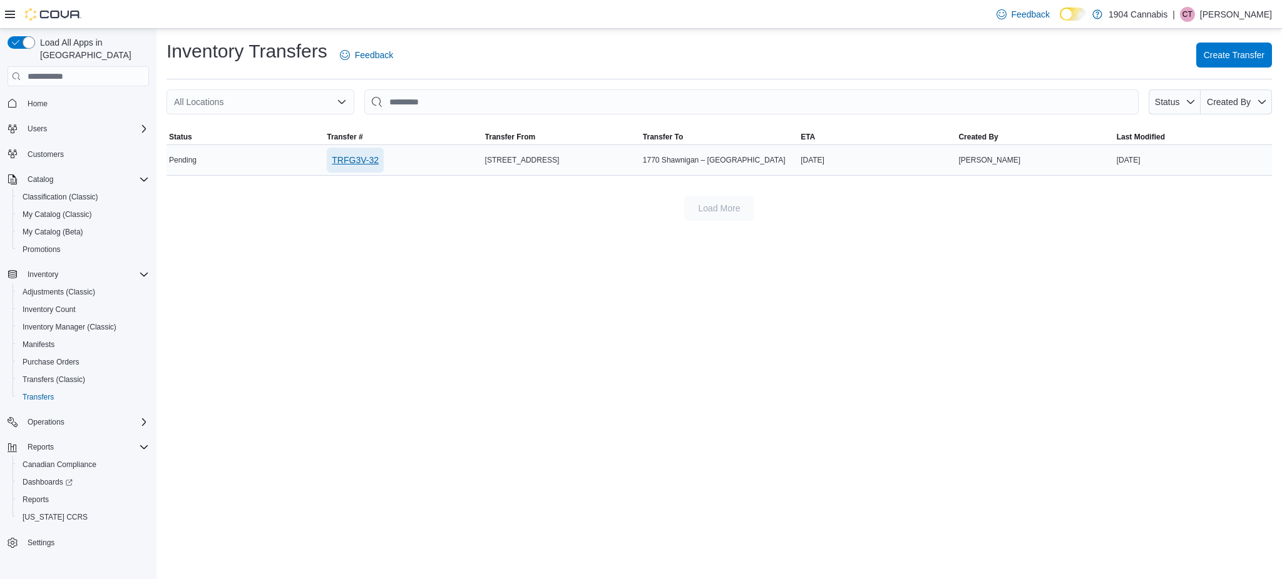
click at [346, 154] on span "TRFG3V-32" at bounding box center [355, 160] width 47 height 13
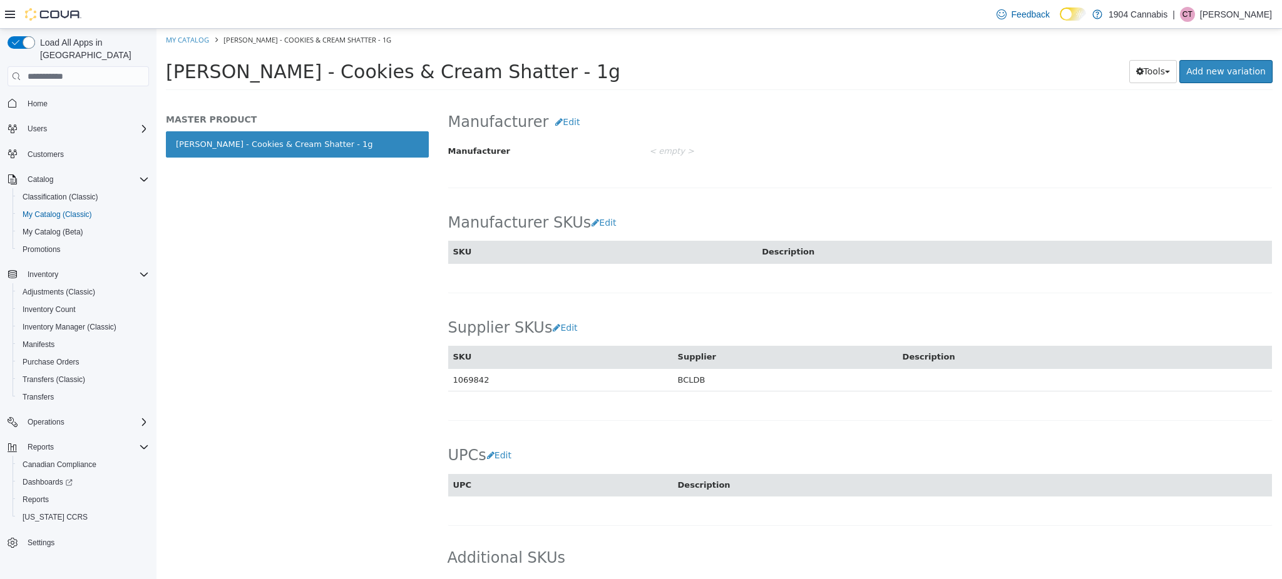
scroll to position [603, 0]
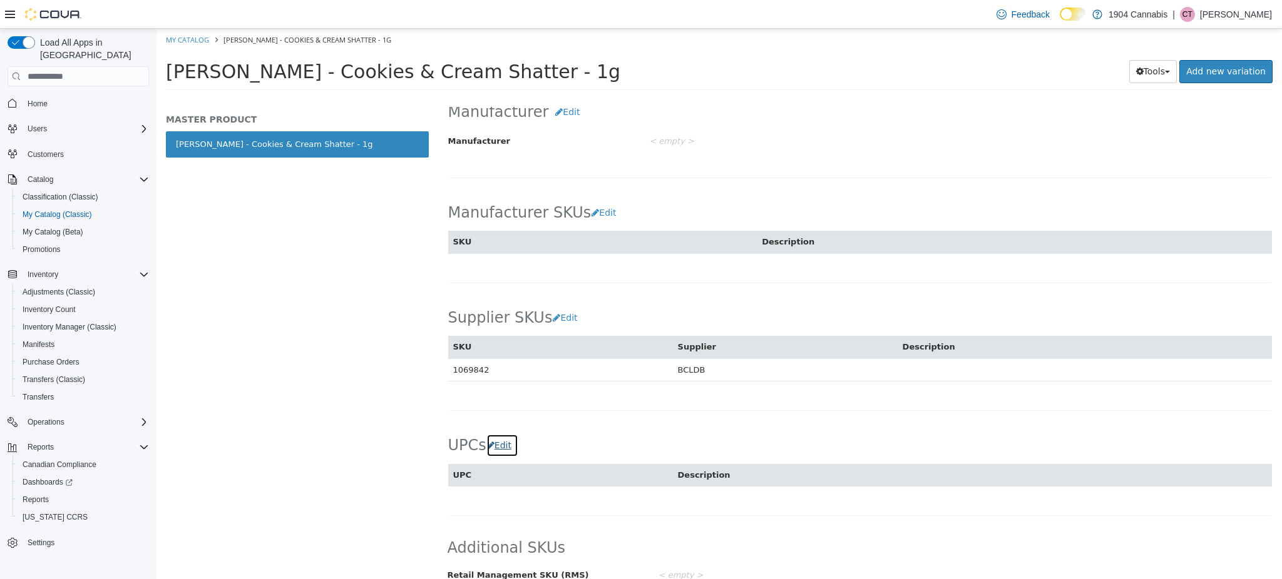
click at [501, 449] on button "Edit" at bounding box center [502, 445] width 32 height 23
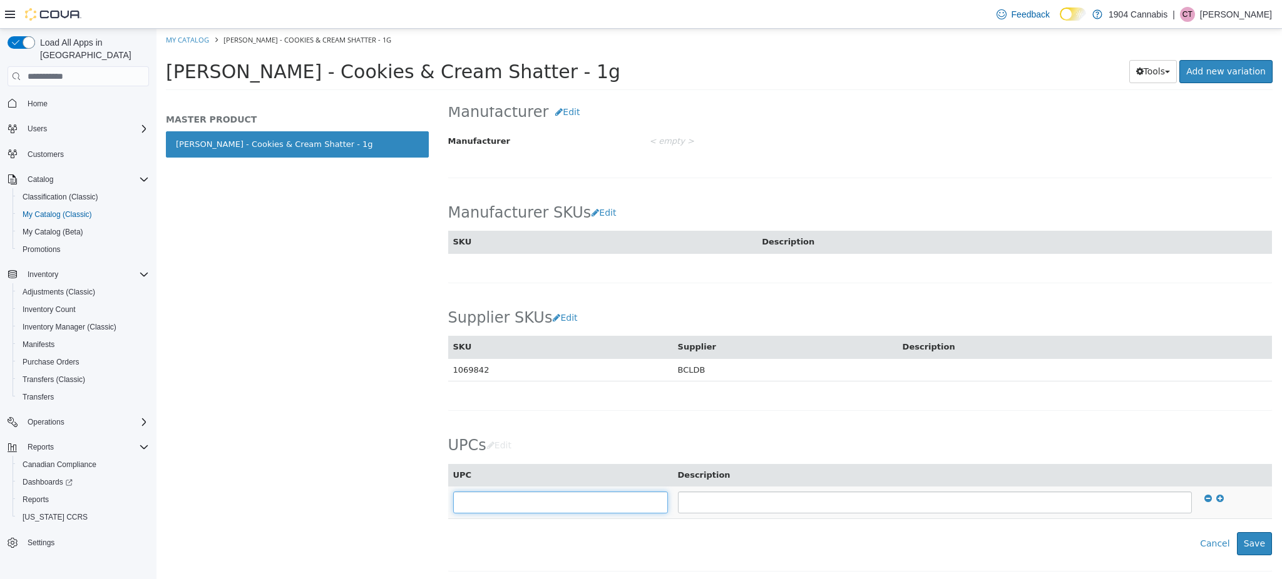
click at [537, 501] on input "text" at bounding box center [560, 503] width 215 height 22
type input "**********"
click at [1243, 541] on button "Save" at bounding box center [1253, 544] width 35 height 23
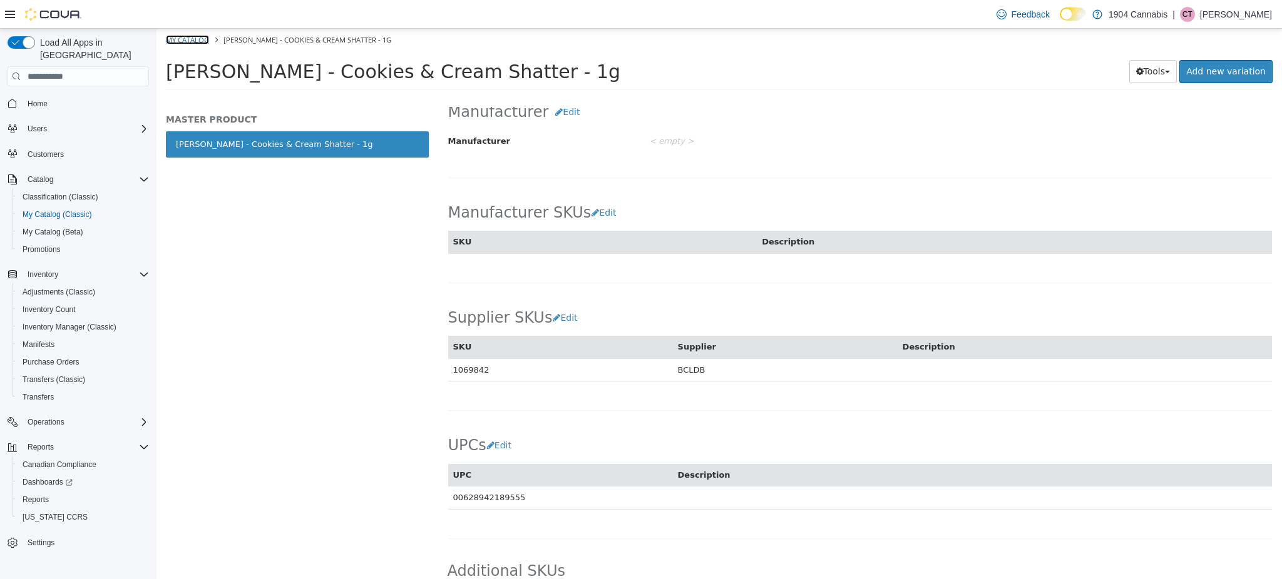
click at [185, 35] on link "My Catalog" at bounding box center [187, 39] width 43 height 9
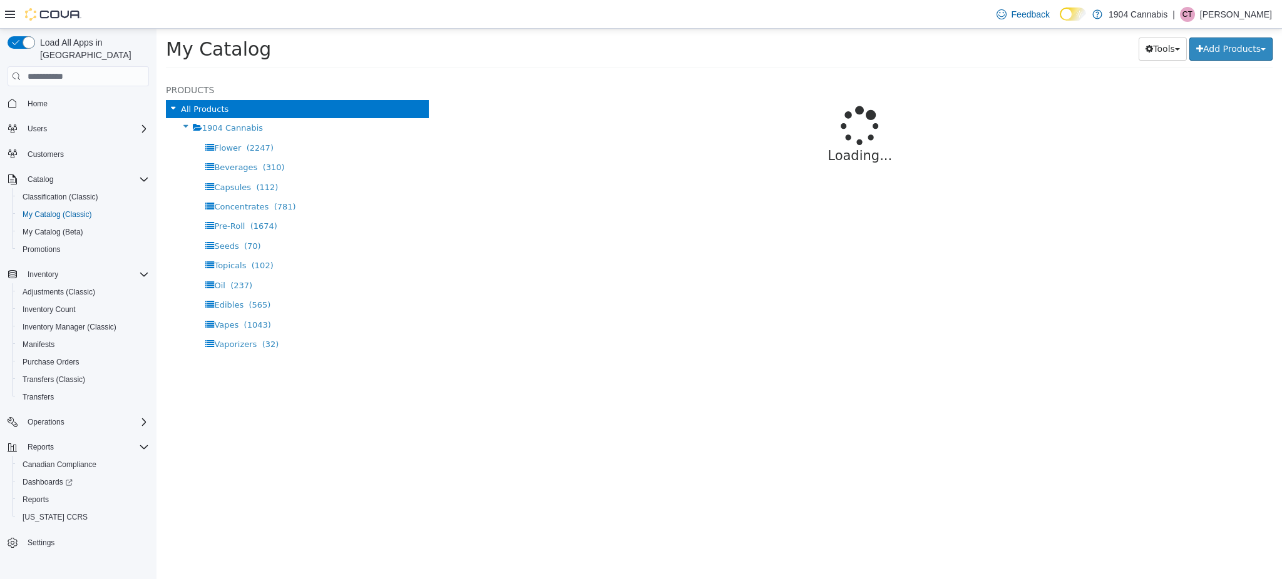
select select "**********"
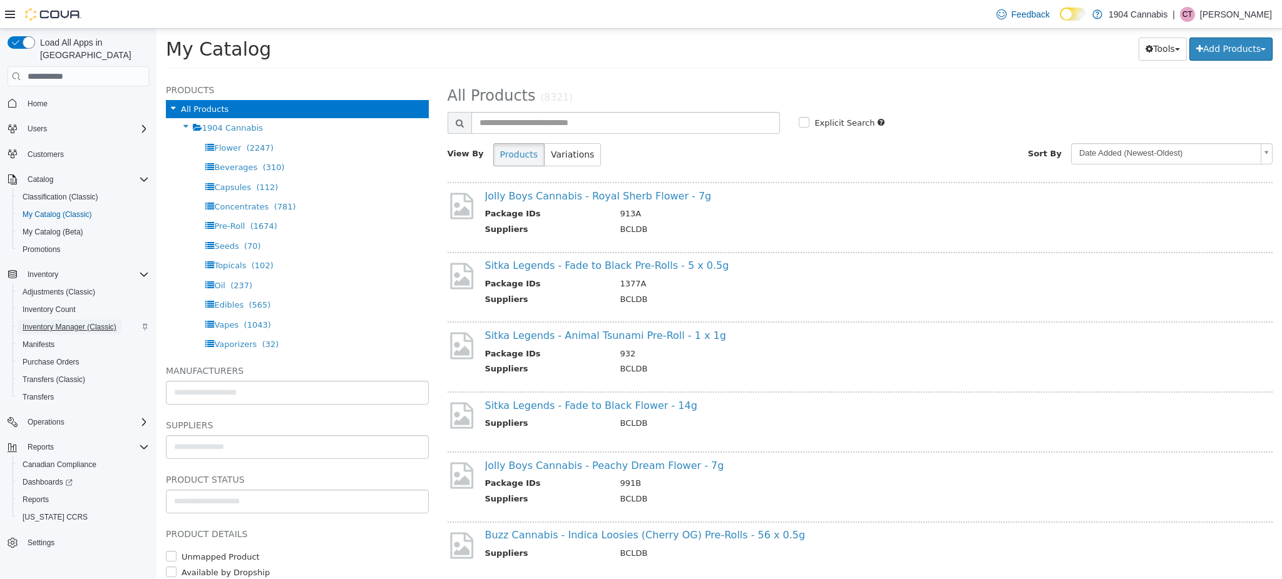
click at [50, 322] on span "Inventory Manager (Classic)" at bounding box center [70, 327] width 94 height 10
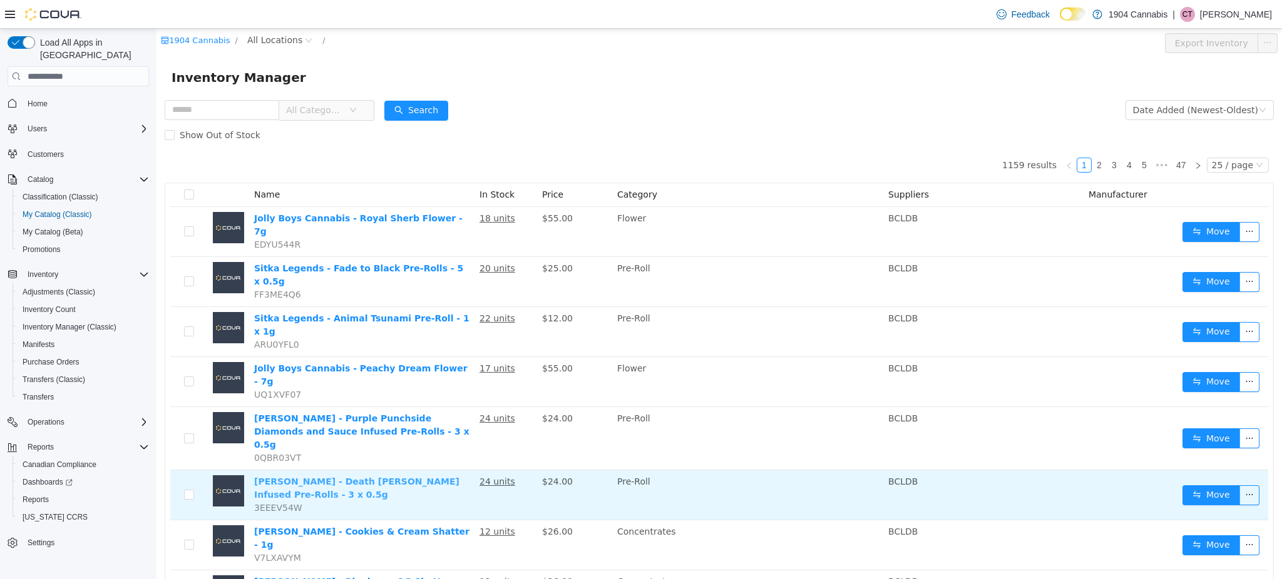
scroll to position [63, 0]
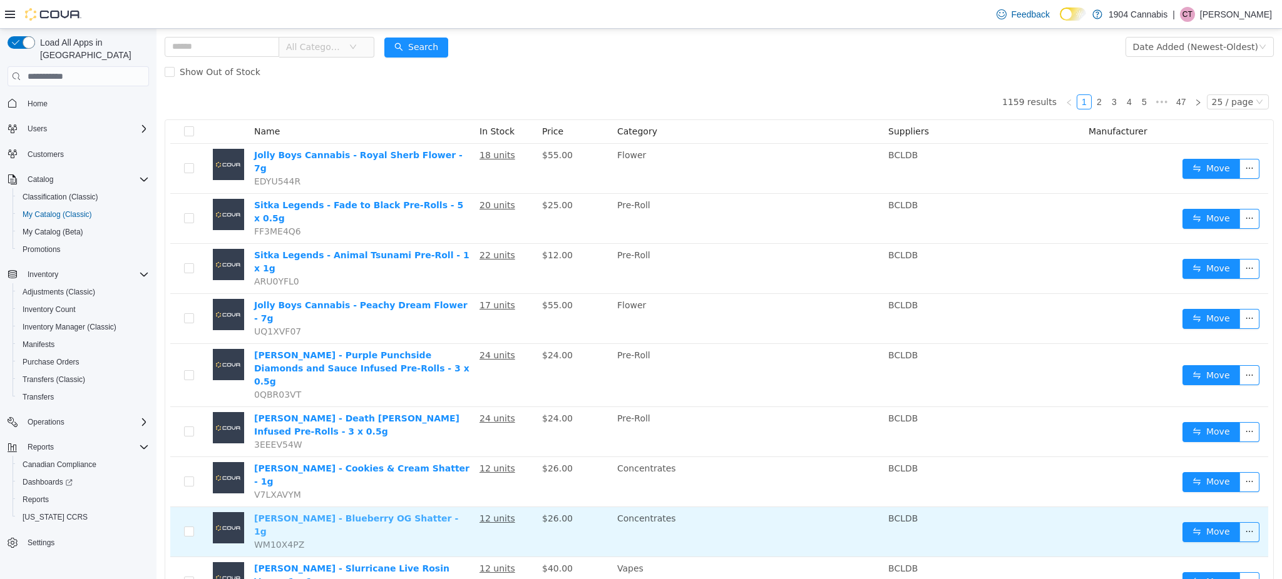
click at [382, 514] on link "[PERSON_NAME] - Blueberry OG Shatter - 1g" at bounding box center [356, 525] width 204 height 23
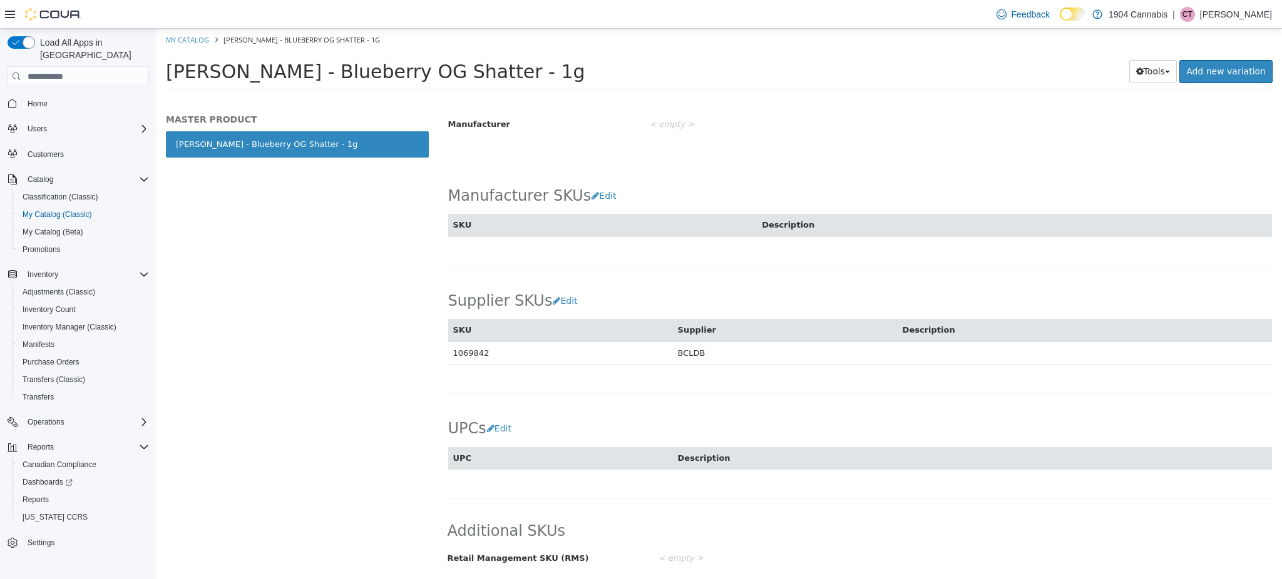
scroll to position [619, 0]
click at [498, 428] on button "Edit" at bounding box center [502, 429] width 32 height 23
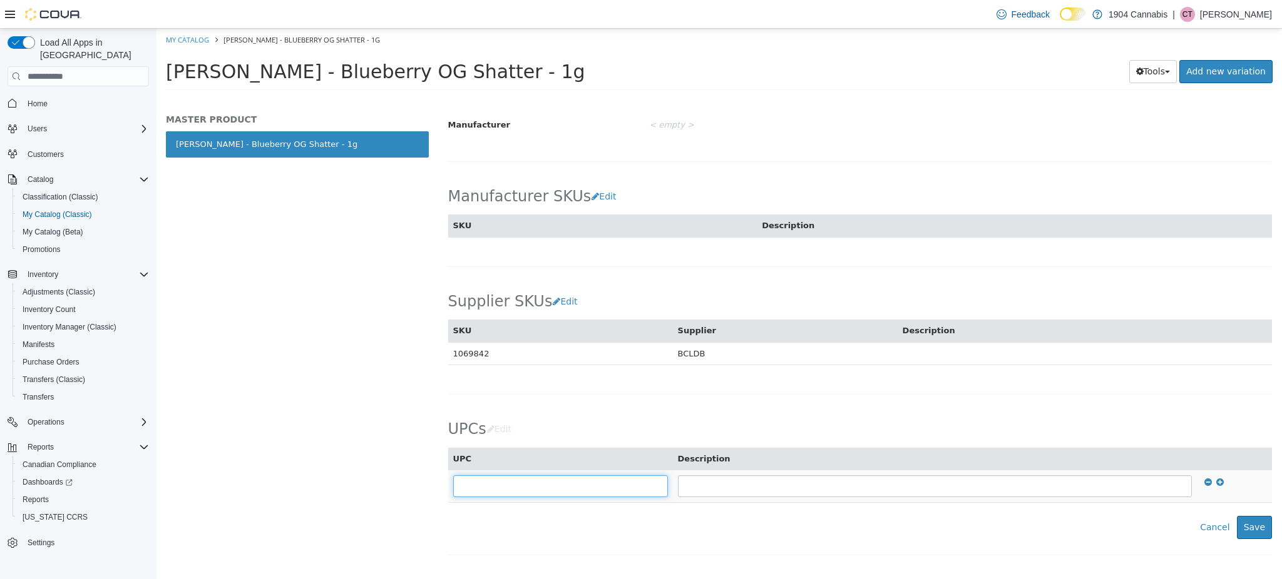
click at [492, 484] on input "text" at bounding box center [560, 487] width 215 height 22
type input "**********"
click at [1252, 529] on button "Save" at bounding box center [1253, 527] width 35 height 23
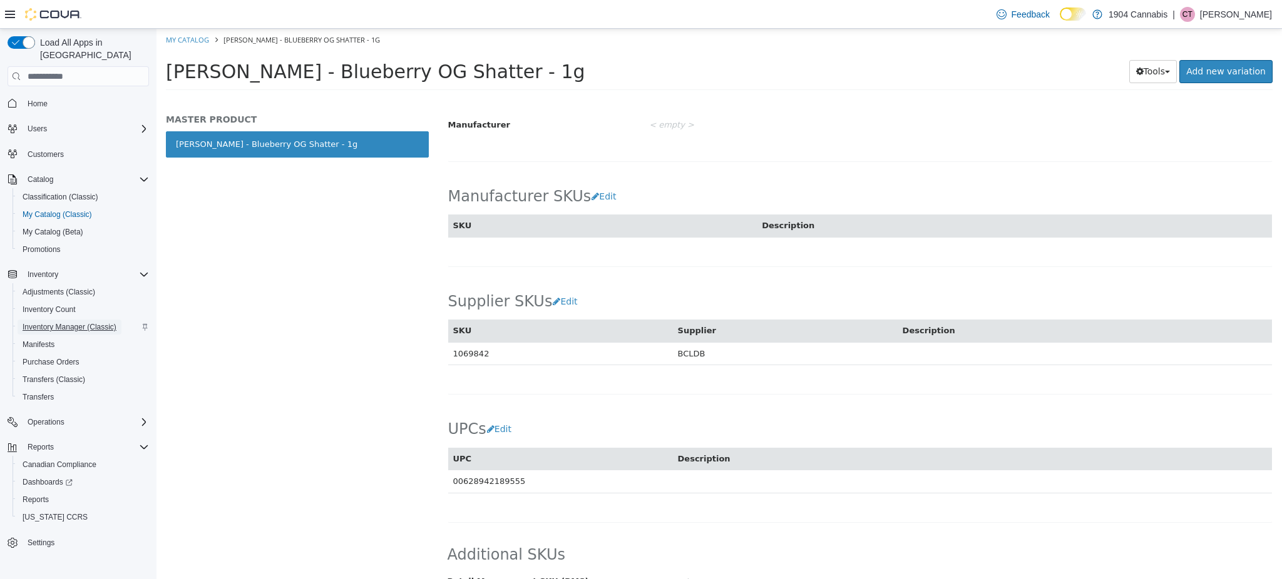
click at [61, 322] on span "Inventory Manager (Classic)" at bounding box center [70, 327] width 94 height 10
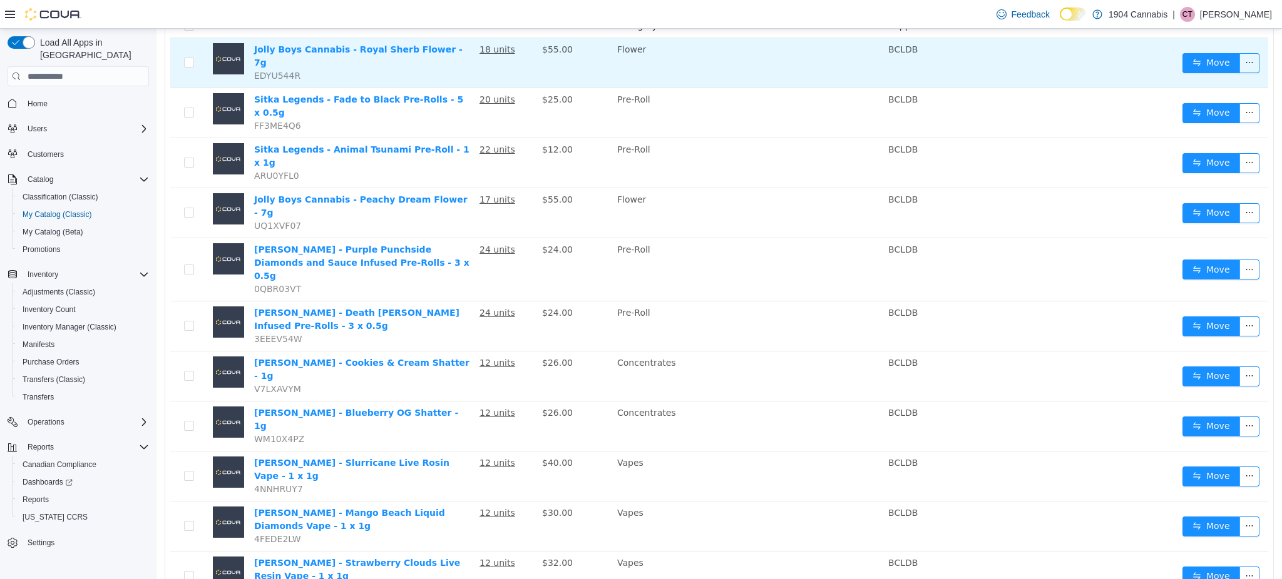
scroll to position [168, 0]
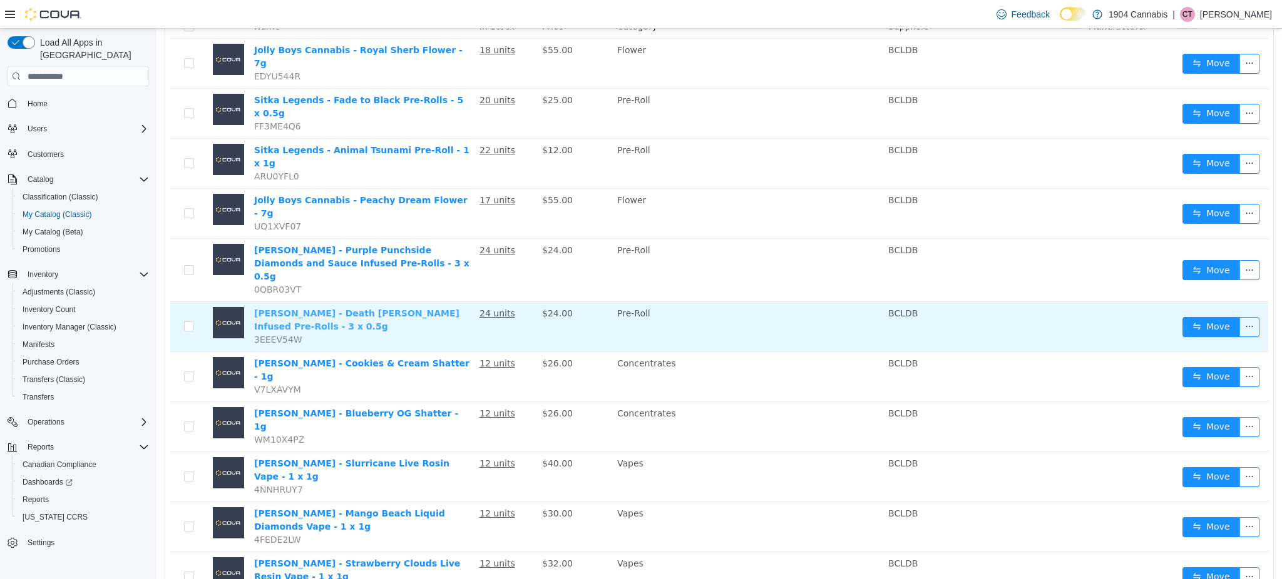
click at [420, 308] on link "[PERSON_NAME] - Death [PERSON_NAME] Infused Pre-Rolls - 3 x 0.5g" at bounding box center [356, 319] width 205 height 23
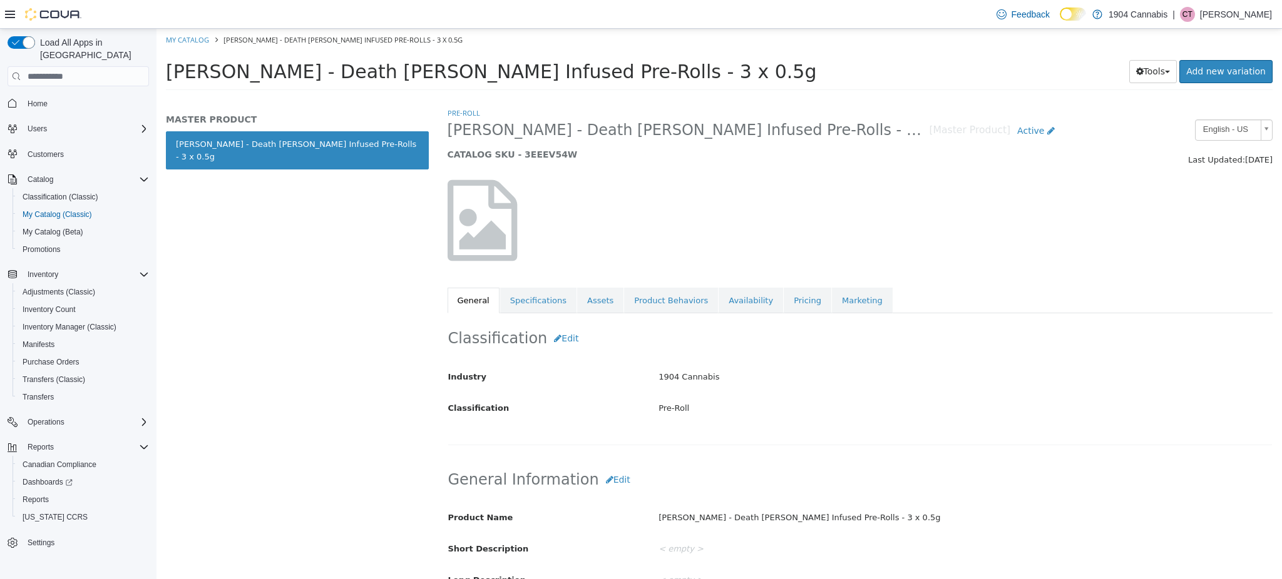
scroll to position [619, 0]
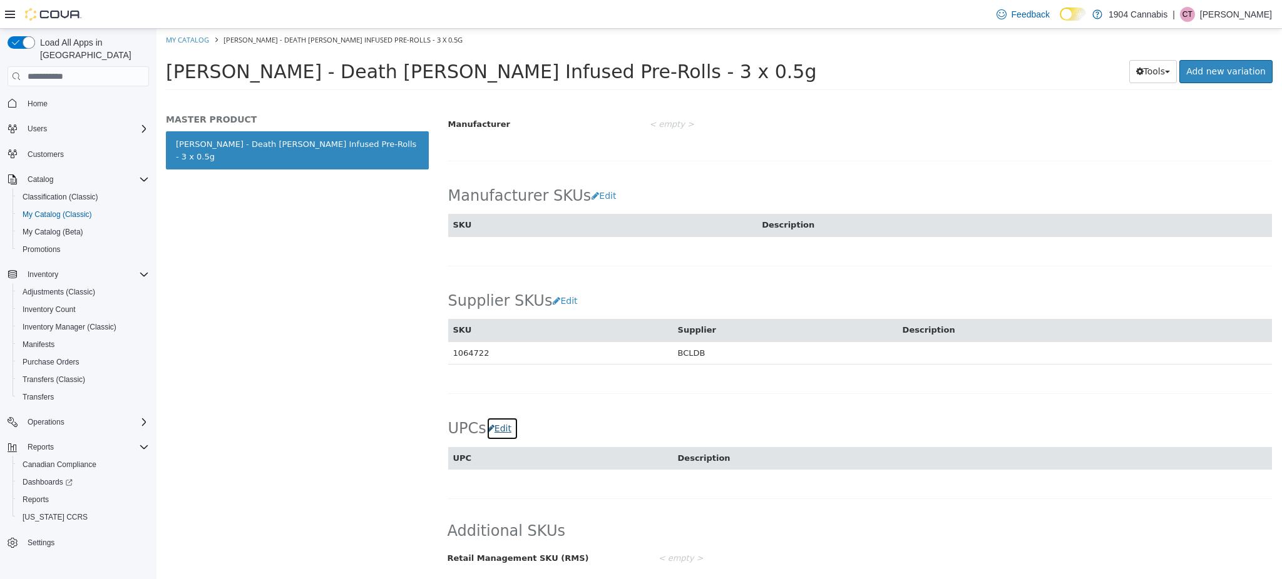
click at [488, 433] on icon "button" at bounding box center [491, 428] width 8 height 9
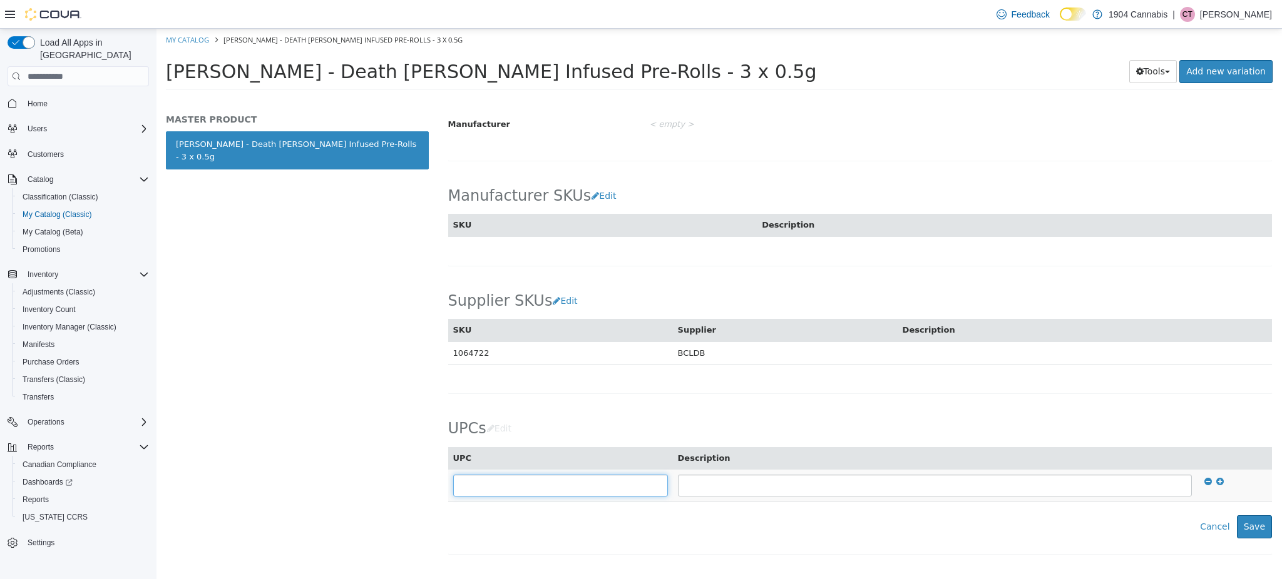
click at [525, 485] on input "text" at bounding box center [560, 486] width 215 height 22
type input "**********"
click at [1242, 531] on button "Save" at bounding box center [1253, 527] width 35 height 23
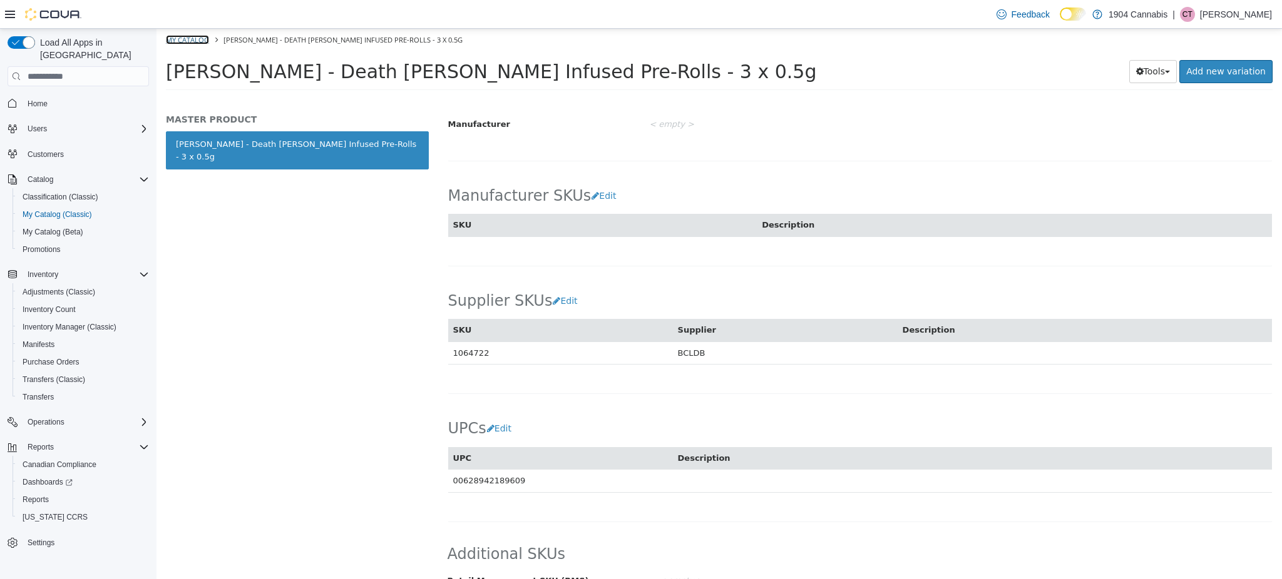
click at [185, 41] on link "My Catalog" at bounding box center [187, 39] width 43 height 9
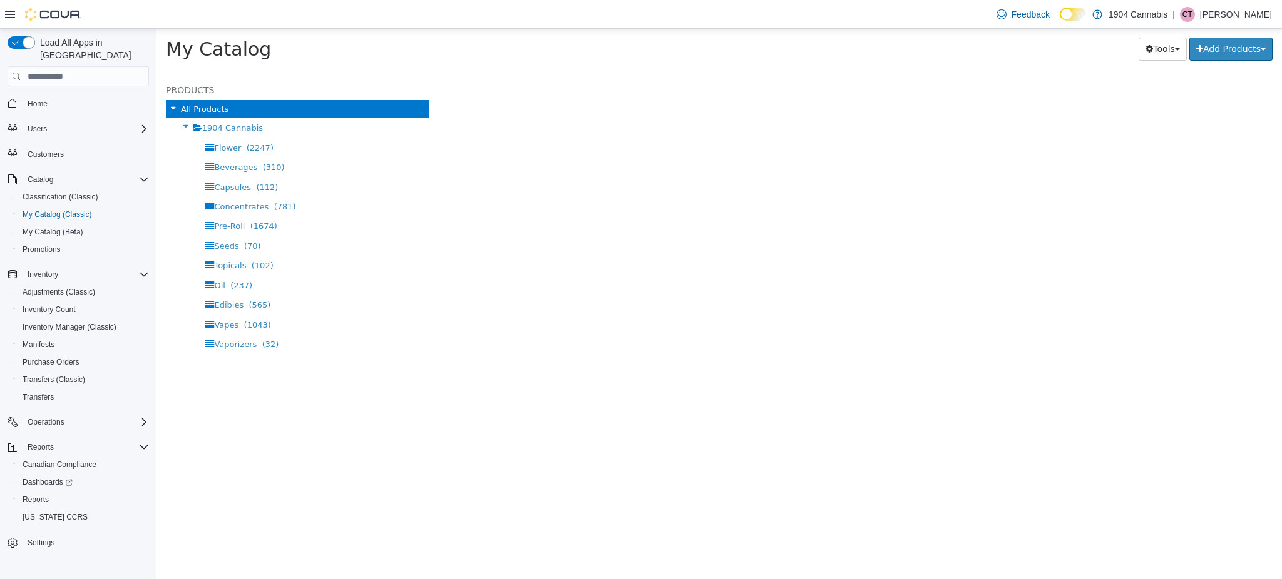
select select "**********"
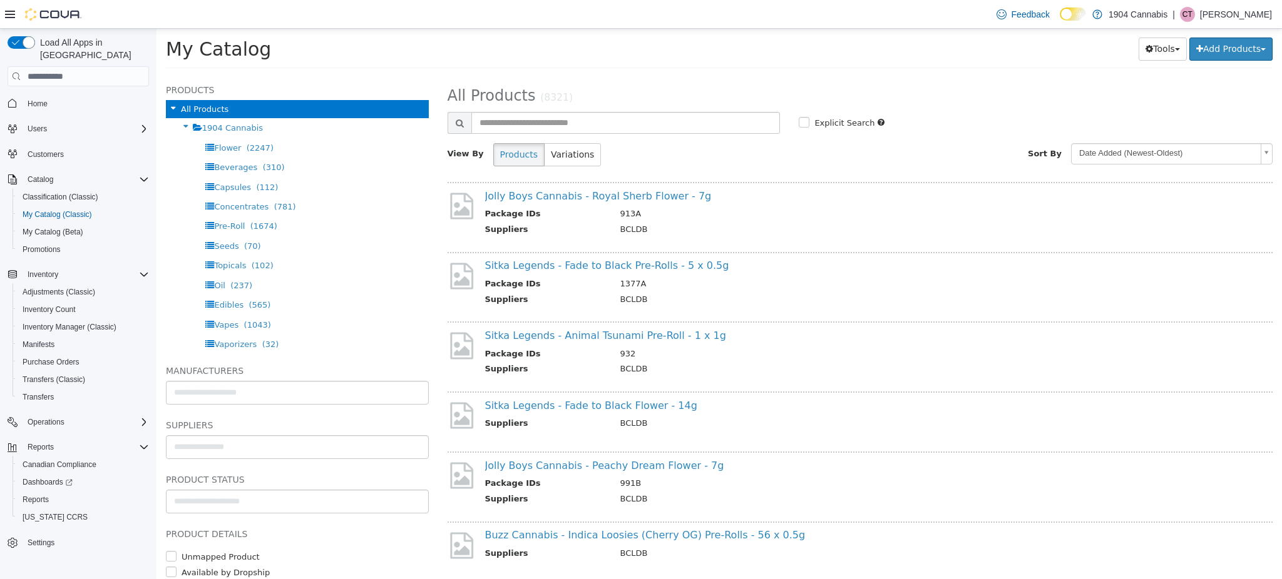
scroll to position [218, 0]
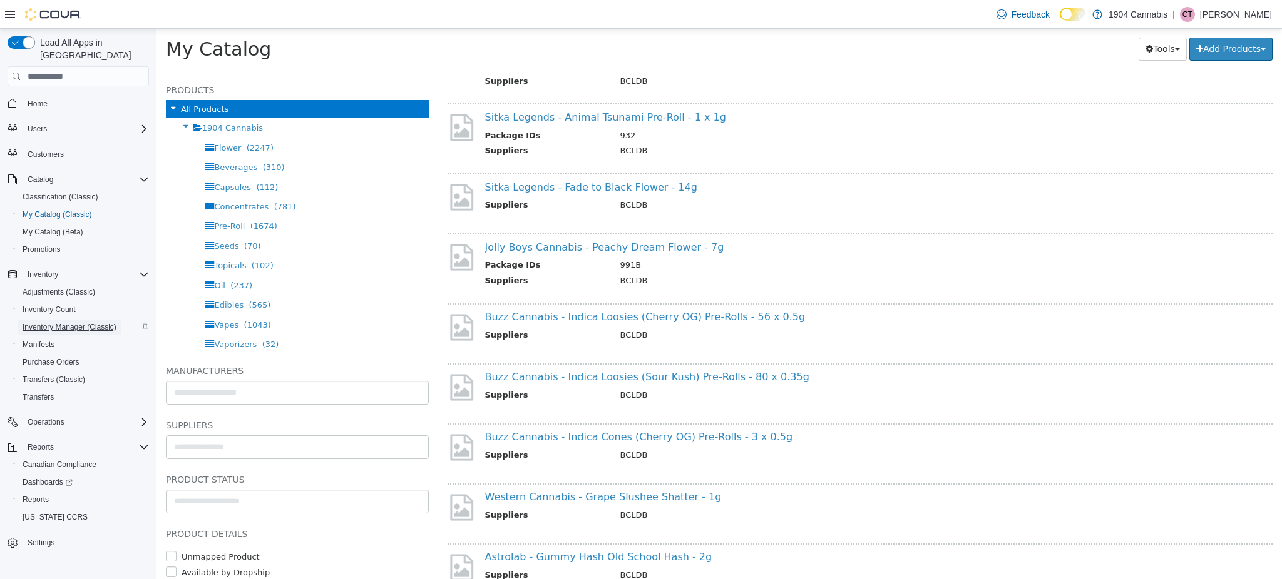
click at [89, 322] on span "Inventory Manager (Classic)" at bounding box center [70, 327] width 94 height 10
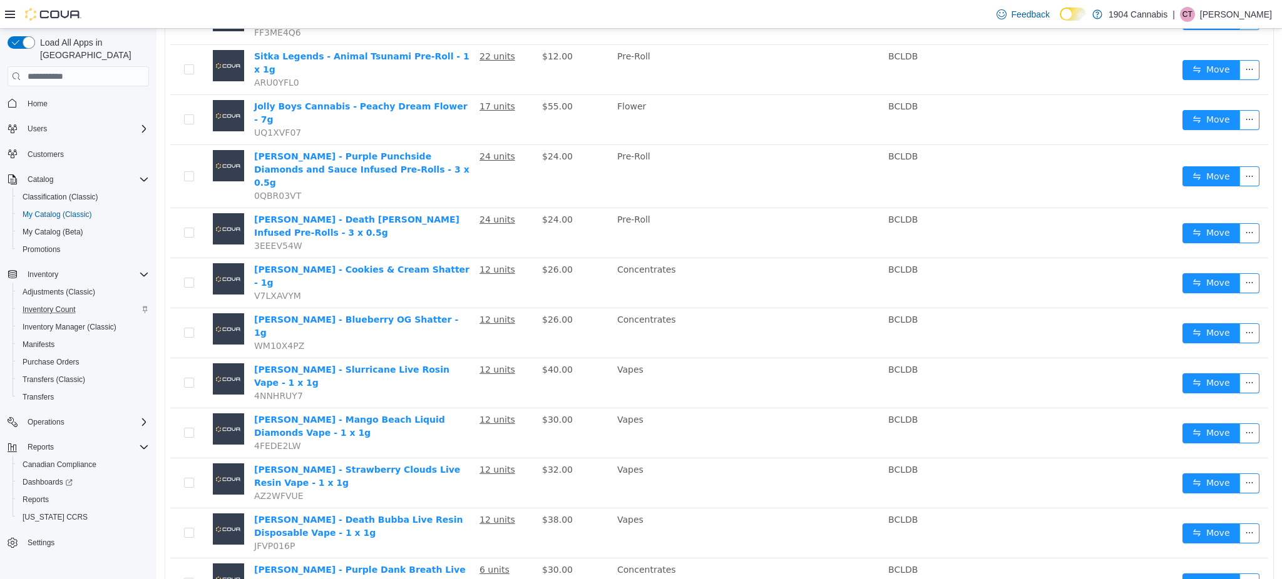
scroll to position [261, 0]
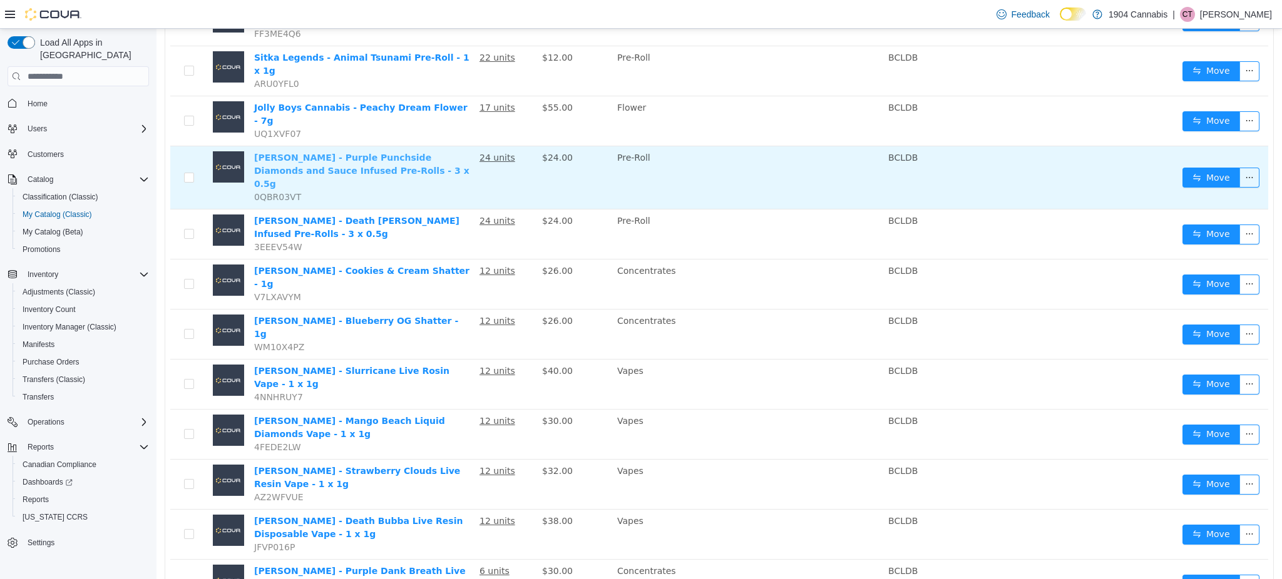
click at [332, 153] on link "[PERSON_NAME] - Purple Punchside Diamonds and Sauce Infused Pre-Rolls - 3 x 0.5g" at bounding box center [361, 171] width 215 height 36
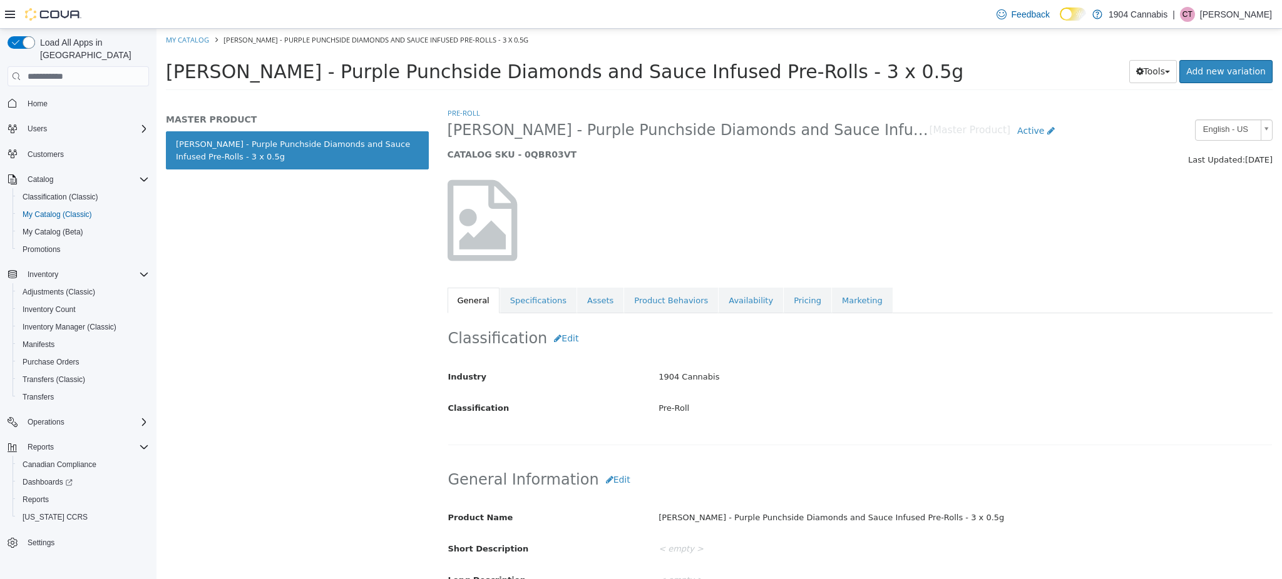
scroll to position [619, 0]
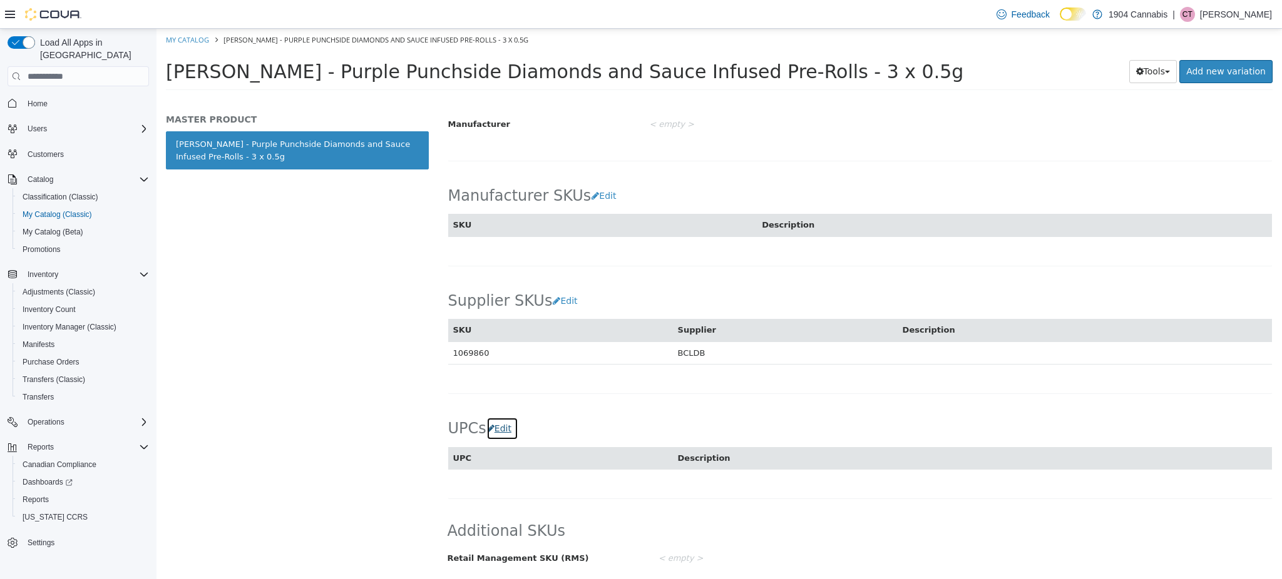
click at [498, 429] on button "Edit" at bounding box center [502, 428] width 32 height 23
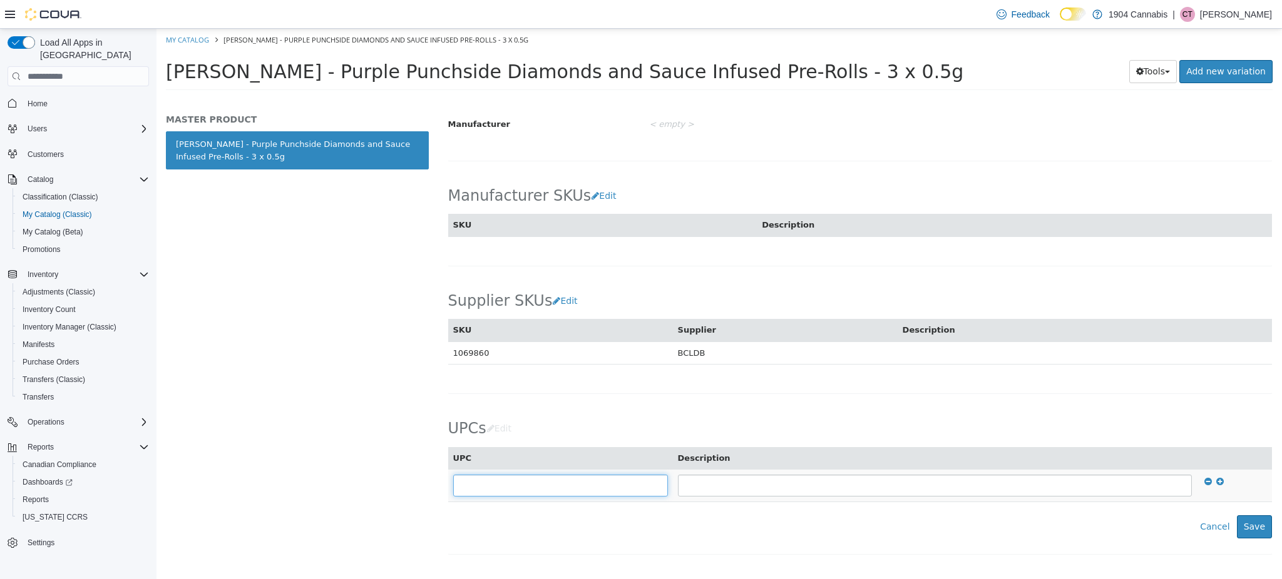
click at [494, 478] on input "text" at bounding box center [560, 486] width 215 height 22
type input "*"
type input "**********"
click at [1238, 534] on button "Save" at bounding box center [1253, 527] width 35 height 23
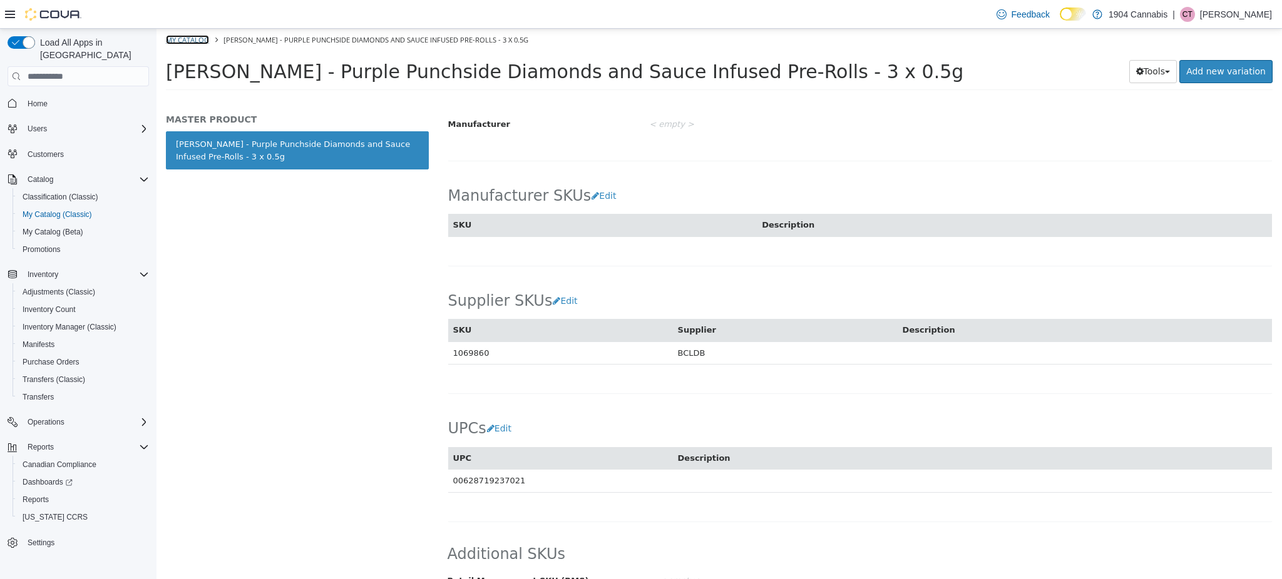
click at [182, 36] on link "My Catalog" at bounding box center [187, 39] width 43 height 9
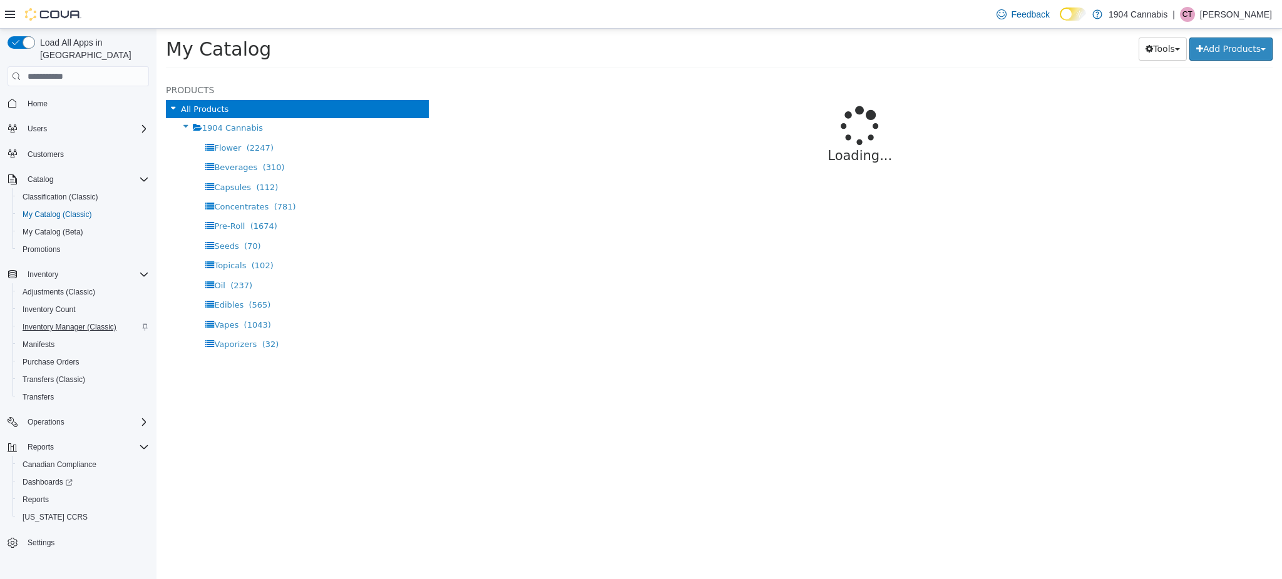
select select "**********"
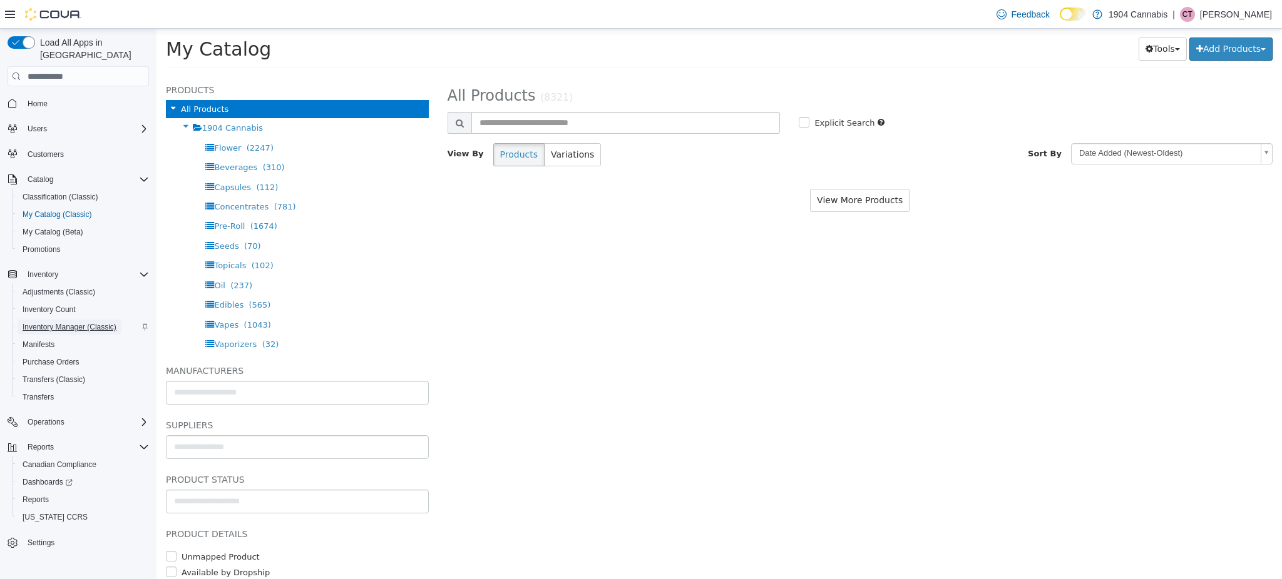
click at [87, 320] on span "Inventory Manager (Classic)" at bounding box center [70, 327] width 94 height 15
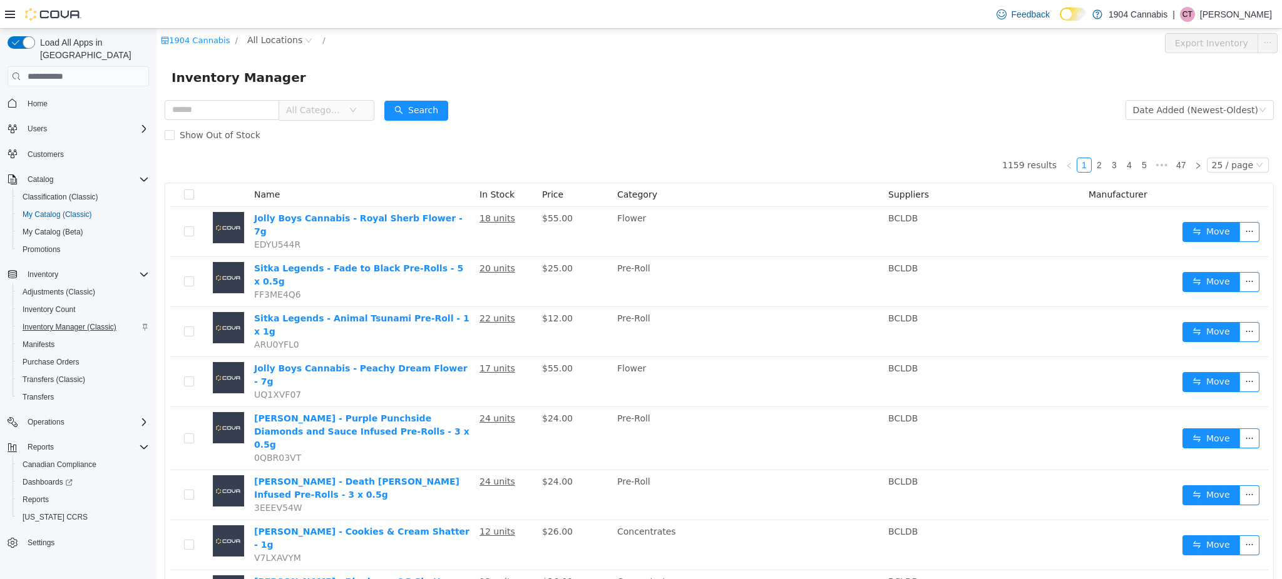
scroll to position [400, 0]
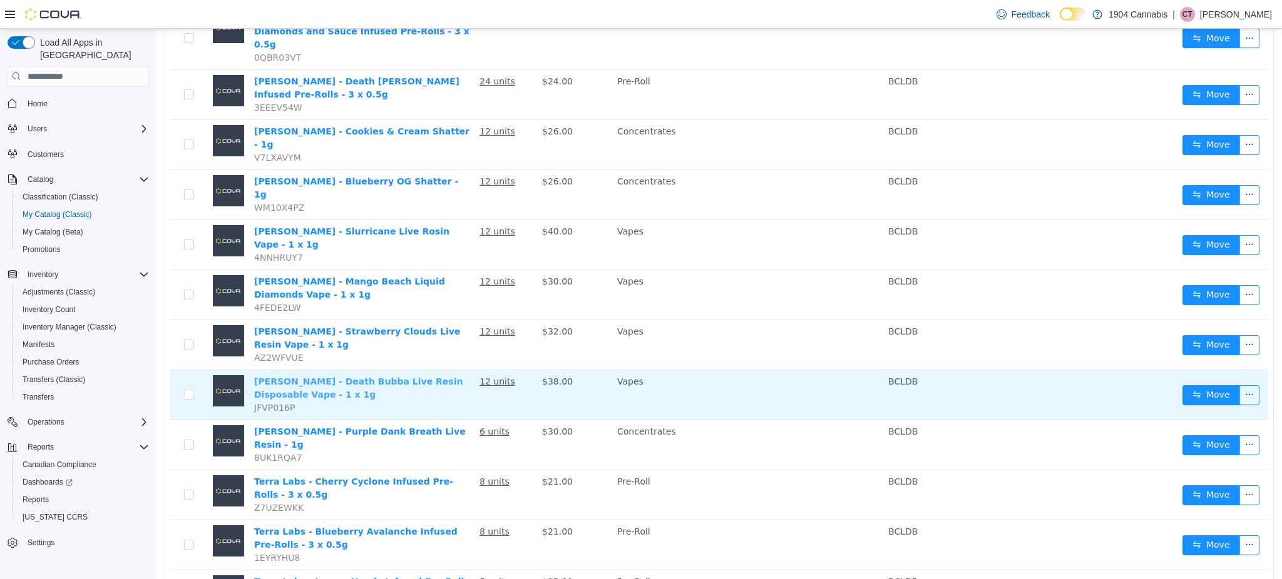
click at [442, 377] on link "[PERSON_NAME] - Death Bubba Live Resin Disposable Vape - 1 x 1g" at bounding box center [358, 388] width 208 height 23
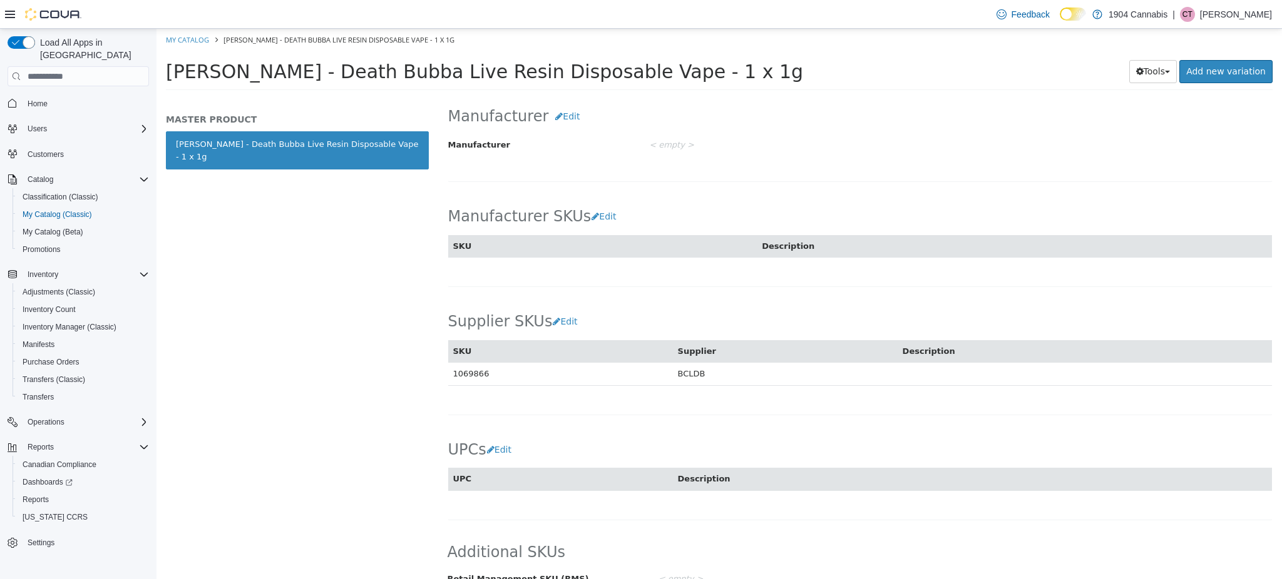
scroll to position [619, 0]
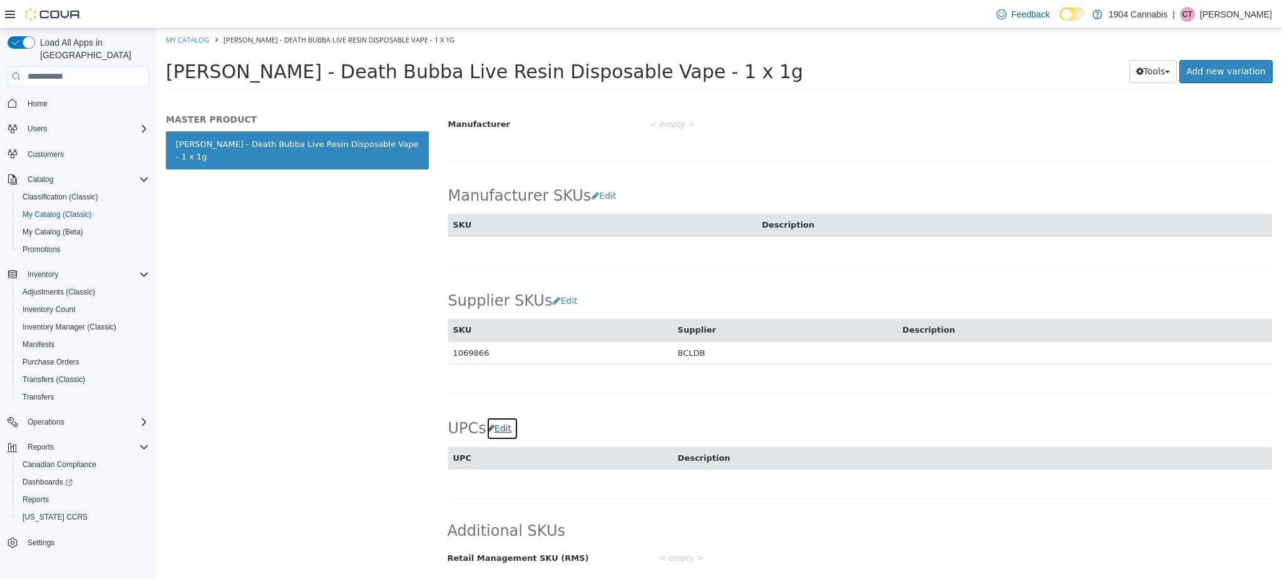
click at [491, 438] on button "Edit" at bounding box center [502, 428] width 32 height 23
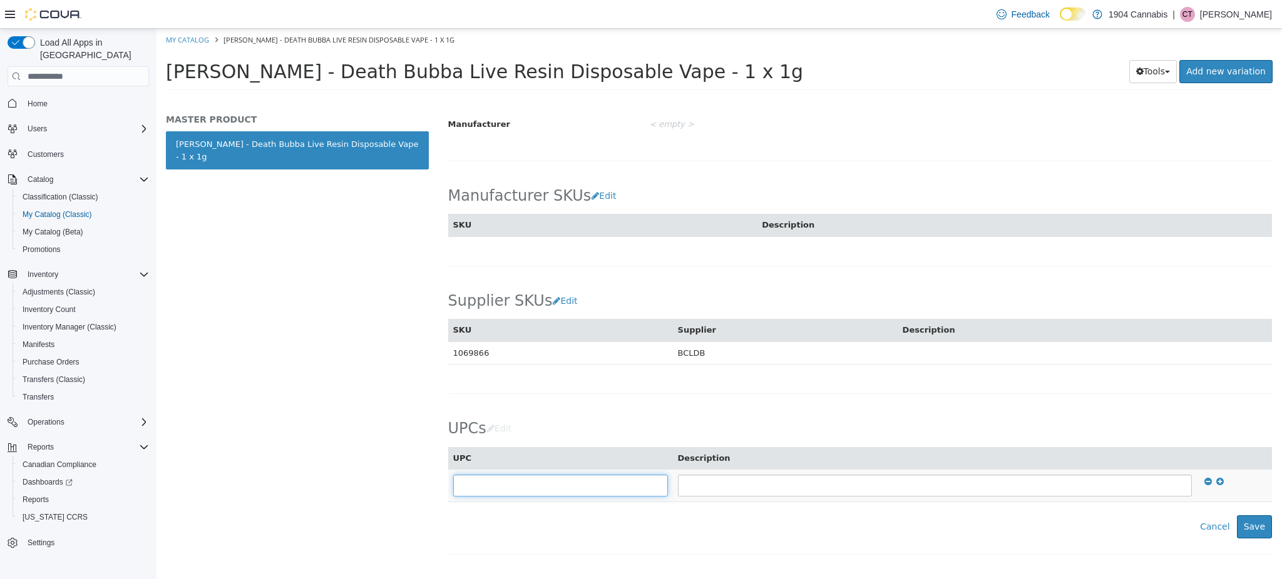
click at [512, 484] on input "text" at bounding box center [560, 486] width 215 height 22
type input "**********"
click at [1253, 524] on button "Save" at bounding box center [1253, 527] width 35 height 23
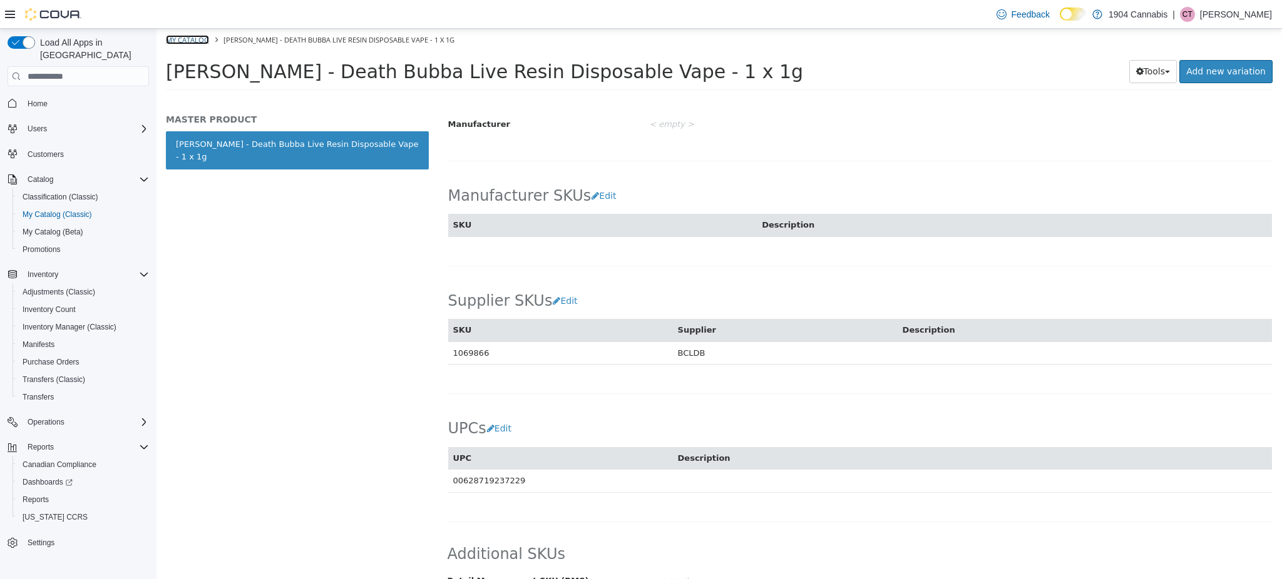
click at [203, 36] on link "My Catalog" at bounding box center [187, 39] width 43 height 9
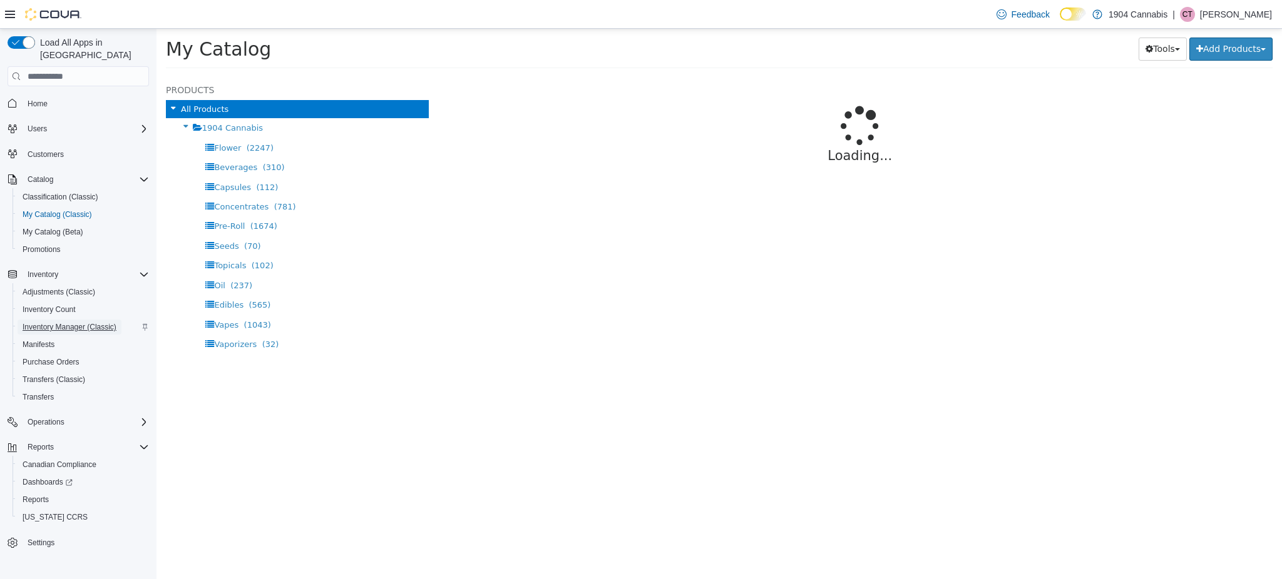
click at [86, 322] on span "Inventory Manager (Classic)" at bounding box center [70, 327] width 94 height 10
select select "**********"
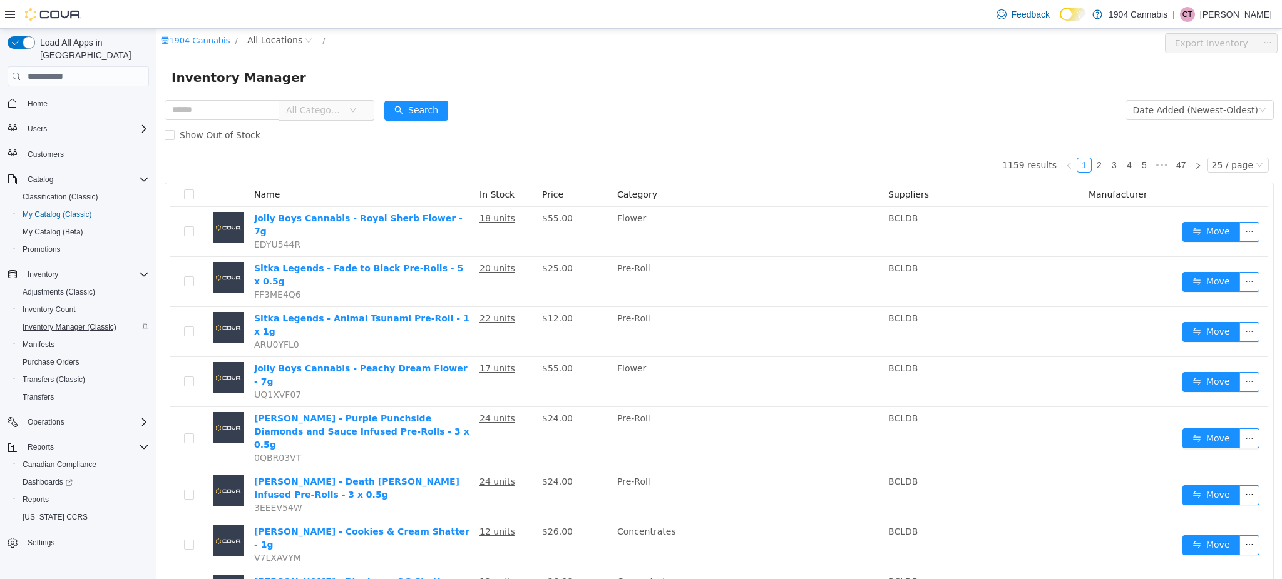
scroll to position [308, 0]
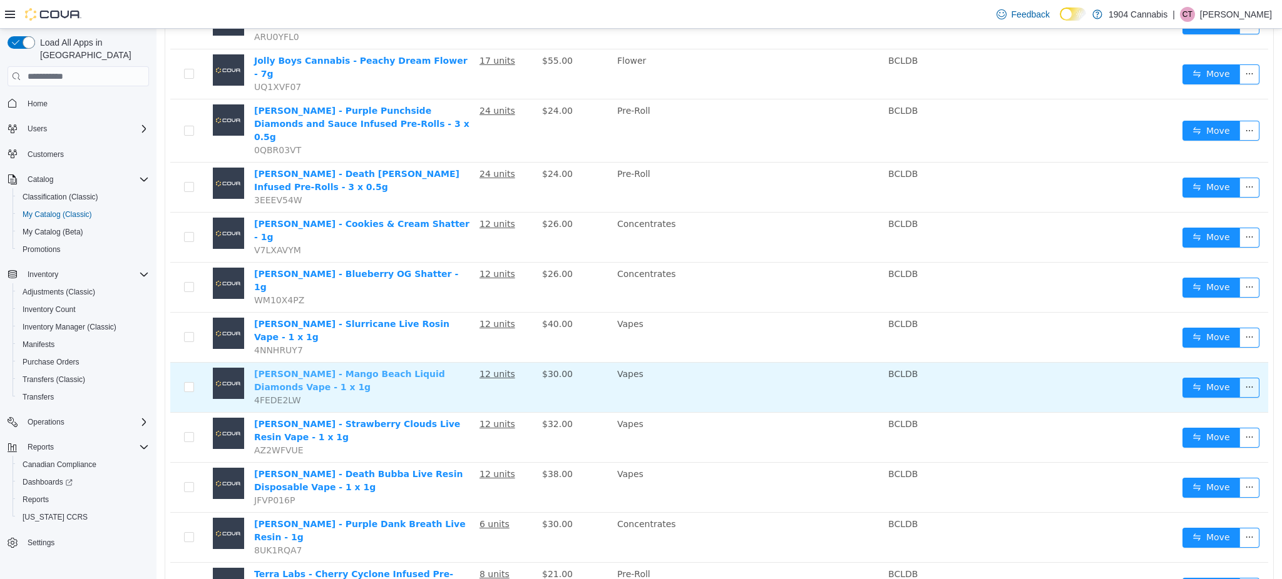
click at [278, 369] on link "Dymond - Mango Beach Liquid Diamonds Vape - 1 x 1g" at bounding box center [349, 380] width 191 height 23
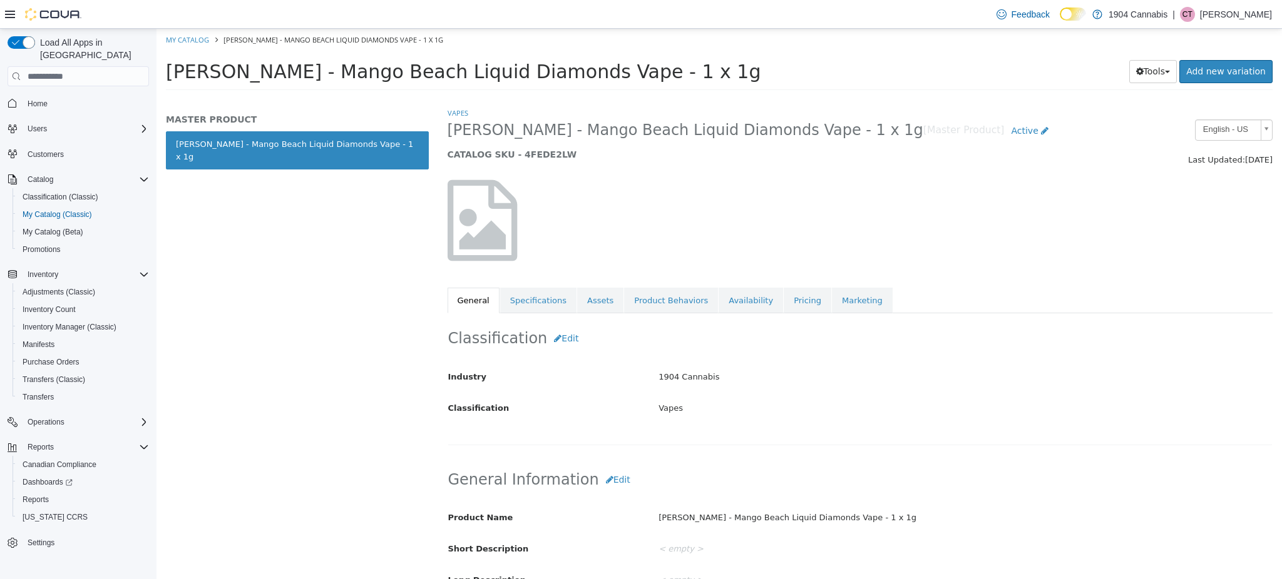
scroll to position [619, 0]
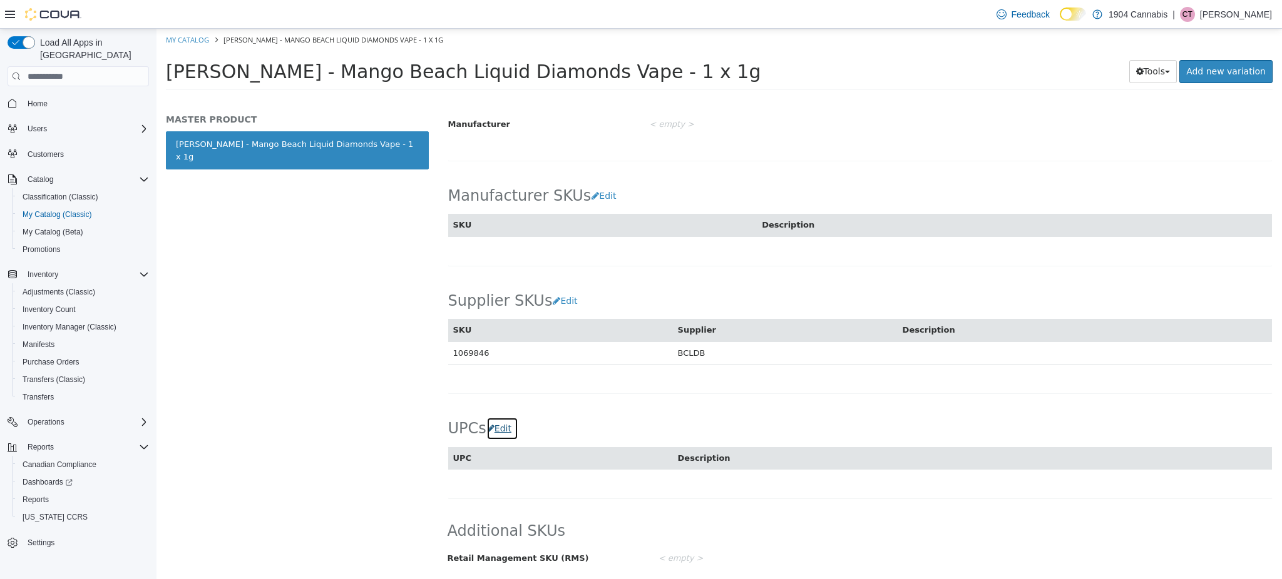
click at [503, 424] on button "Edit" at bounding box center [502, 428] width 32 height 23
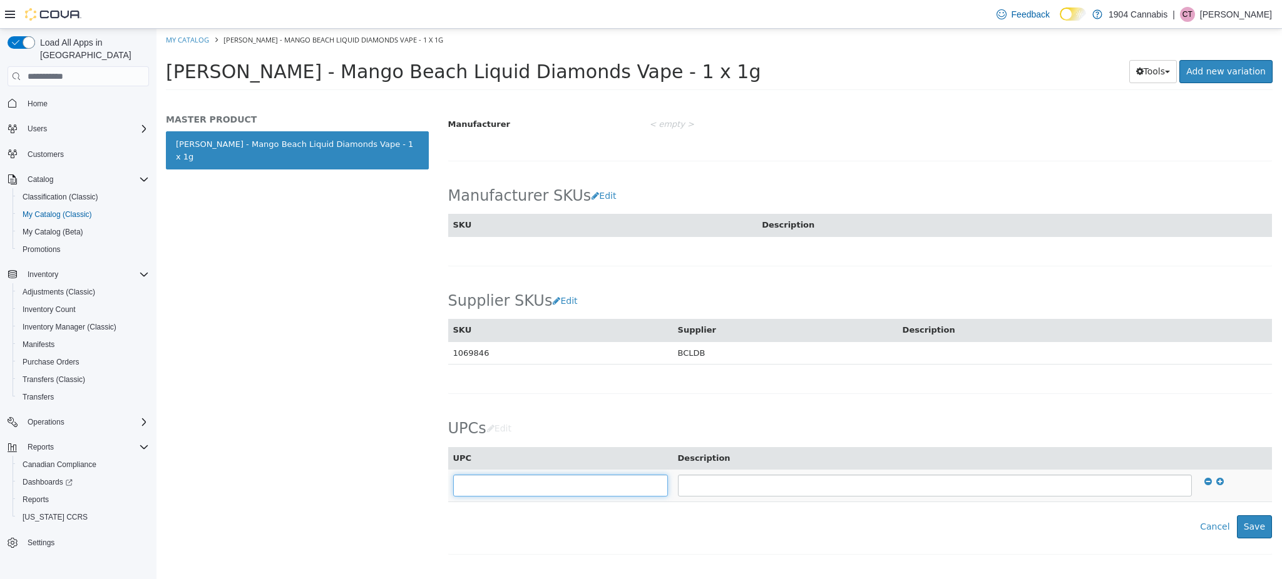
click at [523, 488] on input "text" at bounding box center [560, 486] width 215 height 22
type input "**********"
click at [1250, 529] on button "Save" at bounding box center [1253, 527] width 35 height 23
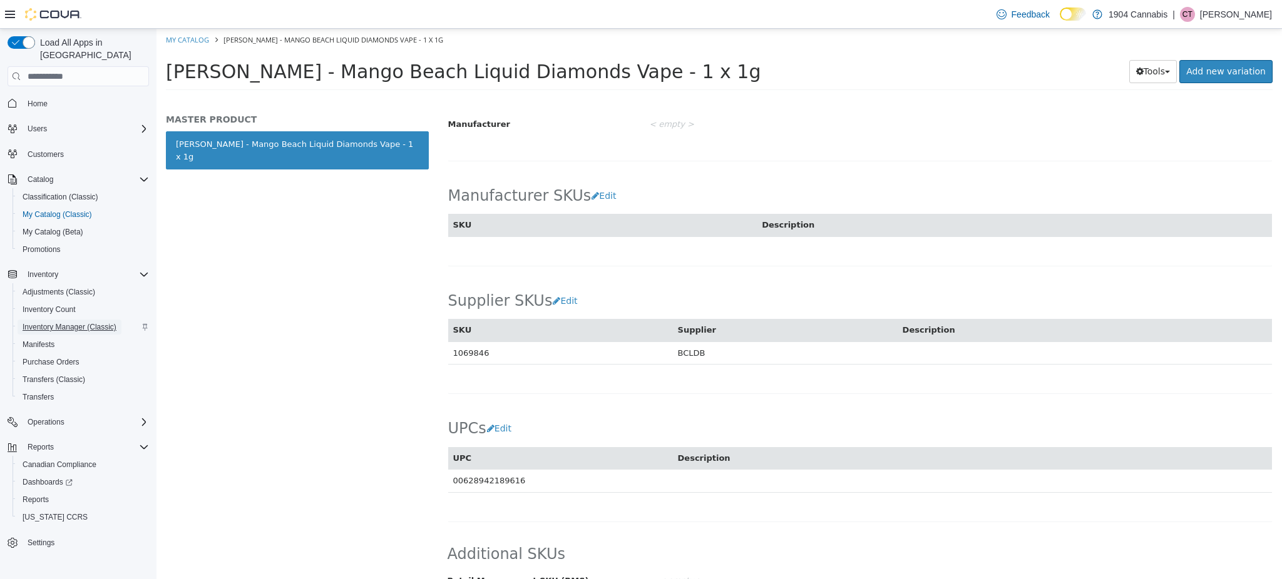
click at [61, 322] on span "Inventory Manager (Classic)" at bounding box center [70, 327] width 94 height 10
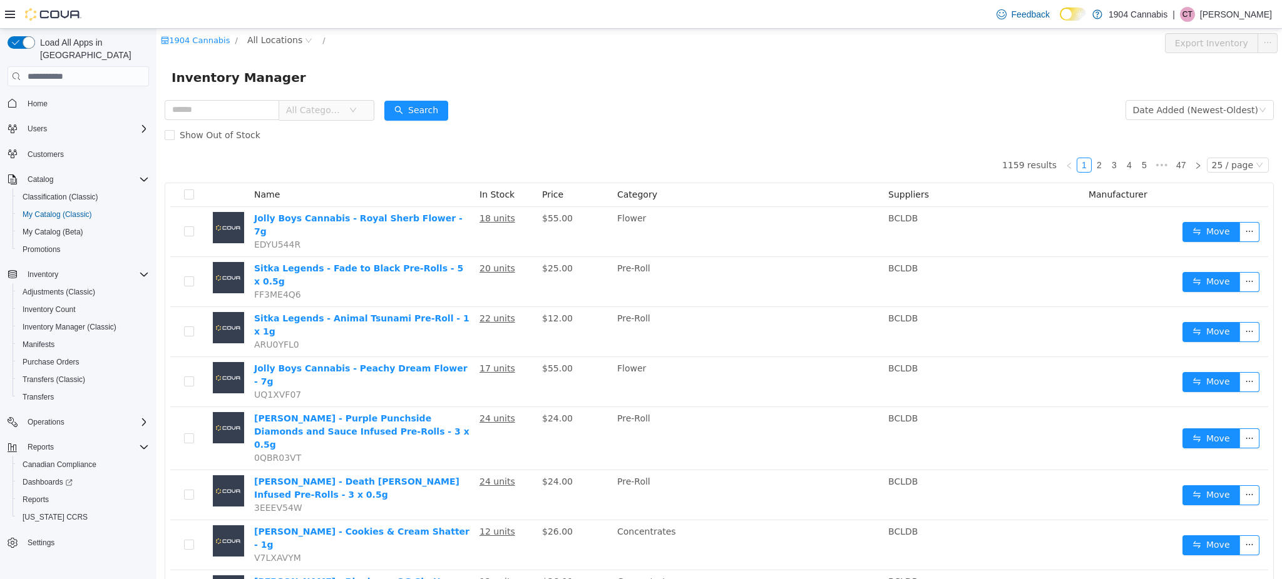
click at [52, 392] on button "Transfers" at bounding box center [83, 398] width 141 height 18
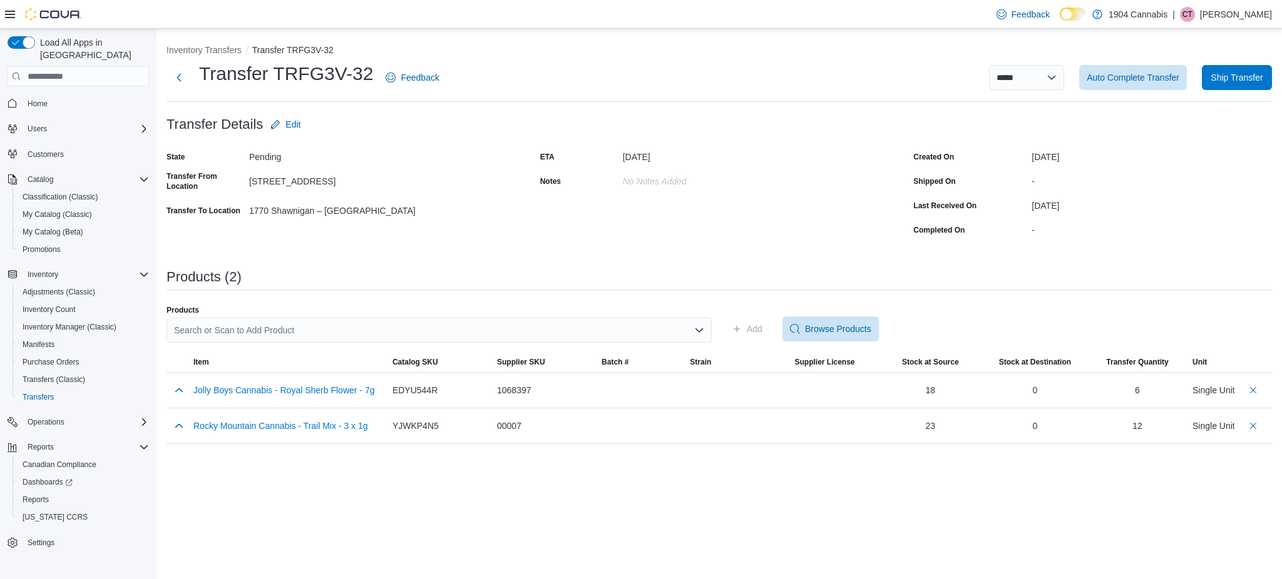
click at [300, 336] on div "Search or Scan to Add Product" at bounding box center [438, 330] width 545 height 25
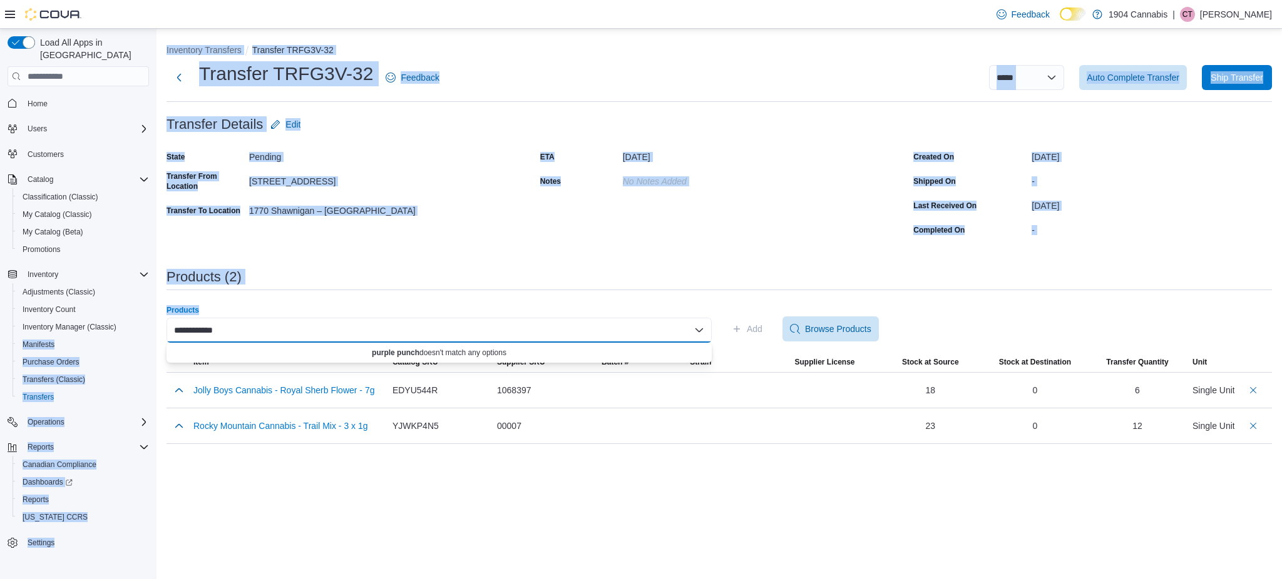
drag, startPoint x: 302, startPoint y: 327, endPoint x: 153, endPoint y: 316, distance: 149.3
click at [153, 316] on div "**********" at bounding box center [641, 304] width 1282 height 551
click at [265, 305] on div "Products" at bounding box center [438, 310] width 545 height 10
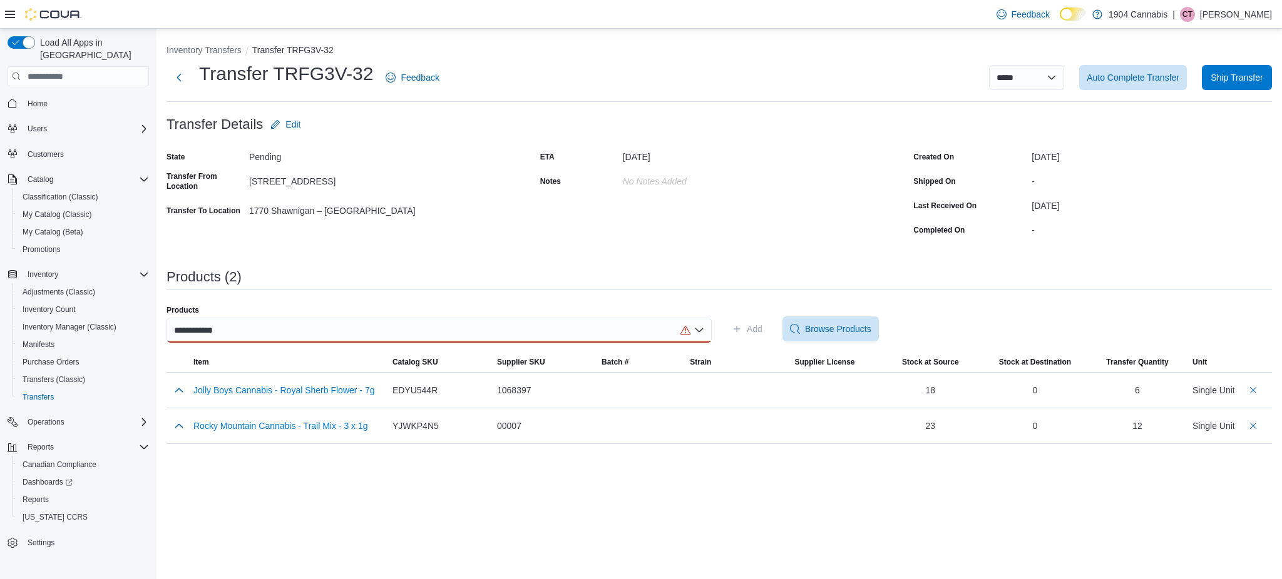
click at [303, 338] on div "**********" at bounding box center [438, 330] width 545 height 25
click at [303, 333] on div "**********" at bounding box center [438, 330] width 545 height 25
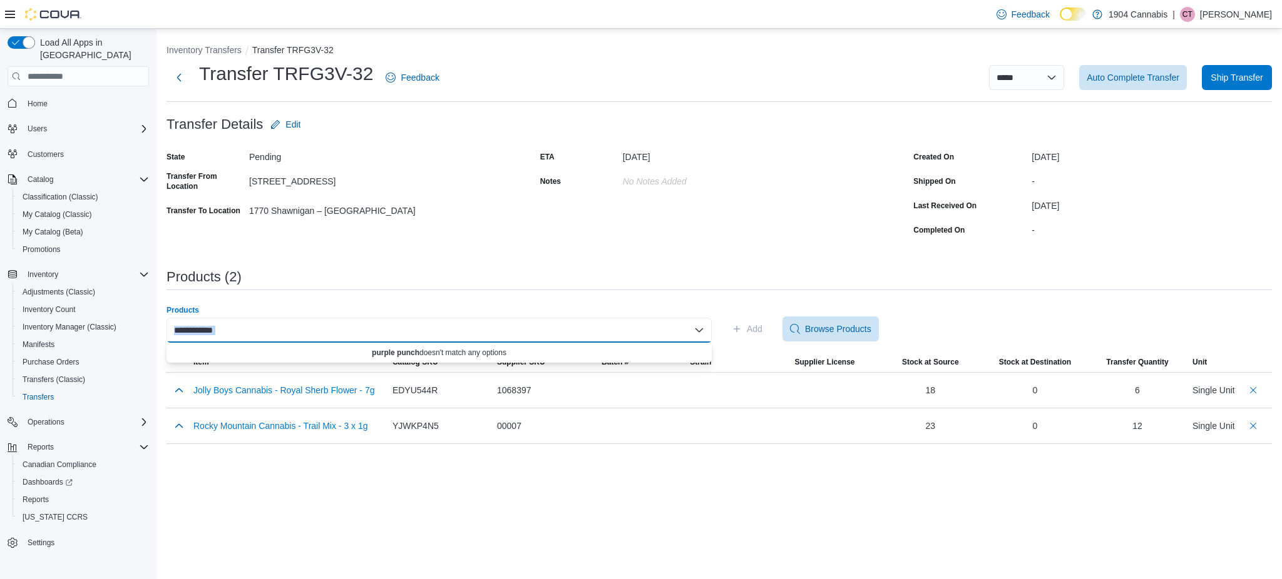
click at [303, 333] on div "**********" at bounding box center [438, 330] width 545 height 25
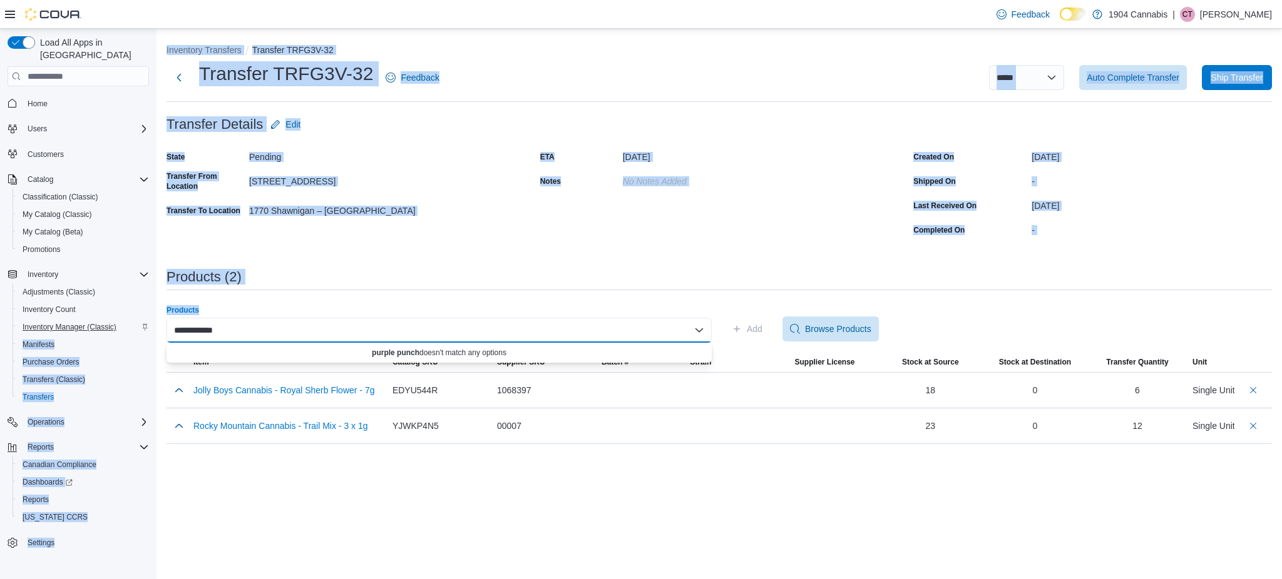
drag, startPoint x: 124, startPoint y: 308, endPoint x: 114, endPoint y: 305, distance: 10.3
click at [114, 305] on div "**********" at bounding box center [641, 304] width 1282 height 551
click at [242, 308] on div "Products" at bounding box center [438, 310] width 545 height 10
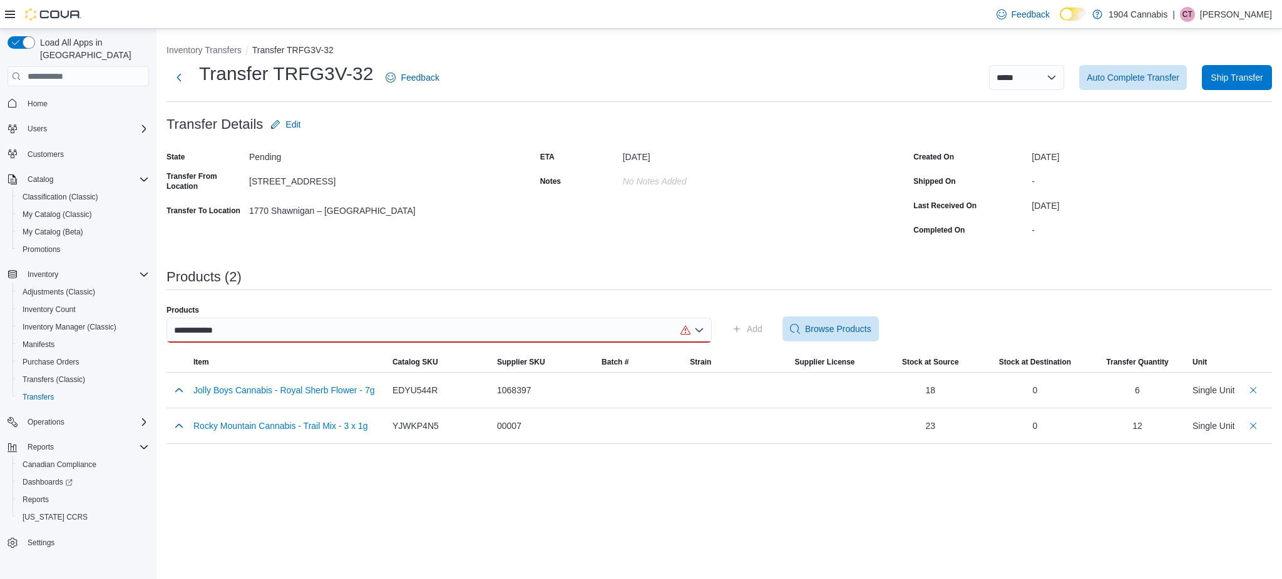
click at [242, 317] on div "**********" at bounding box center [438, 329] width 545 height 48
click at [241, 330] on div "**********" at bounding box center [438, 330] width 545 height 25
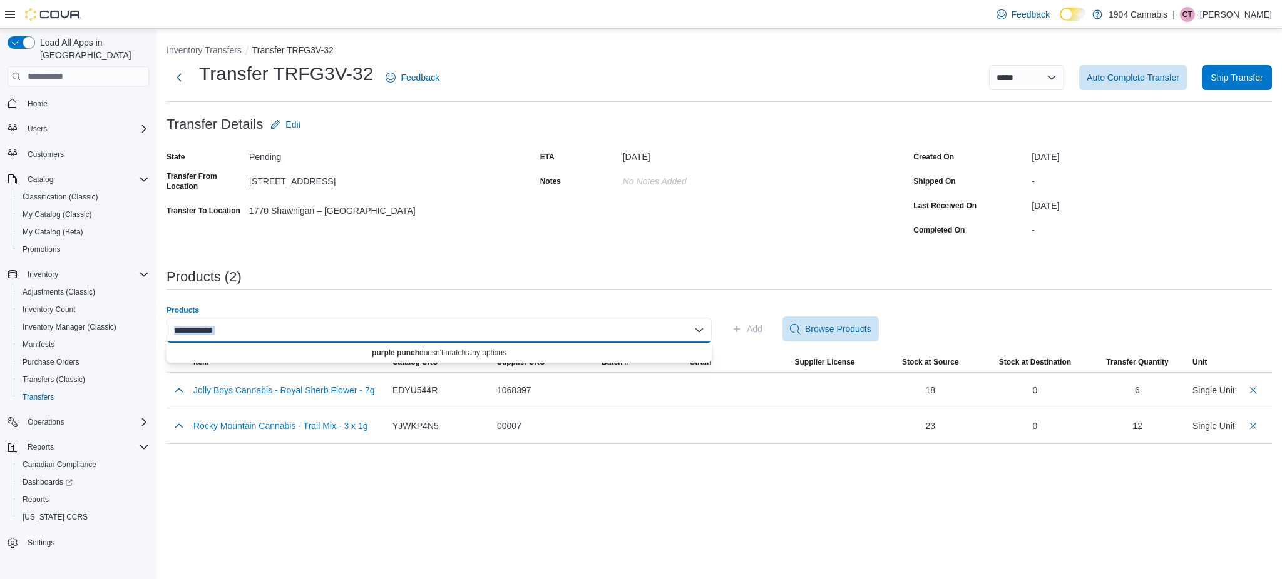
click at [241, 330] on div "**********" at bounding box center [438, 330] width 545 height 25
type input "*"
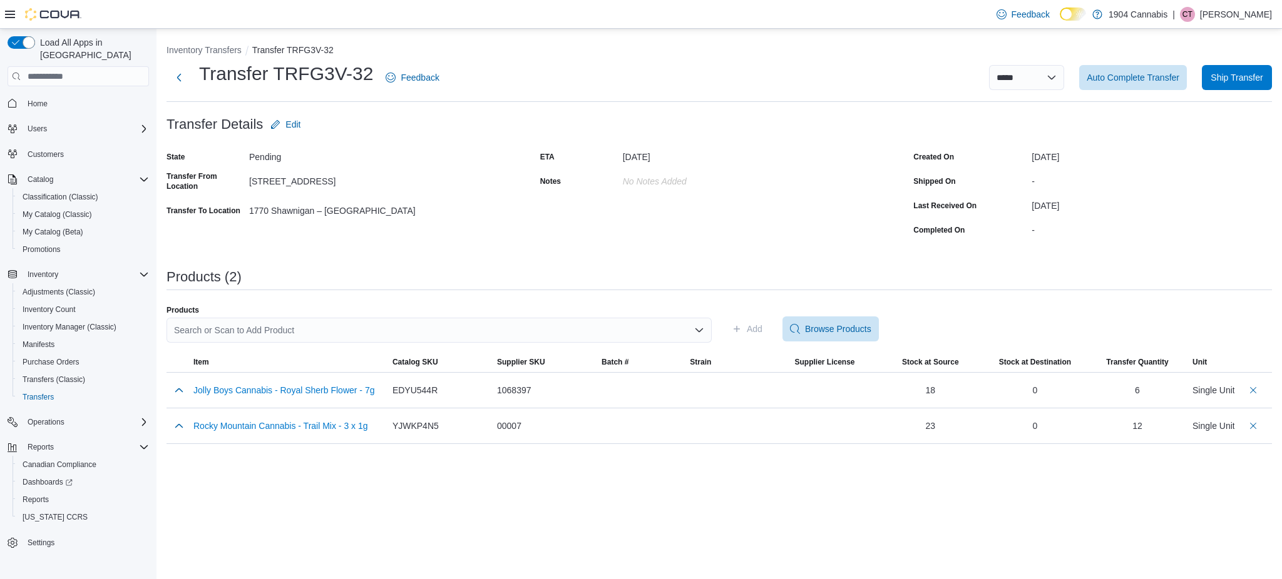
click at [377, 339] on div "Search or Scan to Add Product" at bounding box center [438, 330] width 545 height 25
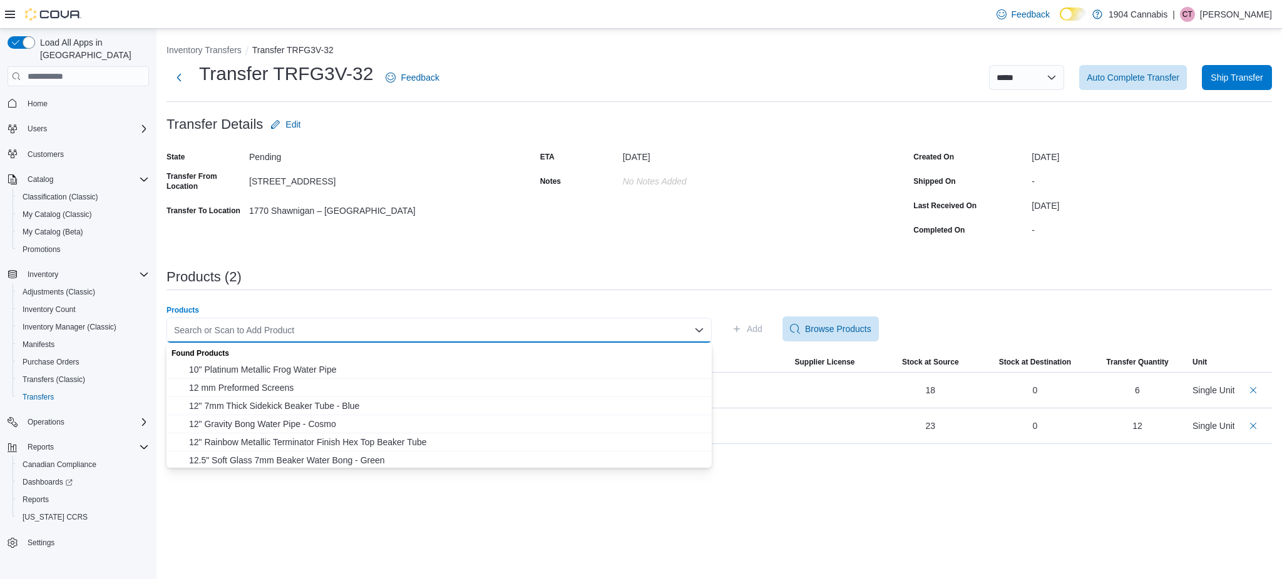
paste input "********"
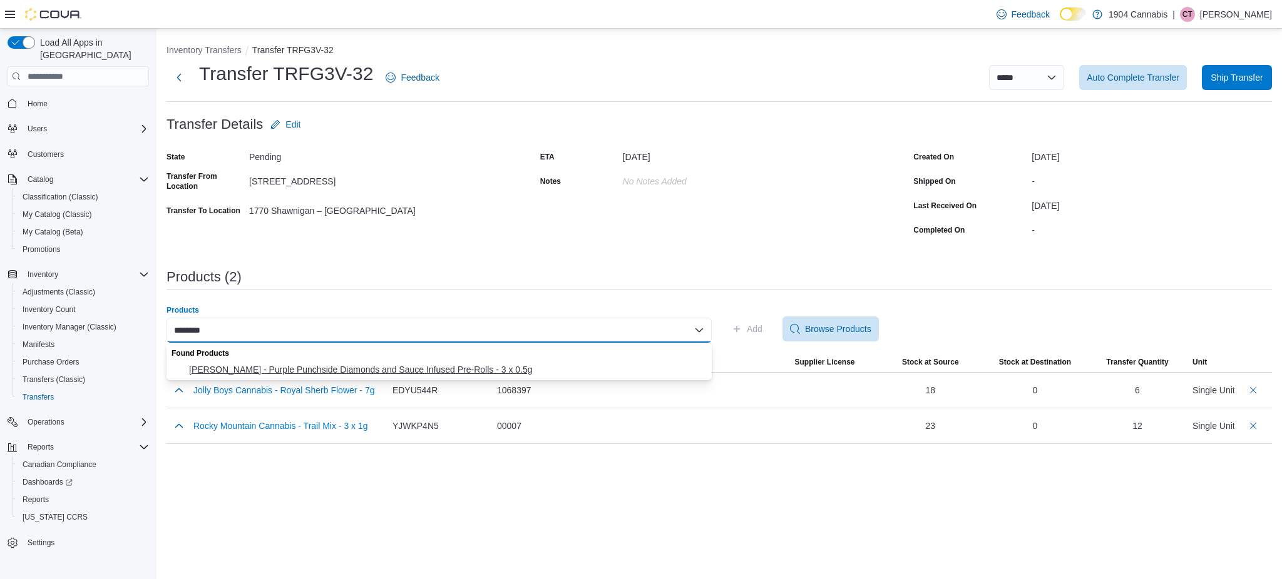
type input "********"
click at [346, 370] on span "[PERSON_NAME] - Purple Punchside Diamonds and Sauce Infused Pre-Rolls - 3 x 0.5g" at bounding box center [446, 370] width 515 height 13
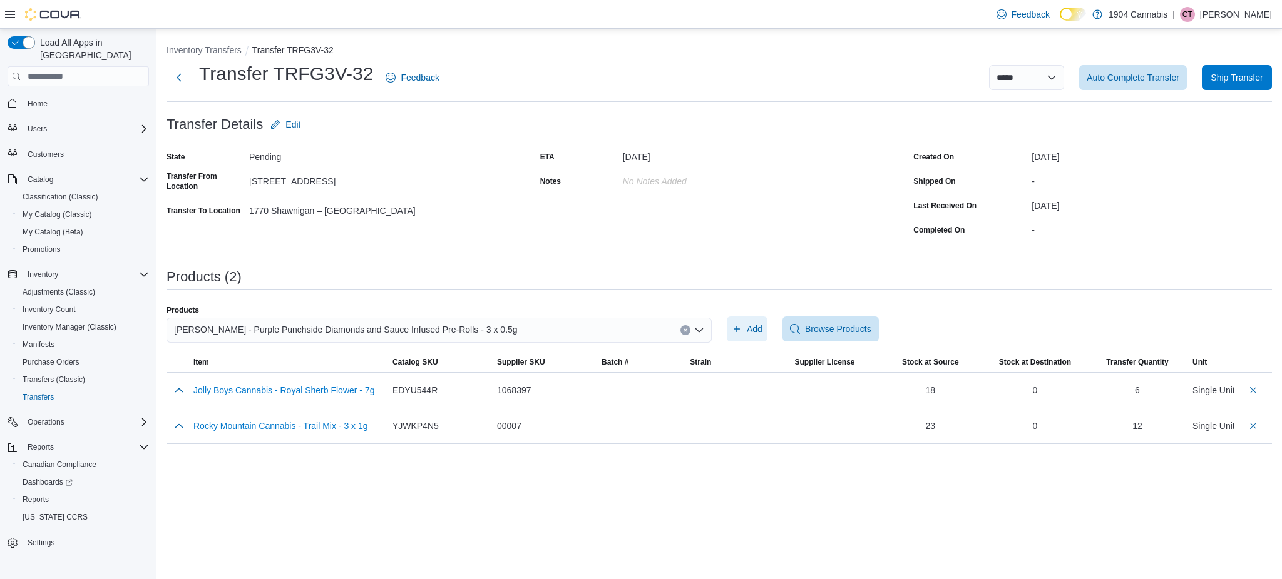
click at [748, 326] on span "Add" at bounding box center [755, 329] width 16 height 13
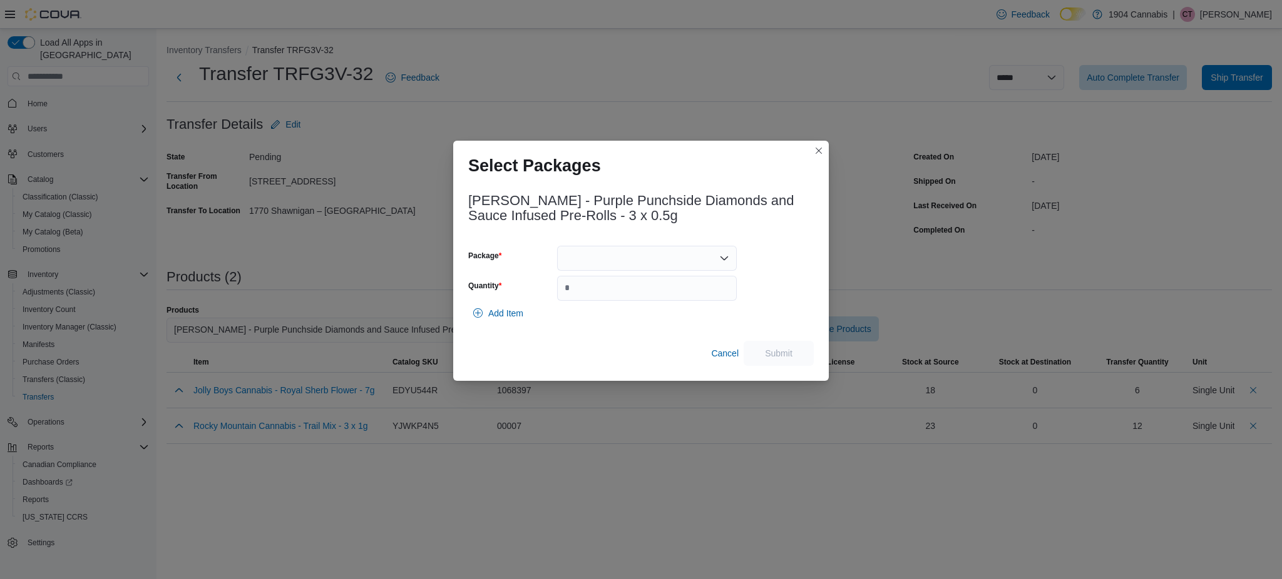
click at [640, 257] on div at bounding box center [647, 258] width 180 height 25
click at [645, 299] on span "PRPP267" at bounding box center [654, 298] width 150 height 13
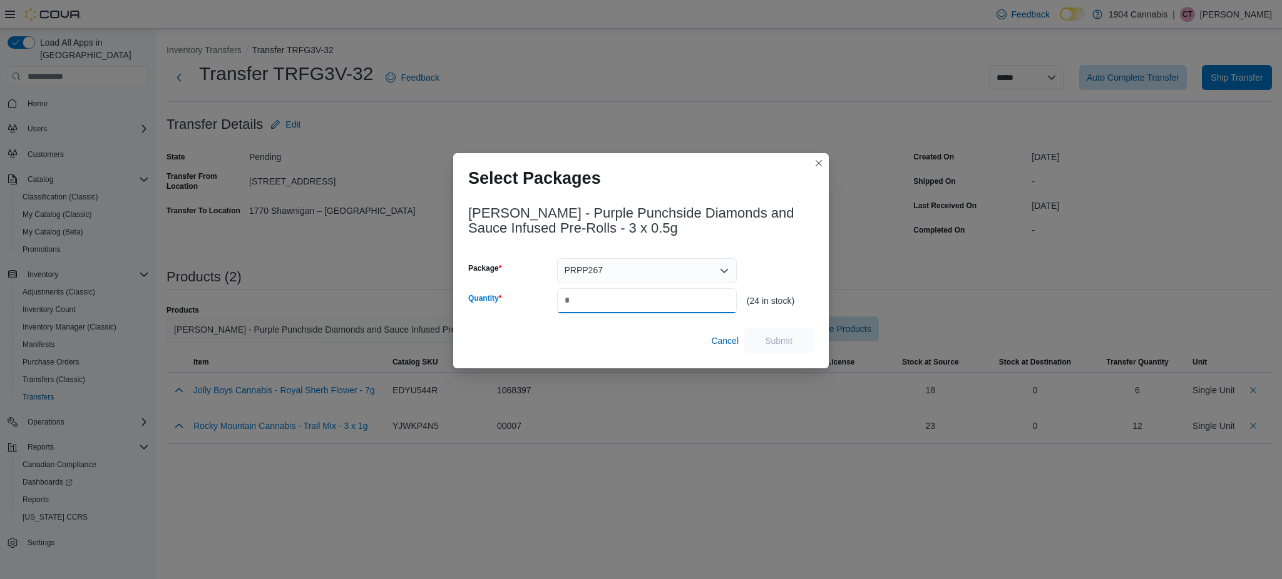
click at [645, 298] on input "Quantity" at bounding box center [647, 300] width 180 height 25
type input "**"
click at [788, 340] on span "Submit" at bounding box center [779, 340] width 28 height 13
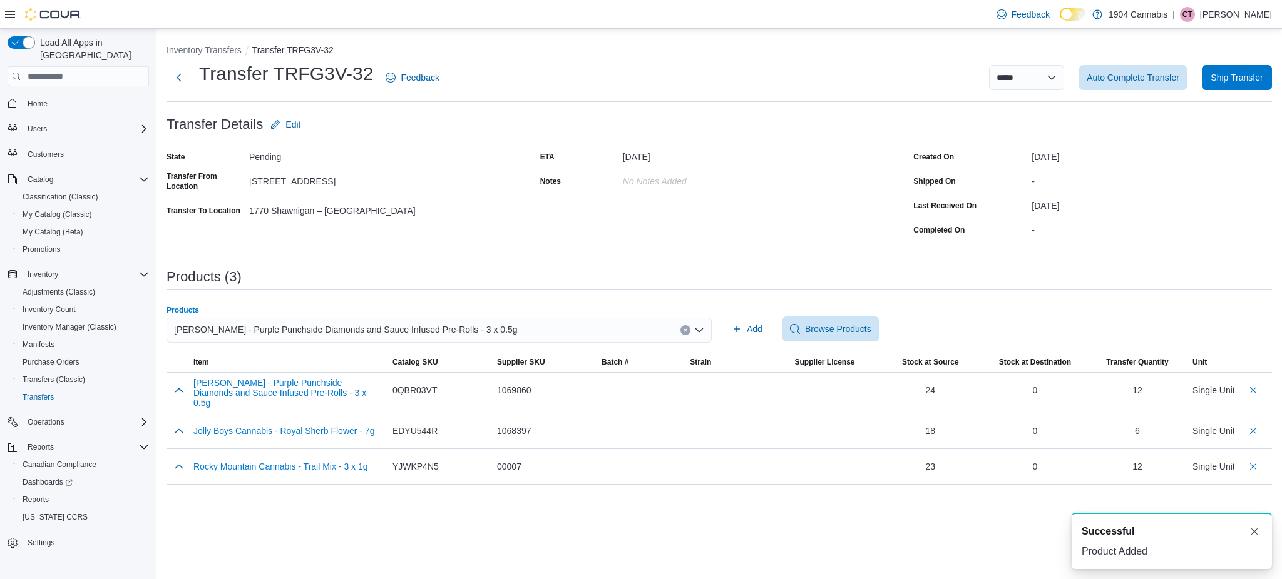
click at [685, 329] on icon "Clear input" at bounding box center [685, 330] width 5 height 5
paste input "********"
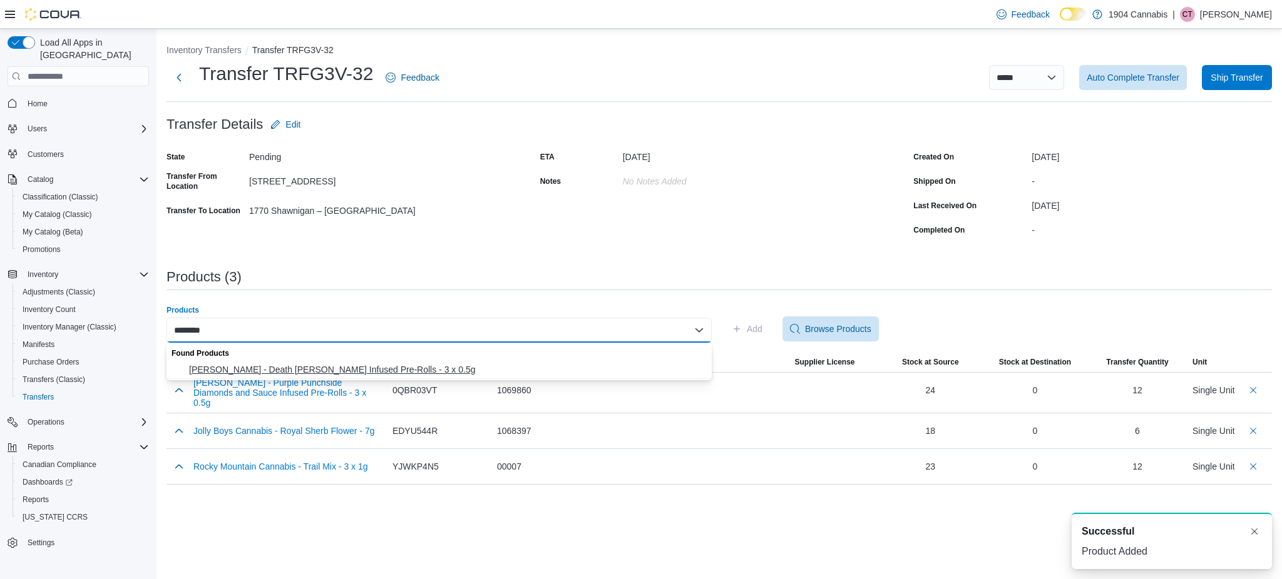
type input "********"
click at [447, 370] on span "Dymond - Death Bubba Diamond Infused Pre-Rolls - 3 x 0.5g" at bounding box center [446, 370] width 515 height 13
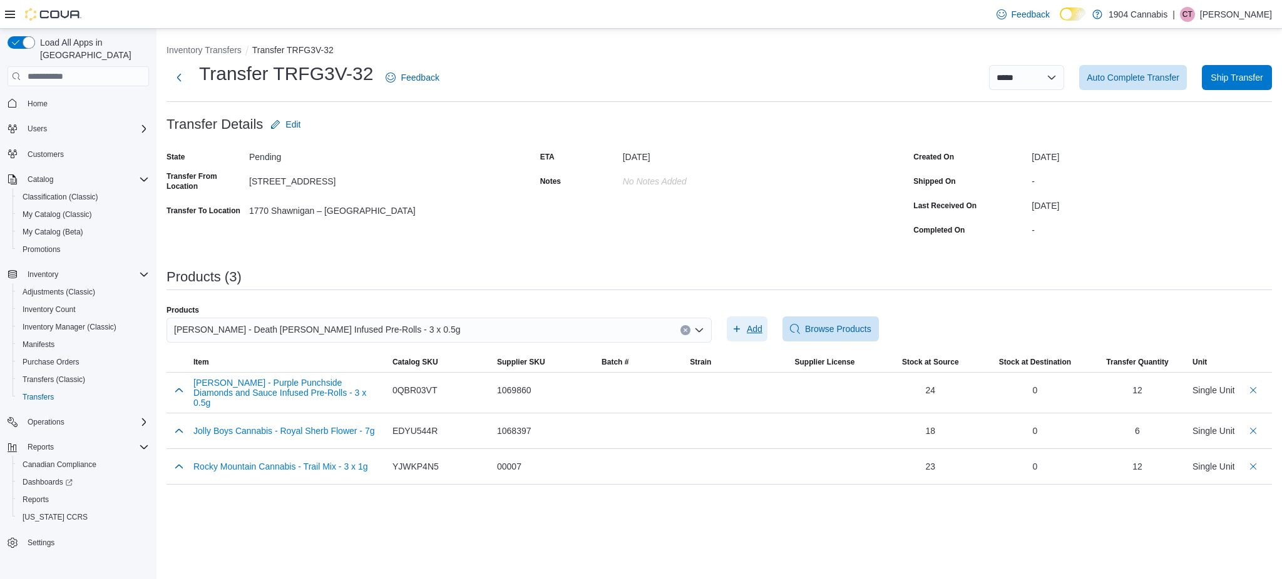
click at [755, 317] on span "Add" at bounding box center [746, 329] width 31 height 25
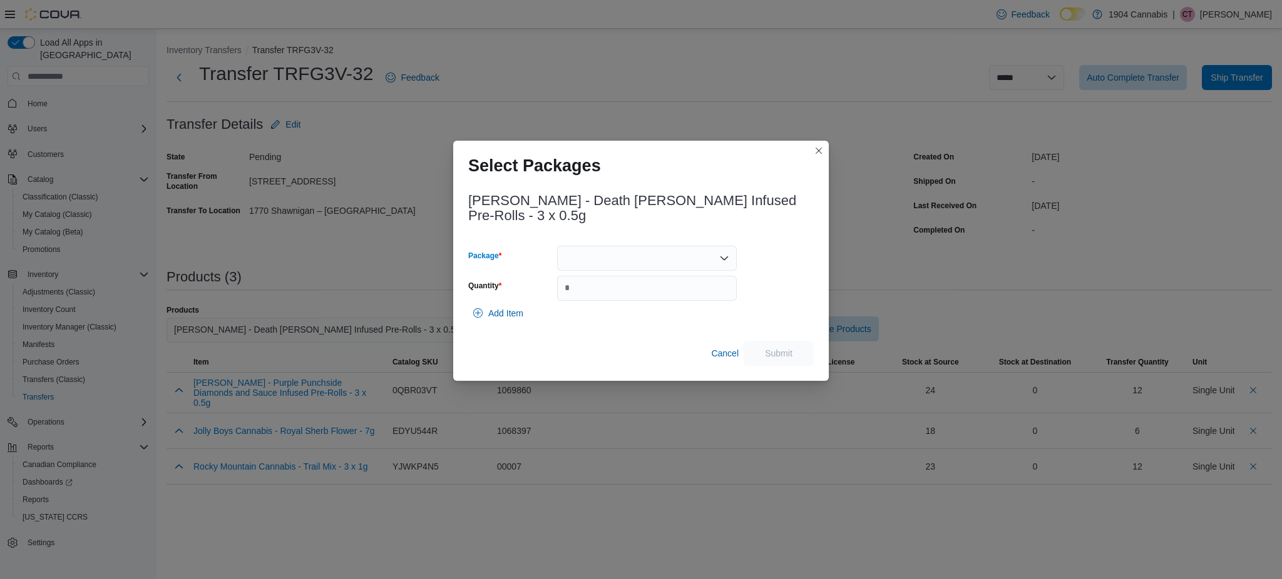
click at [658, 260] on div at bounding box center [647, 258] width 180 height 25
click at [637, 292] on span "PRDB018" at bounding box center [654, 298] width 150 height 13
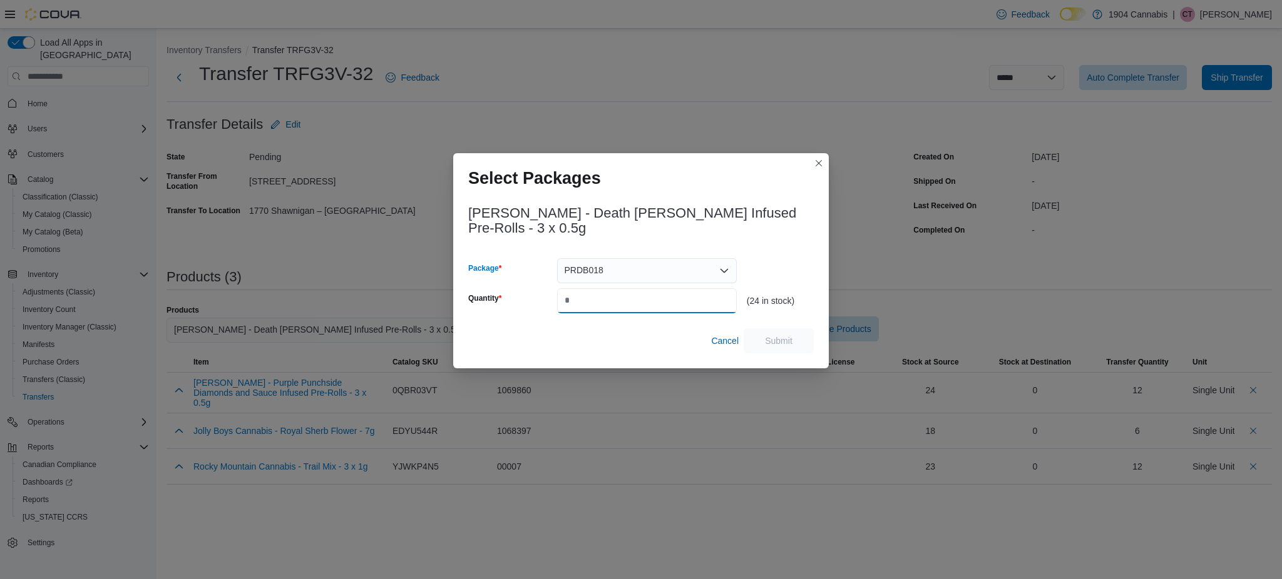
click at [655, 291] on input "Quantity" at bounding box center [647, 300] width 180 height 25
type input "**"
click at [794, 354] on div "Cancel Submit" at bounding box center [640, 341] width 345 height 25
click at [778, 343] on span "Submit" at bounding box center [779, 340] width 28 height 13
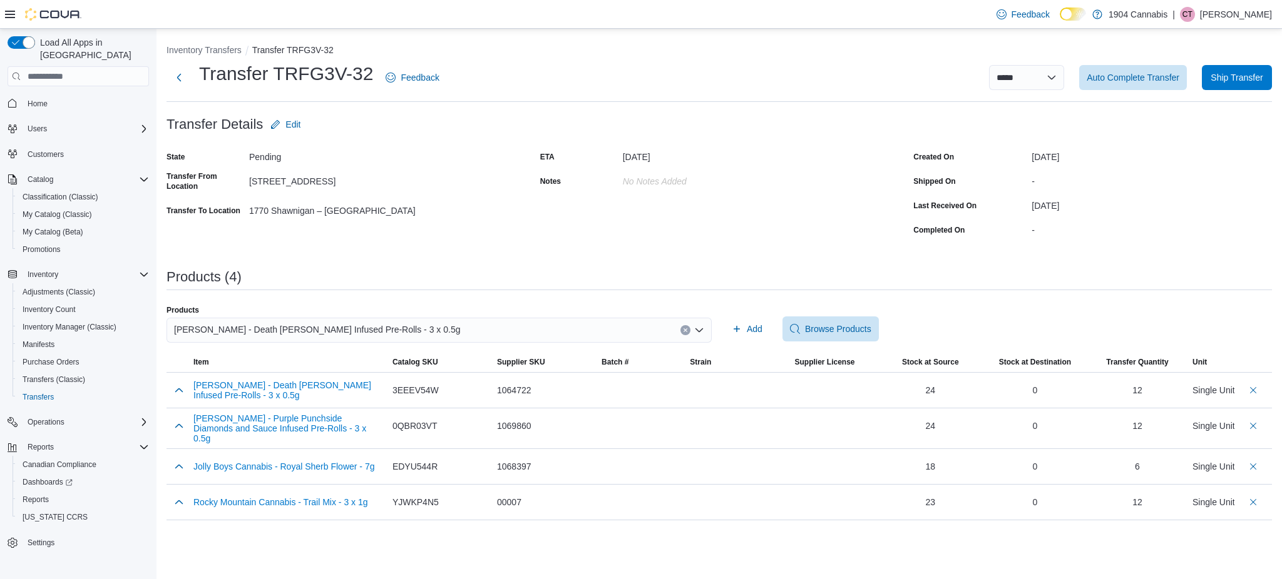
click at [678, 327] on div "Dymond - Death Bubba Diamond Infused Pre-Rolls - 3 x 0.5g" at bounding box center [438, 330] width 545 height 25
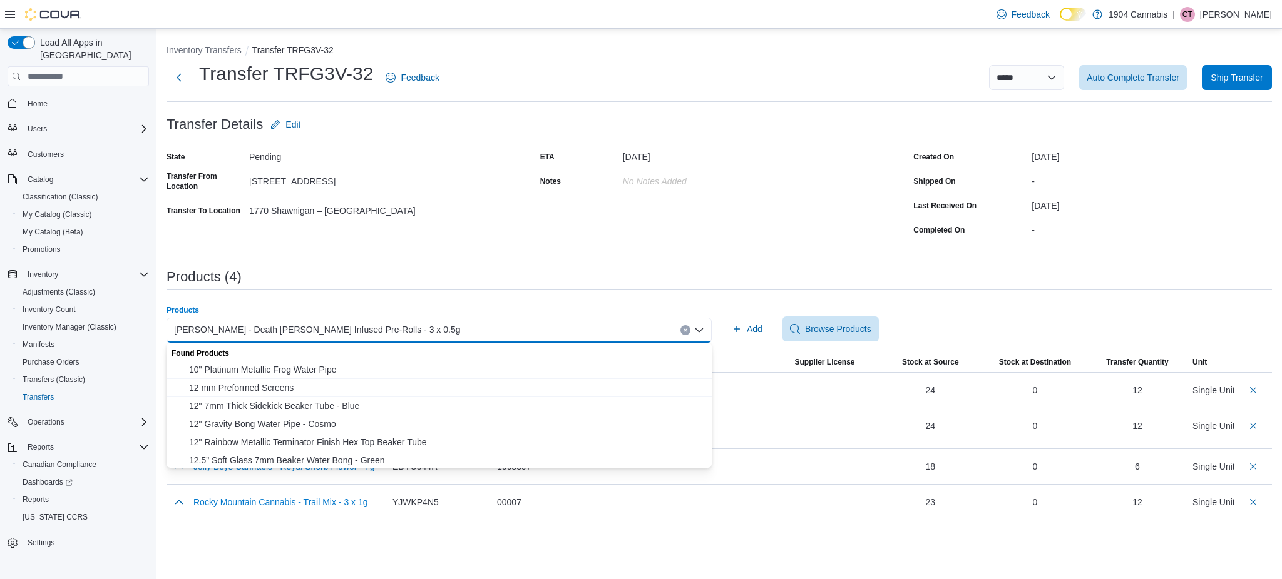
click at [686, 330] on icon "Clear input" at bounding box center [684, 330] width 3 height 3
paste input "********"
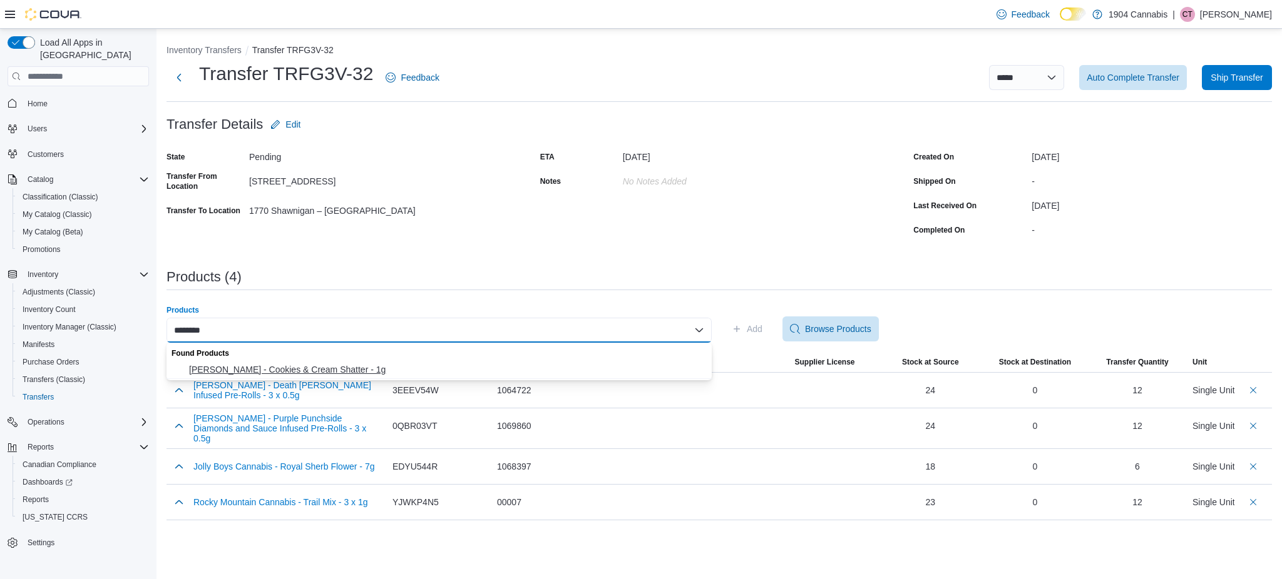
type input "********"
click at [469, 368] on span "Dymond - Cookies & Cream Shatter - 1g" at bounding box center [446, 370] width 515 height 13
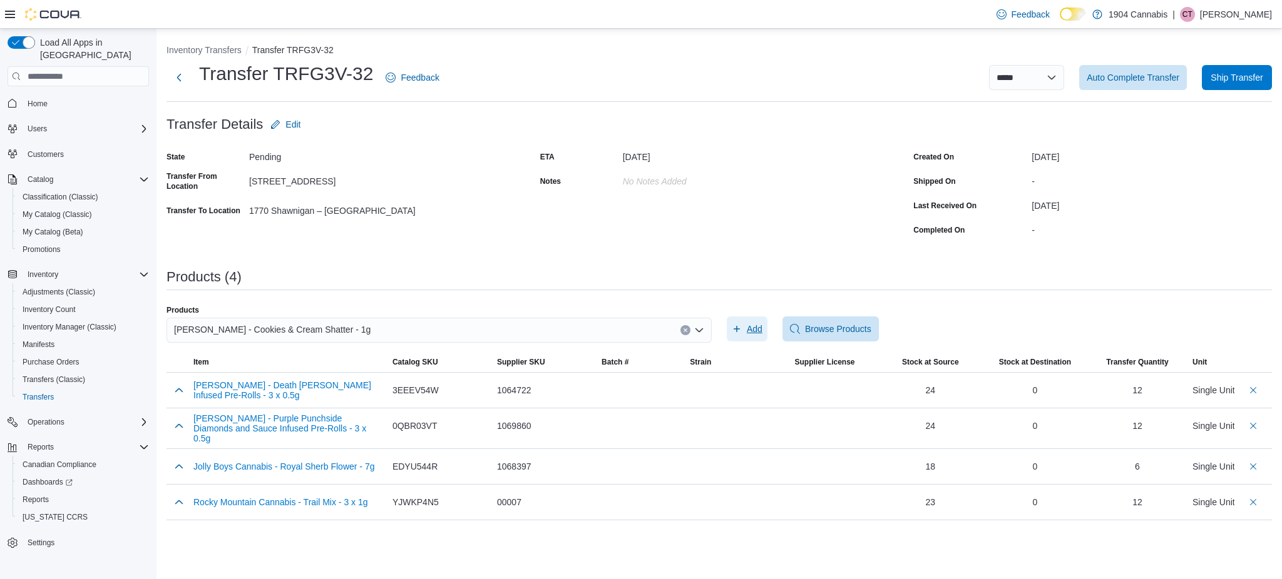
click at [742, 337] on span "Add" at bounding box center [746, 329] width 31 height 25
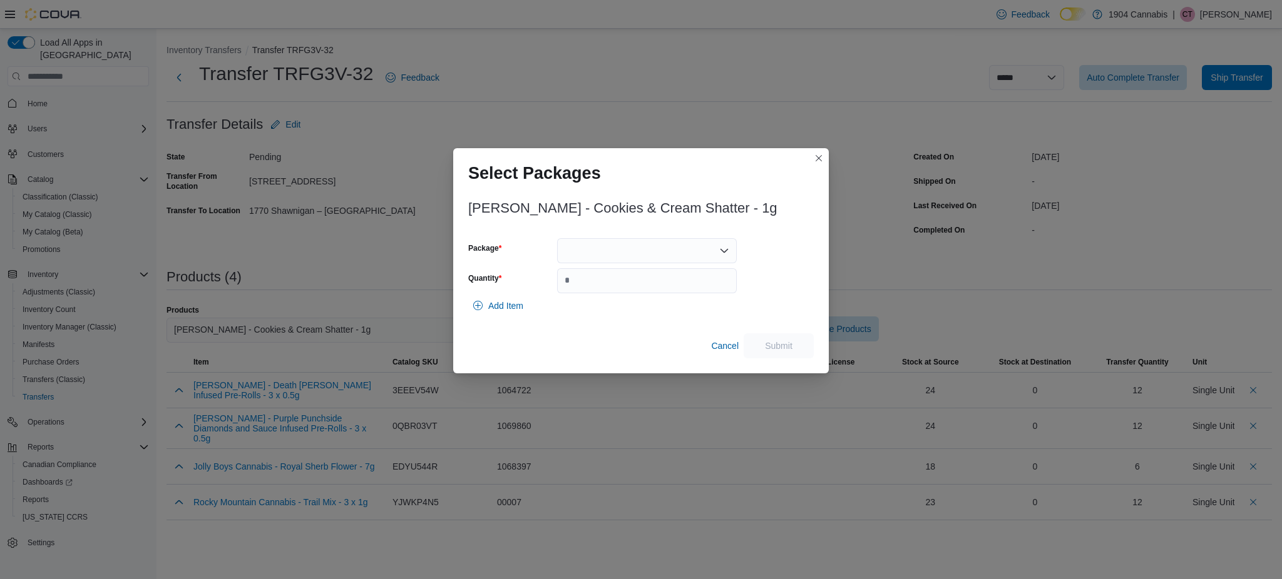
click at [614, 263] on div at bounding box center [647, 250] width 180 height 25
click at [622, 282] on button "SHHY001" at bounding box center [647, 291] width 180 height 18
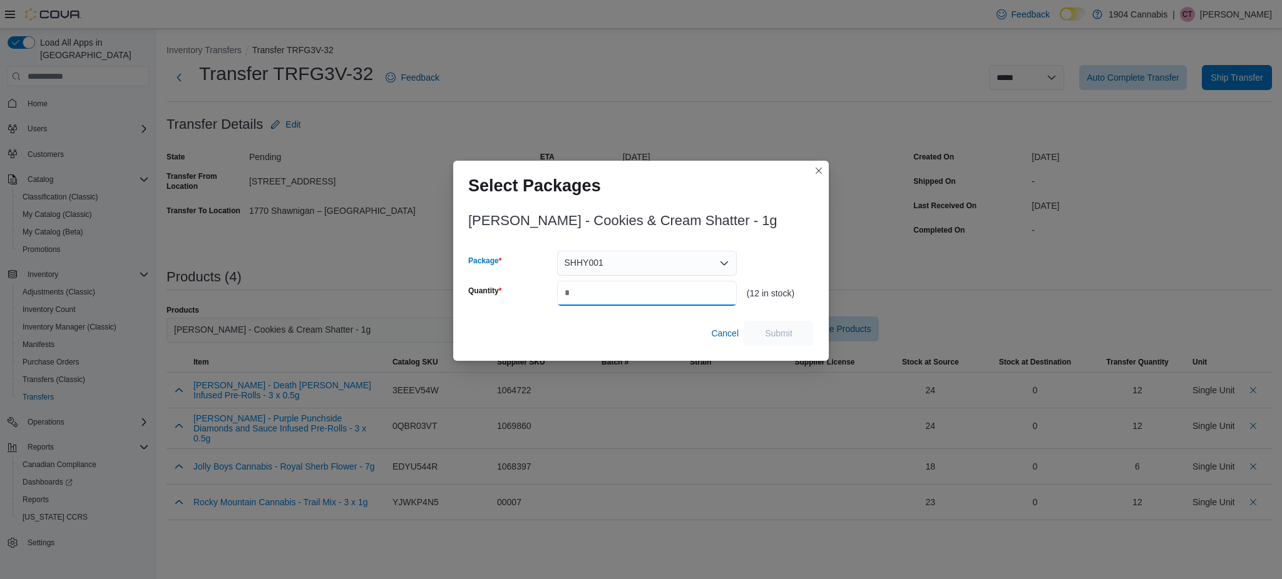
click at [626, 281] on input "Quantity" at bounding box center [647, 293] width 180 height 25
type input "*"
click at [765, 325] on span "Submit" at bounding box center [778, 332] width 55 height 25
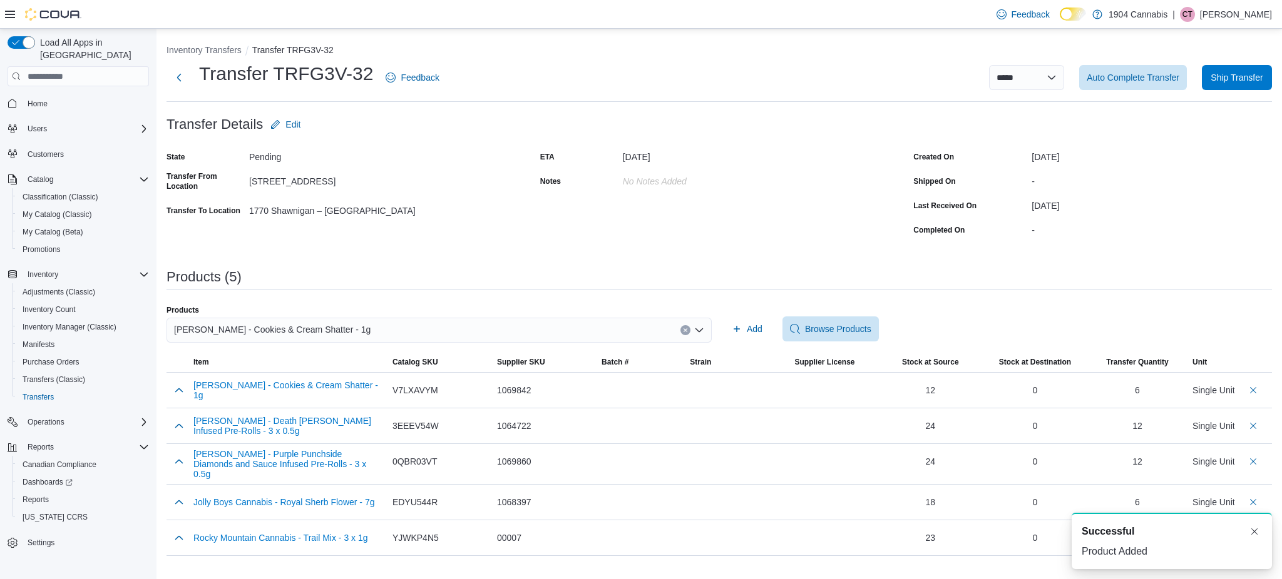
click at [685, 329] on icon "Clear input" at bounding box center [685, 330] width 5 height 5
paste input "********"
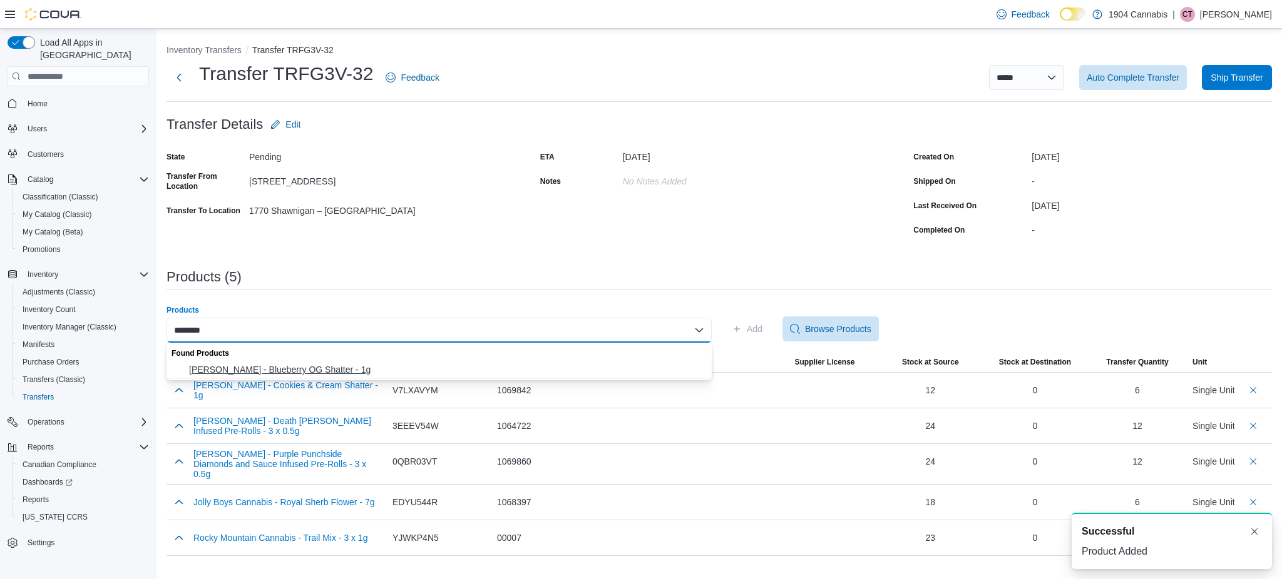
type input "********"
click at [487, 363] on button "Dymond - Blueberry OG Shatter - 1g" at bounding box center [438, 370] width 545 height 18
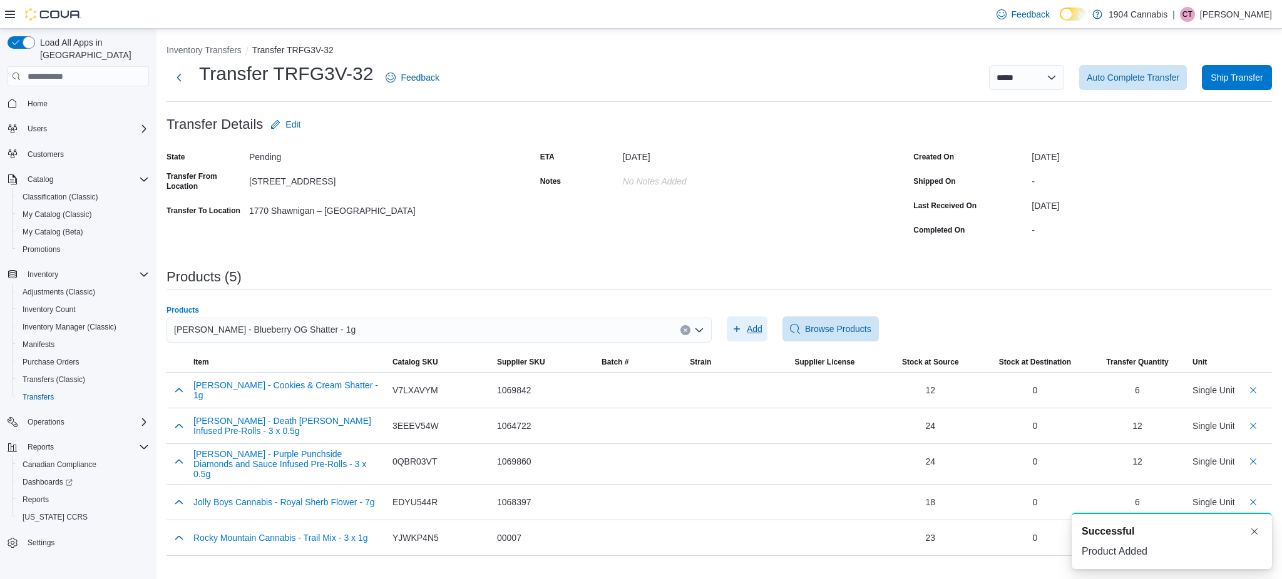
click at [745, 325] on span "Add" at bounding box center [746, 329] width 31 height 25
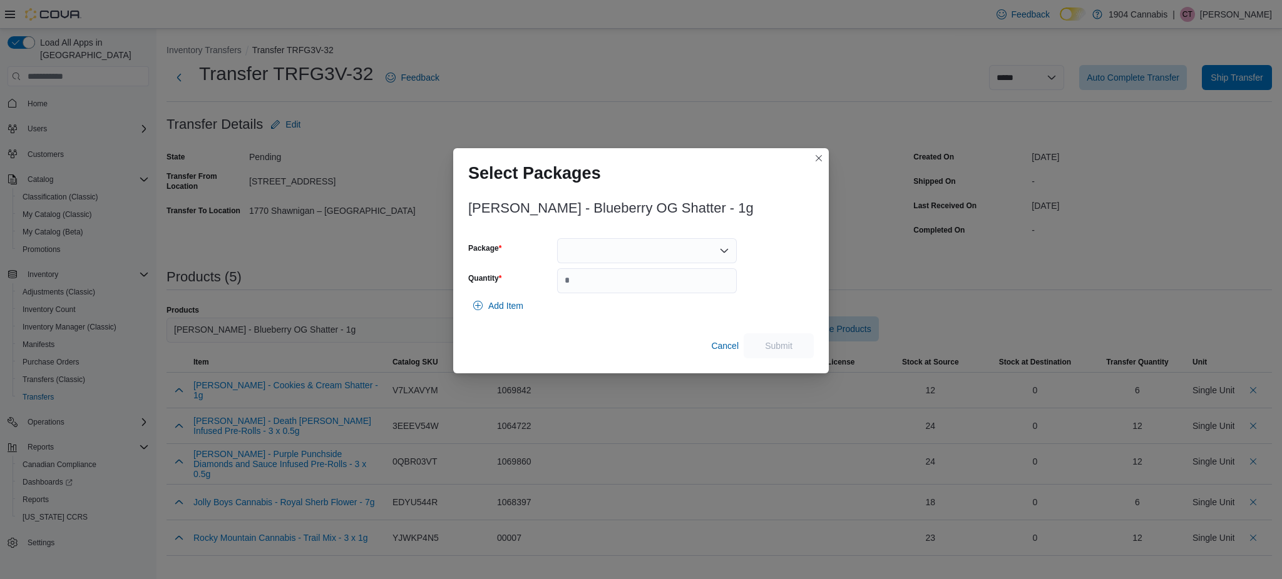
click at [656, 253] on div at bounding box center [647, 250] width 180 height 25
click at [631, 276] on div "Packages In Stock" at bounding box center [647, 272] width 180 height 18
click at [631, 283] on button "SHBL001" at bounding box center [647, 291] width 180 height 18
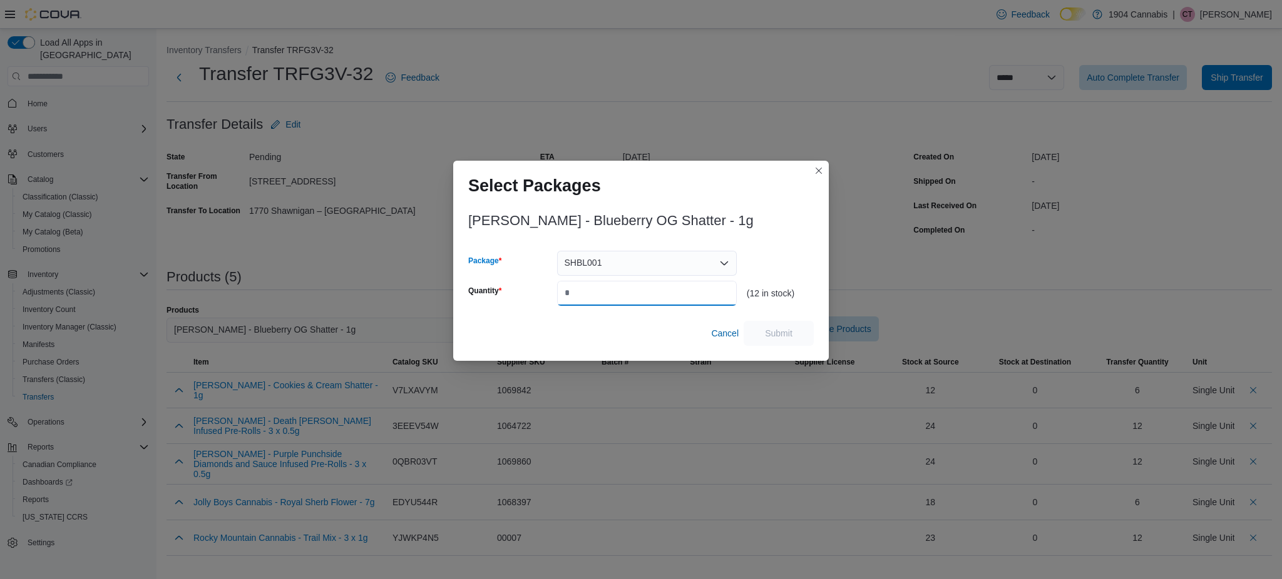
click at [631, 283] on input "Quantity" at bounding box center [647, 293] width 180 height 25
type input "*"
click at [765, 332] on span "Submit" at bounding box center [779, 333] width 28 height 13
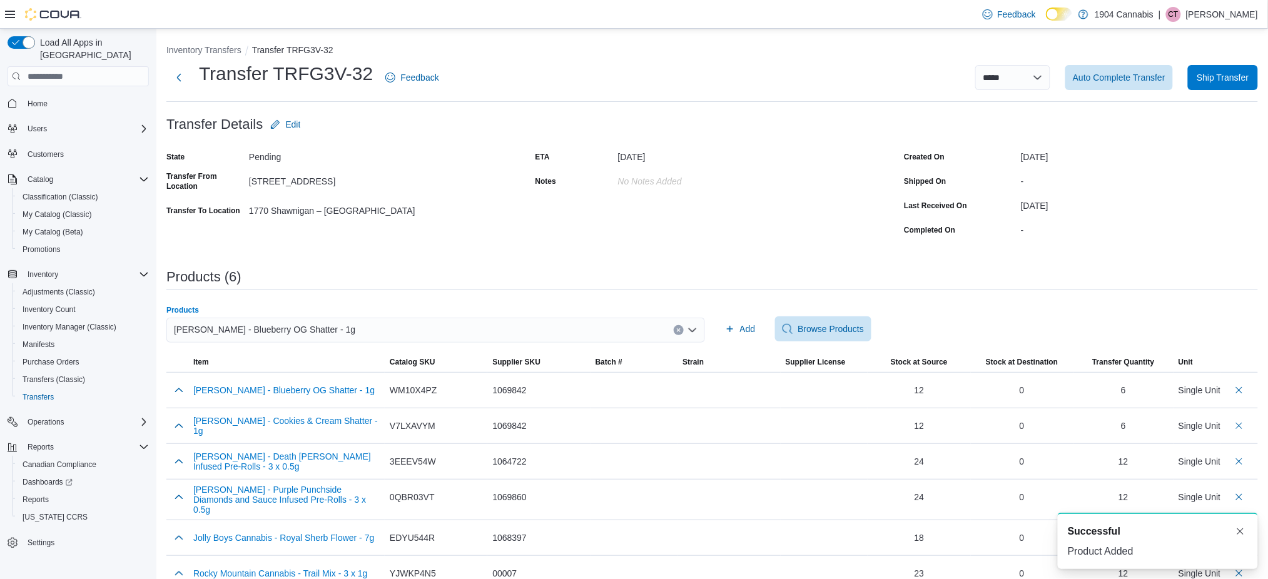
click at [680, 328] on button "Clear input" at bounding box center [679, 330] width 10 height 10
paste input "********"
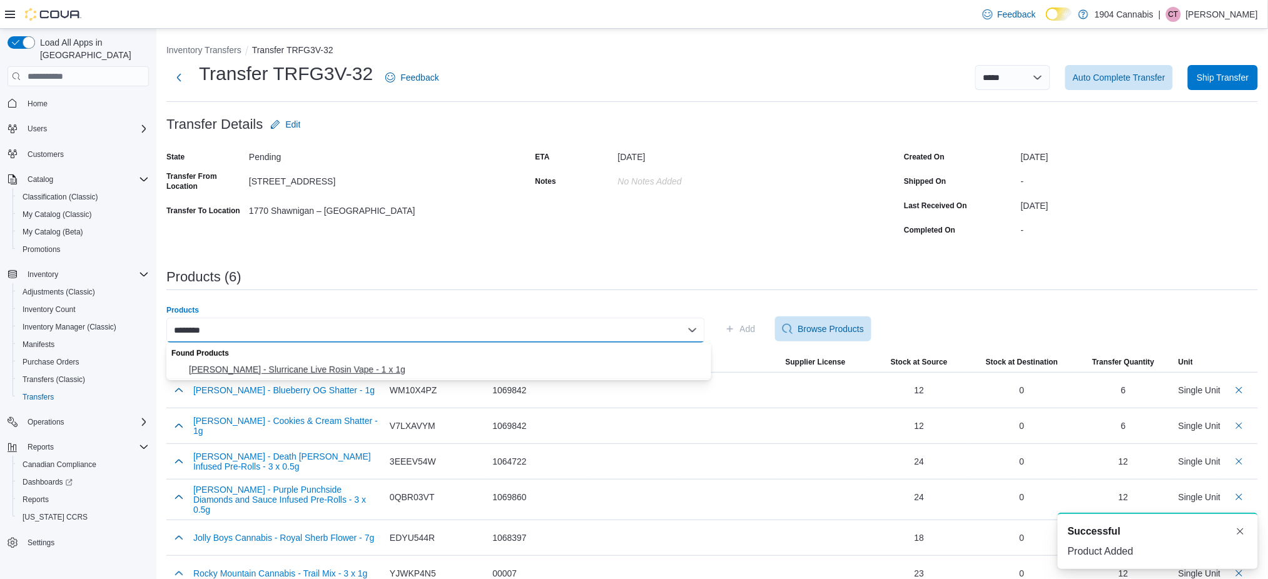
type input "********"
click at [486, 364] on span "[PERSON_NAME] - Slurricane Live Rosin Vape - 1 x 1g" at bounding box center [446, 370] width 515 height 13
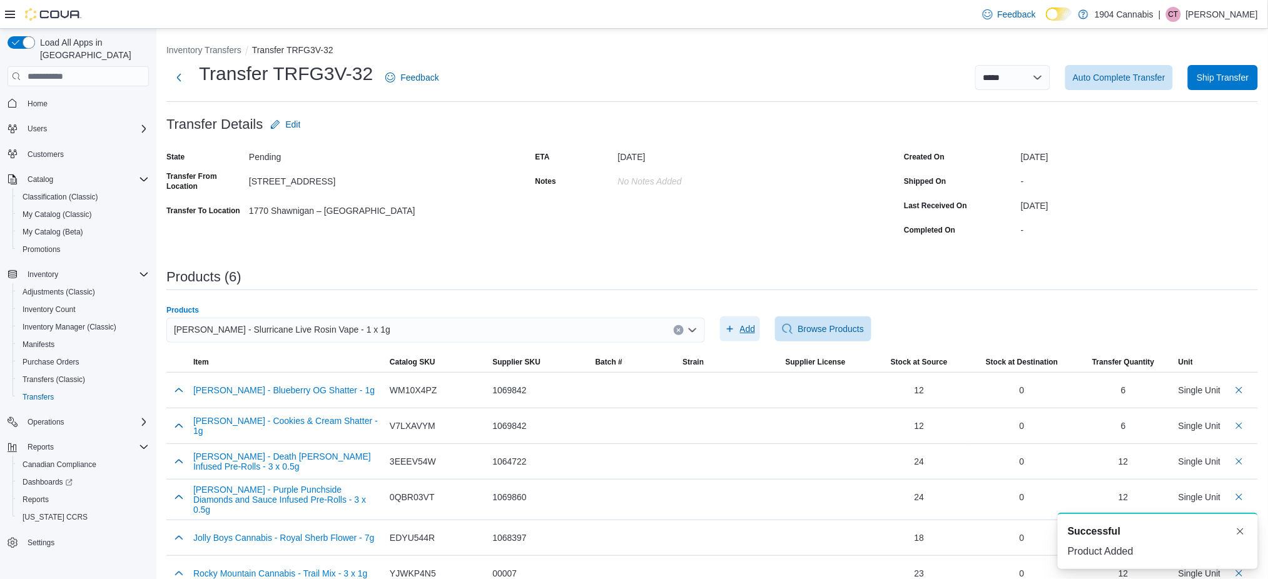
click at [754, 327] on span "Add" at bounding box center [748, 329] width 16 height 13
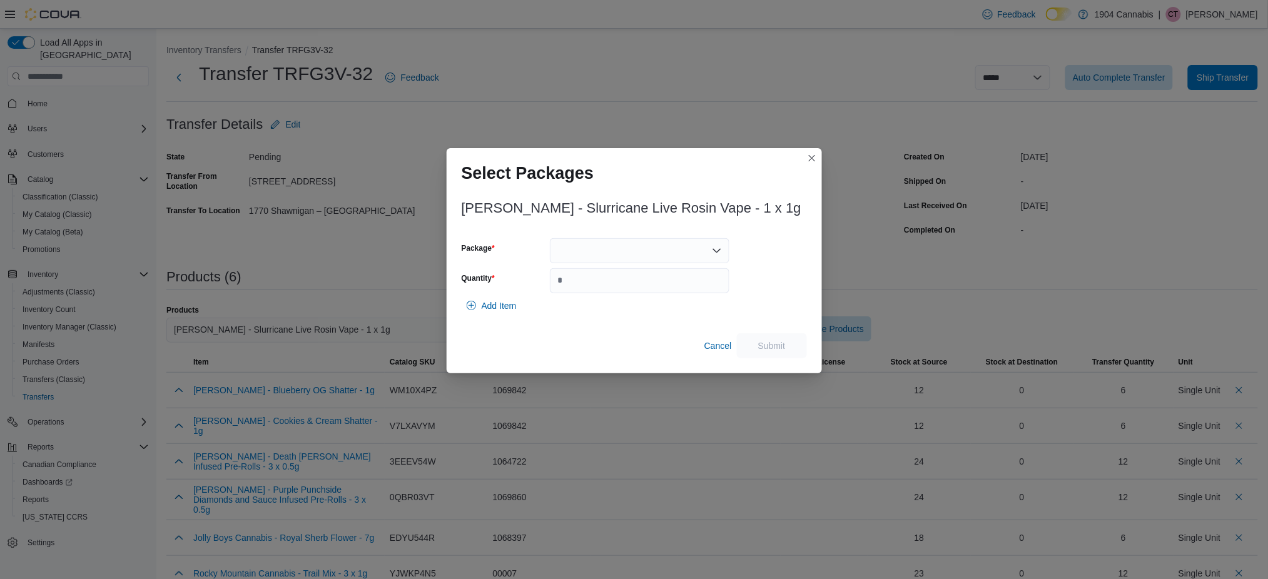
click at [615, 256] on div at bounding box center [640, 250] width 180 height 25
click at [624, 278] on div "Packages In Stock" at bounding box center [640, 272] width 180 height 18
click at [628, 284] on span "VRSL001" at bounding box center [648, 290] width 150 height 13
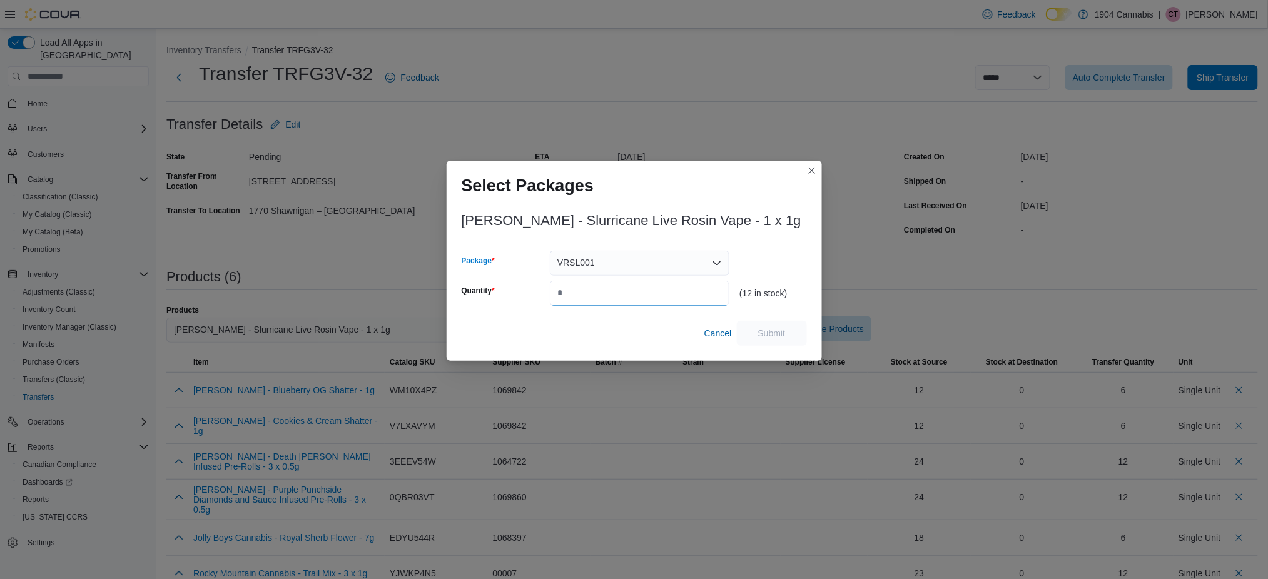
click at [628, 284] on input "Quantity" at bounding box center [640, 293] width 180 height 25
type input "*"
click at [766, 323] on span "Submit" at bounding box center [772, 332] width 55 height 25
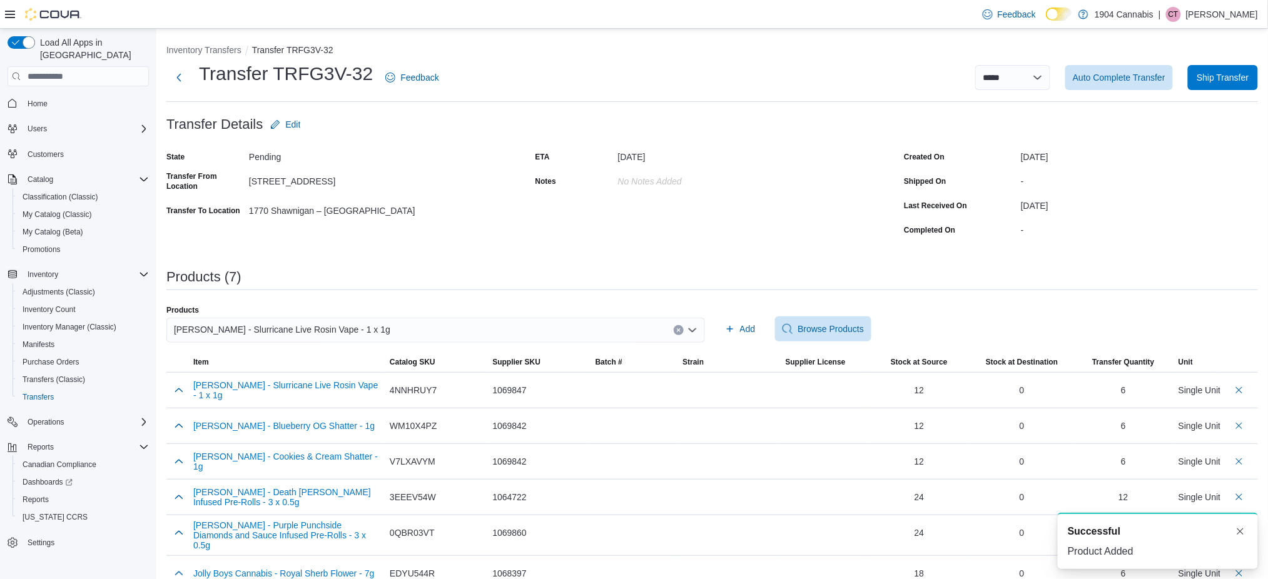
click at [690, 327] on div "[PERSON_NAME] - Slurricane Live Rosin Vape - 1 x 1g" at bounding box center [435, 330] width 539 height 25
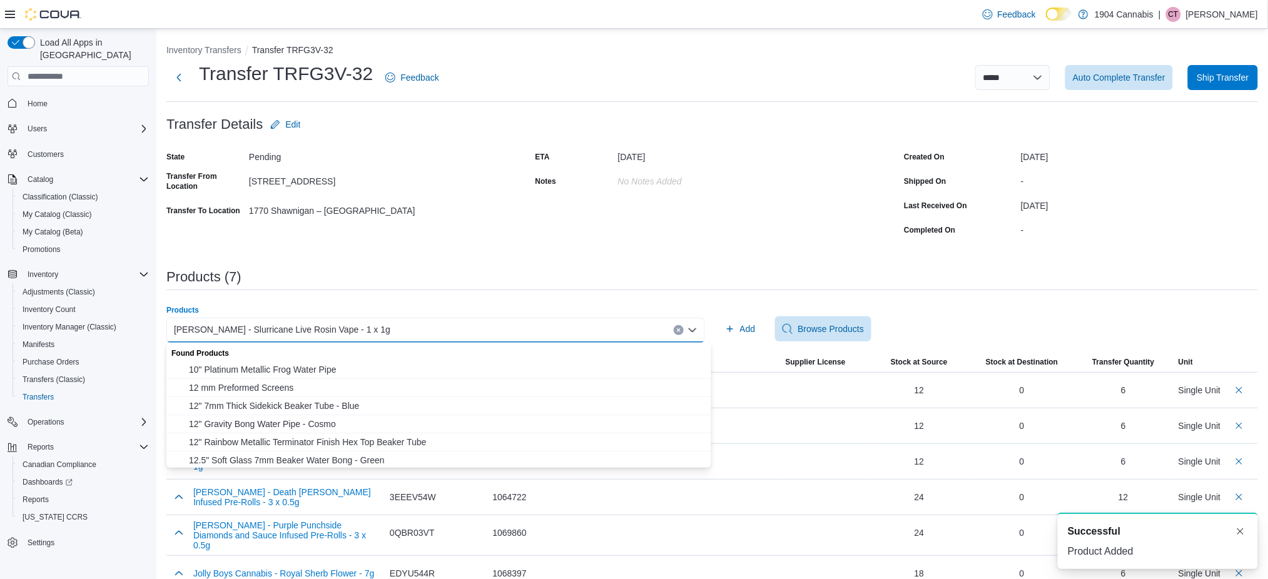
paste input "********"
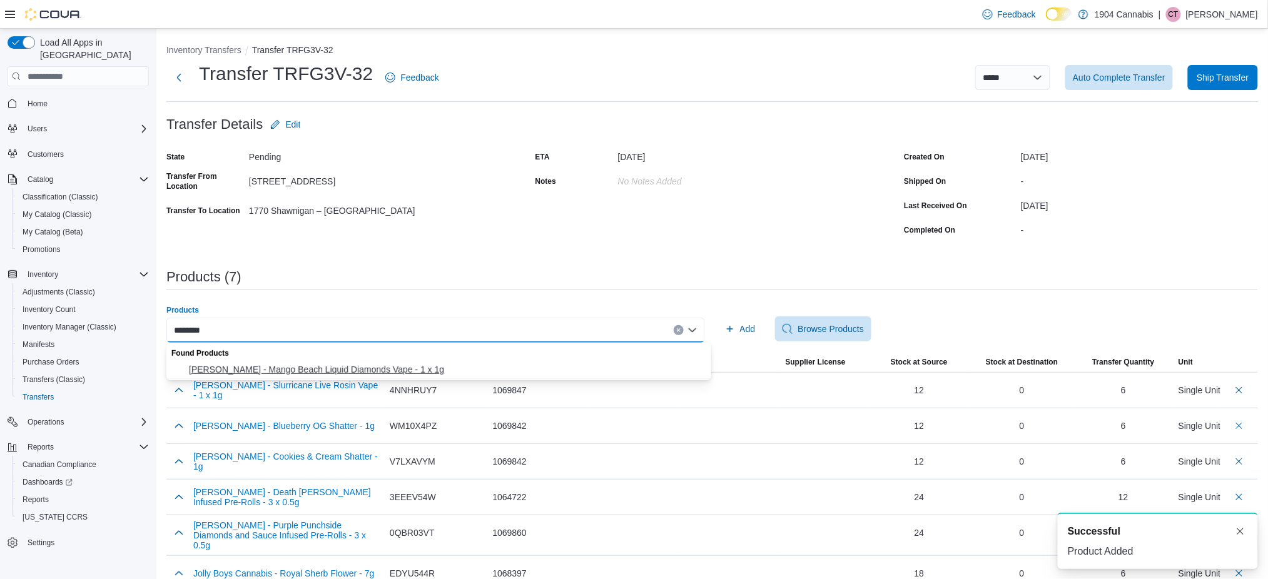
type input "********"
click at [571, 361] on button "Dymond - Mango Beach Liquid Diamonds Vape - 1 x 1g" at bounding box center [438, 370] width 545 height 18
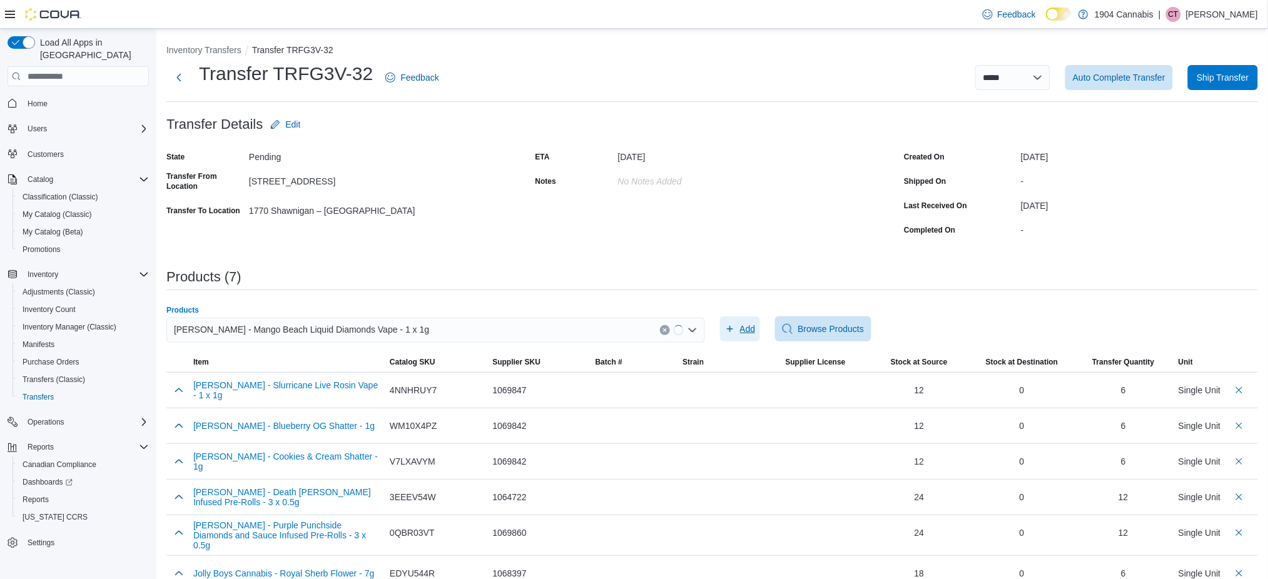
click at [742, 324] on span "Add" at bounding box center [740, 329] width 31 height 25
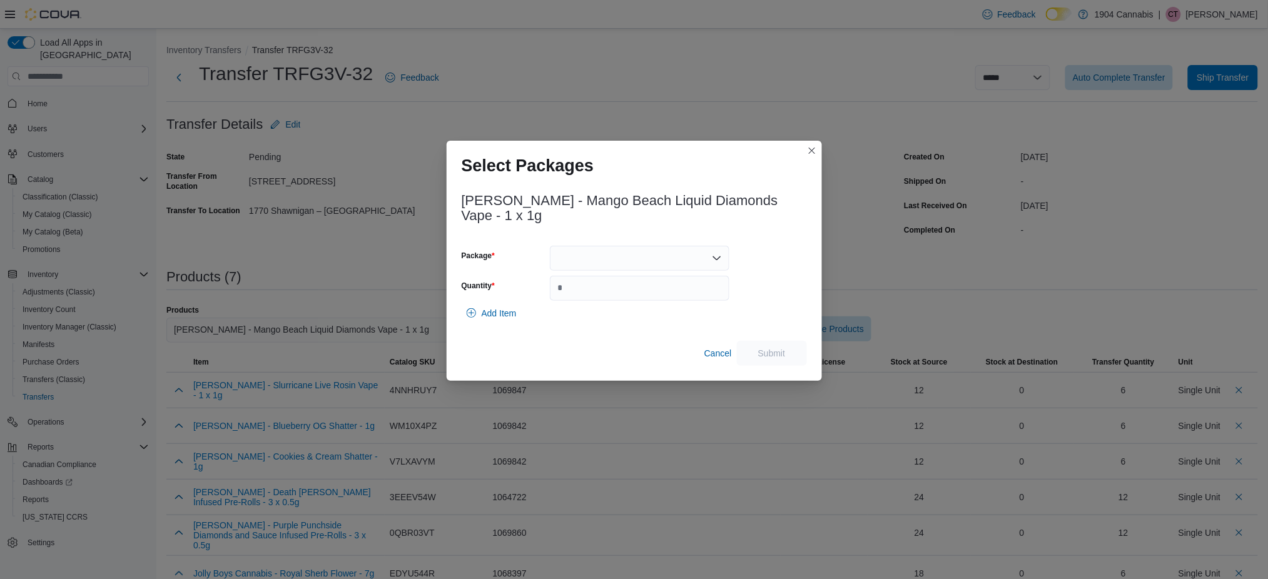
click at [581, 265] on div "Package Quantity" at bounding box center [596, 273] width 268 height 55
click at [614, 258] on div at bounding box center [640, 258] width 180 height 25
click at [614, 279] on div "Packages In Stock" at bounding box center [640, 272] width 180 height 18
click at [614, 295] on span "VRMB074" at bounding box center [648, 290] width 150 height 13
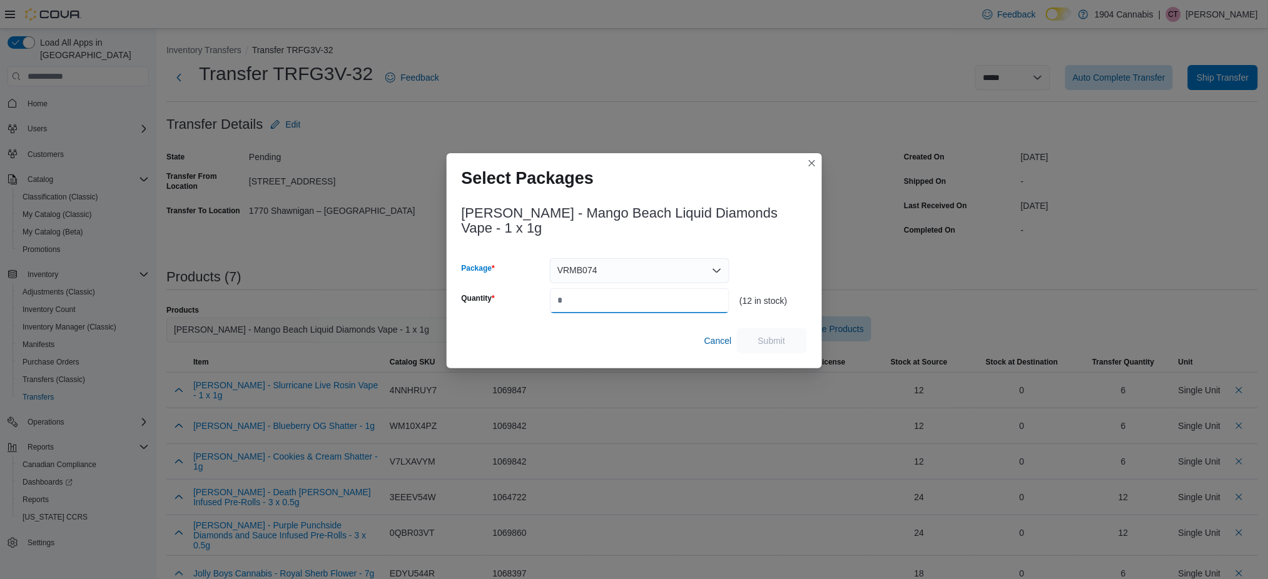
click at [614, 288] on input "Quantity" at bounding box center [640, 300] width 180 height 25
type input "*"
click at [787, 338] on span "Submit" at bounding box center [772, 340] width 55 height 25
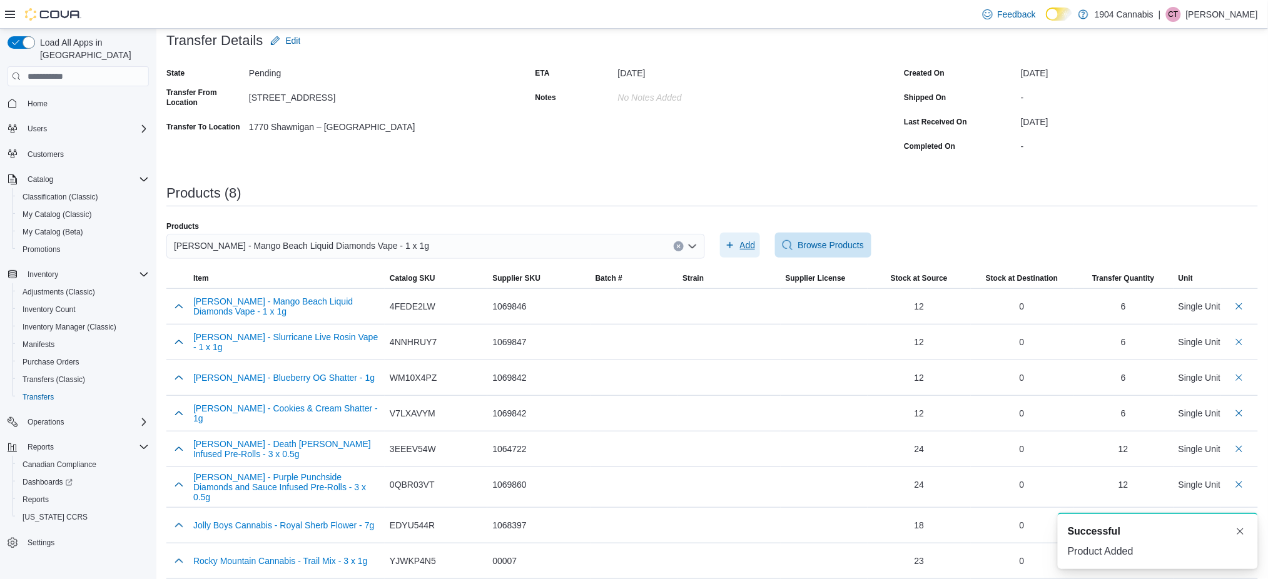
scroll to position [88, 0]
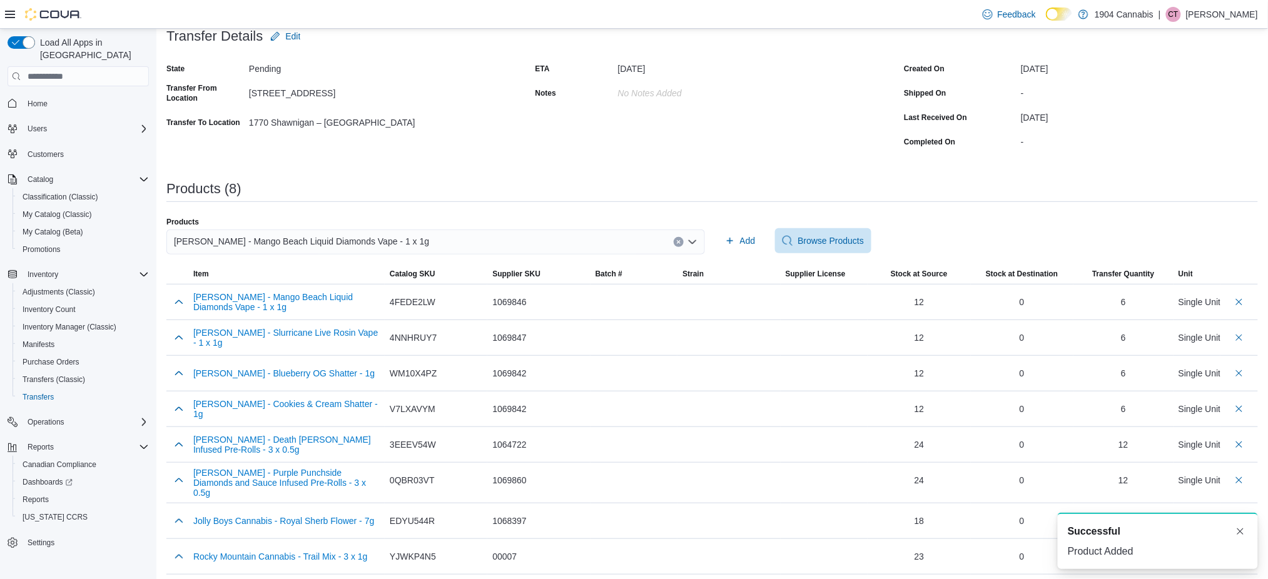
click at [681, 240] on icon "Clear input" at bounding box center [678, 242] width 5 height 5
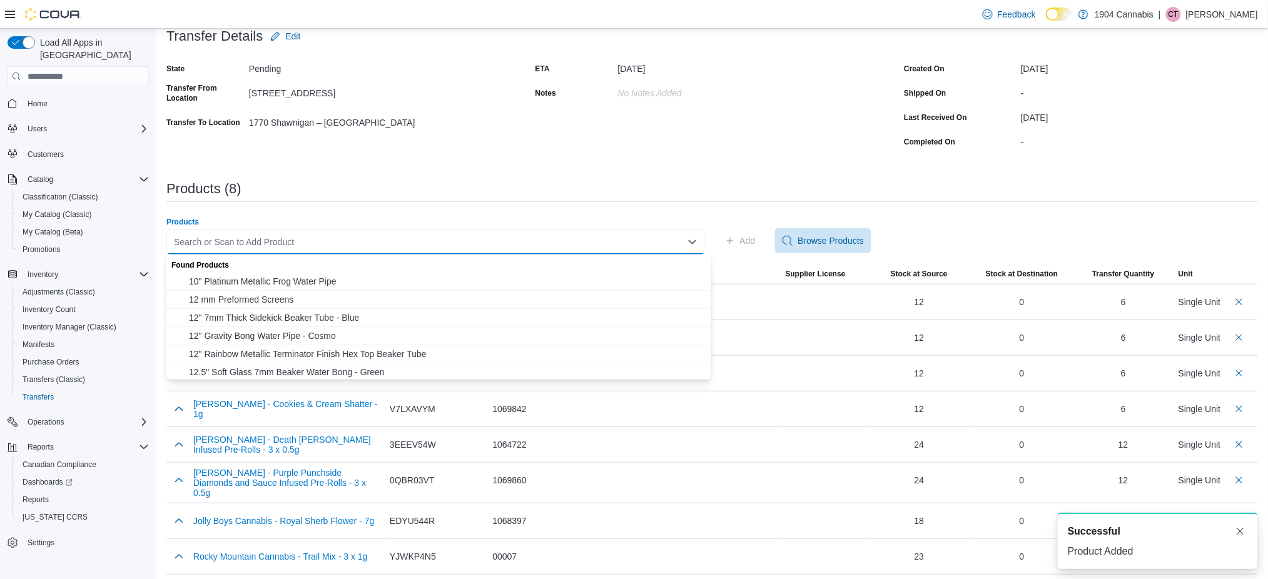
paste input "********"
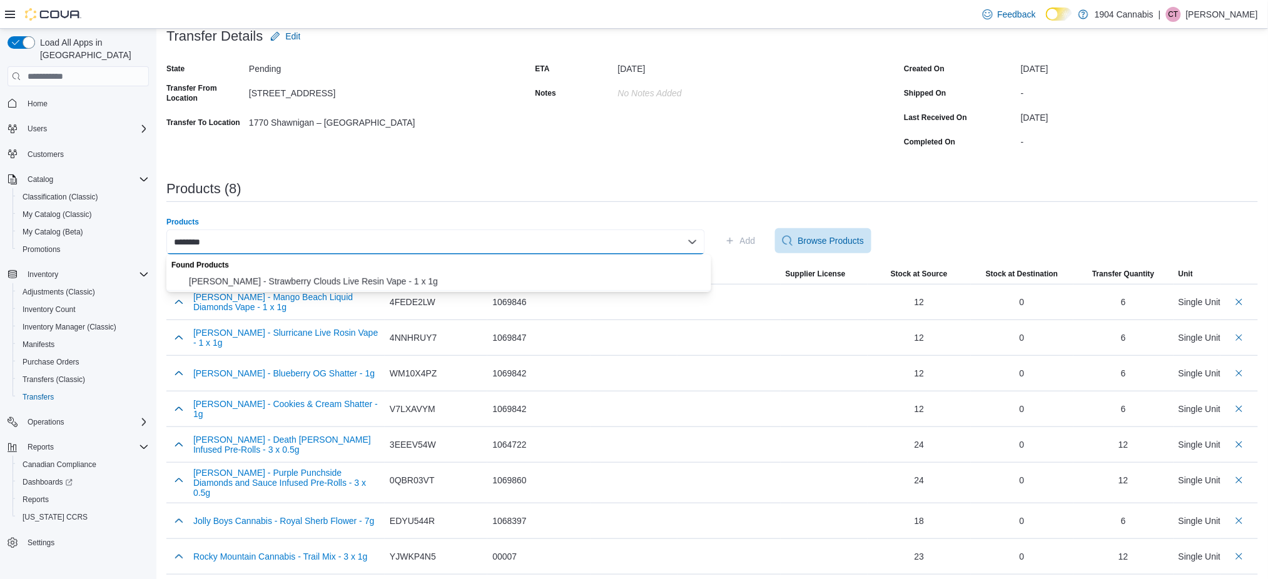
type input "********"
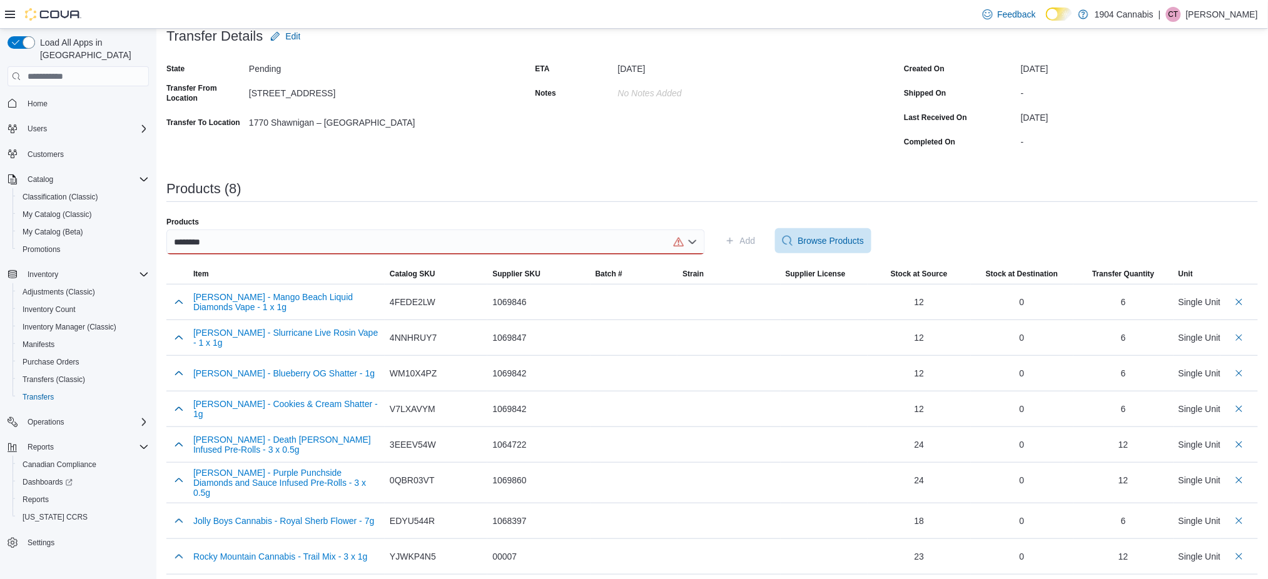
click at [343, 230] on div "********" at bounding box center [435, 242] width 539 height 25
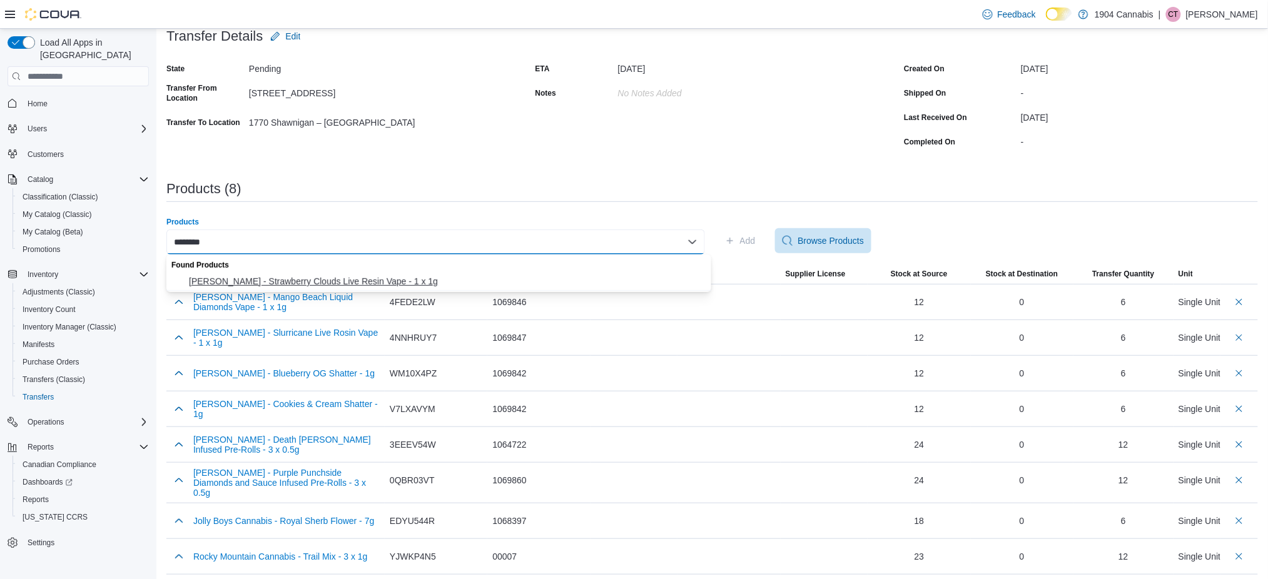
click at [305, 274] on button "Dymond - Strawberry Clouds Live Resin Vape - 1 x 1g" at bounding box center [438, 282] width 545 height 18
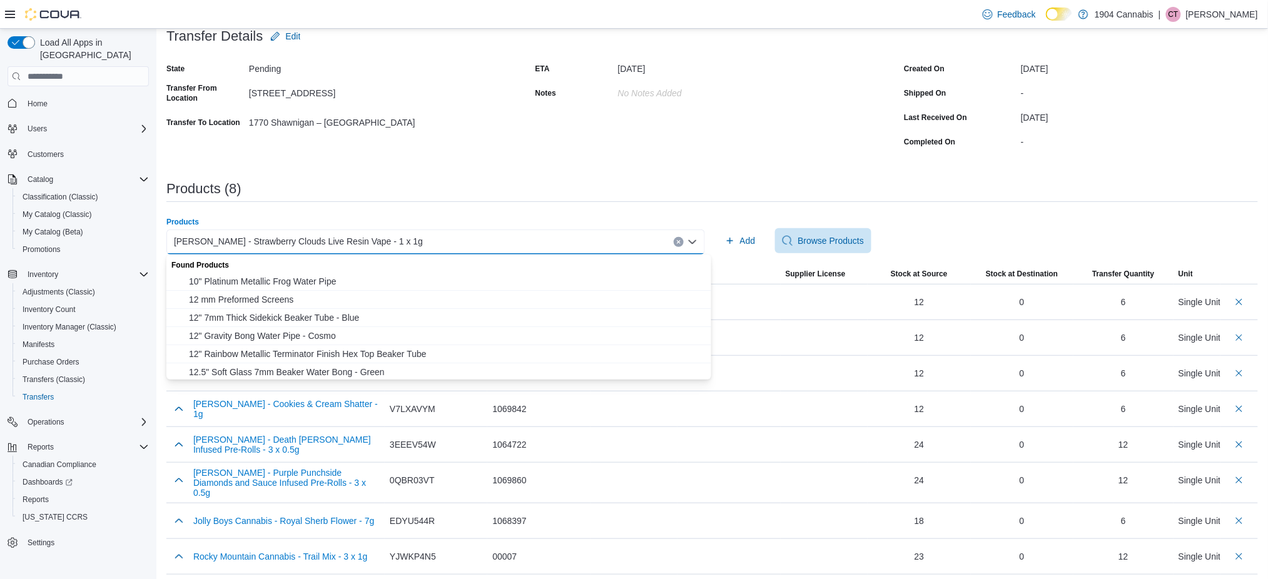
click at [659, 213] on div "**********" at bounding box center [712, 265] width 1092 height 619
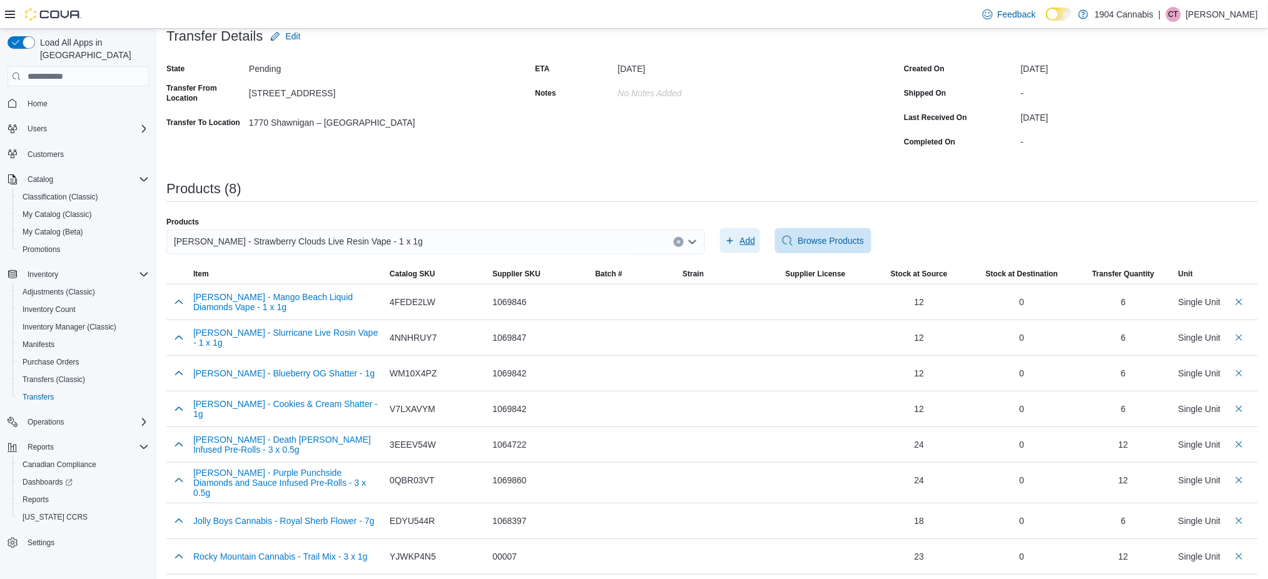
click at [756, 247] on span "Add" at bounding box center [740, 240] width 31 height 25
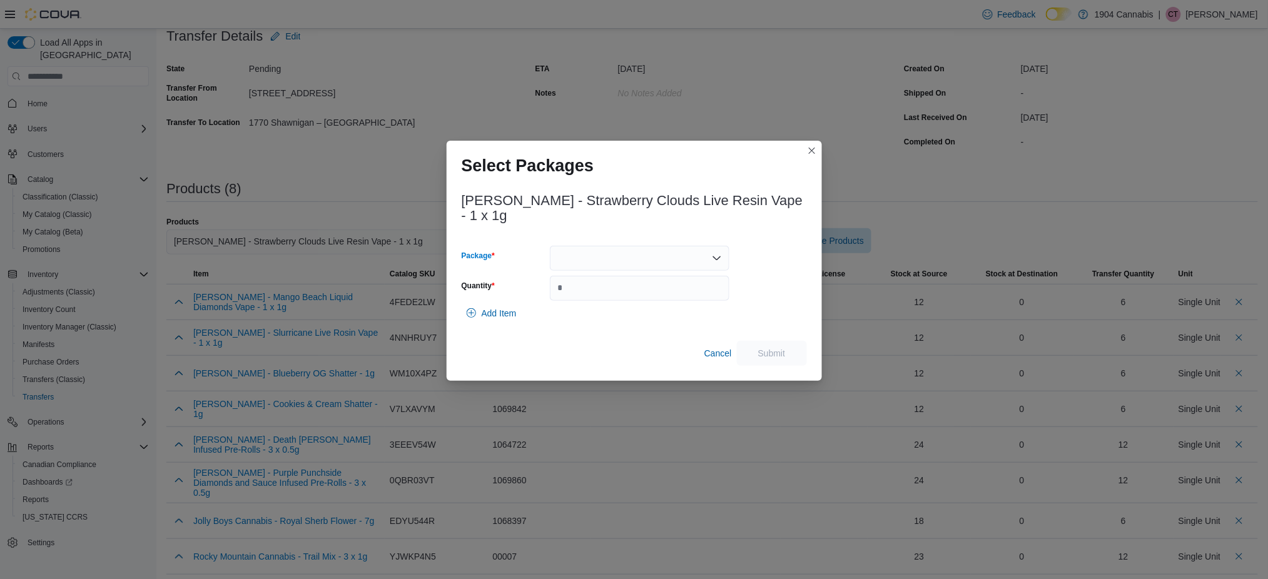
click at [612, 248] on div at bounding box center [640, 258] width 180 height 25
click at [624, 287] on span "VRSD069" at bounding box center [648, 291] width 150 height 13
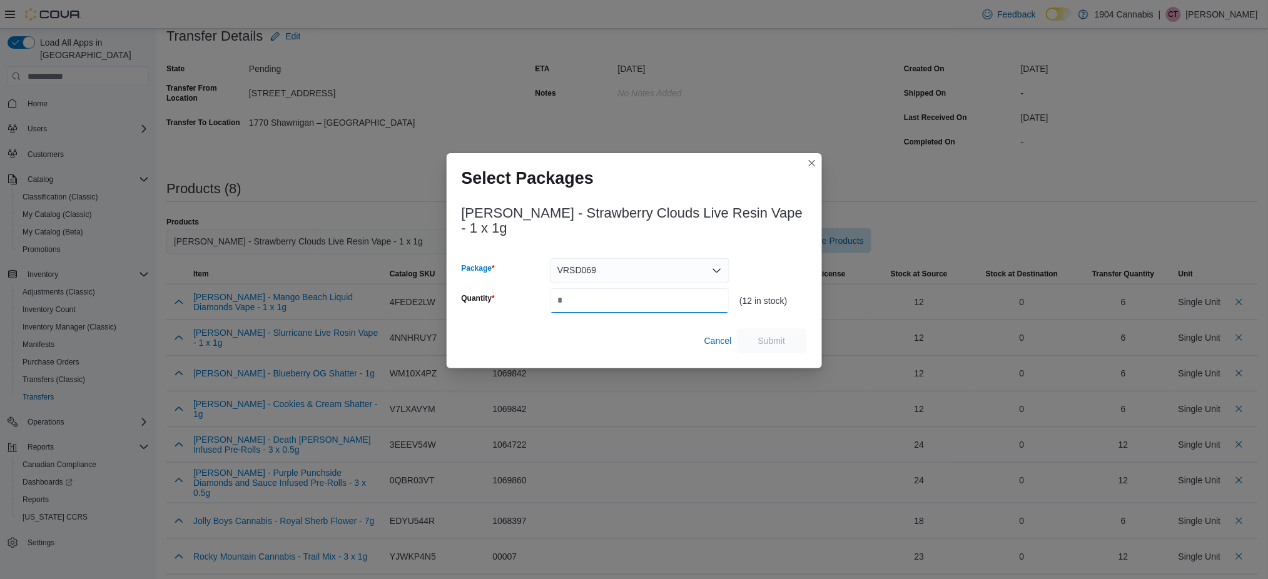
click at [624, 288] on input "Quantity" at bounding box center [640, 300] width 180 height 25
type input "*"
click at [766, 335] on span "Submit" at bounding box center [772, 340] width 28 height 13
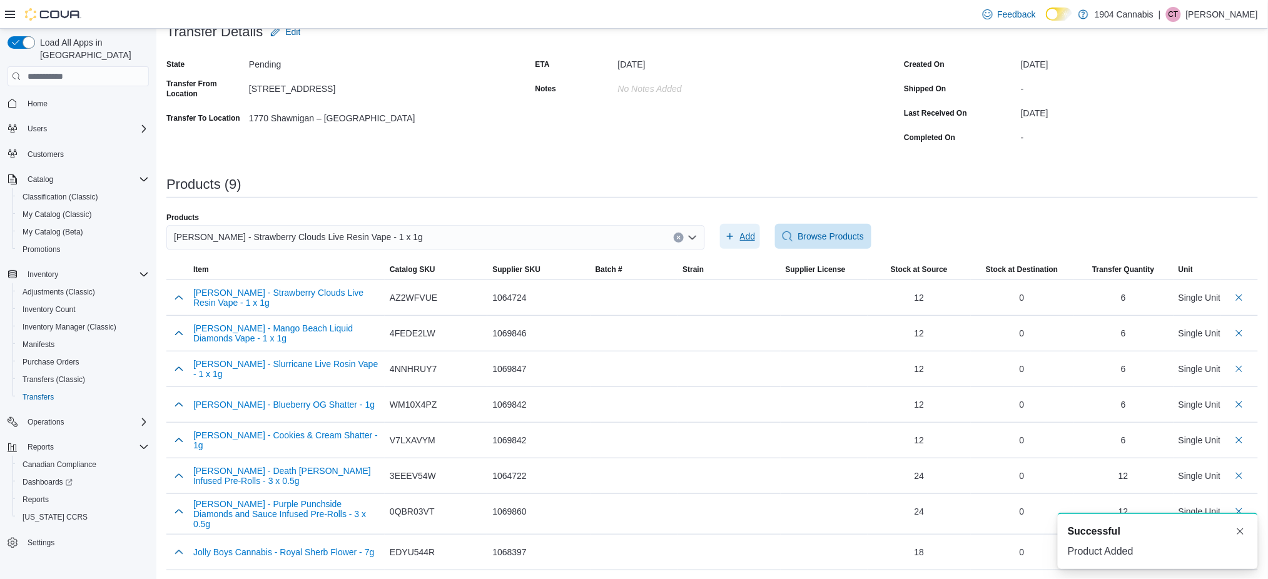
scroll to position [125, 0]
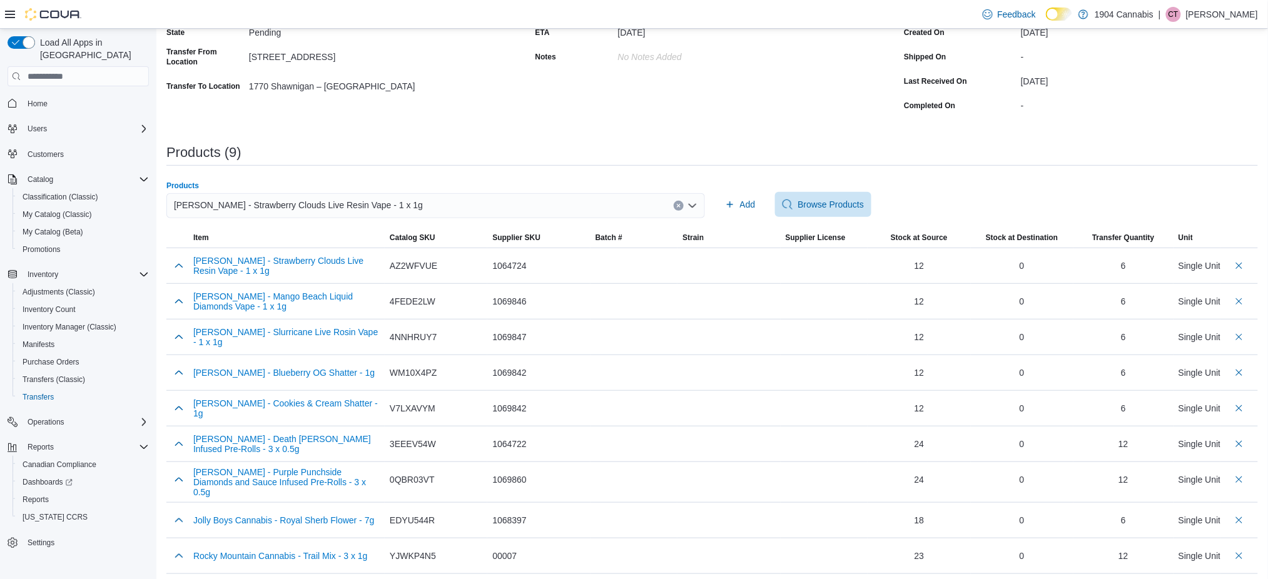
click at [681, 204] on icon "Clear input" at bounding box center [678, 205] width 5 height 5
paste input "********"
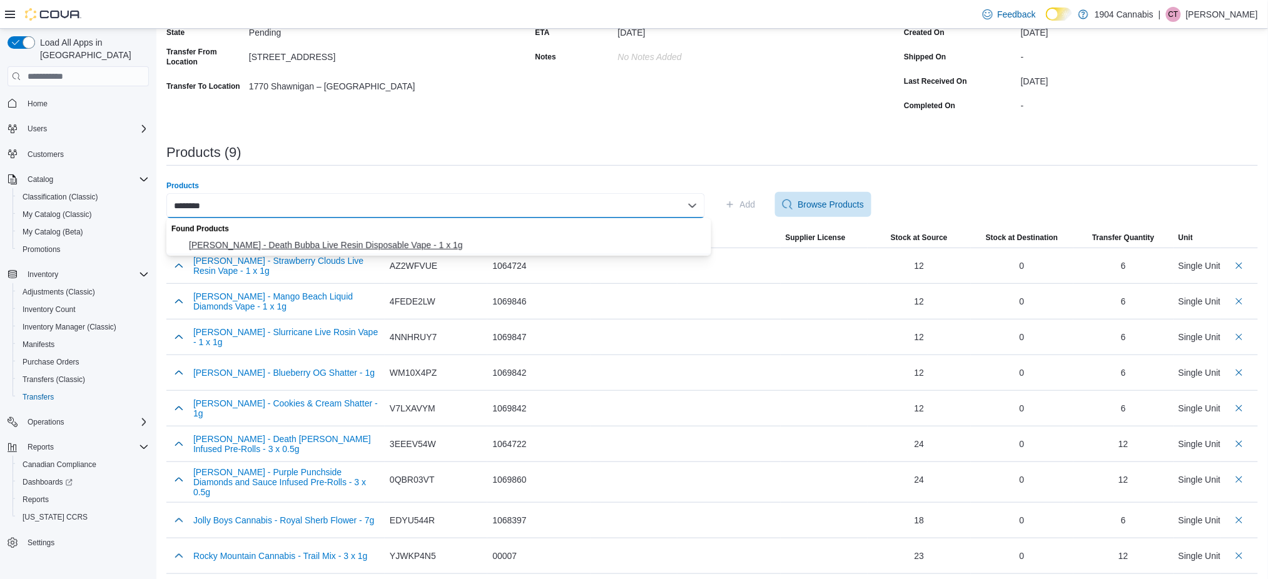
type input "********"
click at [497, 242] on span "Dymond - Death Bubba Live Resin Disposable Vape - 1 x 1g" at bounding box center [446, 245] width 515 height 13
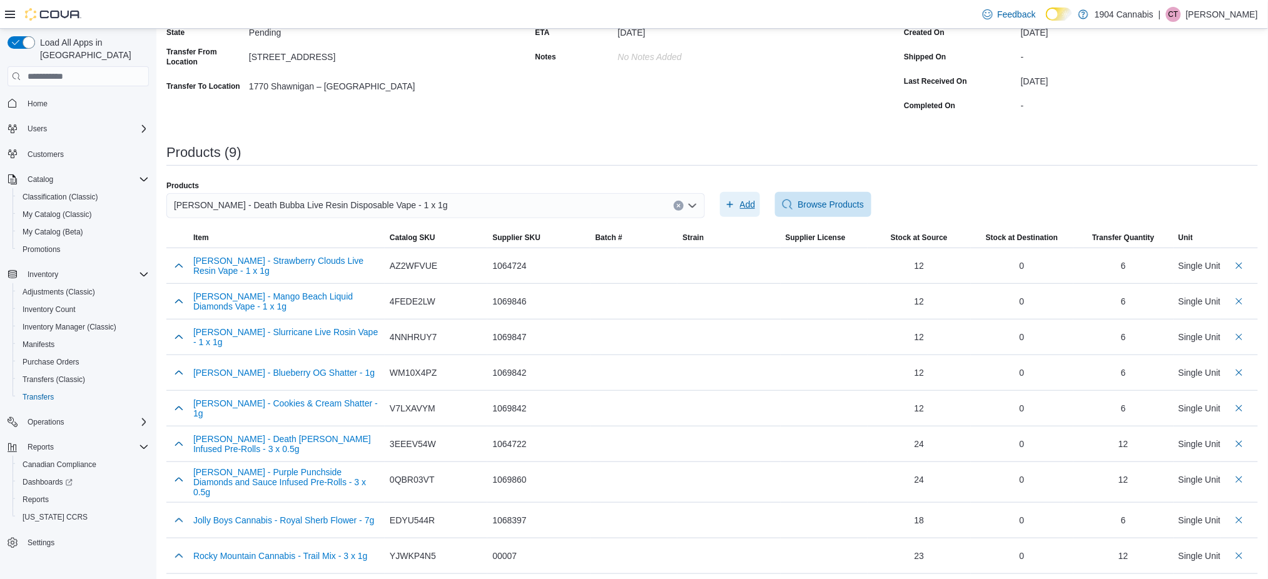
click at [745, 204] on span "Add" at bounding box center [740, 204] width 31 height 25
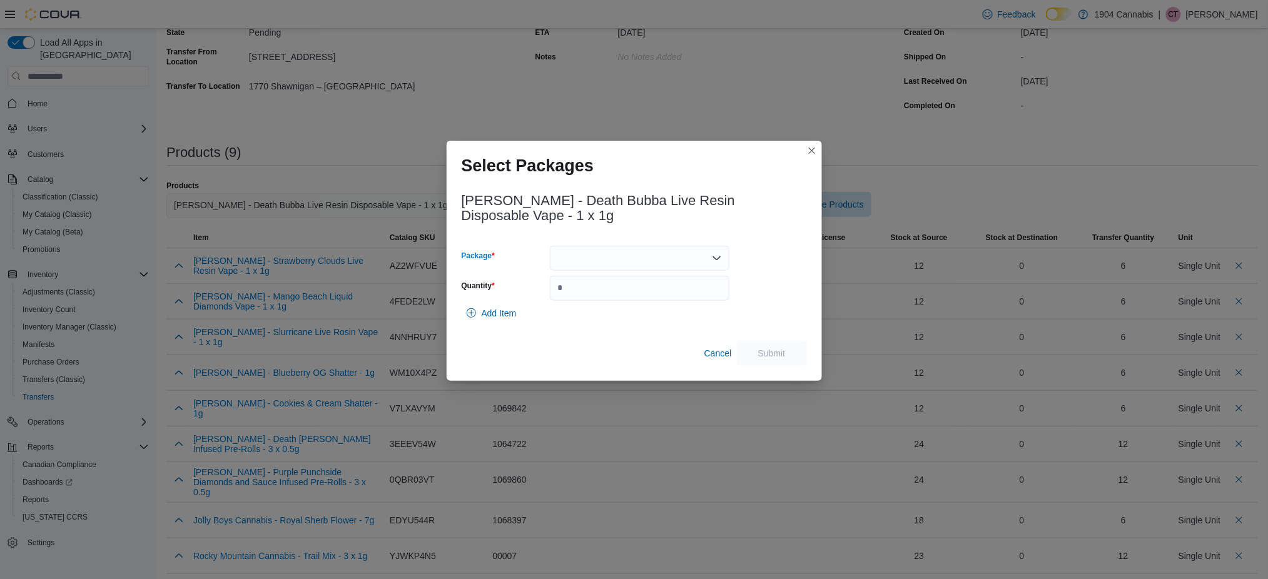
click at [682, 263] on div at bounding box center [640, 258] width 180 height 25
click at [654, 302] on span "VRDB003" at bounding box center [648, 298] width 150 height 13
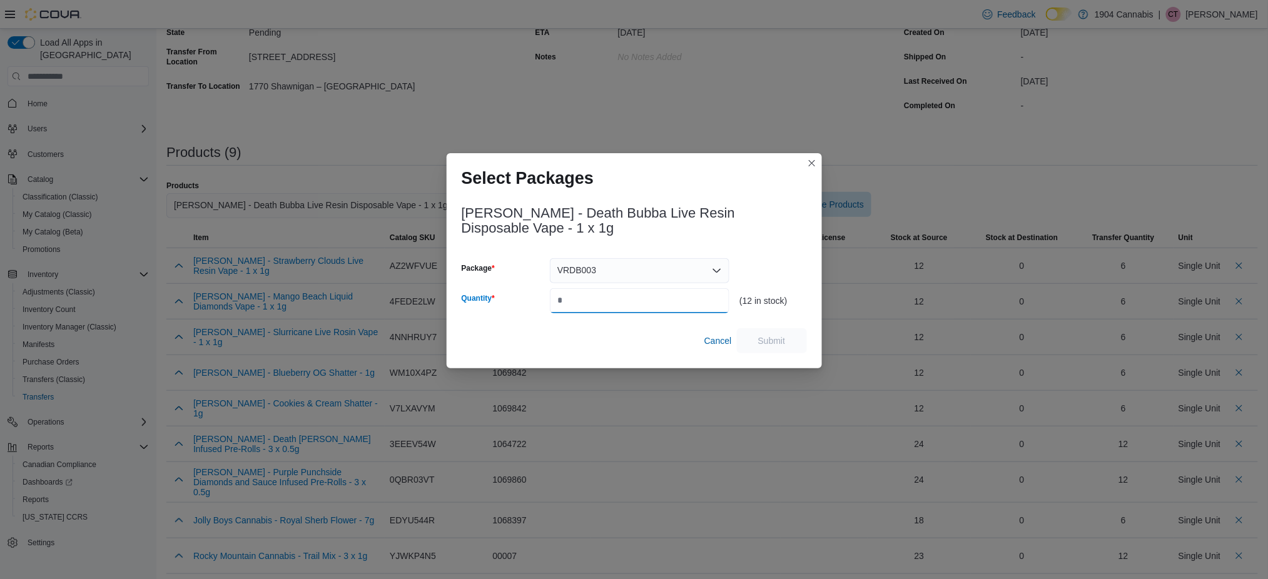
click at [629, 296] on input "Quantity" at bounding box center [640, 300] width 180 height 25
type input "*"
click at [781, 325] on div "Dymond - Death Bubba Live Resin Disposable Vape - 1 x 1g Package VRDB003 Quanti…" at bounding box center [634, 275] width 345 height 155
click at [773, 337] on span "Submit" at bounding box center [772, 340] width 28 height 13
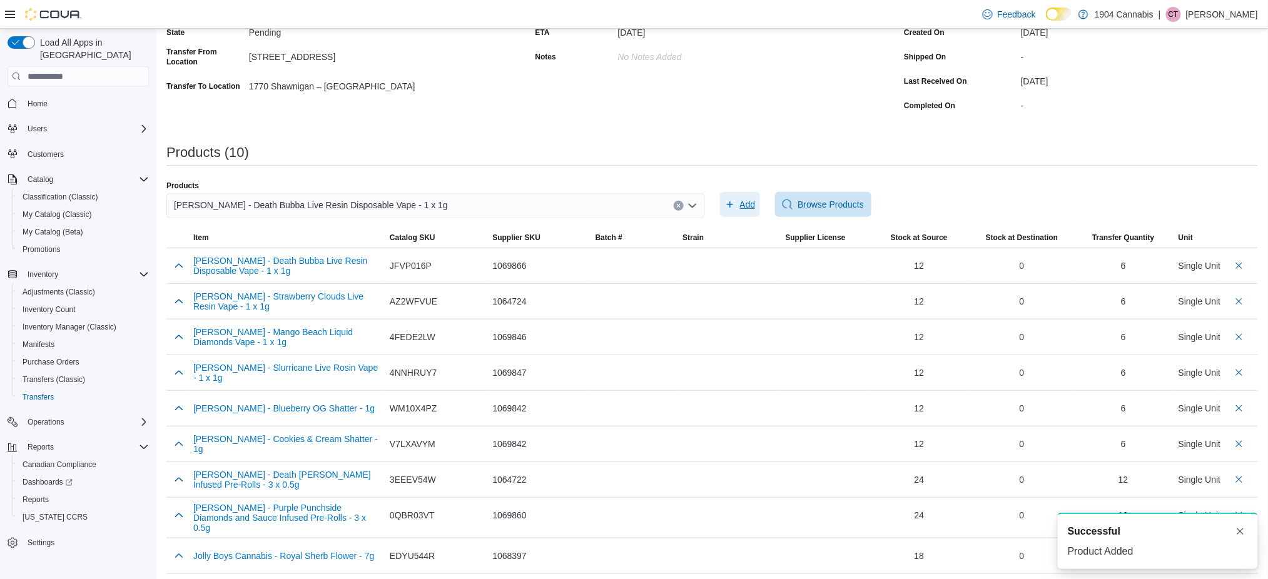
scroll to position [0, 0]
click at [680, 204] on button "Clear input" at bounding box center [679, 206] width 10 height 10
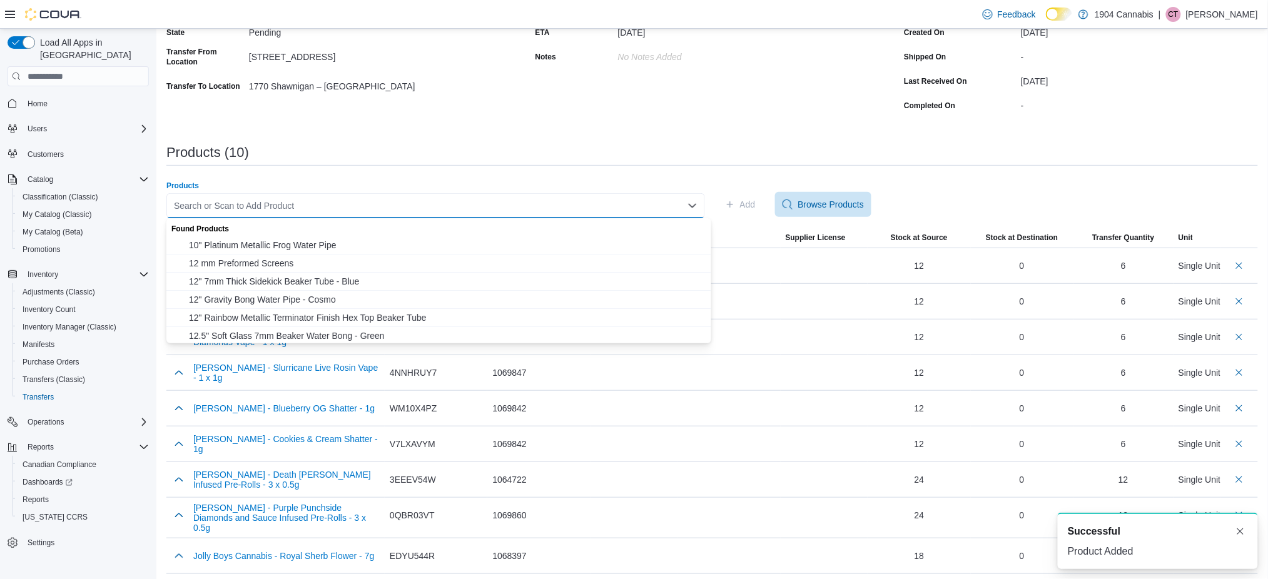
paste input "********"
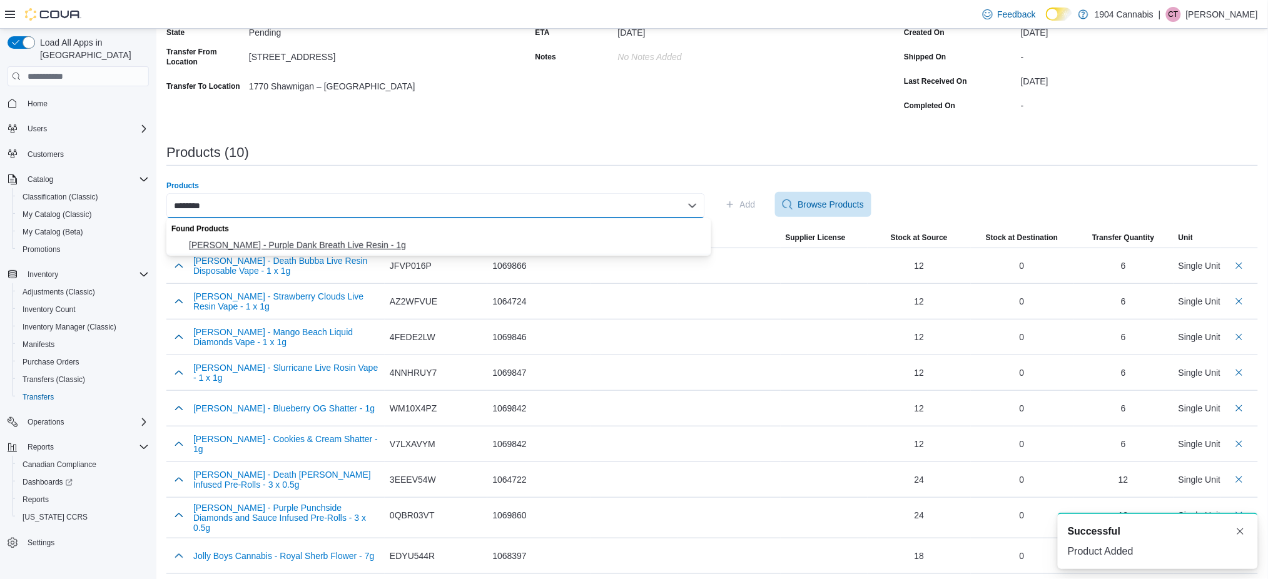
type input "********"
click at [461, 250] on span "Dymond - Purple Dank Breath Live Resin - 1g" at bounding box center [446, 245] width 515 height 13
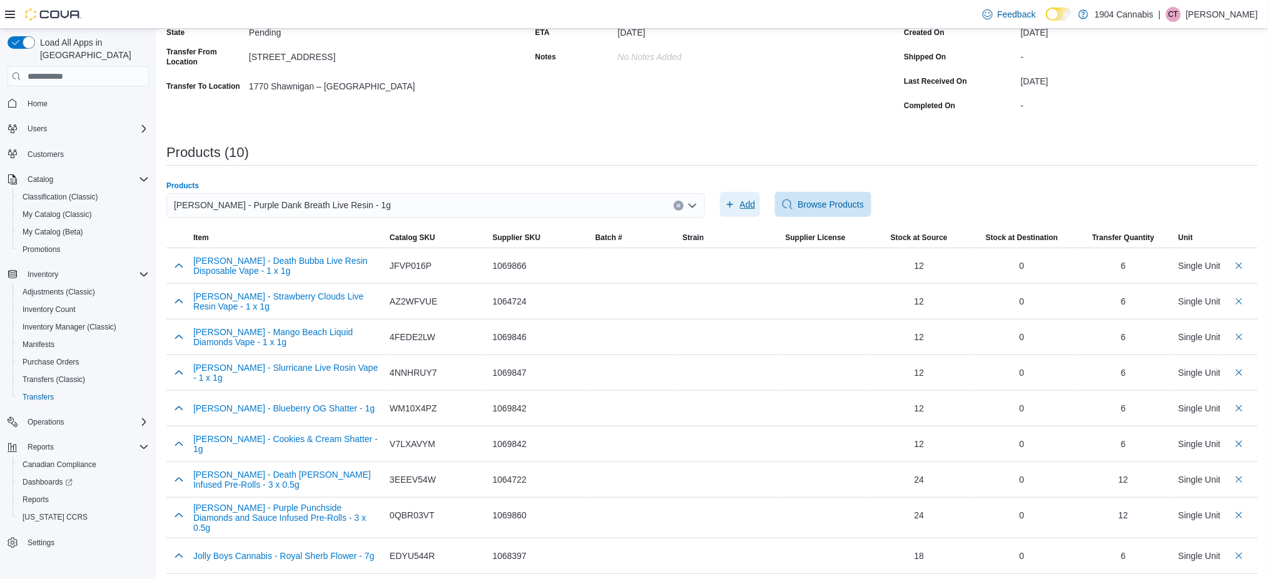
click at [753, 206] on span "Add" at bounding box center [748, 204] width 16 height 13
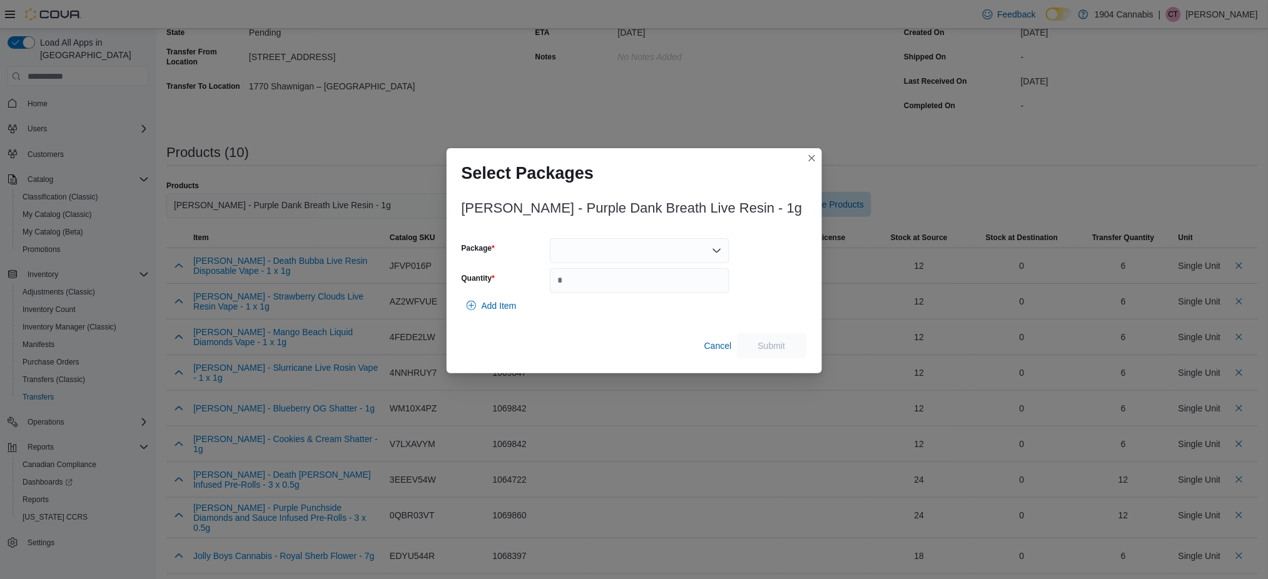
click at [594, 247] on div at bounding box center [640, 250] width 180 height 25
click at [584, 286] on span "LRPD002" at bounding box center [648, 291] width 150 height 13
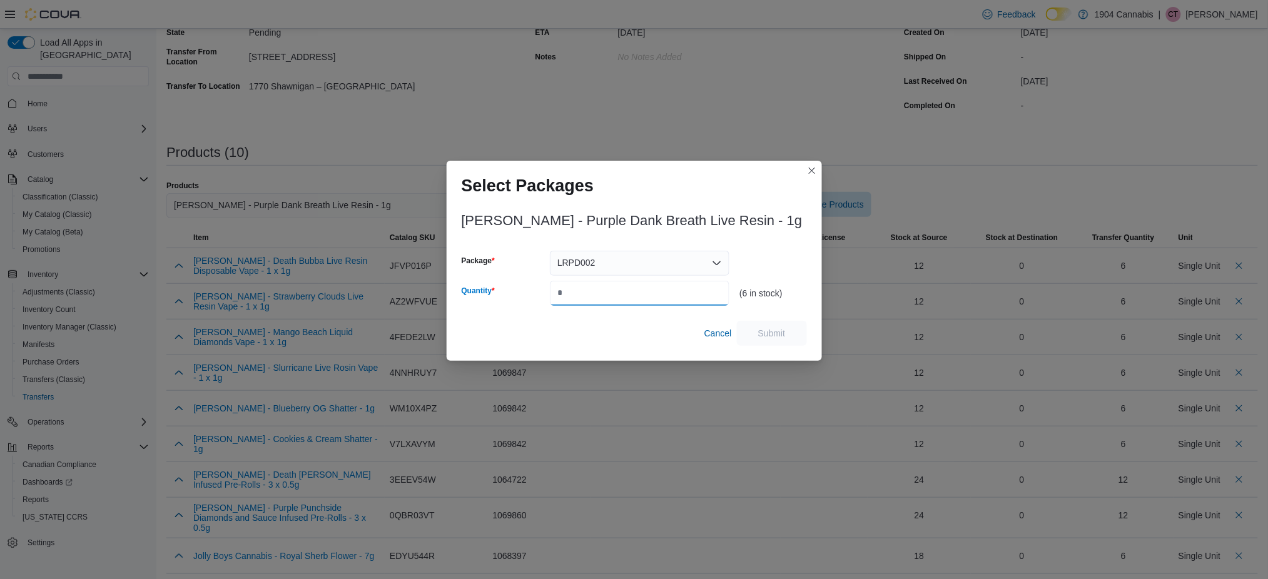
click at [602, 290] on input "Quantity" at bounding box center [640, 293] width 180 height 25
type input "*"
click at [784, 323] on span "Submit" at bounding box center [772, 332] width 55 height 25
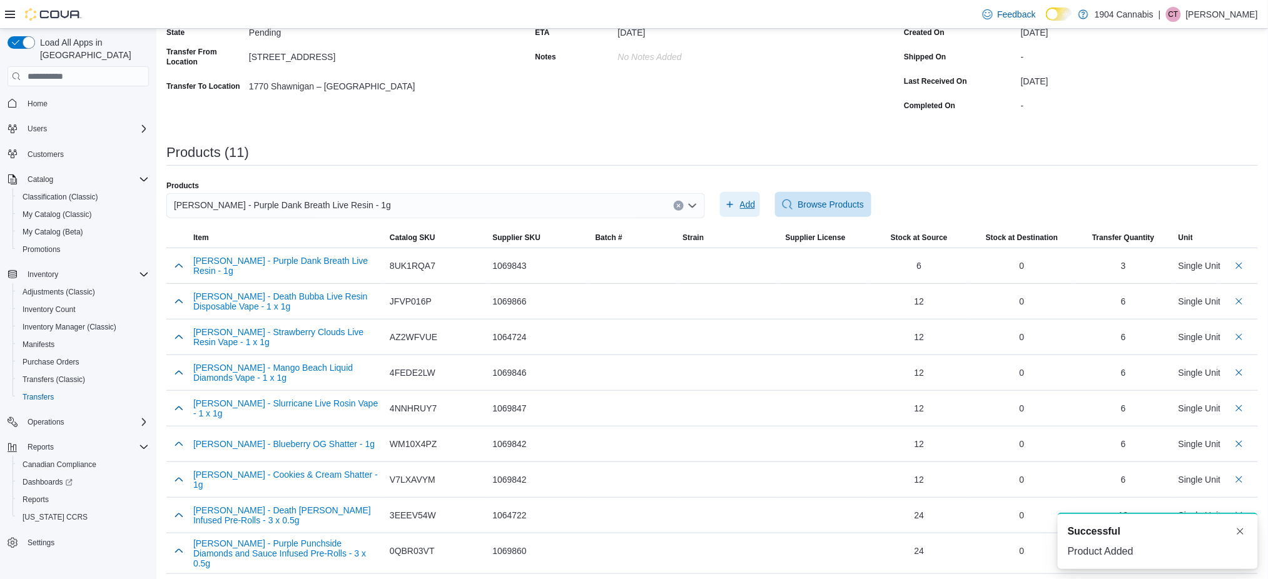
scroll to position [196, 0]
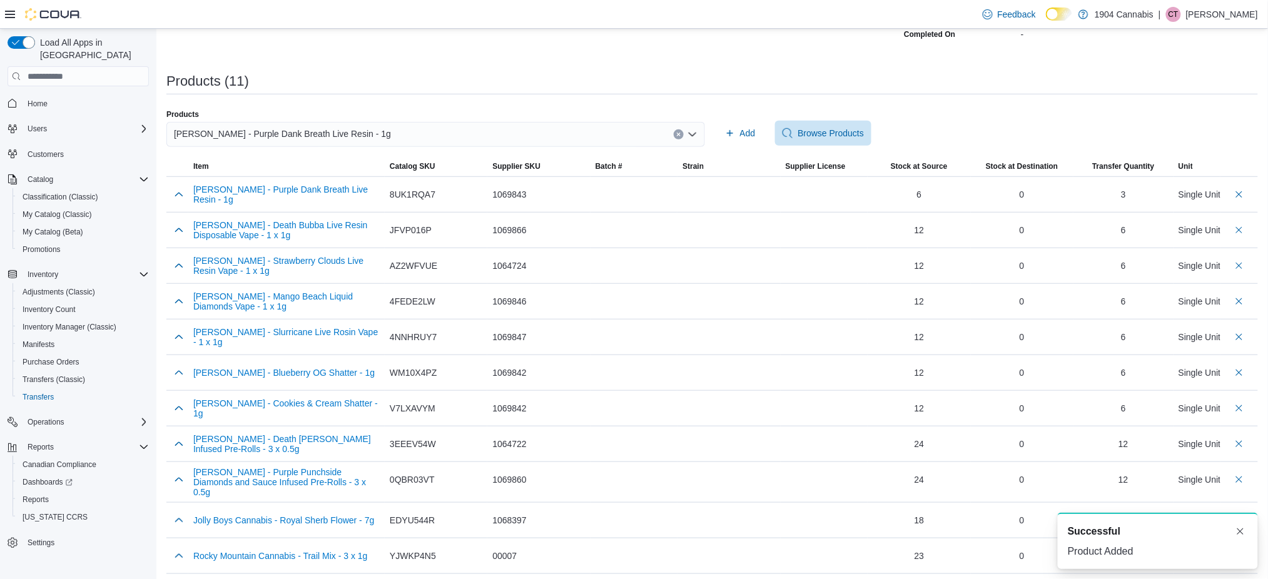
click at [1252, 532] on div "A new notification appears Successful Product Added" at bounding box center [1158, 541] width 200 height 56
click at [1246, 531] on button "Dismiss toast" at bounding box center [1240, 531] width 15 height 15
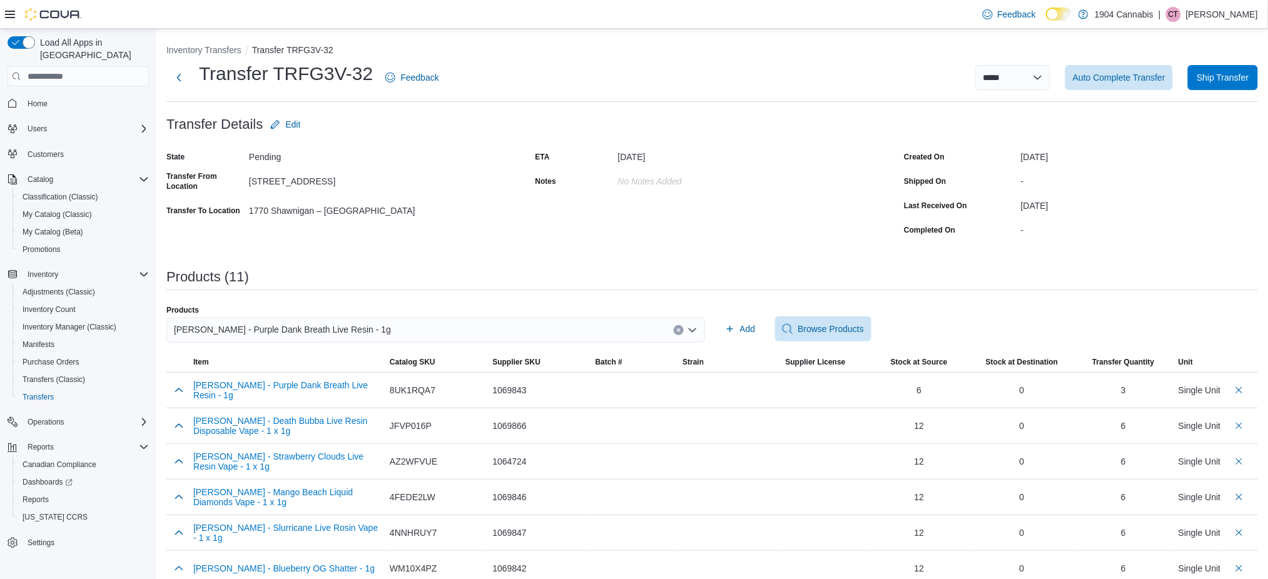
click at [1149, 265] on div "**********" at bounding box center [712, 407] width 1092 height 726
click at [1231, 78] on span "Ship Transfer" at bounding box center [1223, 77] width 52 height 13
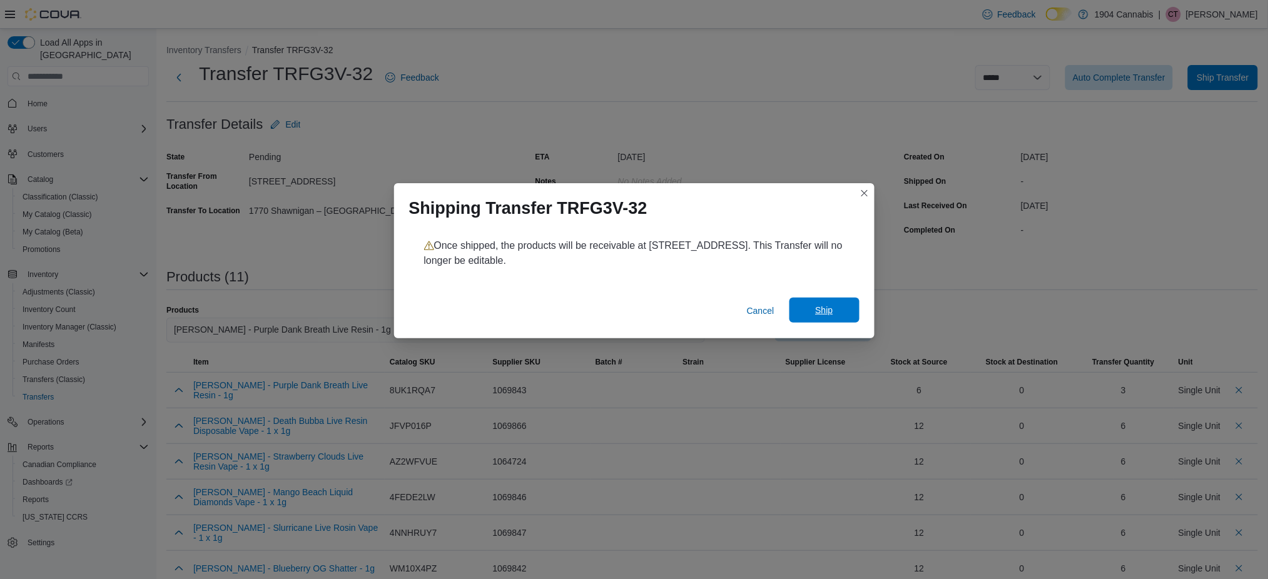
click at [818, 317] on span "Ship" at bounding box center [824, 310] width 55 height 25
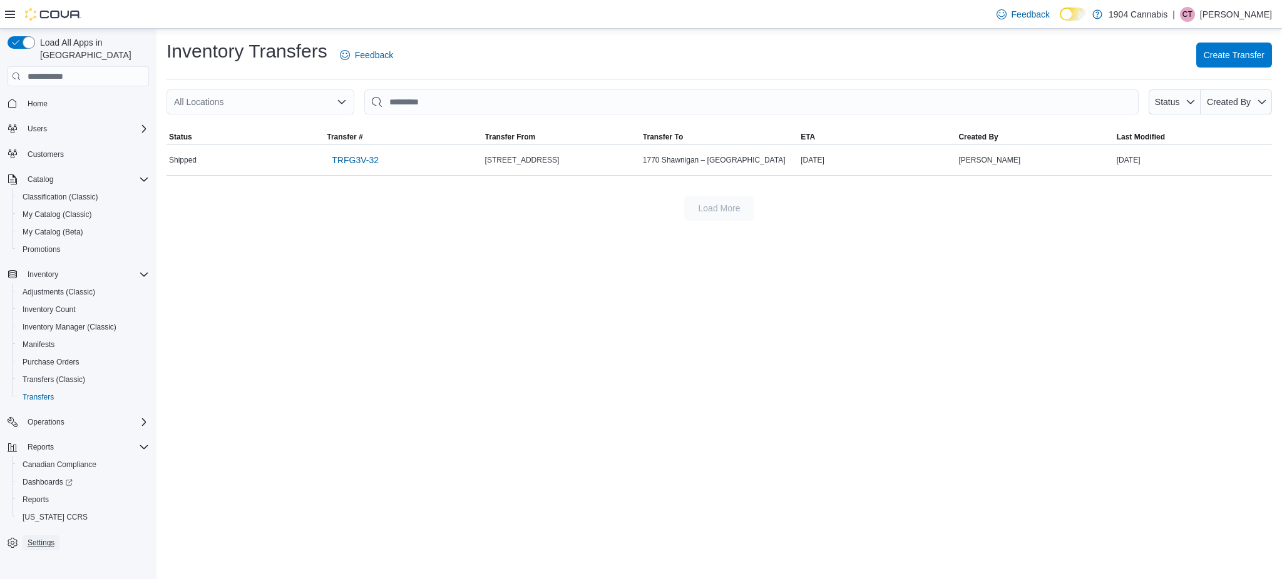
click at [50, 538] on span "Settings" at bounding box center [41, 543] width 27 height 10
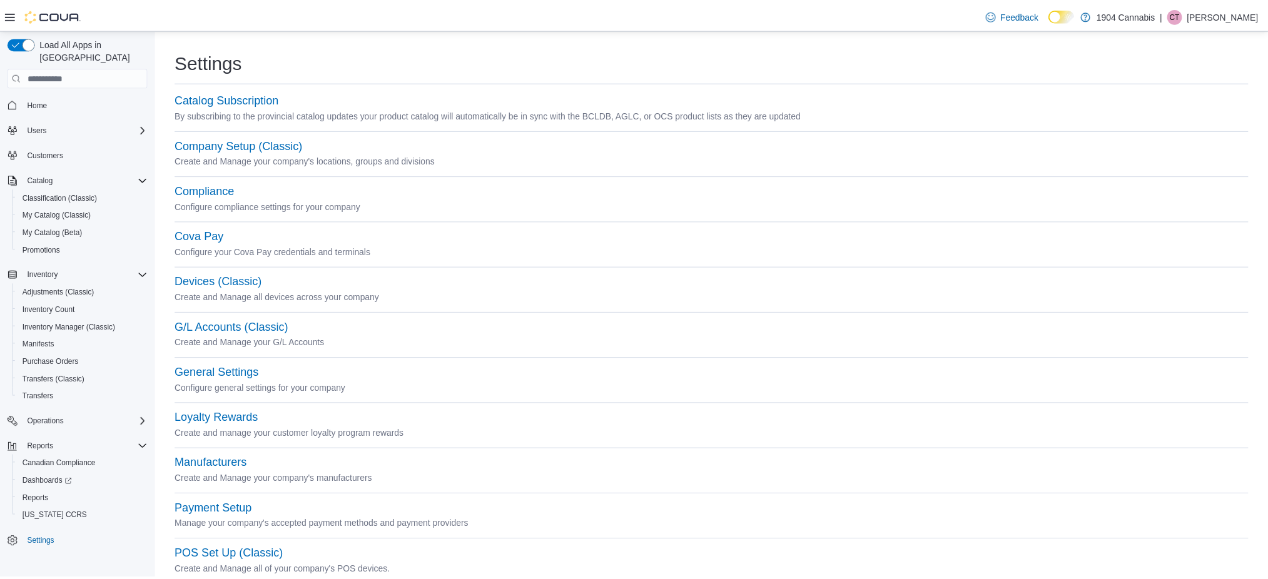
scroll to position [399, 0]
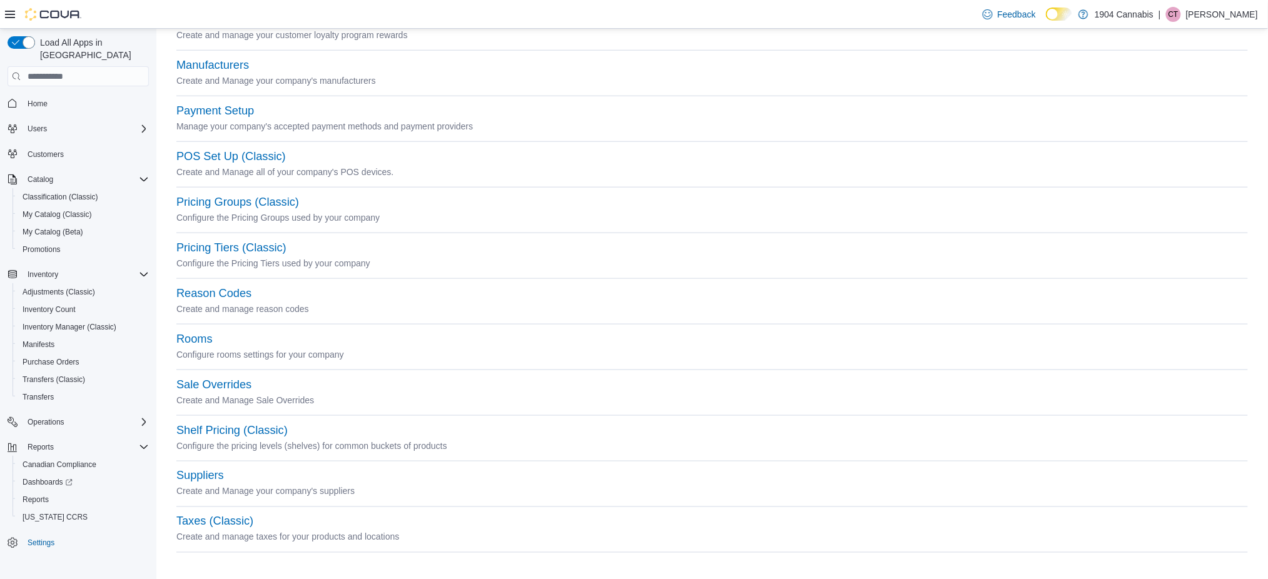
click at [230, 514] on div "Suppliers Create and Manage your company's suppliers" at bounding box center [712, 492] width 1072 height 46
click at [210, 519] on button "Taxes (Classic)" at bounding box center [214, 522] width 77 height 13
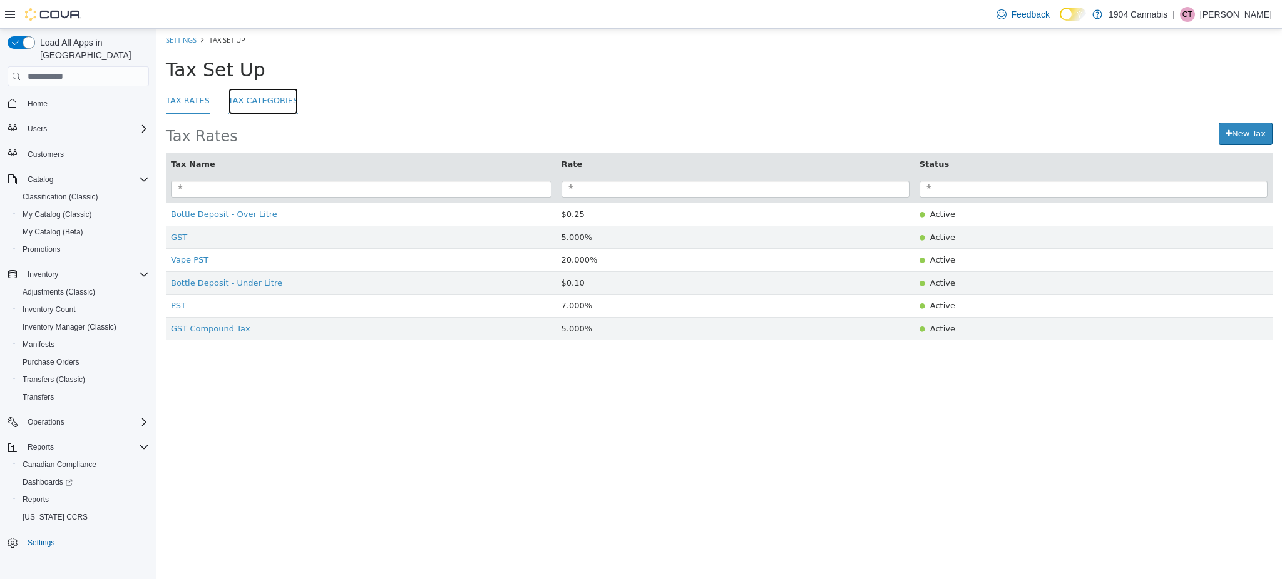
click at [255, 99] on link "Tax Categories" at bounding box center [263, 101] width 70 height 27
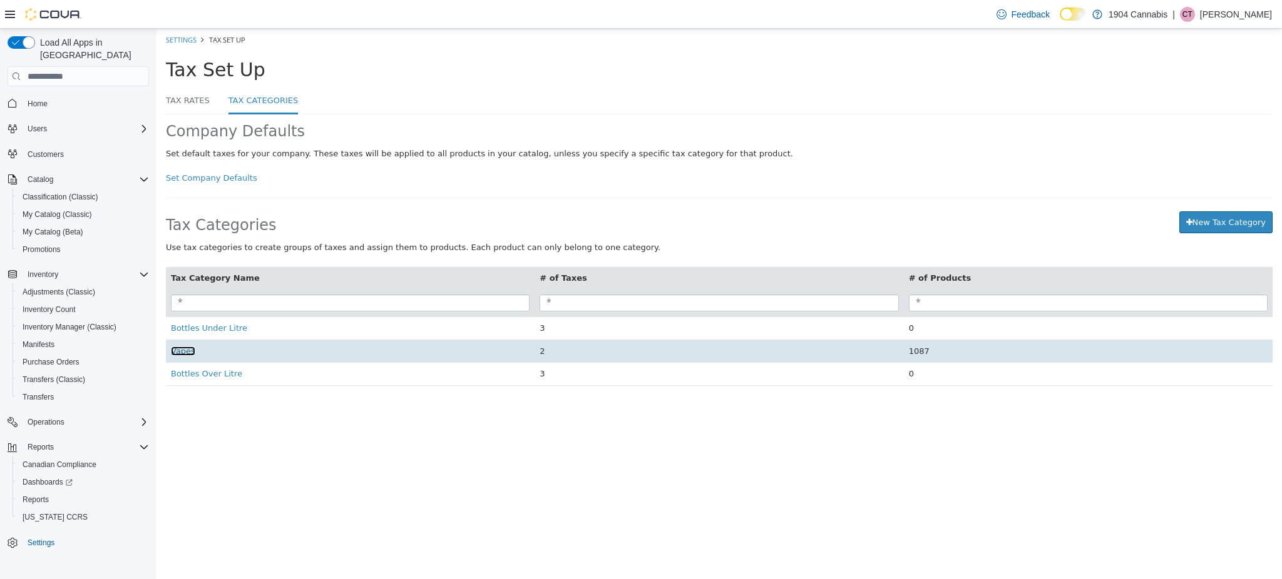
click at [178, 352] on span "Vapes" at bounding box center [183, 351] width 24 height 9
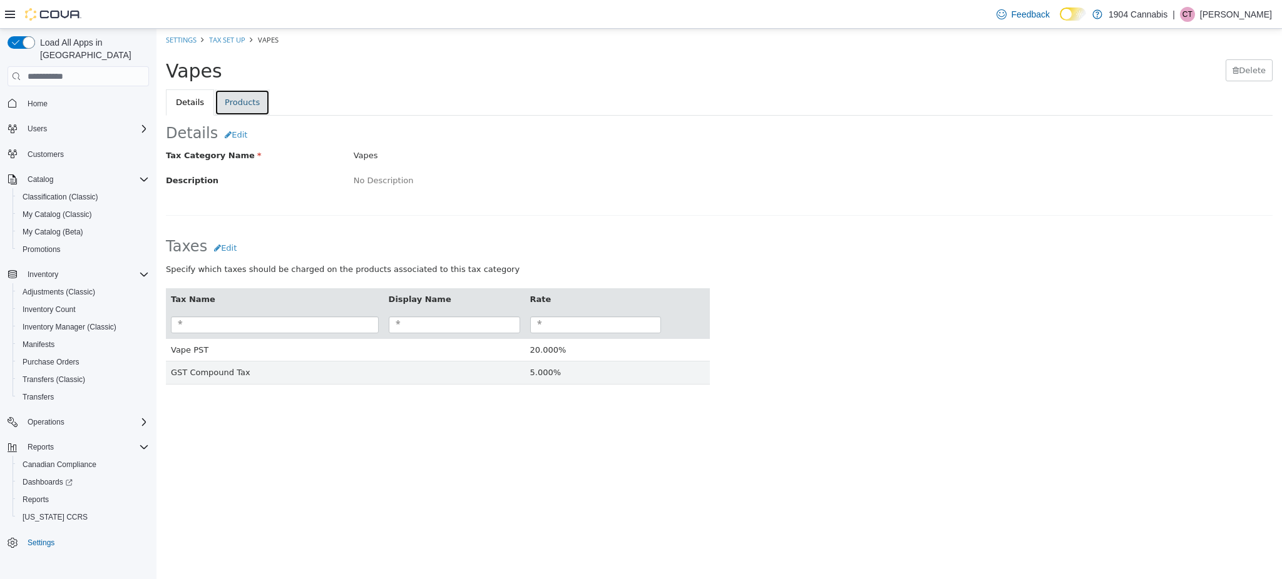
click at [235, 107] on link "Products" at bounding box center [242, 102] width 55 height 26
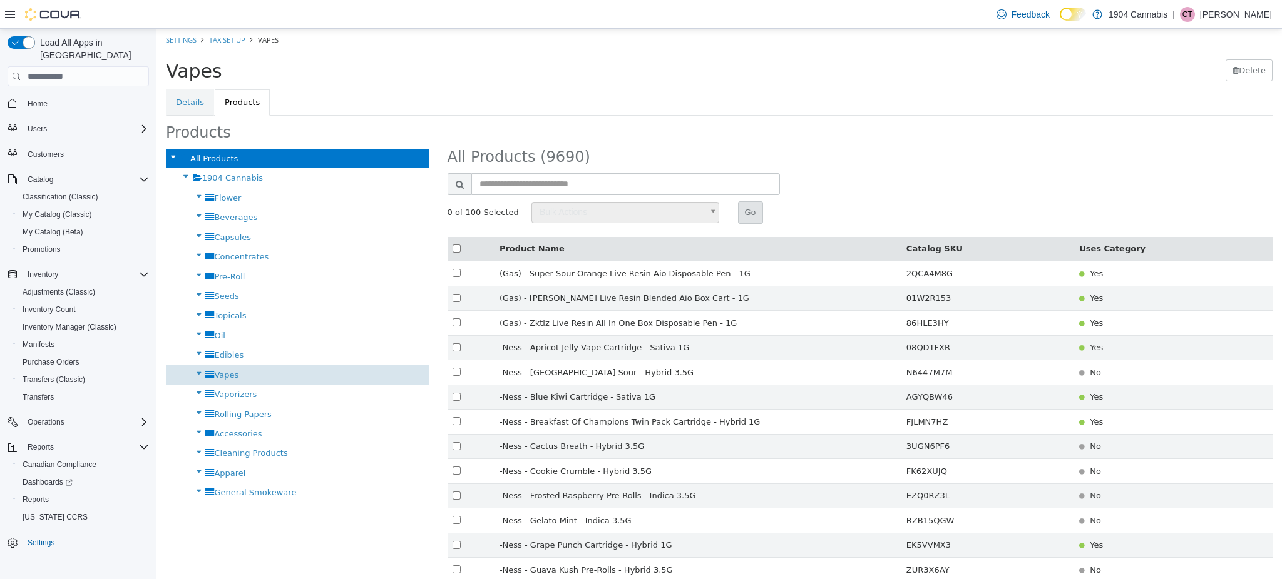
click at [223, 374] on span "Vapes" at bounding box center [226, 374] width 24 height 9
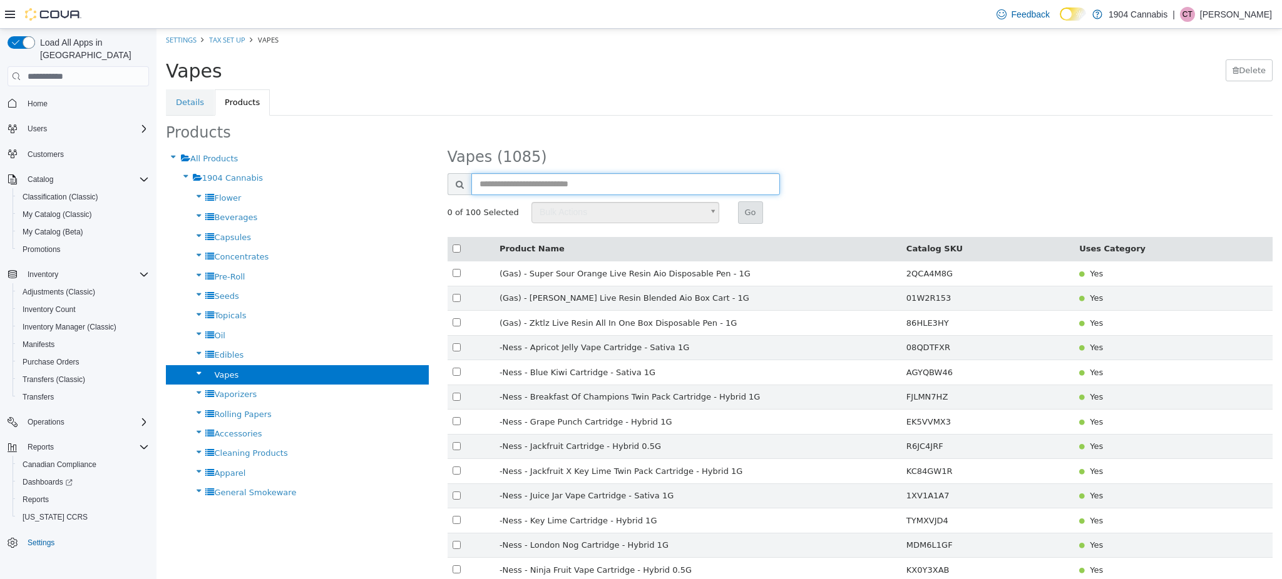
click at [586, 186] on input "text" at bounding box center [625, 184] width 309 height 22
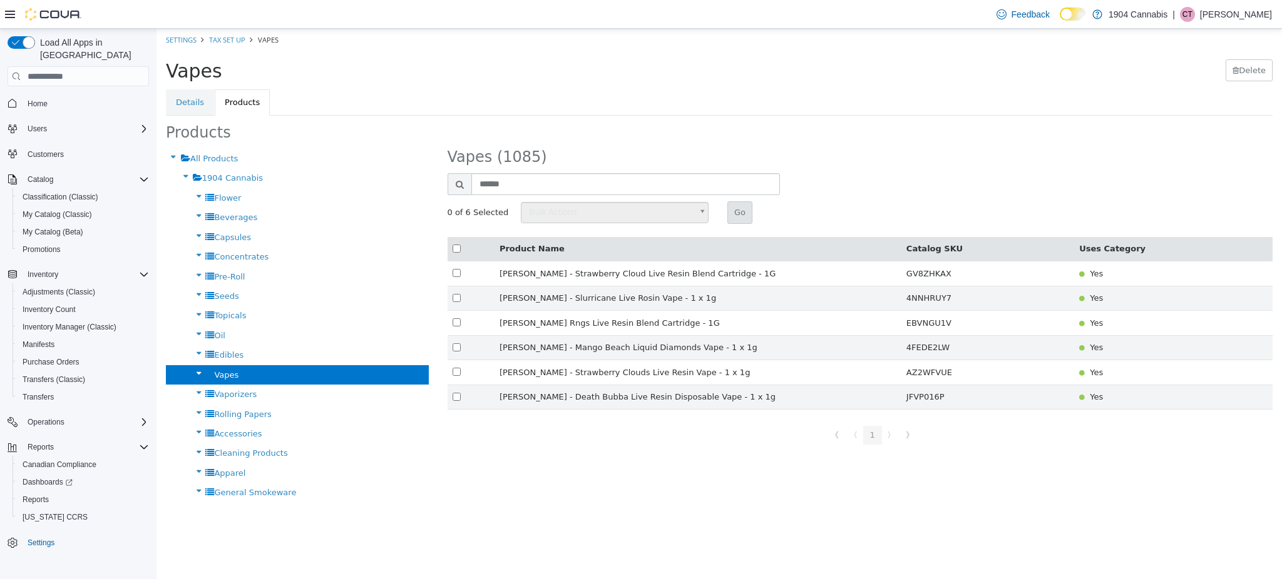
click at [613, 463] on div "All Products 1904 Cannabis Flower Beverages Capsules Concentrates Pre-Roll Seed…" at bounding box center [718, 326] width 1125 height 354
click at [587, 469] on div "All Products 1904 Cannabis Flower Beverages Capsules Concentrates Pre-Roll Seed…" at bounding box center [718, 326] width 1125 height 354
click at [467, 442] on div "《 〈 1 〉 》" at bounding box center [859, 437] width 825 height 29
drag, startPoint x: 579, startPoint y: 186, endPoint x: 296, endPoint y: 142, distance: 286.9
click at [296, 142] on div "Products All Products 1904 Cannabis Flower Beverages Capsules Concentrates Pre-…" at bounding box center [719, 314] width 1106 height 379
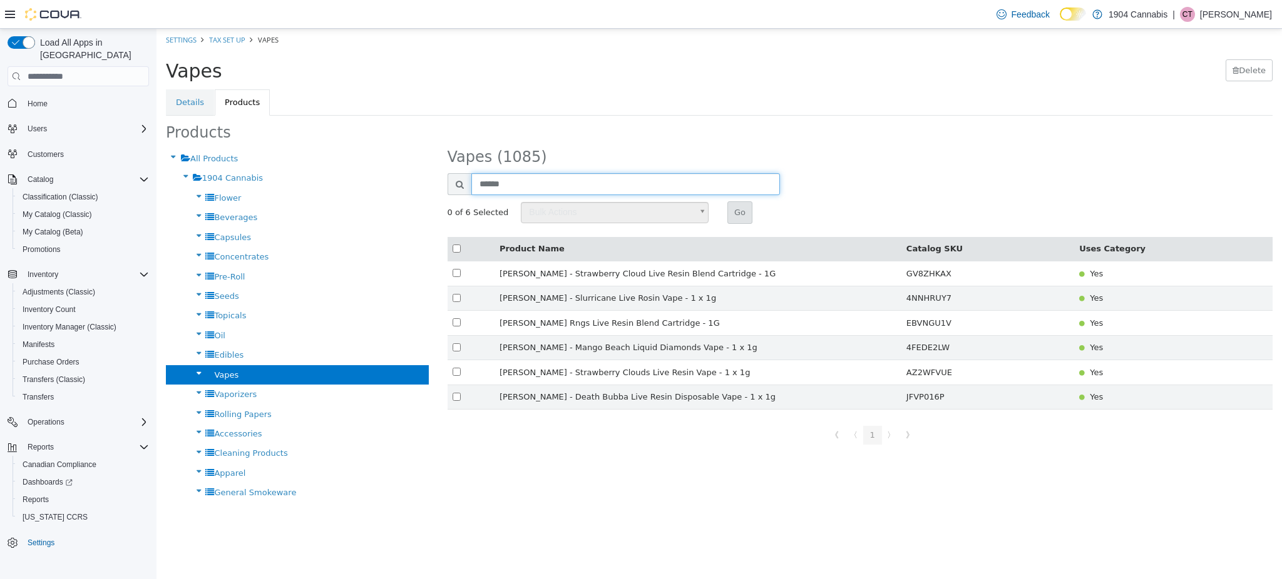
type input "*"
type input "**"
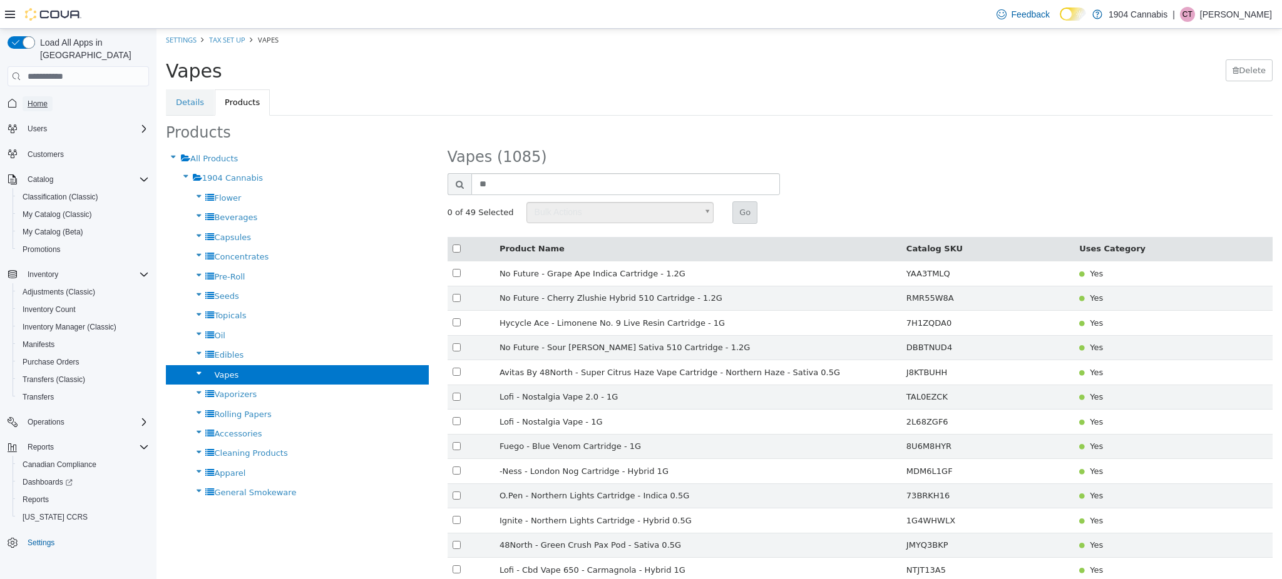
click at [51, 96] on link "Home" at bounding box center [38, 103] width 30 height 15
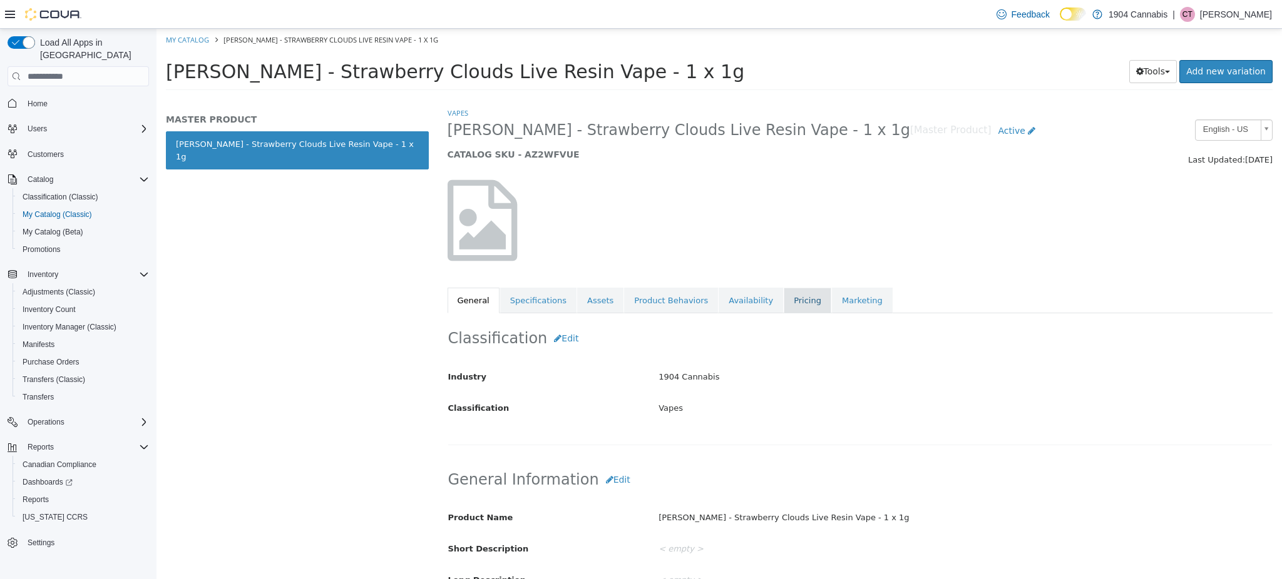
click at [783, 290] on link "Pricing" at bounding box center [807, 301] width 48 height 26
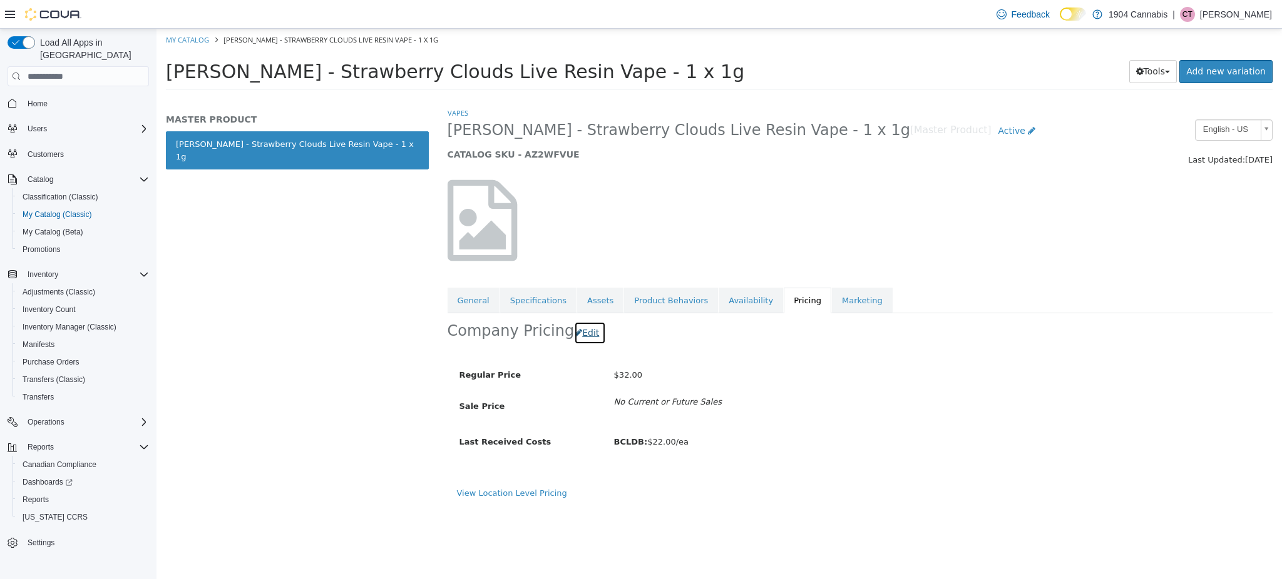
click at [584, 337] on button "Edit" at bounding box center [590, 333] width 32 height 23
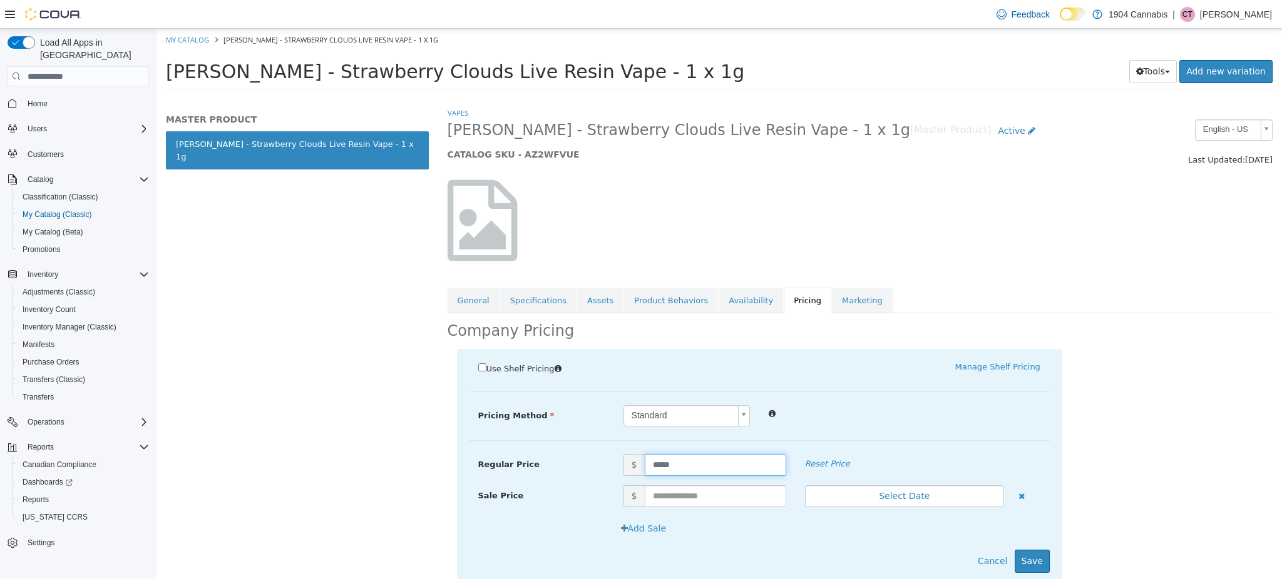
click at [482, 461] on div "Regular Price $ ***** Reset Price" at bounding box center [759, 465] width 581 height 22
type input "**"
click at [1032, 554] on button "Save" at bounding box center [1031, 561] width 35 height 23
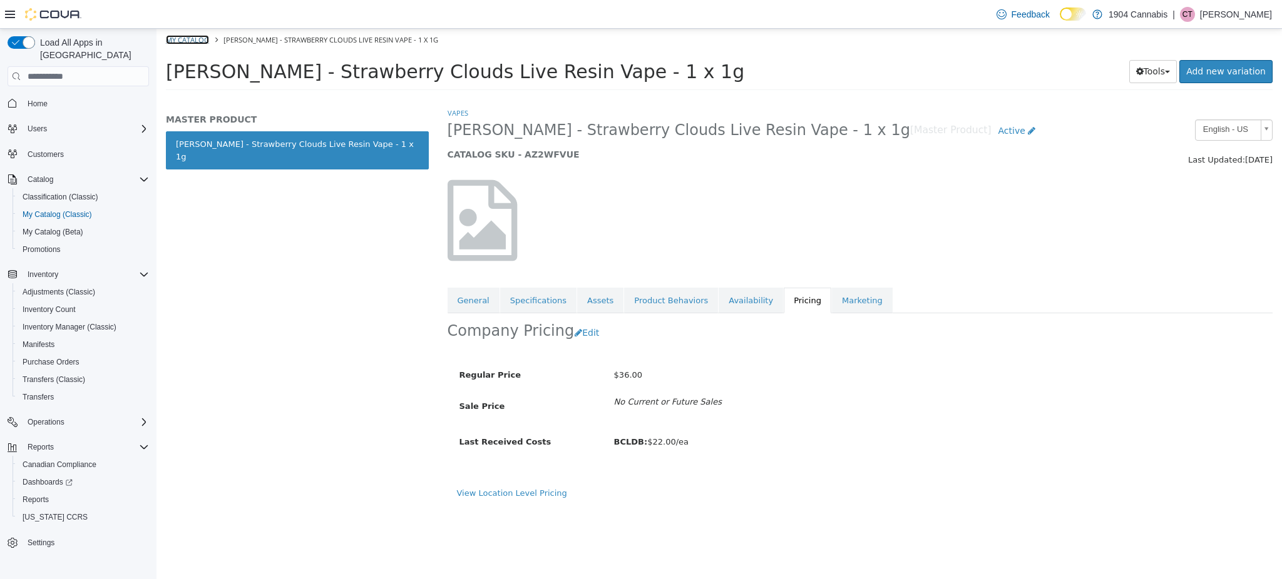
click at [188, 39] on link "My Catalog" at bounding box center [187, 39] width 43 height 9
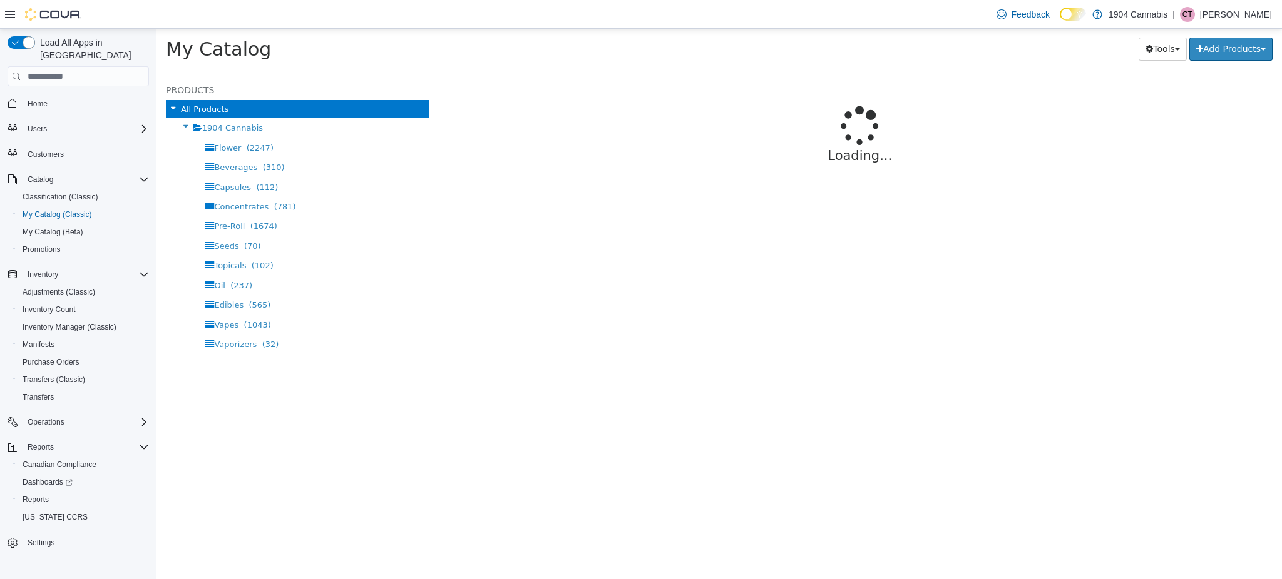
select select "**********"
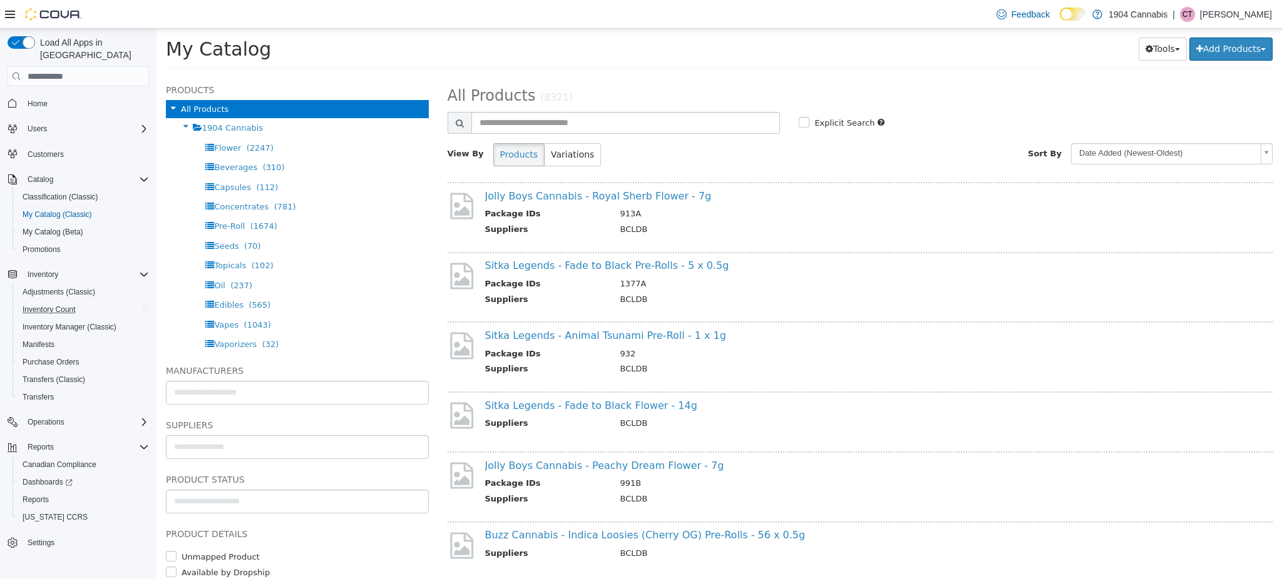
click at [104, 302] on div "Inventory Count" at bounding box center [83, 309] width 131 height 15
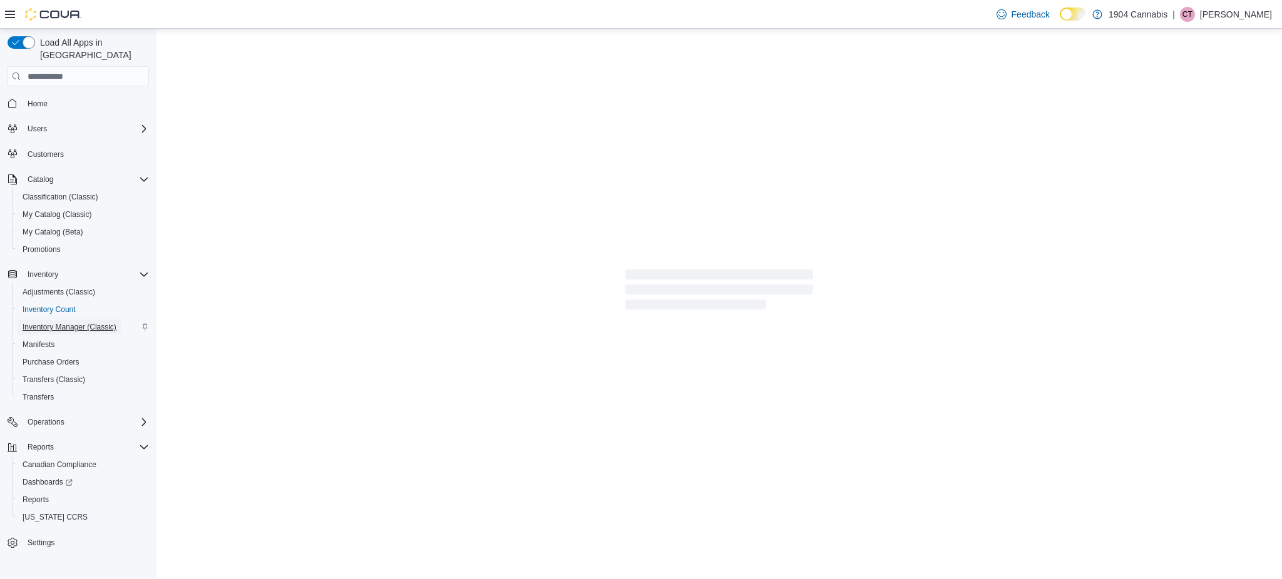
click at [78, 320] on span "Inventory Manager (Classic)" at bounding box center [70, 327] width 94 height 15
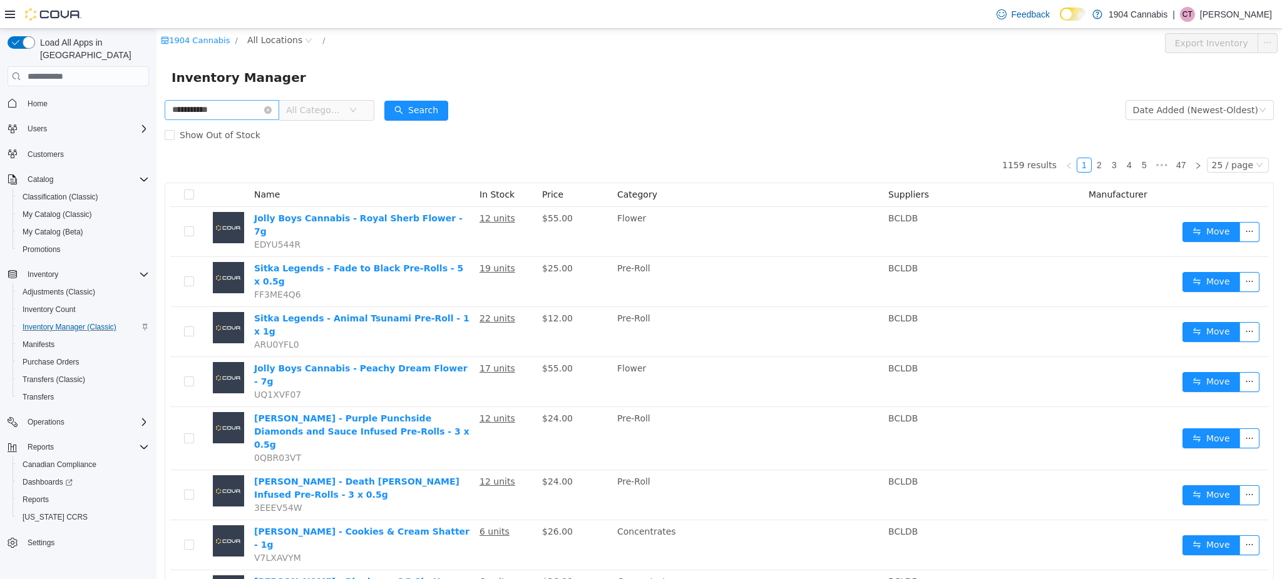
type input "**********"
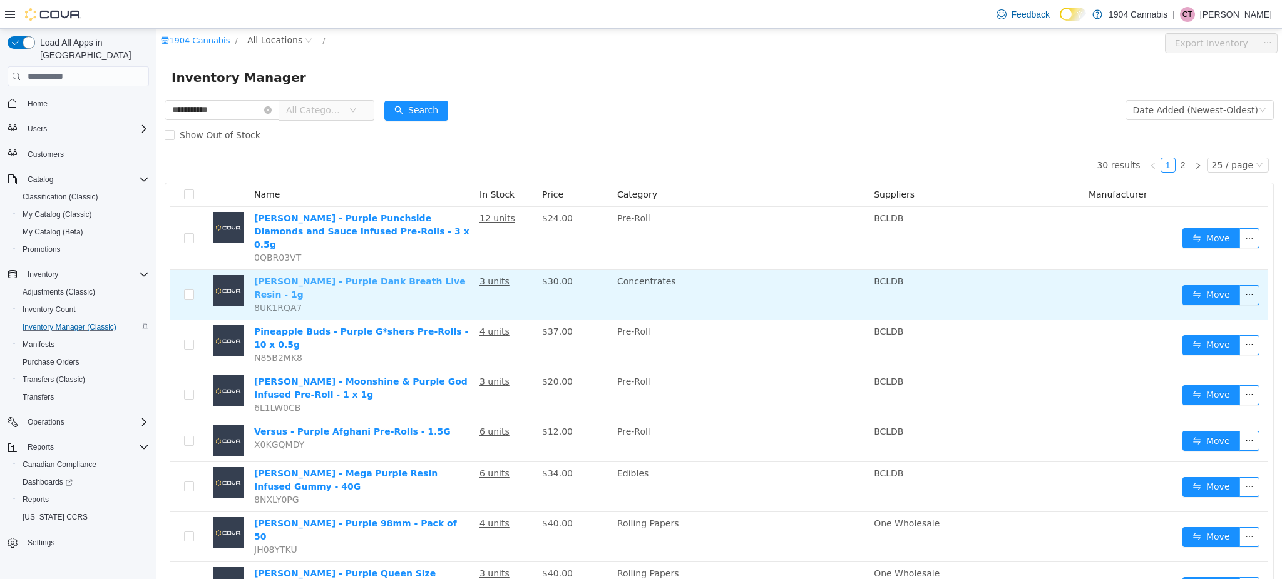
click at [364, 277] on link "[PERSON_NAME] - Purple Dank Breath Live Resin - 1g" at bounding box center [360, 288] width 212 height 23
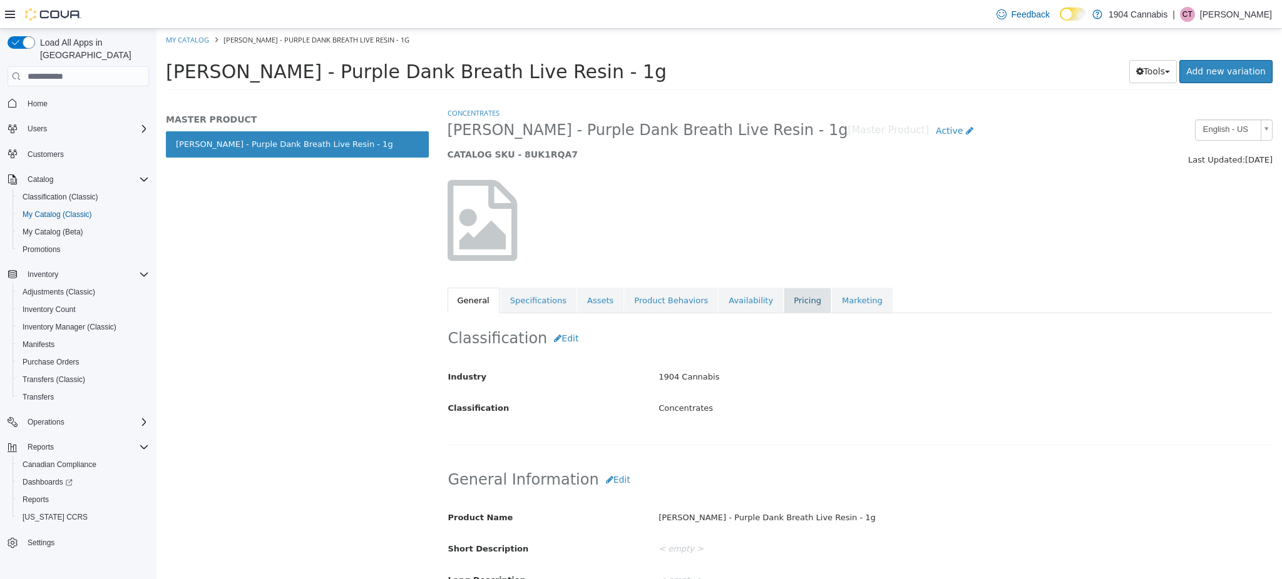
click at [783, 303] on link "Pricing" at bounding box center [807, 301] width 48 height 26
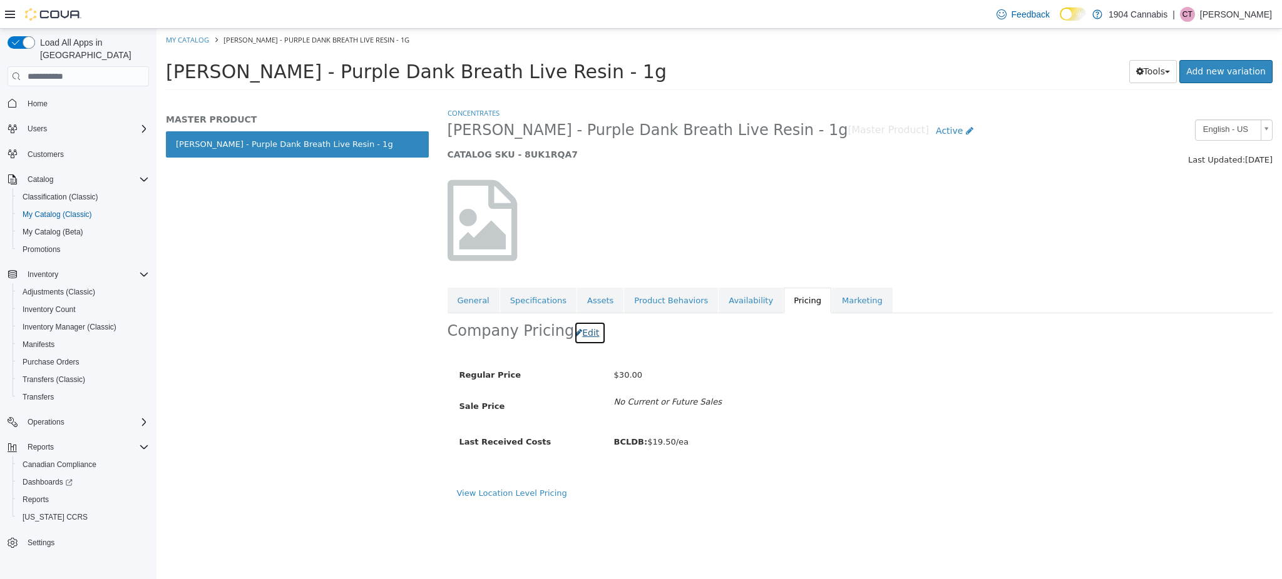
click at [577, 332] on button "Edit" at bounding box center [590, 333] width 32 height 23
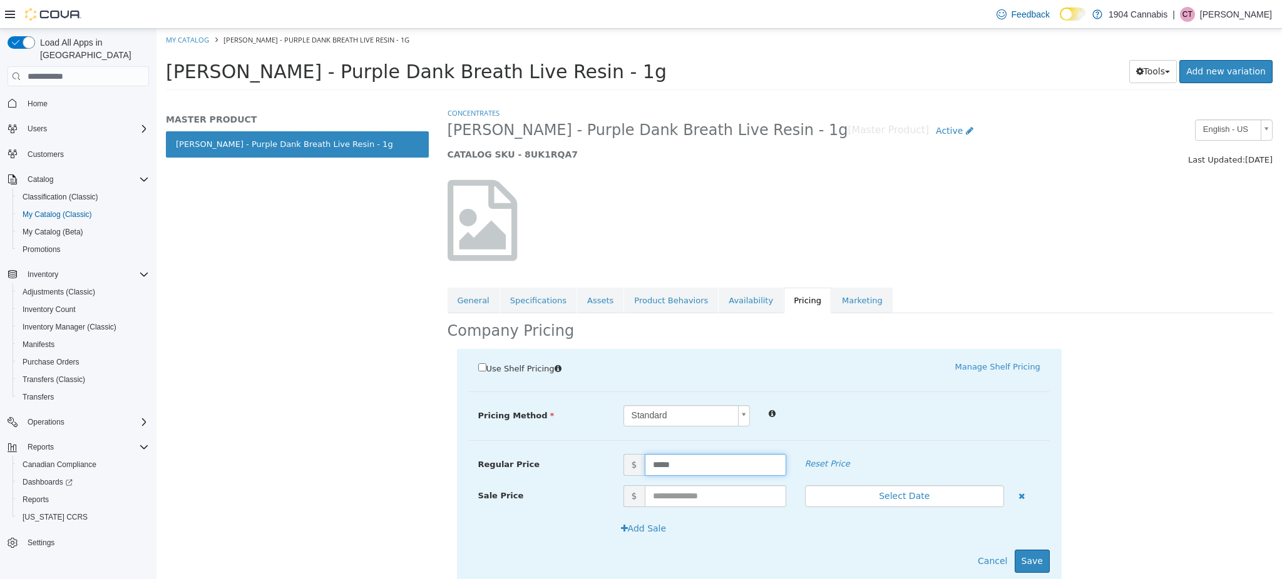
drag, startPoint x: 686, startPoint y: 464, endPoint x: 544, endPoint y: 455, distance: 141.7
click at [544, 455] on div "Regular Price $ ***** Reset Price" at bounding box center [759, 465] width 581 height 22
type input "**"
click at [1023, 551] on button "Save" at bounding box center [1031, 561] width 35 height 23
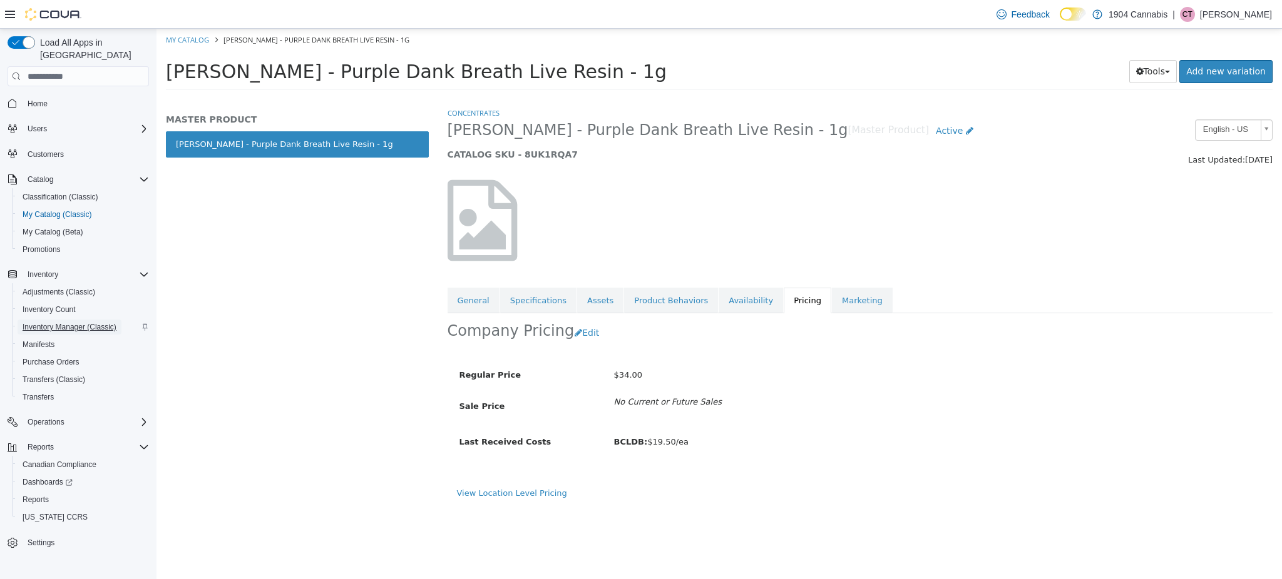
click at [74, 322] on span "Inventory Manager (Classic)" at bounding box center [70, 327] width 94 height 10
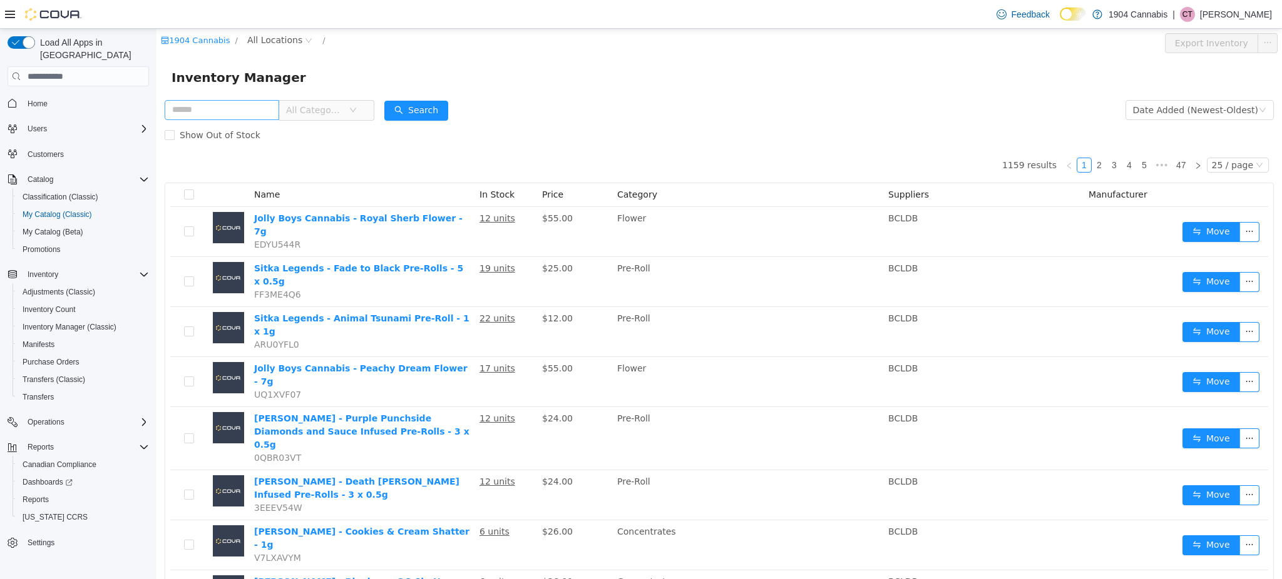
click at [260, 109] on input "text" at bounding box center [222, 110] width 115 height 20
type input "**********"
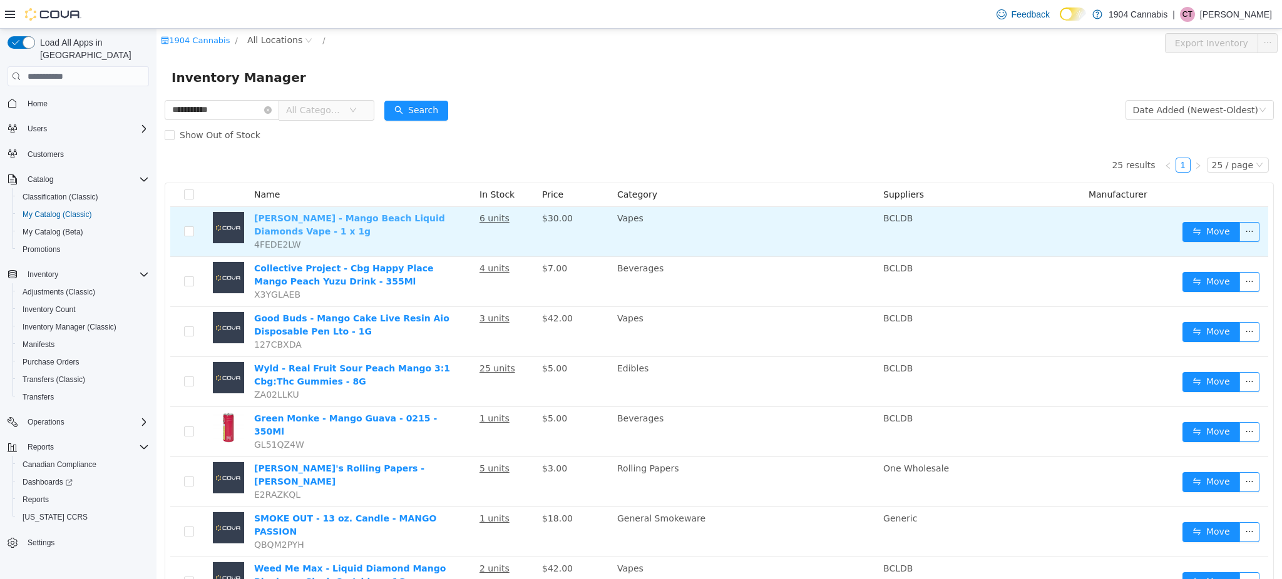
click at [424, 223] on link "[PERSON_NAME] - Mango Beach Liquid Diamonds Vape - 1 x 1g" at bounding box center [349, 224] width 191 height 23
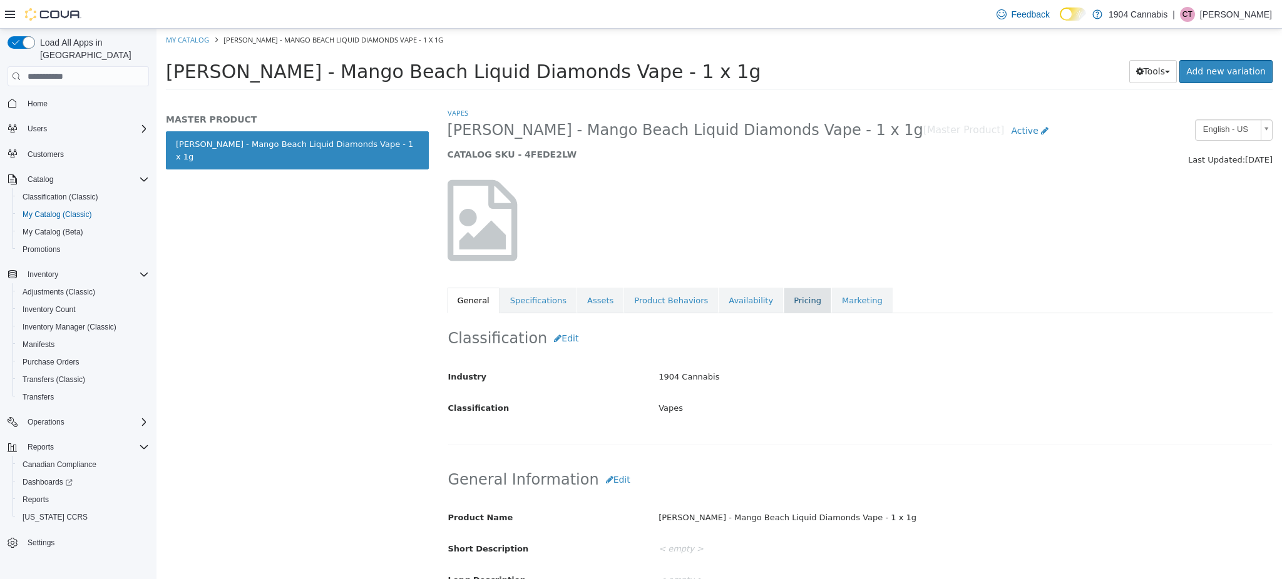
click at [783, 296] on link "Pricing" at bounding box center [807, 301] width 48 height 26
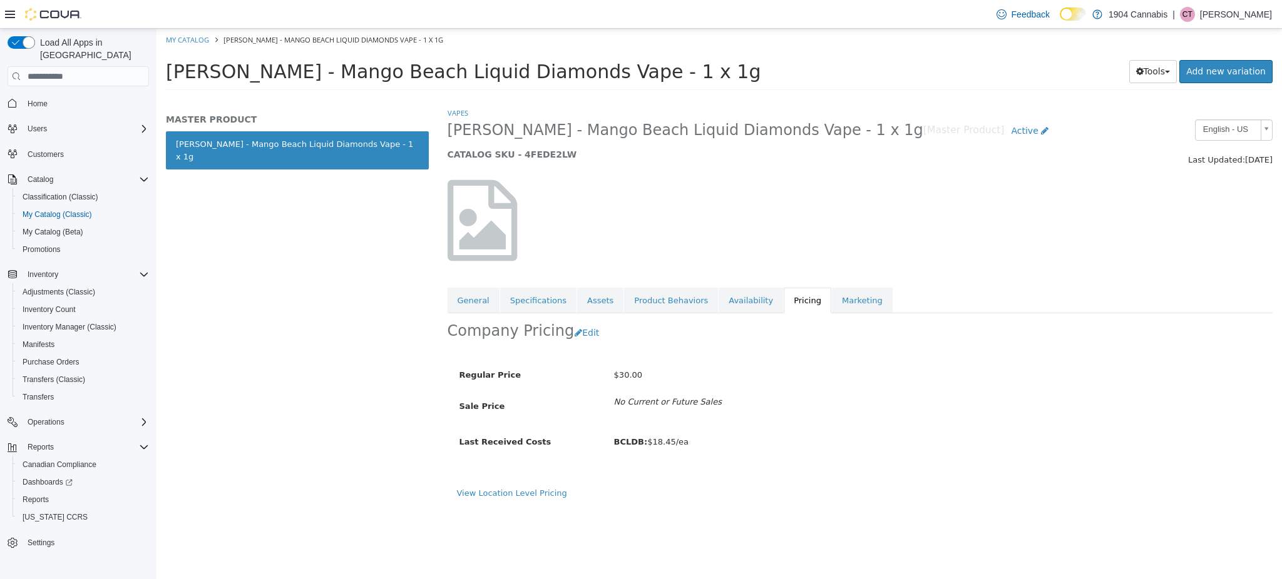
click at [976, 345] on div "Company Pricing Edit" at bounding box center [859, 332] width 825 height 39
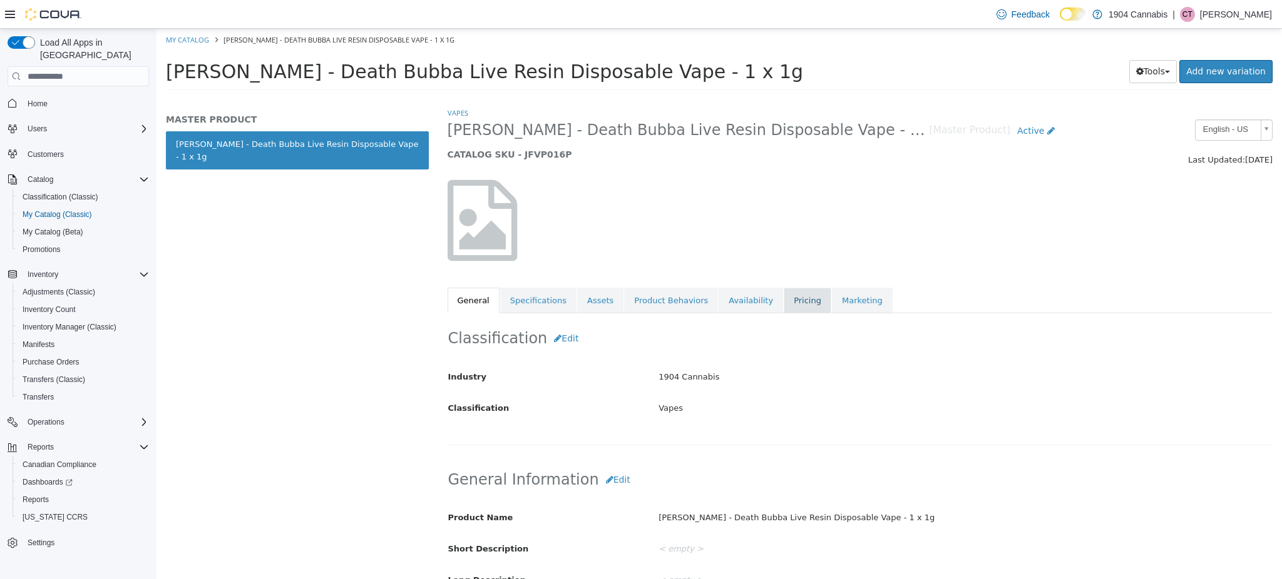
click at [783, 308] on link "Pricing" at bounding box center [807, 301] width 48 height 26
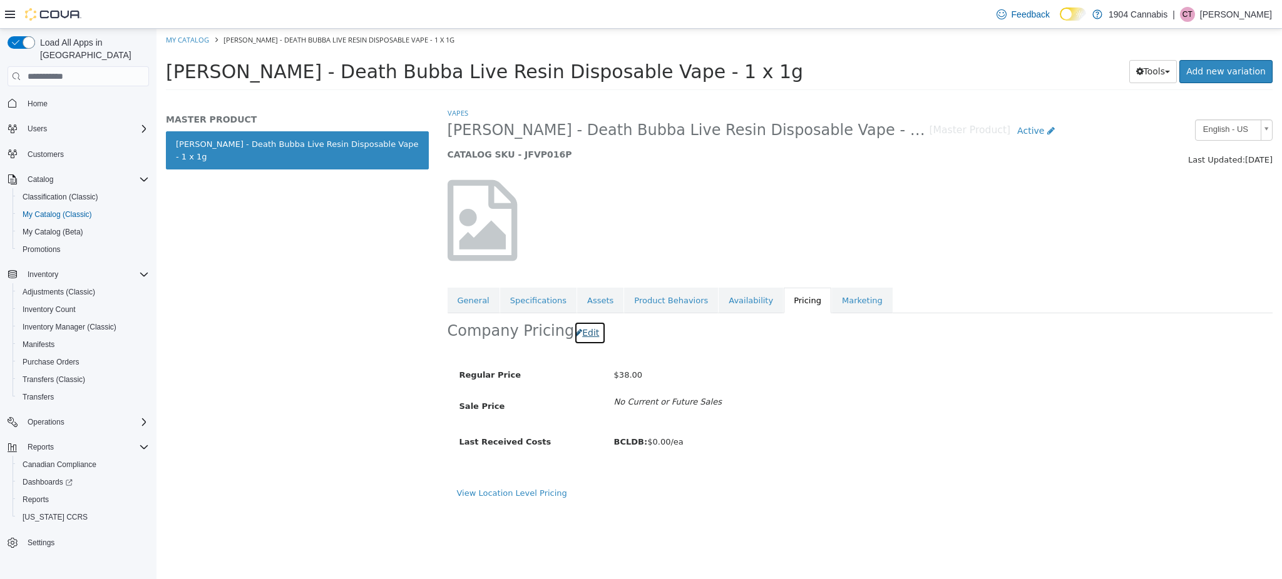
click at [584, 334] on button "Edit" at bounding box center [590, 333] width 32 height 23
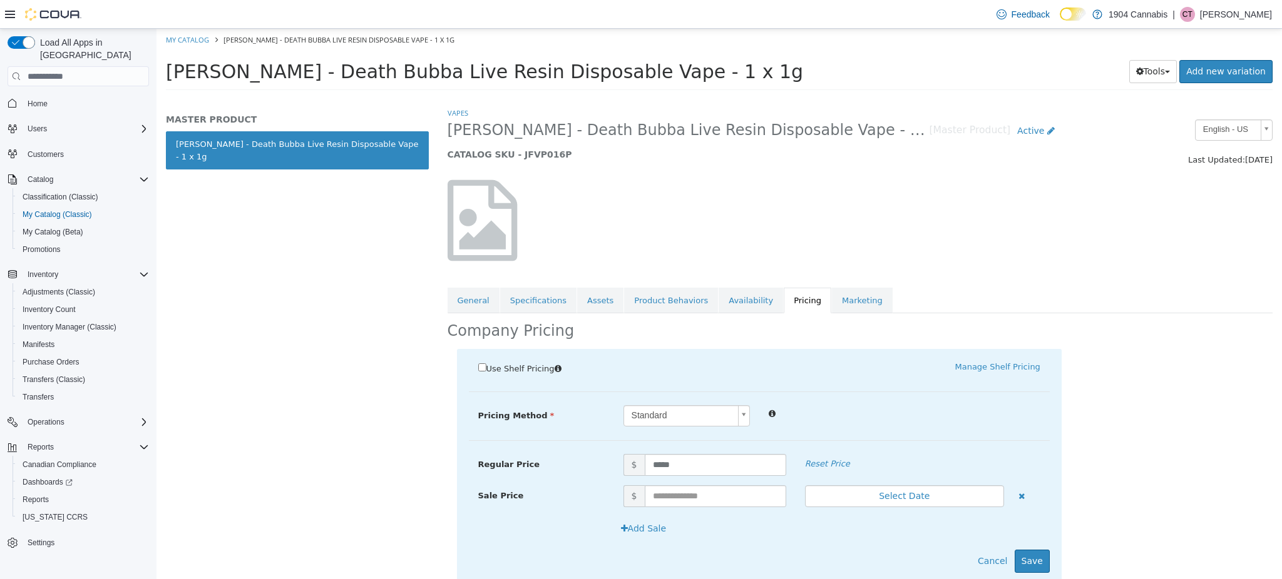
scroll to position [38, 0]
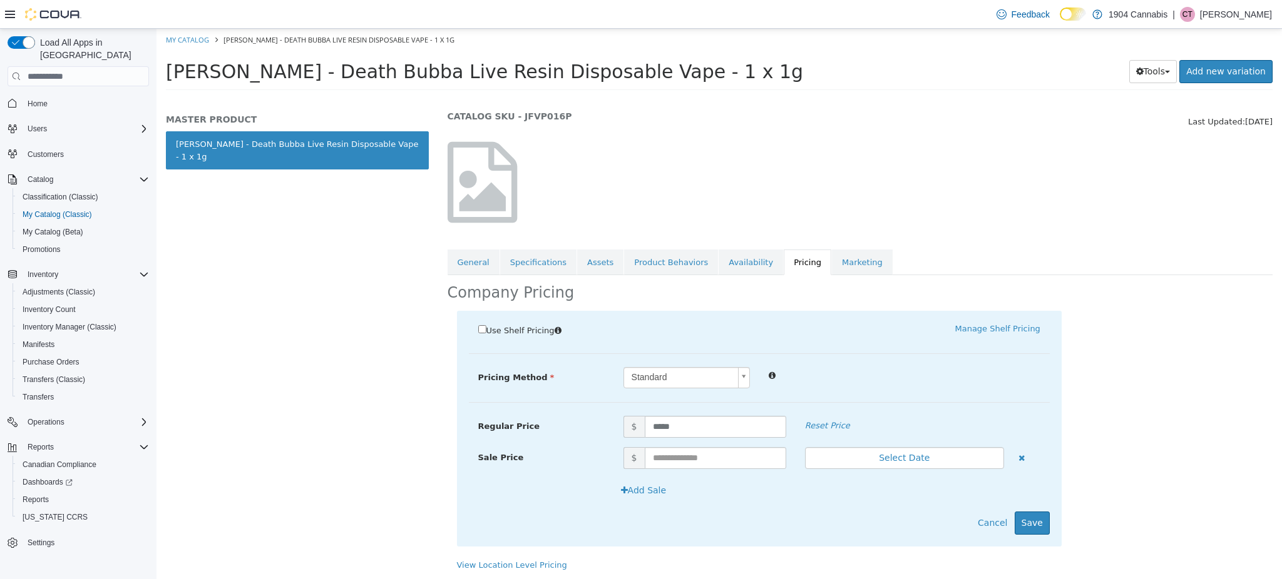
click at [866, 377] on div at bounding box center [904, 374] width 290 height 15
click at [976, 523] on button "Cancel" at bounding box center [992, 523] width 43 height 23
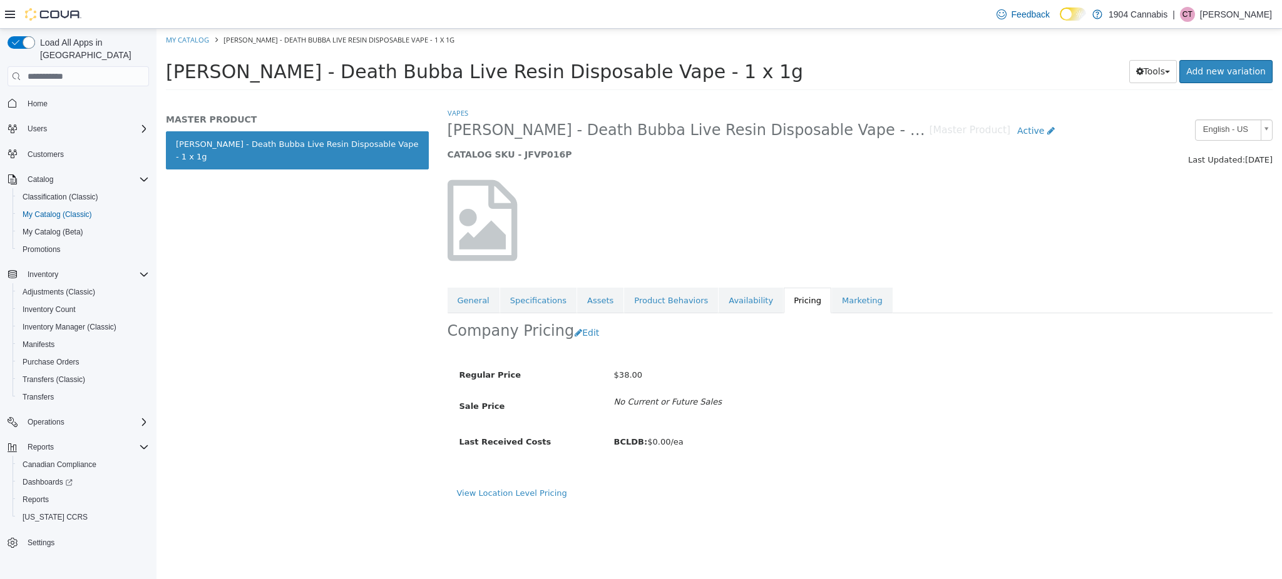
scroll to position [0, 0]
click at [1047, 439] on div "BCLDB: $0.00/ea" at bounding box center [836, 443] width 464 height 22
